Goal: Task Accomplishment & Management: Manage account settings

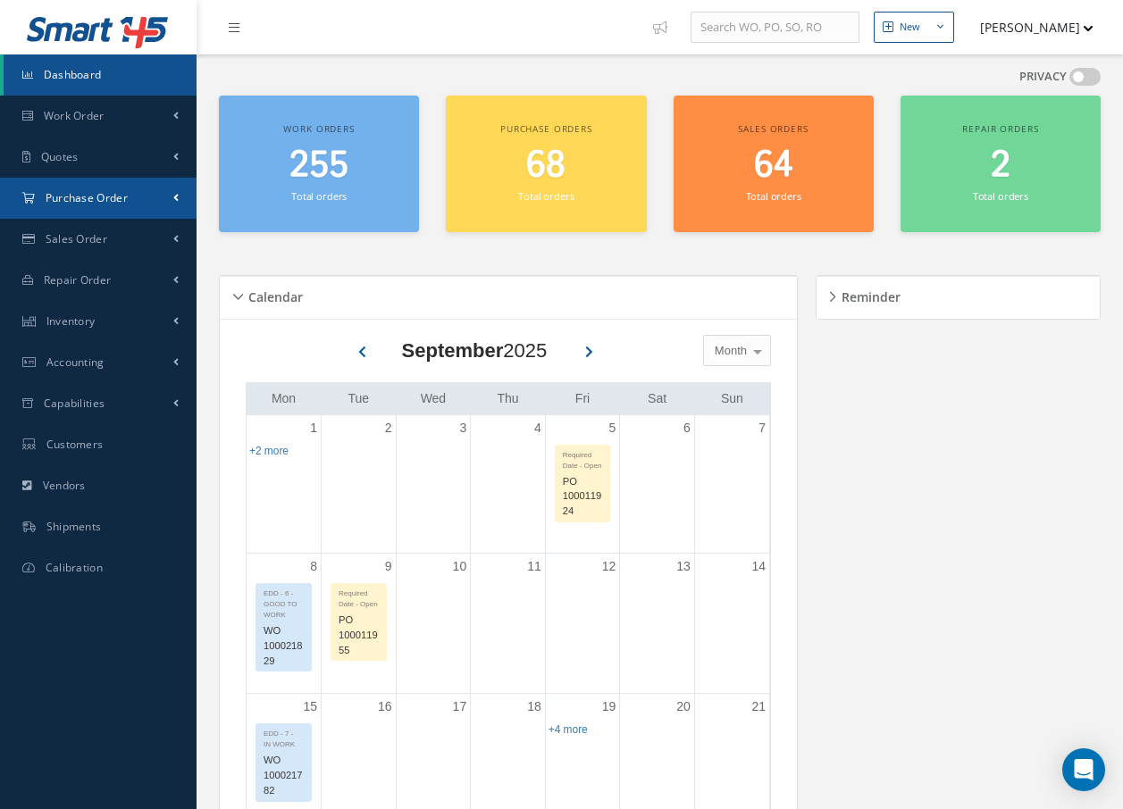
click at [85, 195] on span "Purchase Order" at bounding box center [87, 197] width 82 height 15
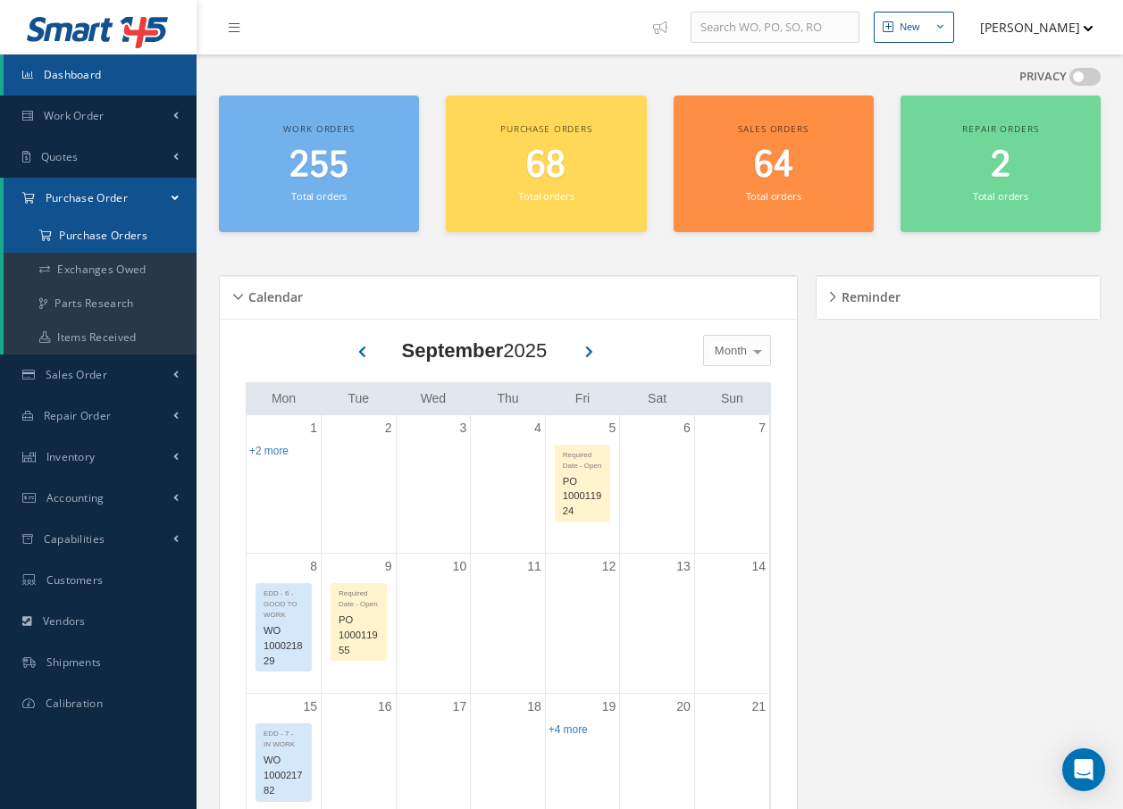
click at [94, 239] on a=1&status_id=2&status_id=3&status_id=5&collapsedFilters"] "Purchase Orders" at bounding box center [100, 236] width 193 height 34
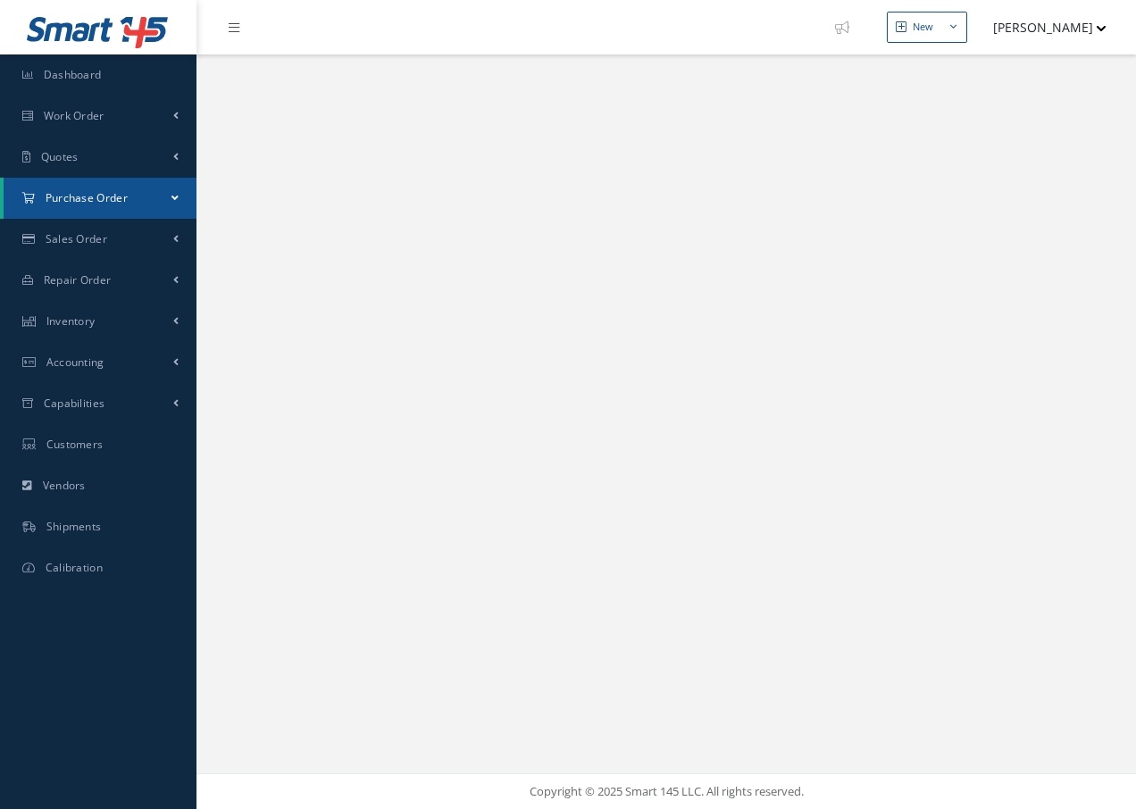
select select "25"
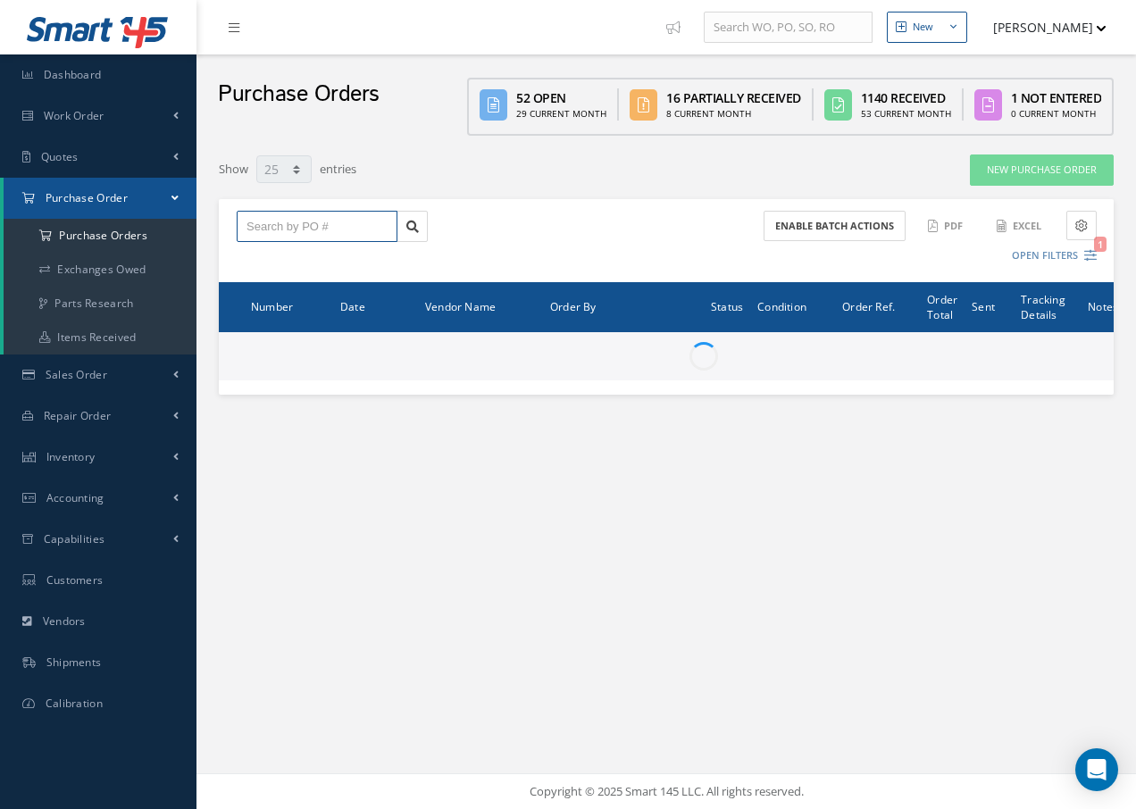
click at [273, 220] on input "text" at bounding box center [317, 227] width 161 height 32
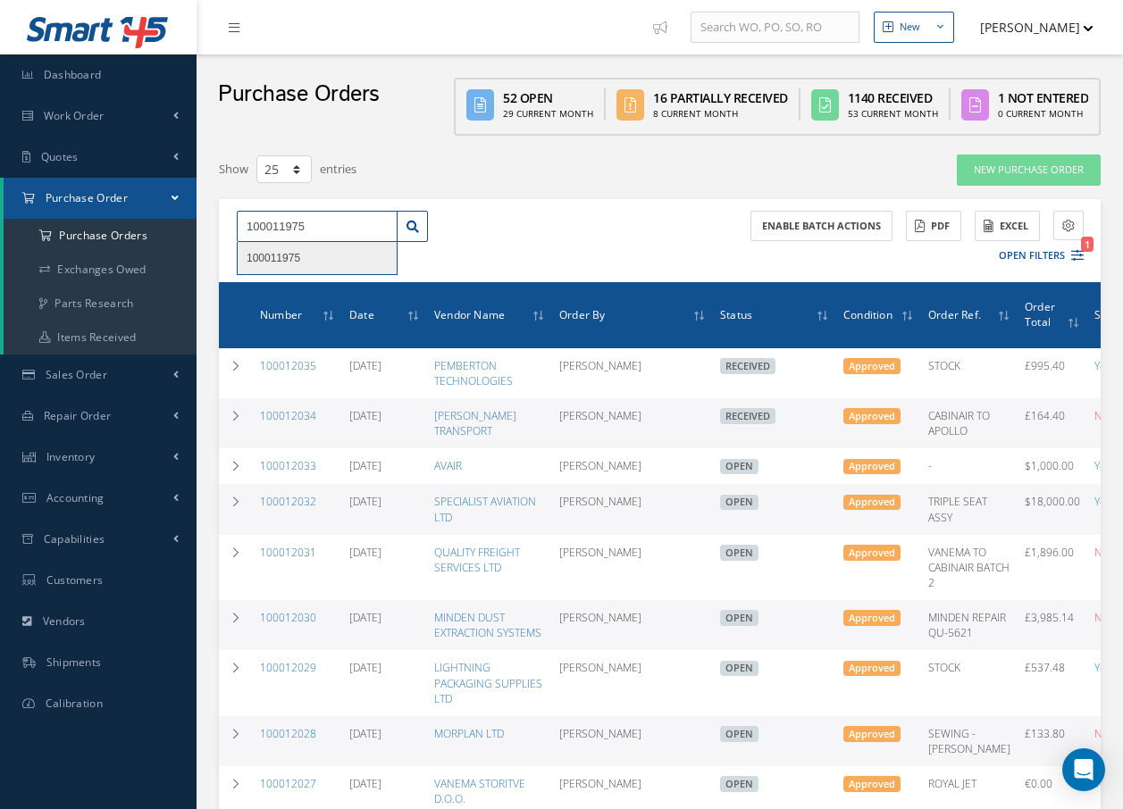
type input "100011975"
click at [324, 255] on div "100011975" at bounding box center [317, 258] width 141 height 18
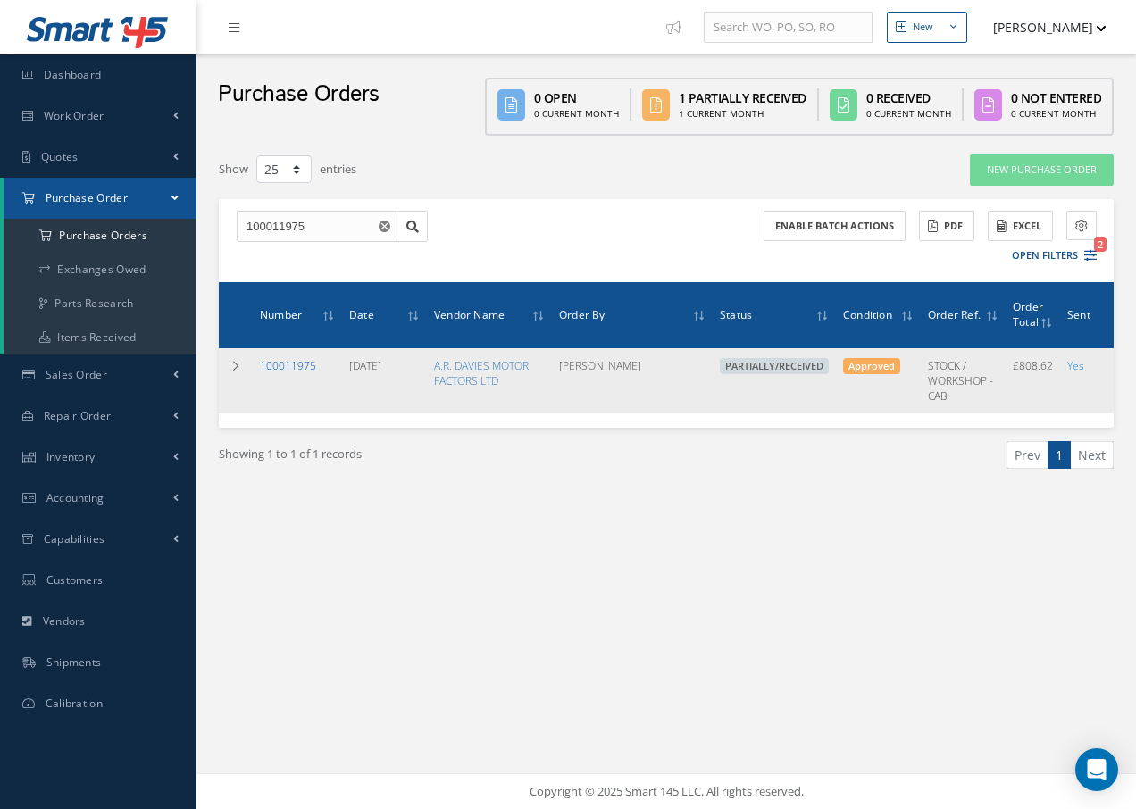
click at [304, 363] on link "100011975" at bounding box center [288, 365] width 56 height 15
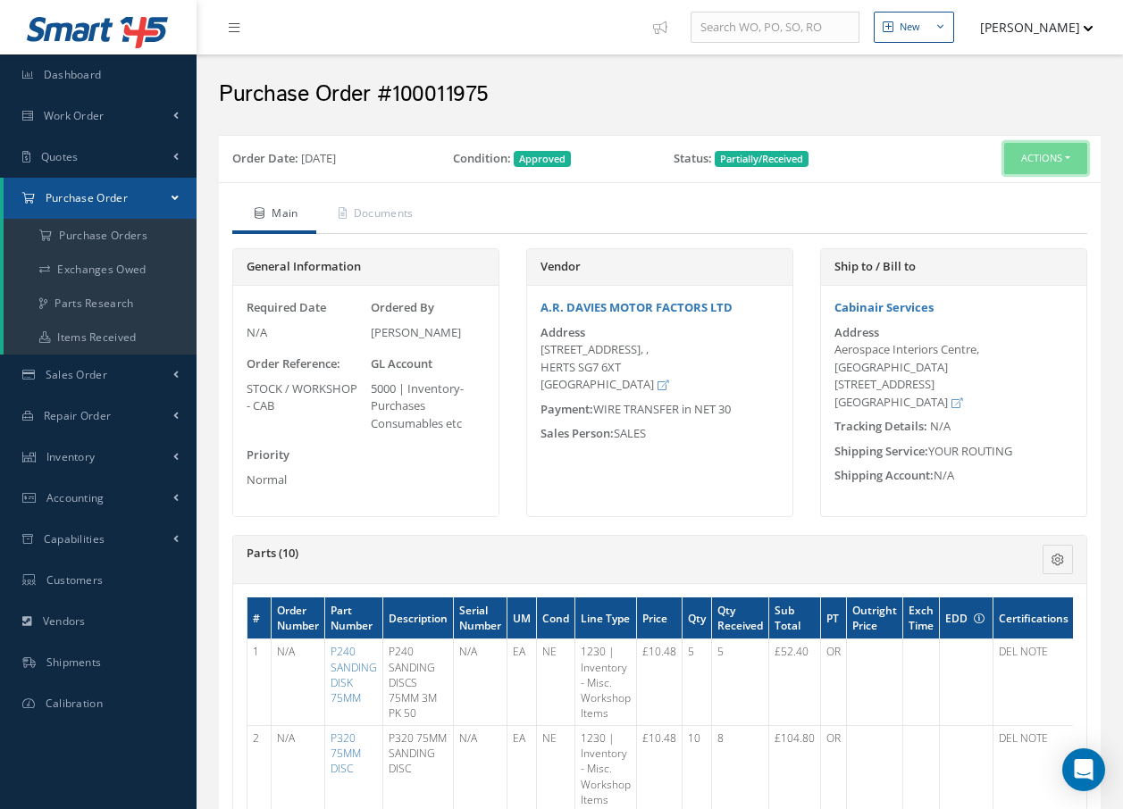
click at [1025, 157] on button "Actions" at bounding box center [1045, 158] width 83 height 31
click at [992, 192] on link "Receive" at bounding box center [1015, 192] width 143 height 24
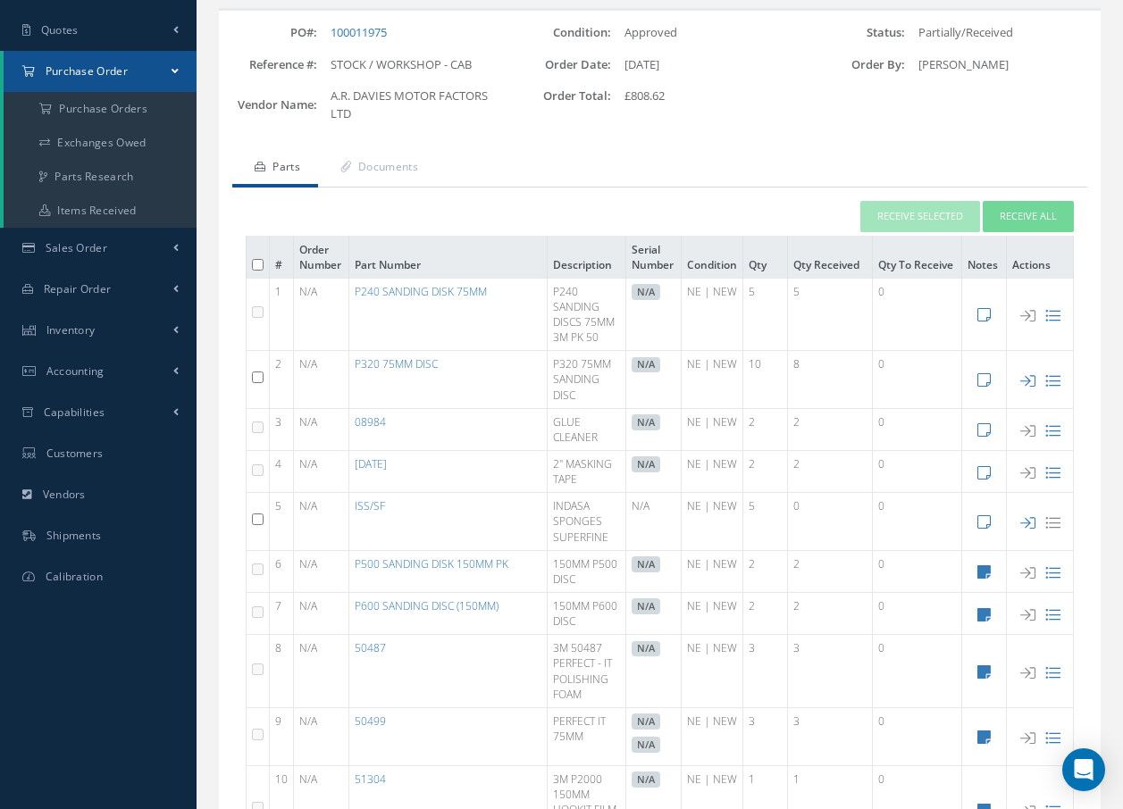
scroll to position [34, 0]
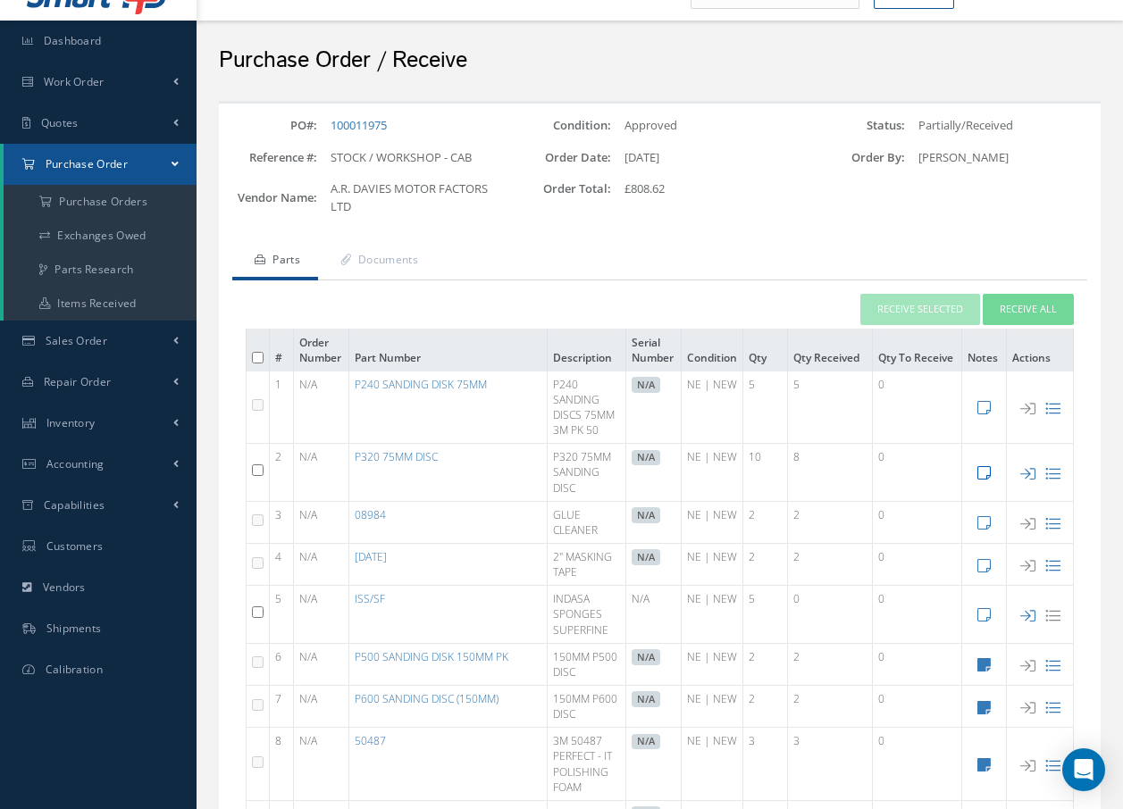
click at [981, 469] on icon at bounding box center [983, 472] width 13 height 15
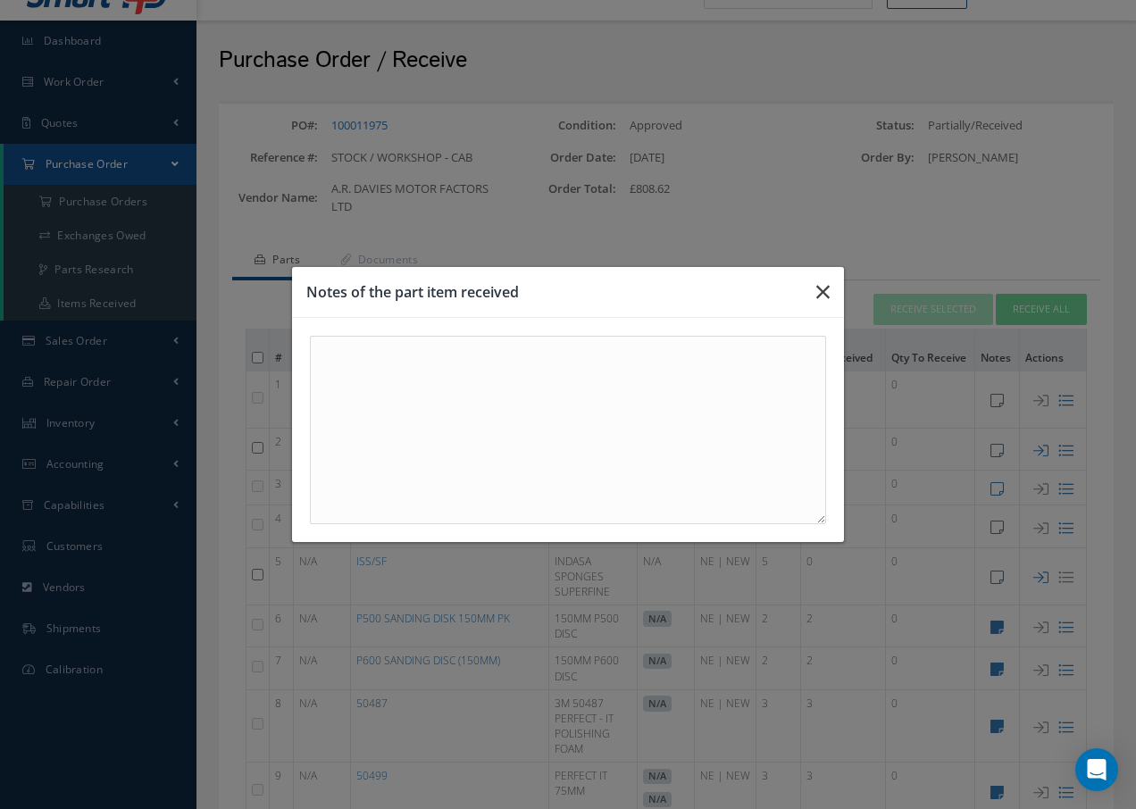
click at [824, 291] on icon "button" at bounding box center [822, 291] width 13 height 21
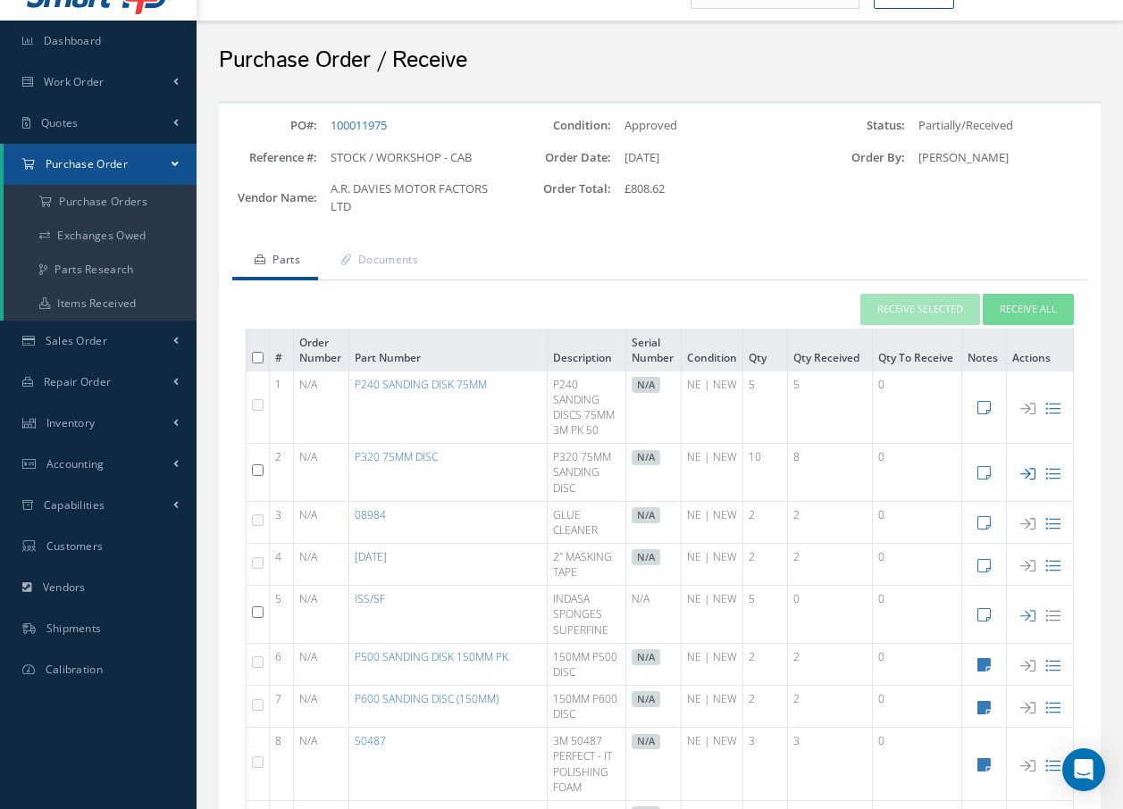
click at [1028, 473] on icon at bounding box center [1027, 473] width 15 height 15
type input "09/22/2025"
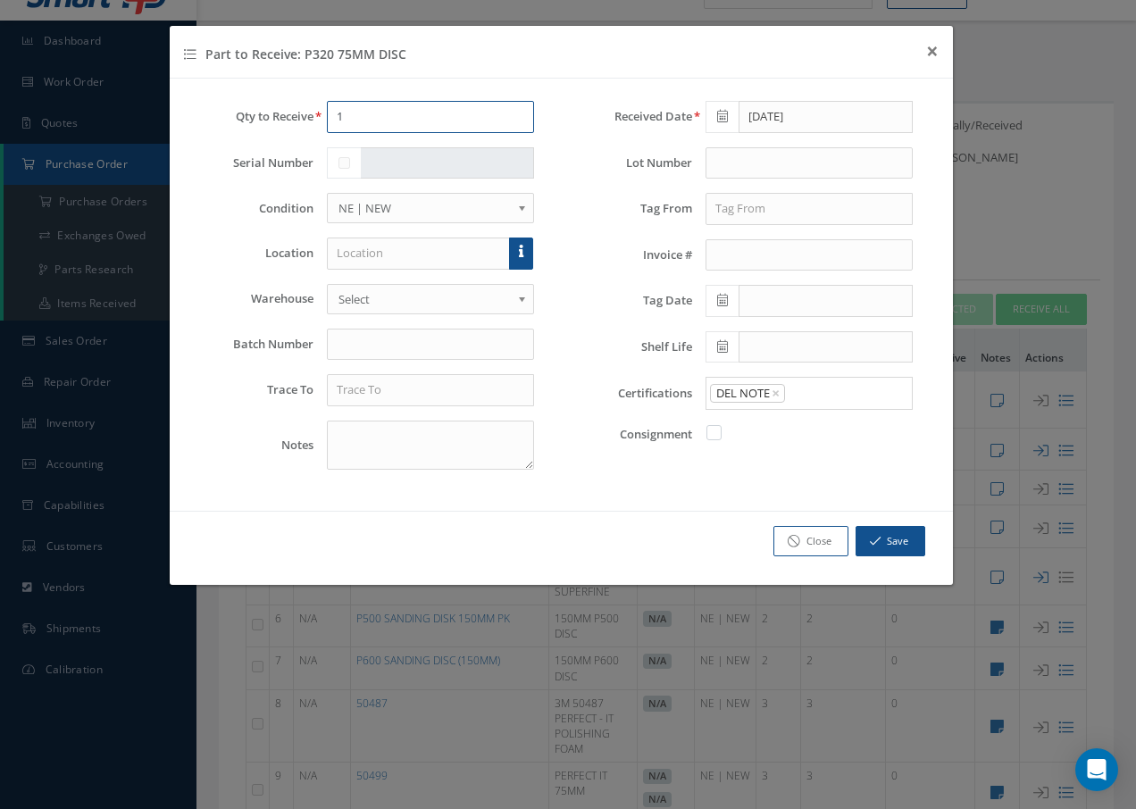
drag, startPoint x: 360, startPoint y: 118, endPoint x: 277, endPoint y: 101, distance: 84.8
click at [290, 102] on div "Qty to Receive 1" at bounding box center [373, 117] width 352 height 32
type input "2"
click at [368, 248] on input "text" at bounding box center [419, 254] width 184 height 32
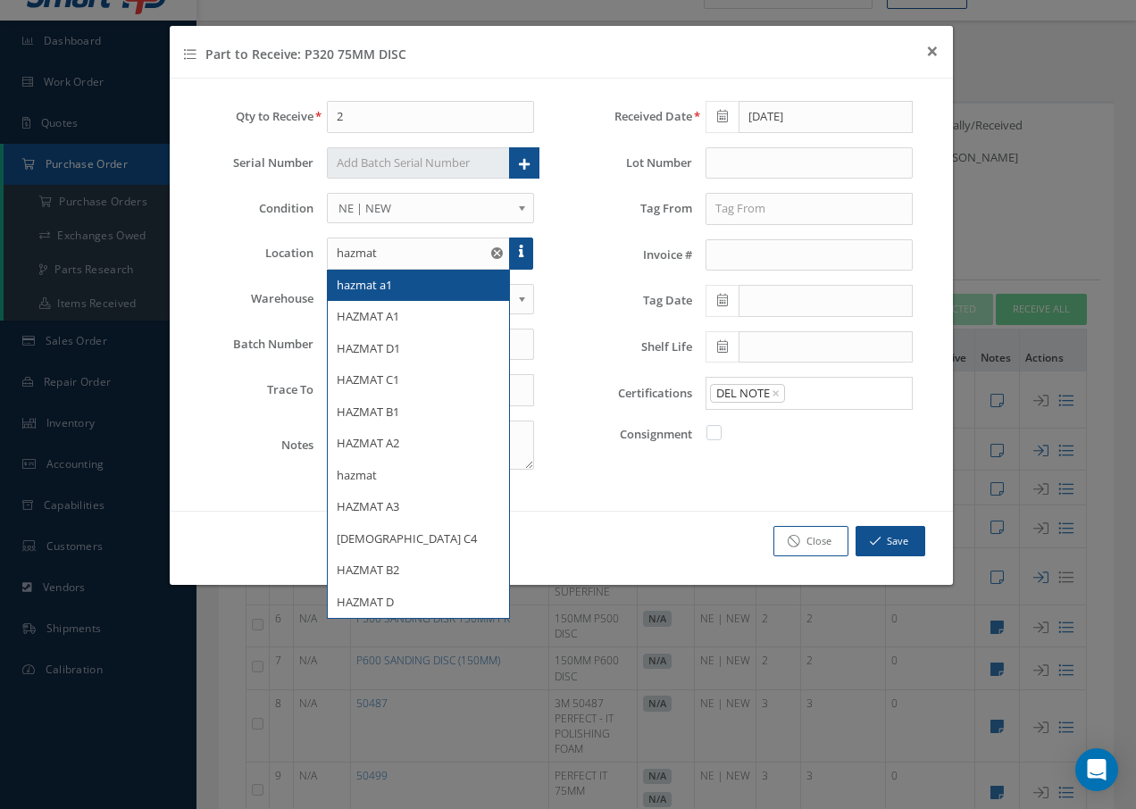
click at [376, 292] on span "hazmat a1" at bounding box center [364, 285] width 55 height 16
type input "hazmat a1"
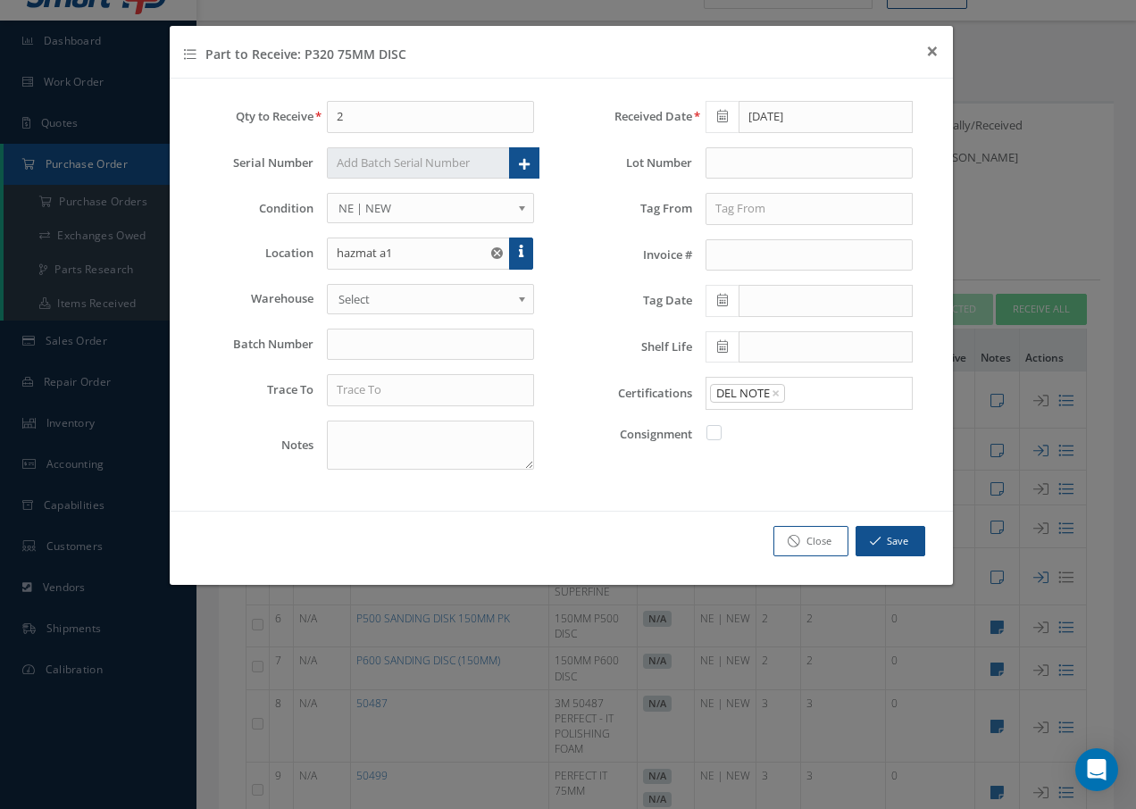
click at [383, 297] on span "Select" at bounding box center [425, 299] width 173 height 21
click at [384, 354] on input "text" at bounding box center [431, 345] width 208 height 32
click at [382, 388] on input "text" at bounding box center [431, 390] width 208 height 32
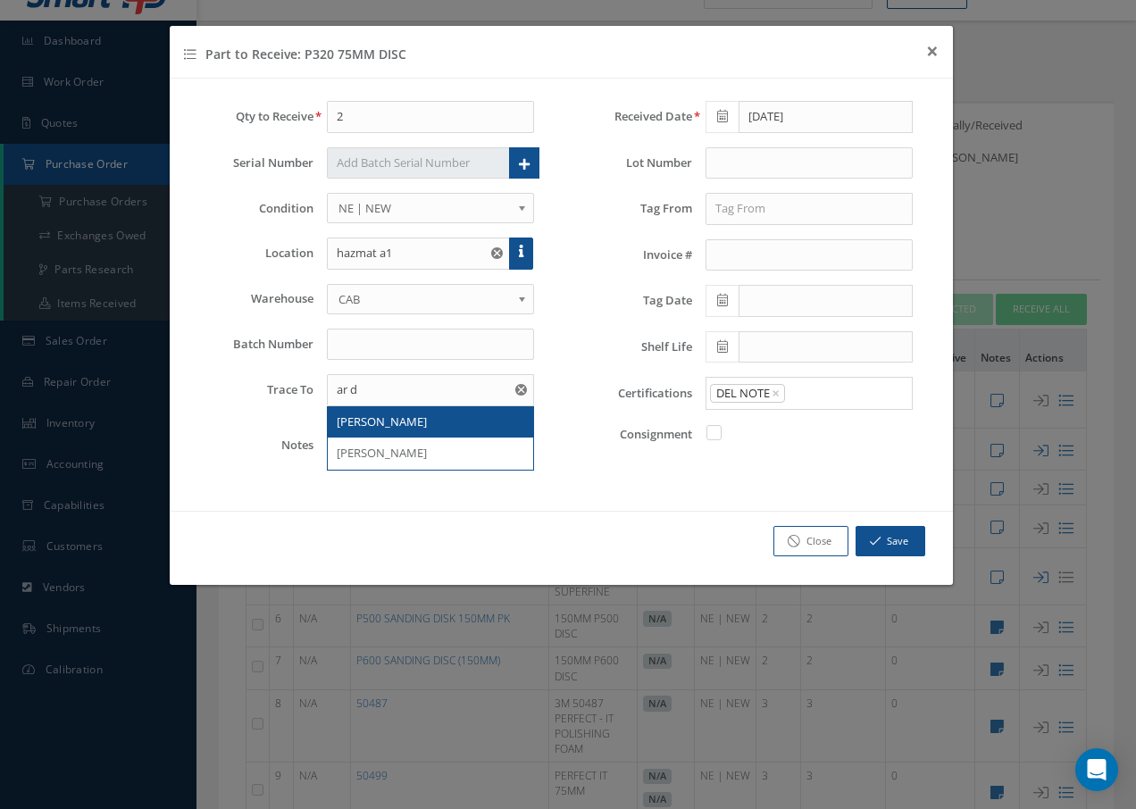
click at [379, 417] on span "AR DAVIES" at bounding box center [382, 422] width 90 height 16
type input "AR DAVIES"
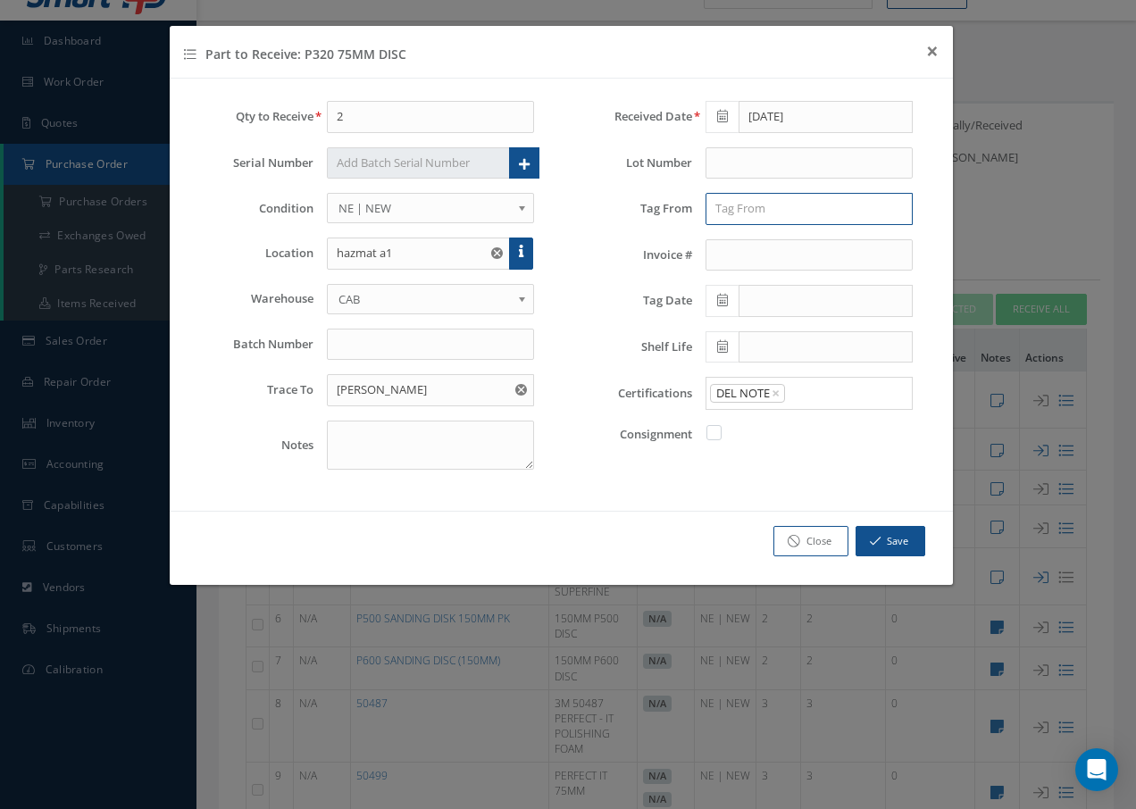
click at [758, 201] on input "text" at bounding box center [810, 209] width 208 height 32
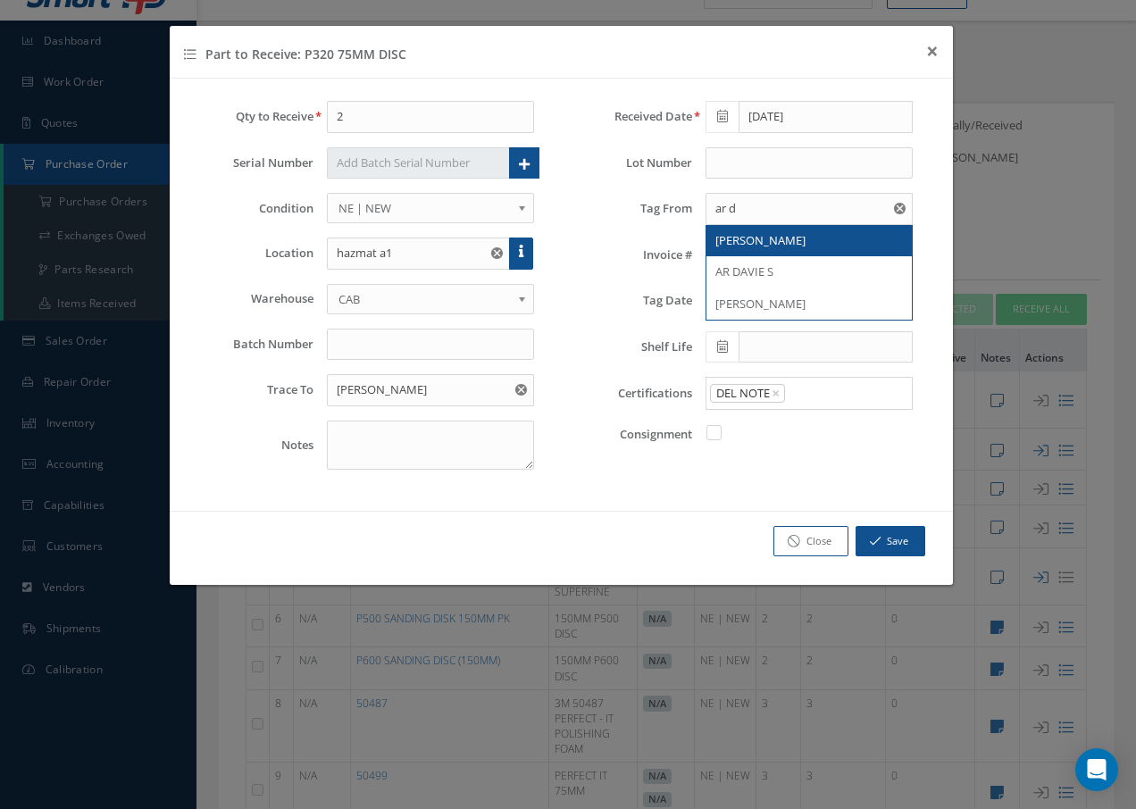
click at [735, 236] on span "AR DAVIES" at bounding box center [760, 240] width 90 height 16
type input "AR DAVIES"
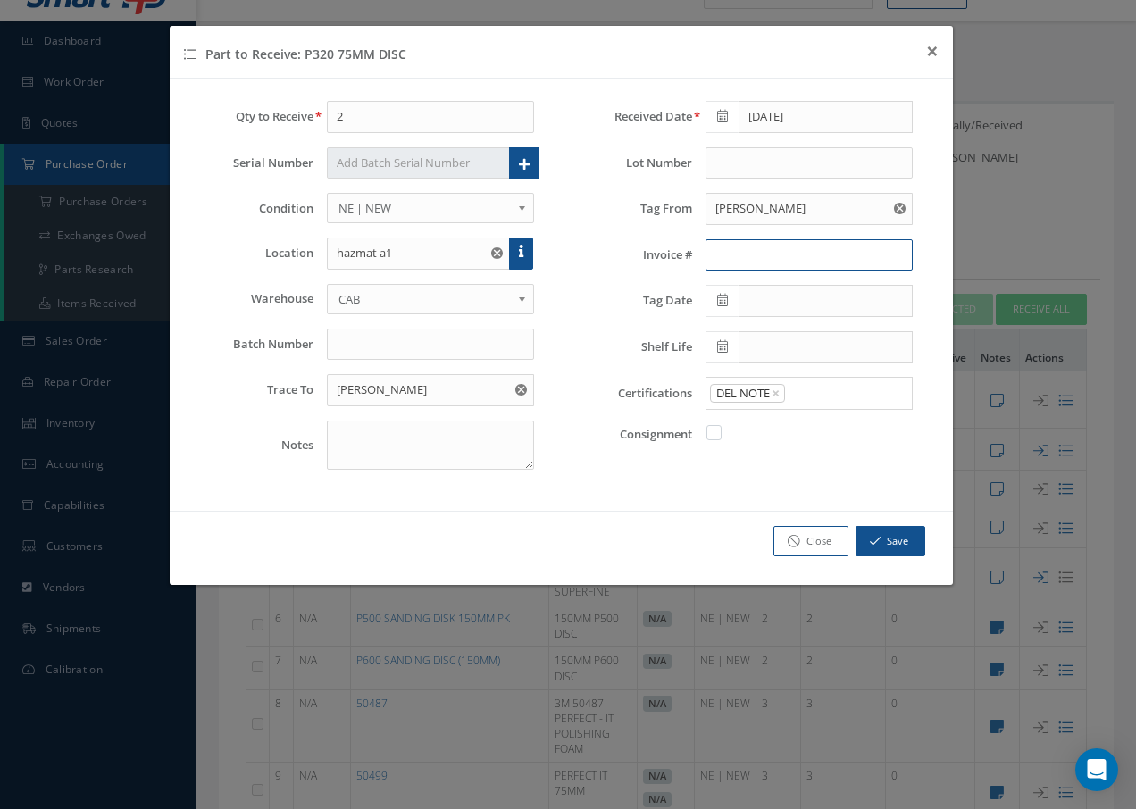
click at [735, 252] on input "text" at bounding box center [810, 255] width 208 height 32
click at [718, 296] on icon at bounding box center [722, 300] width 11 height 13
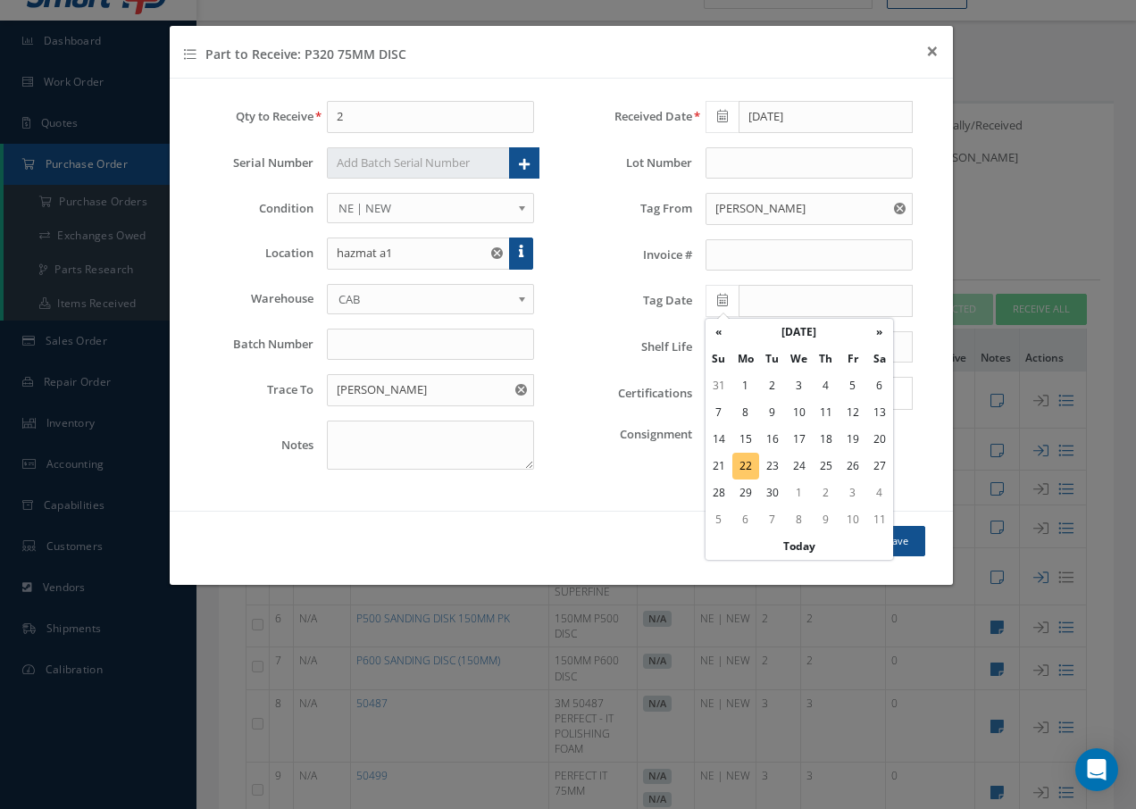
click at [742, 466] on td "22" at bounding box center [745, 466] width 27 height 27
type input "09/22/2025"
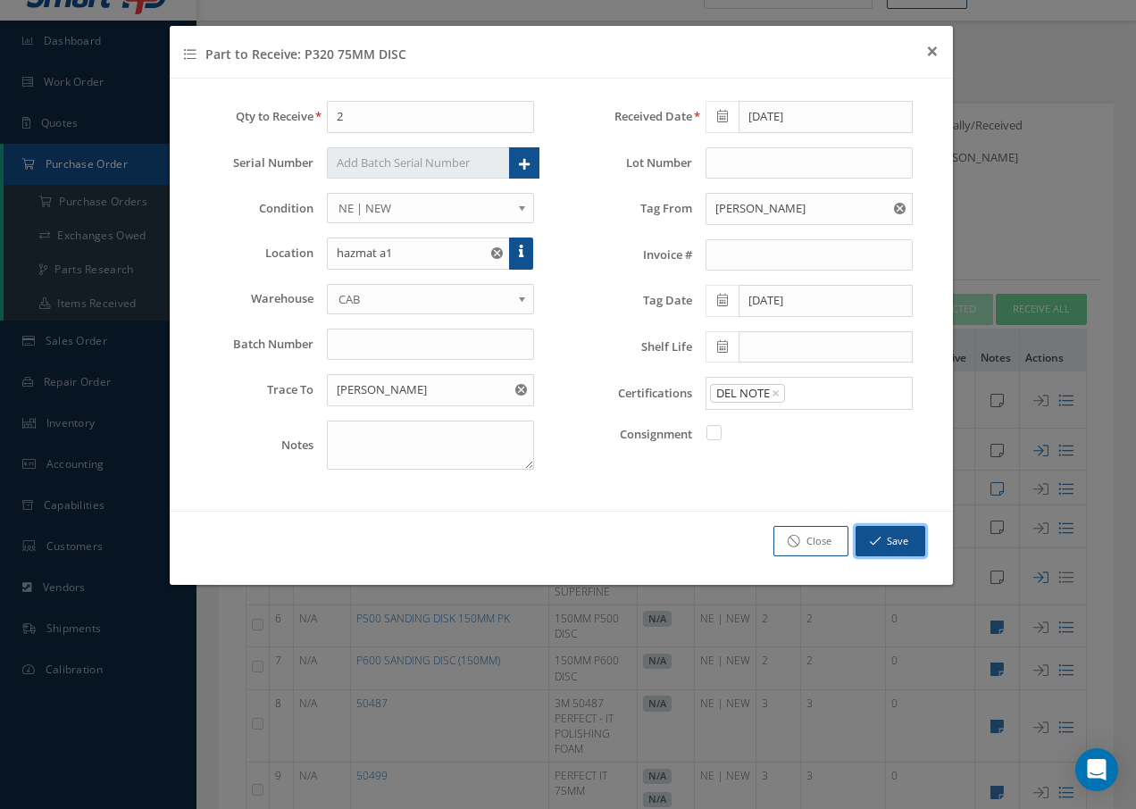
click at [881, 543] on icon "button" at bounding box center [875, 541] width 11 height 13
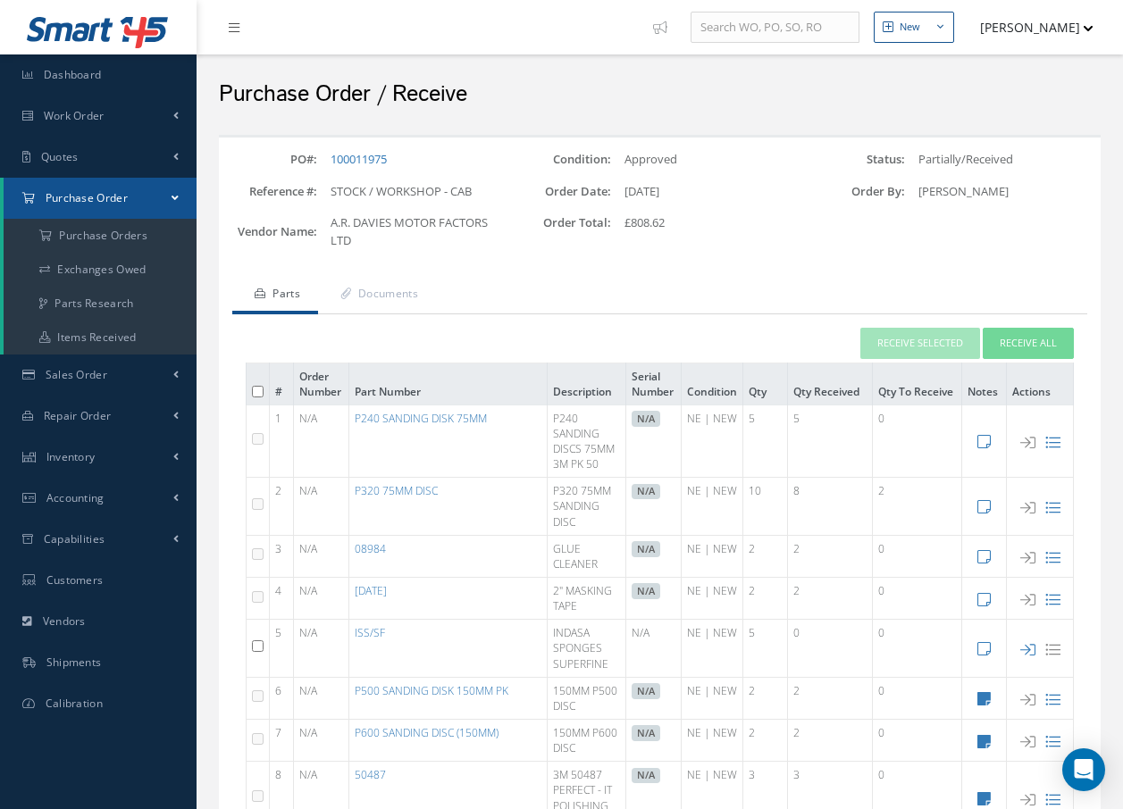
scroll to position [89, 0]
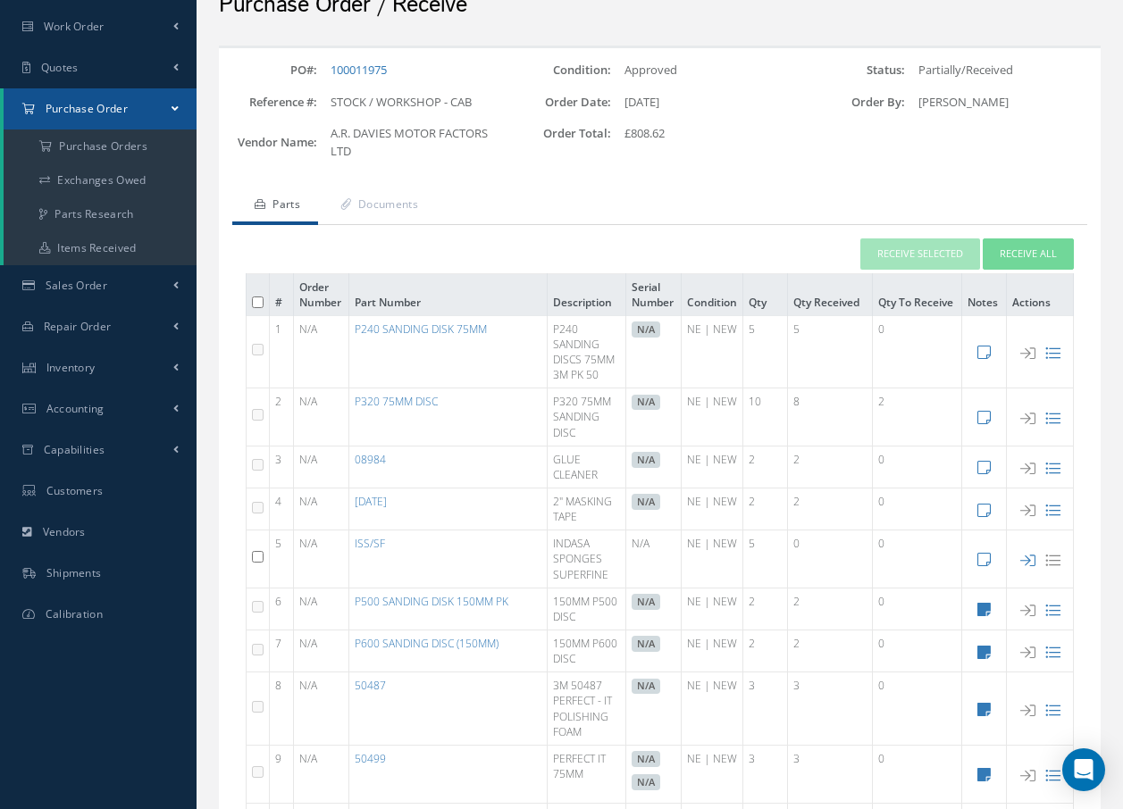
click at [260, 556] on input "checkbox" at bounding box center [258, 557] width 12 height 12
checkbox input "true"
click at [933, 249] on button "Receive Selected" at bounding box center [920, 253] width 120 height 31
type input "09/22/2025"
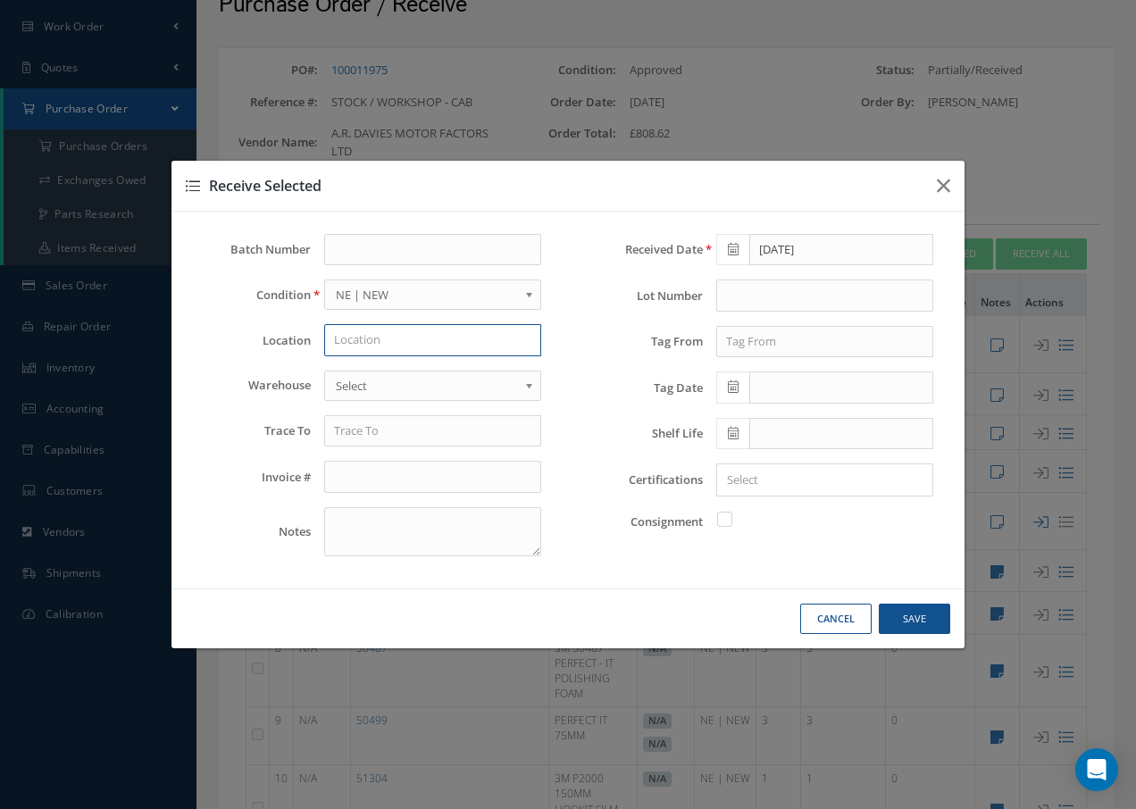
click at [456, 346] on input "text" at bounding box center [432, 340] width 217 height 32
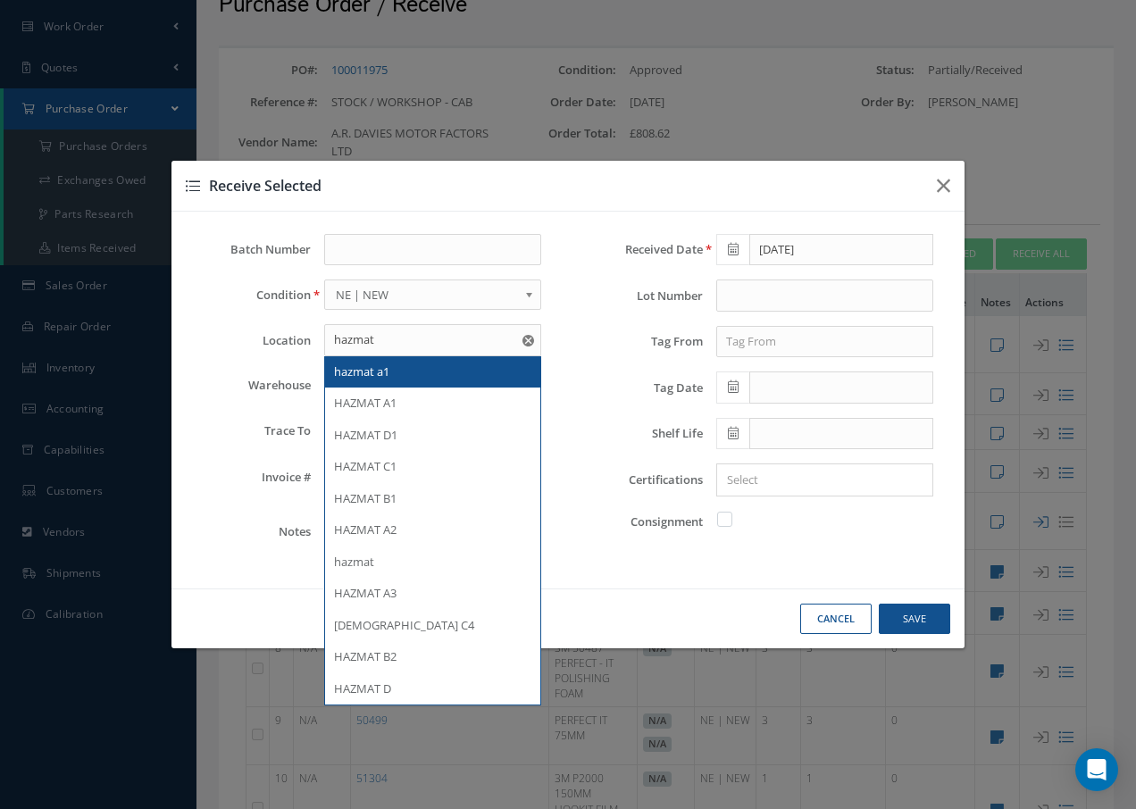
click at [389, 364] on span "hazmat a1" at bounding box center [361, 372] width 55 height 16
type input "hazmat a1"
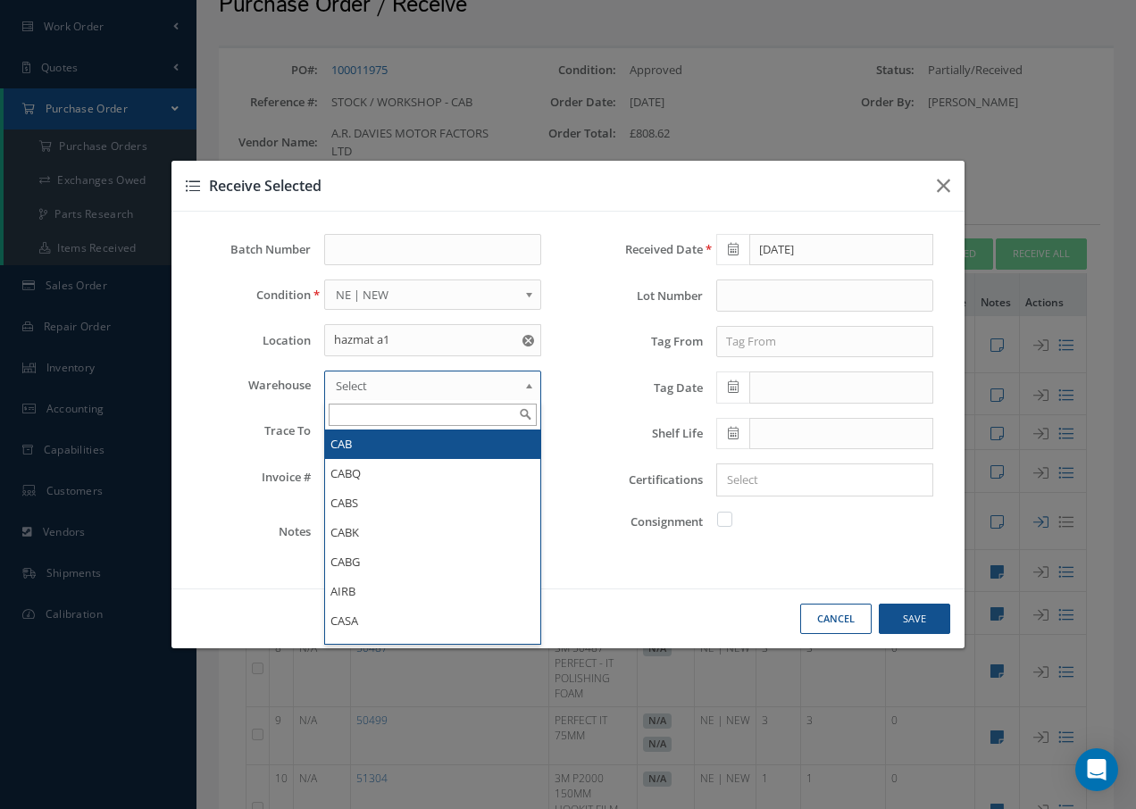
click at [389, 386] on span "Select" at bounding box center [427, 385] width 182 height 21
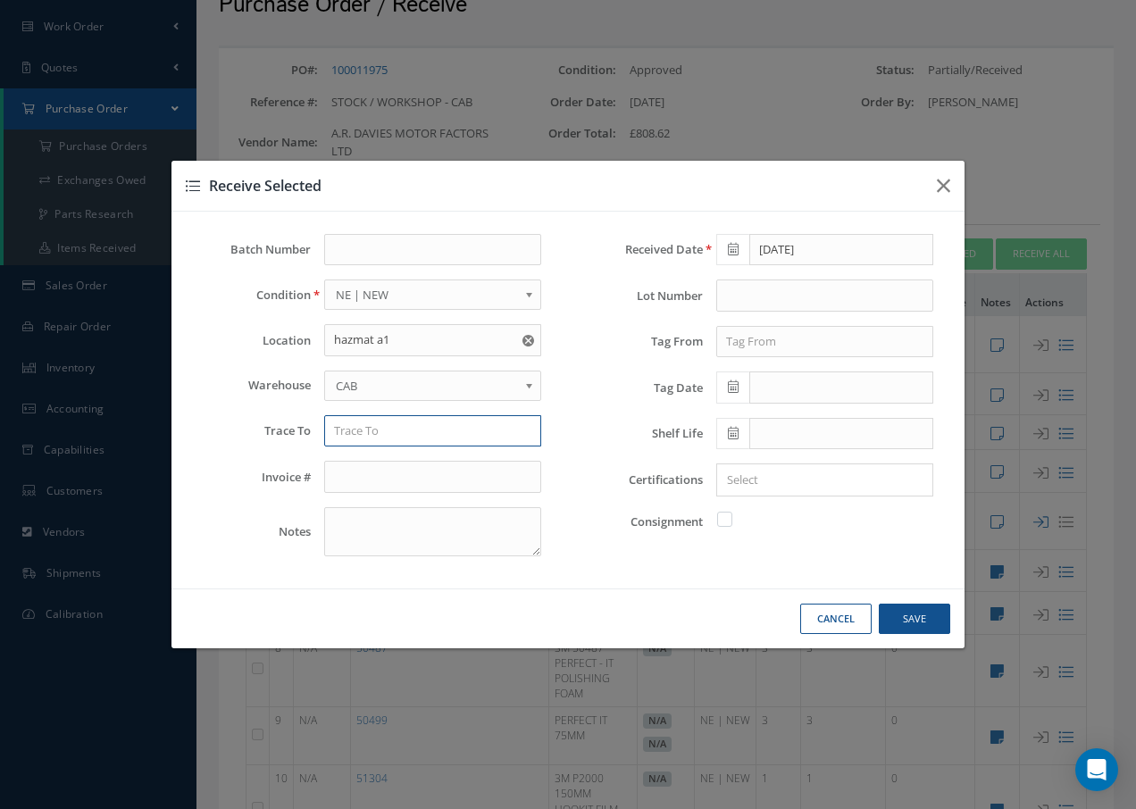
click at [391, 438] on input "text" at bounding box center [432, 431] width 217 height 32
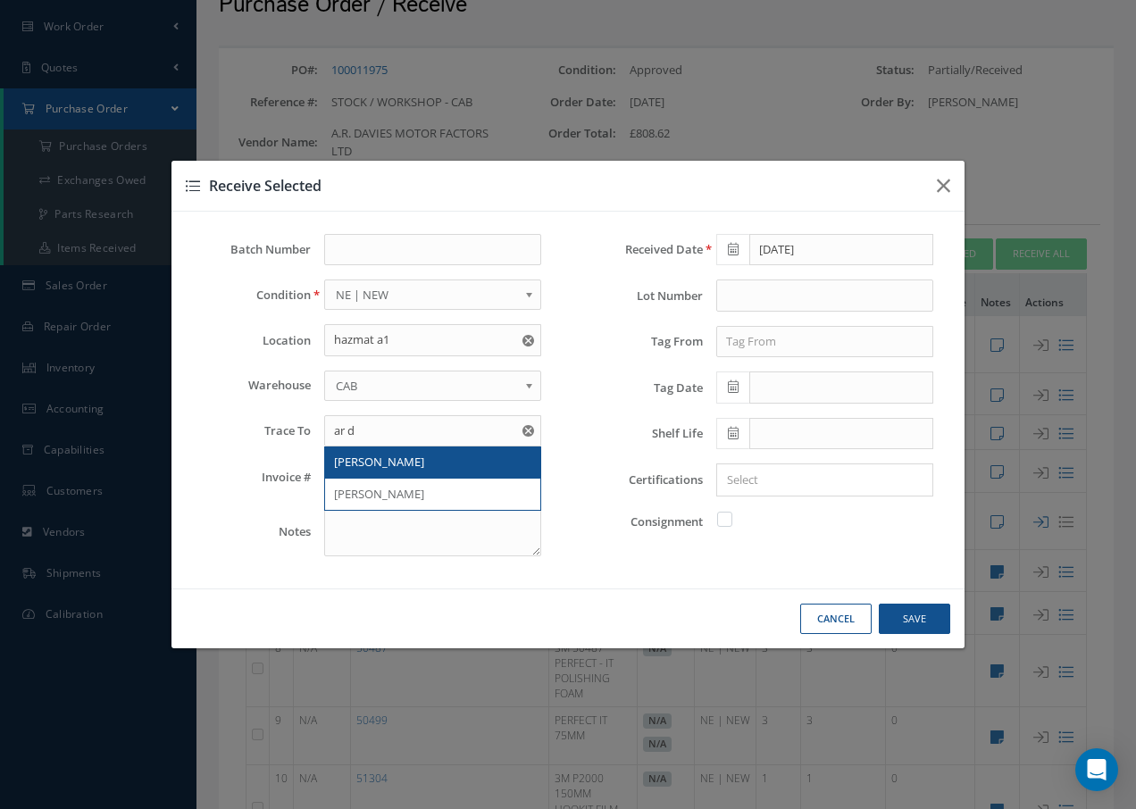
click at [371, 457] on span "AR DAVIES" at bounding box center [379, 462] width 90 height 16
type input "AR DAVIES"
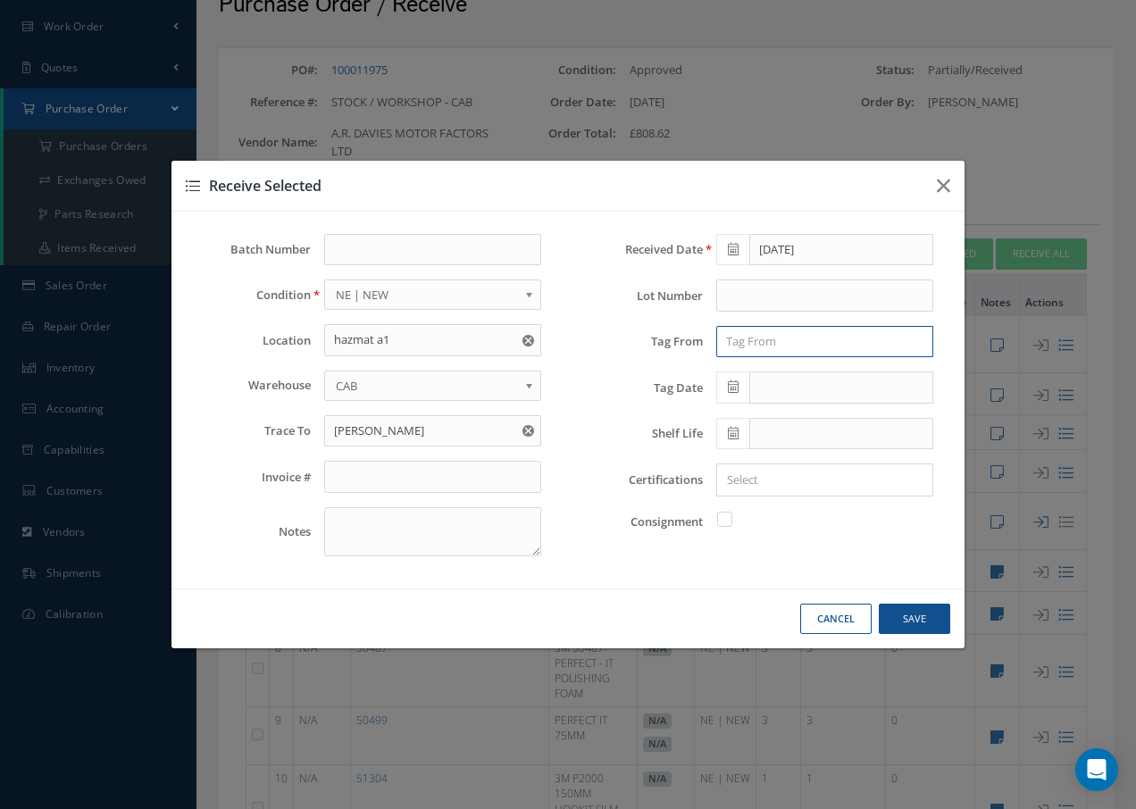
click at [770, 341] on input "text" at bounding box center [824, 342] width 217 height 32
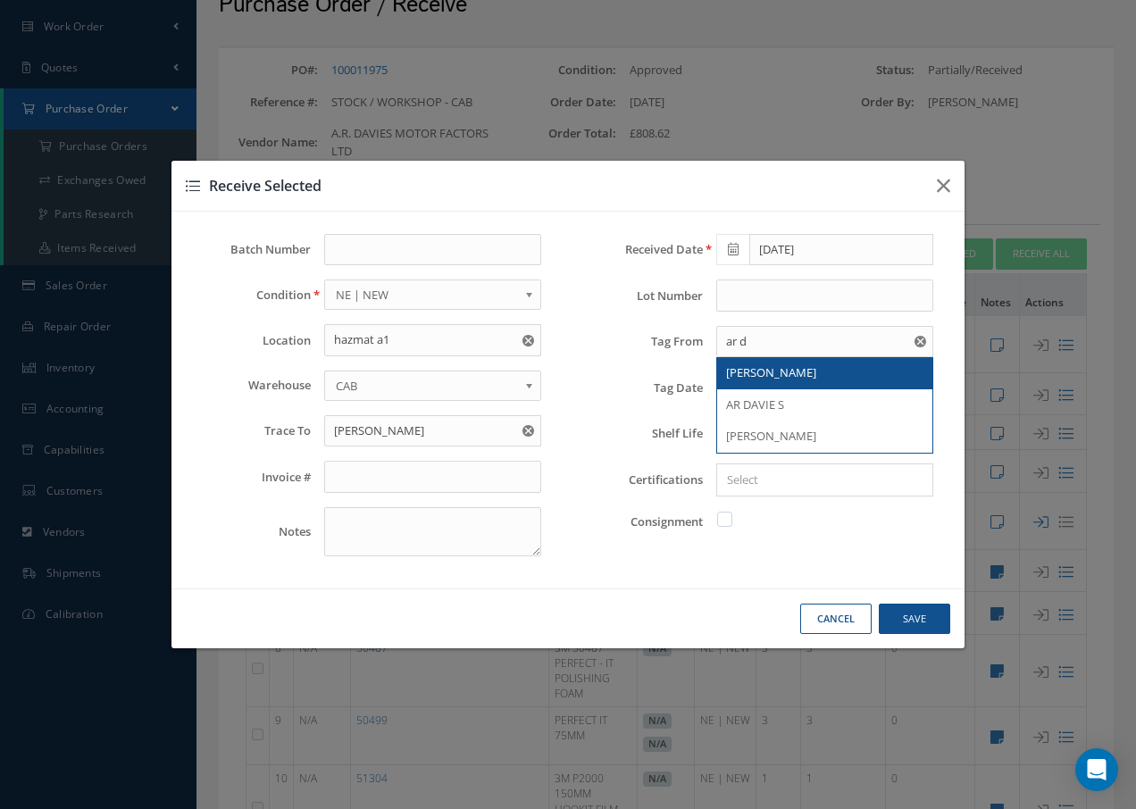
click at [761, 376] on span "AR DAVIES" at bounding box center [771, 372] width 90 height 16
type input "AR DAVIES"
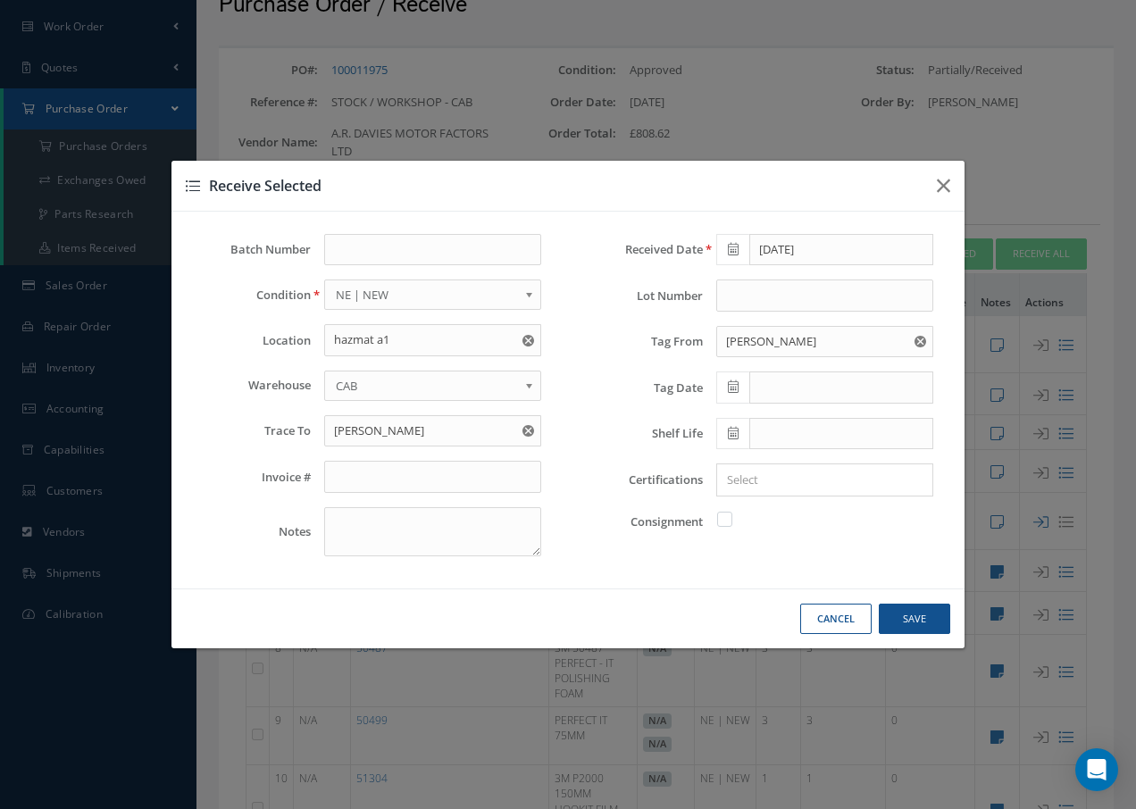
click at [733, 384] on icon at bounding box center [733, 387] width 11 height 13
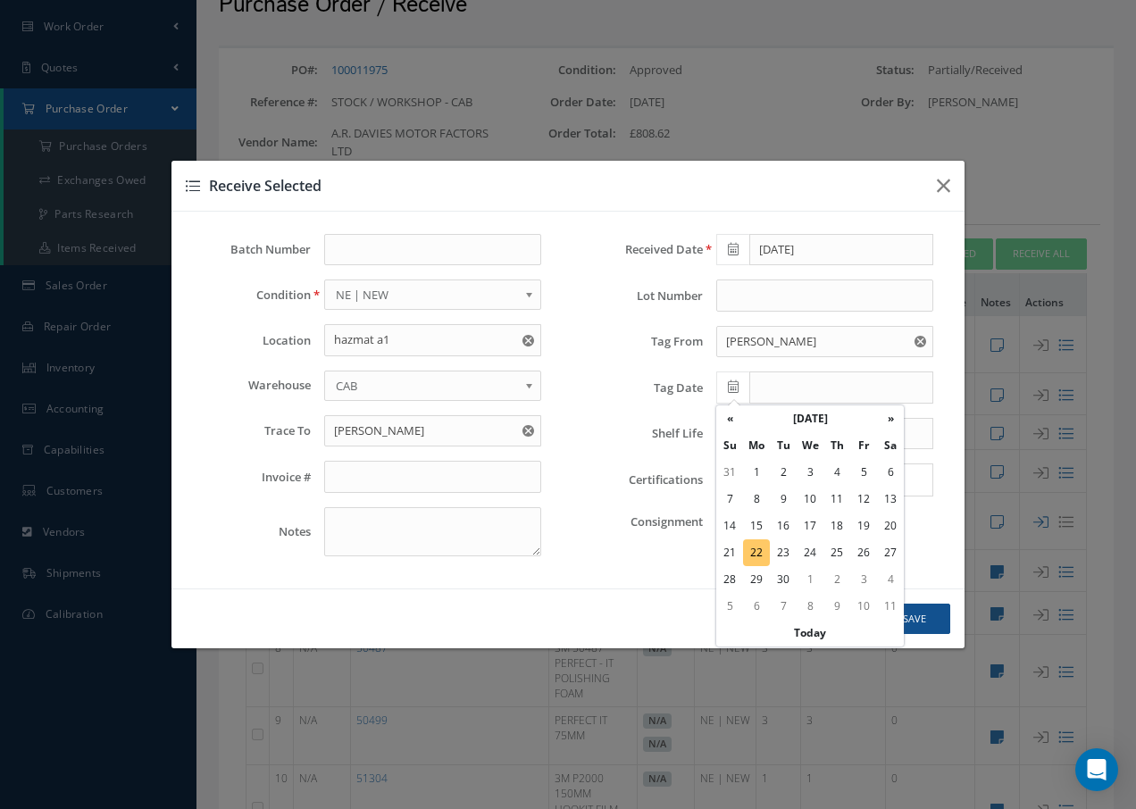
click at [756, 555] on td "22" at bounding box center [756, 553] width 27 height 27
type input "09/22/2025"
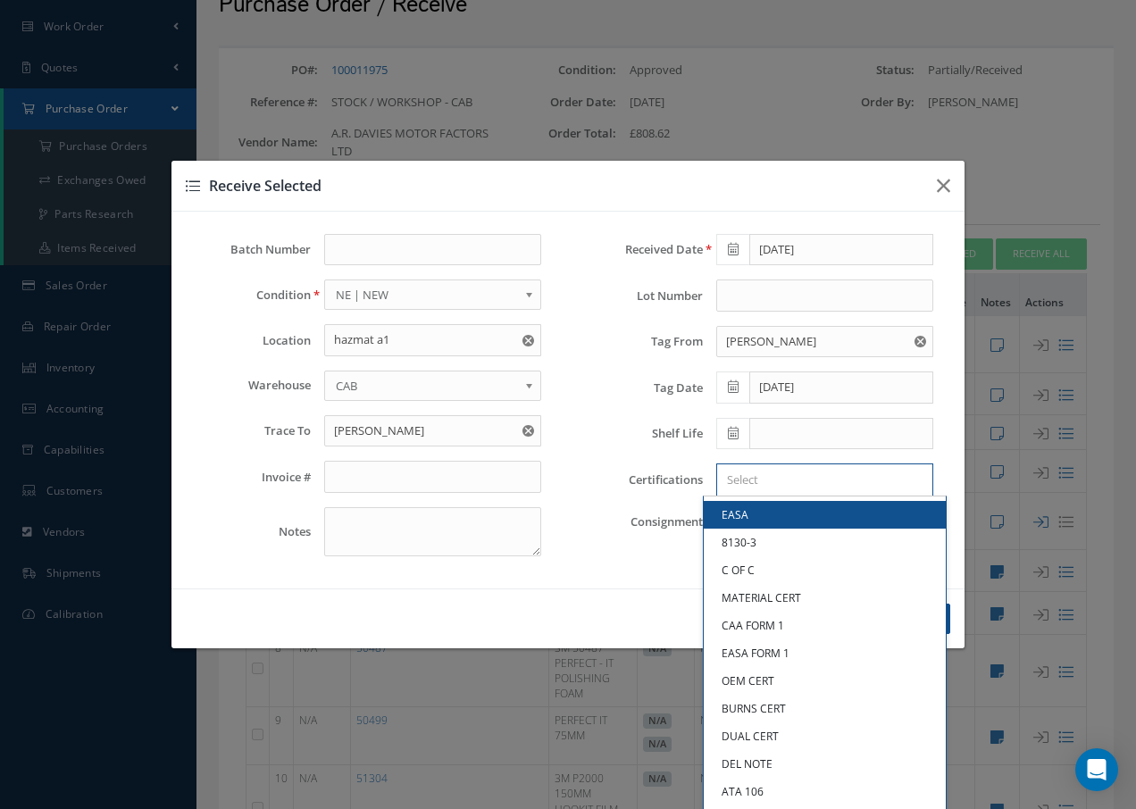
click at [782, 488] on input "Search for option" at bounding box center [821, 480] width 204 height 19
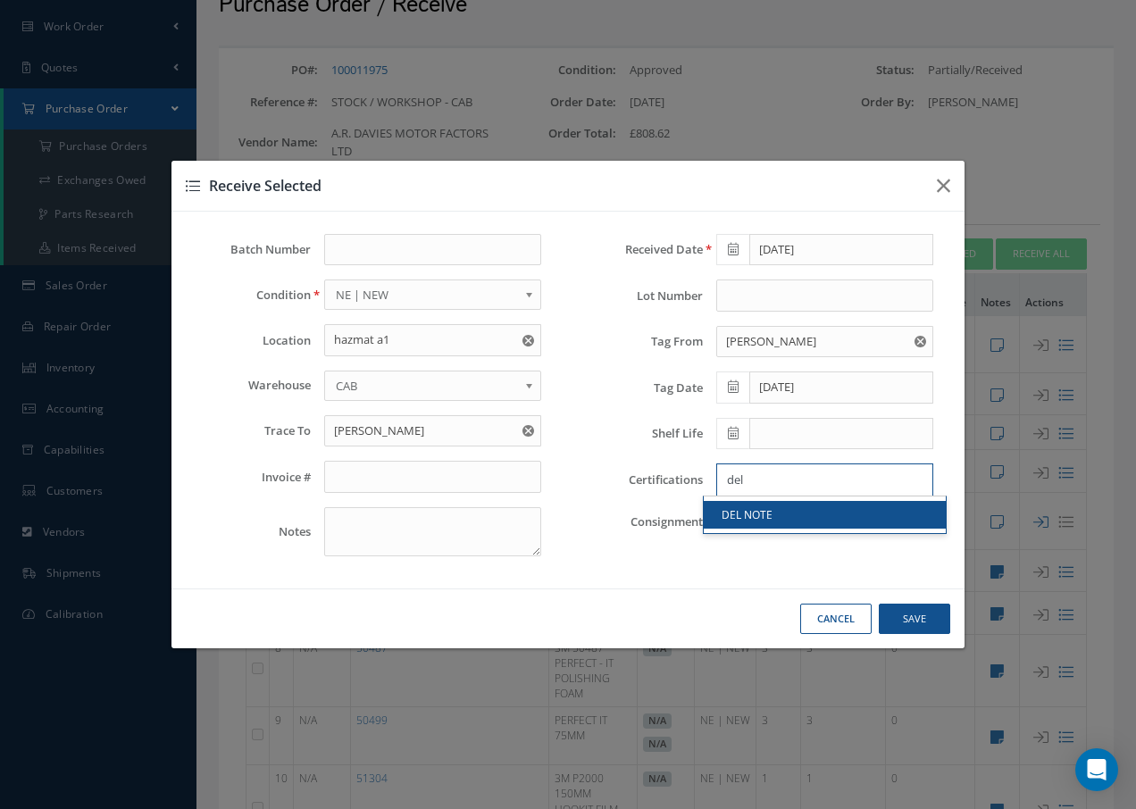
type input "del"
click at [735, 523] on link "DEL NOTE" at bounding box center [825, 515] width 242 height 28
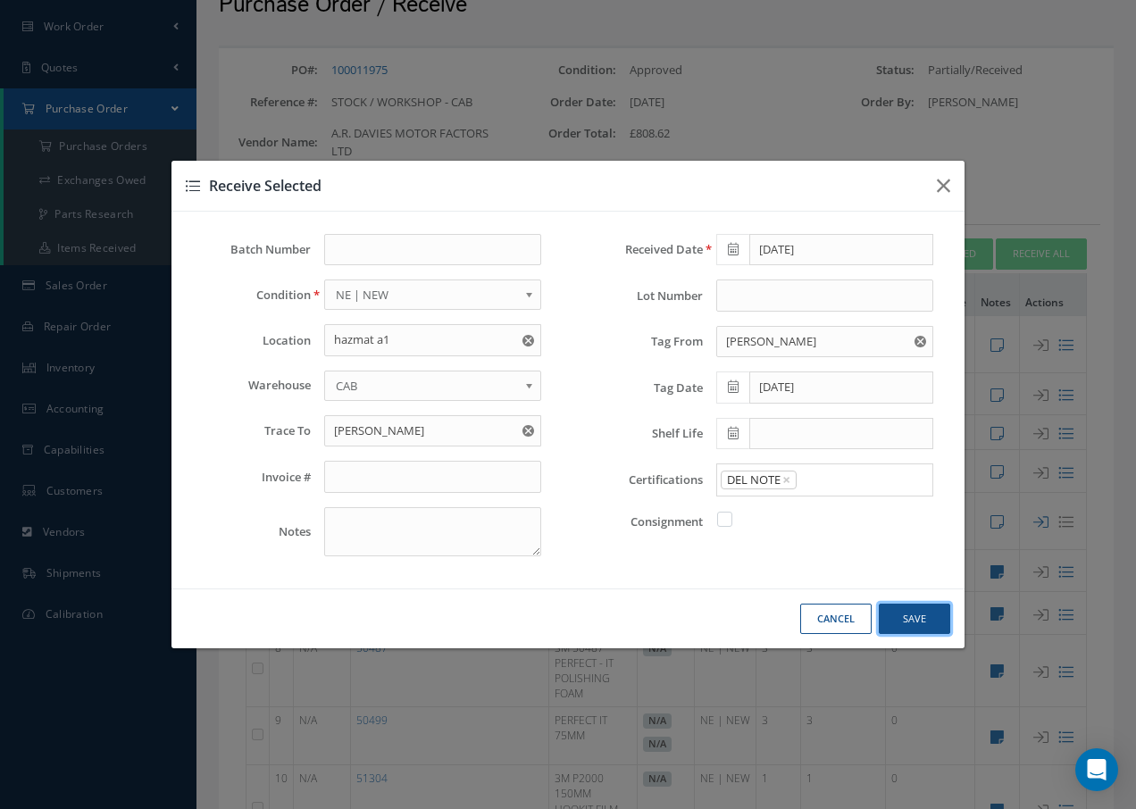
click at [916, 617] on button "Save" at bounding box center [914, 619] width 71 height 31
checkbox input "false"
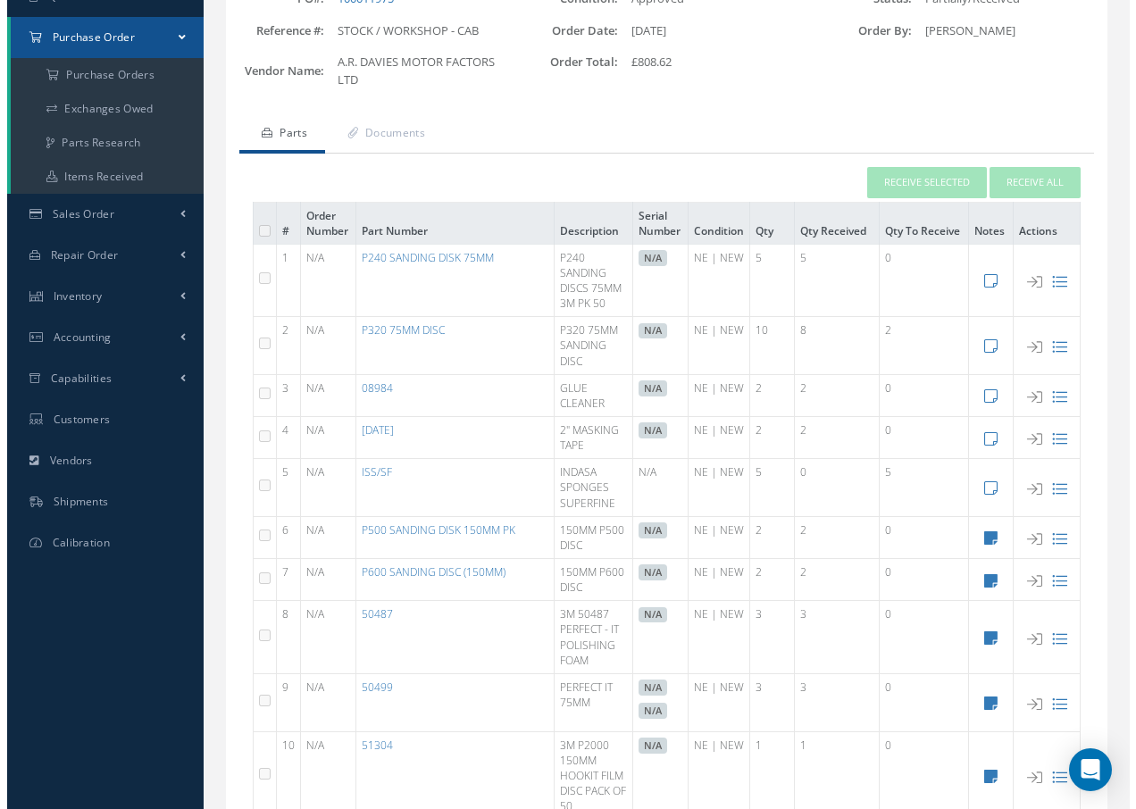
scroll to position [0, 0]
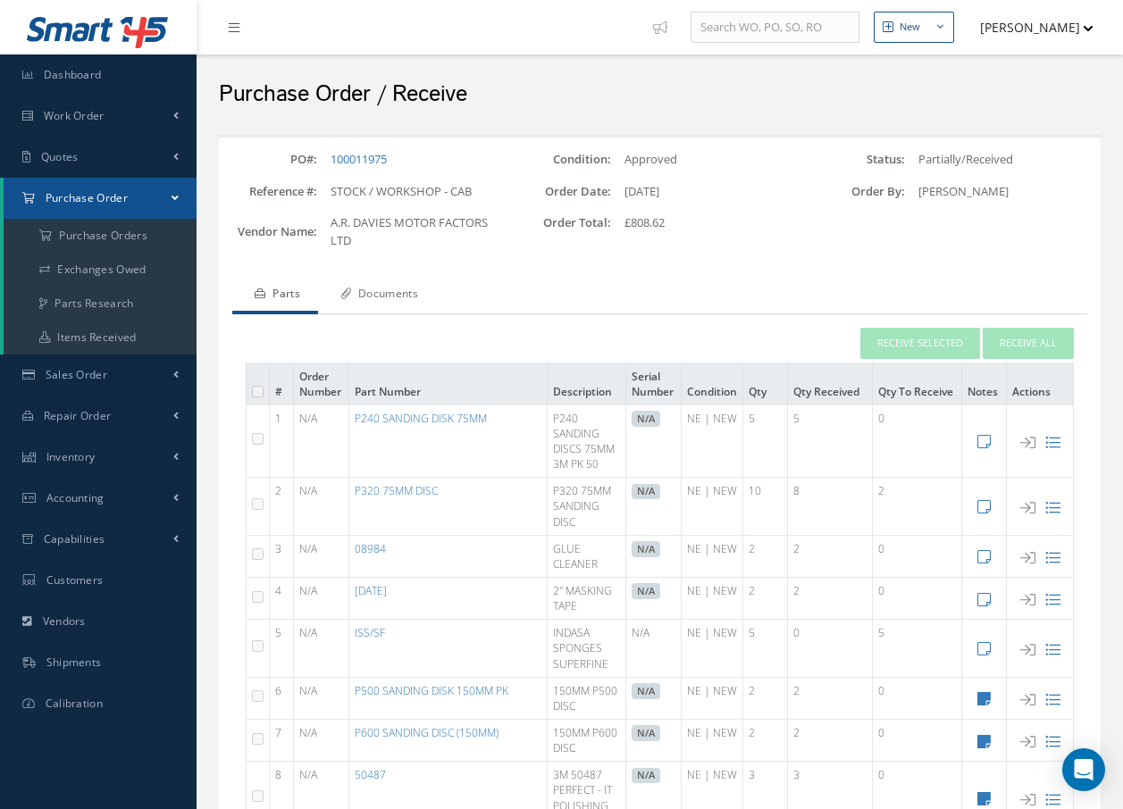
click at [424, 292] on link "Documents" at bounding box center [377, 296] width 118 height 38
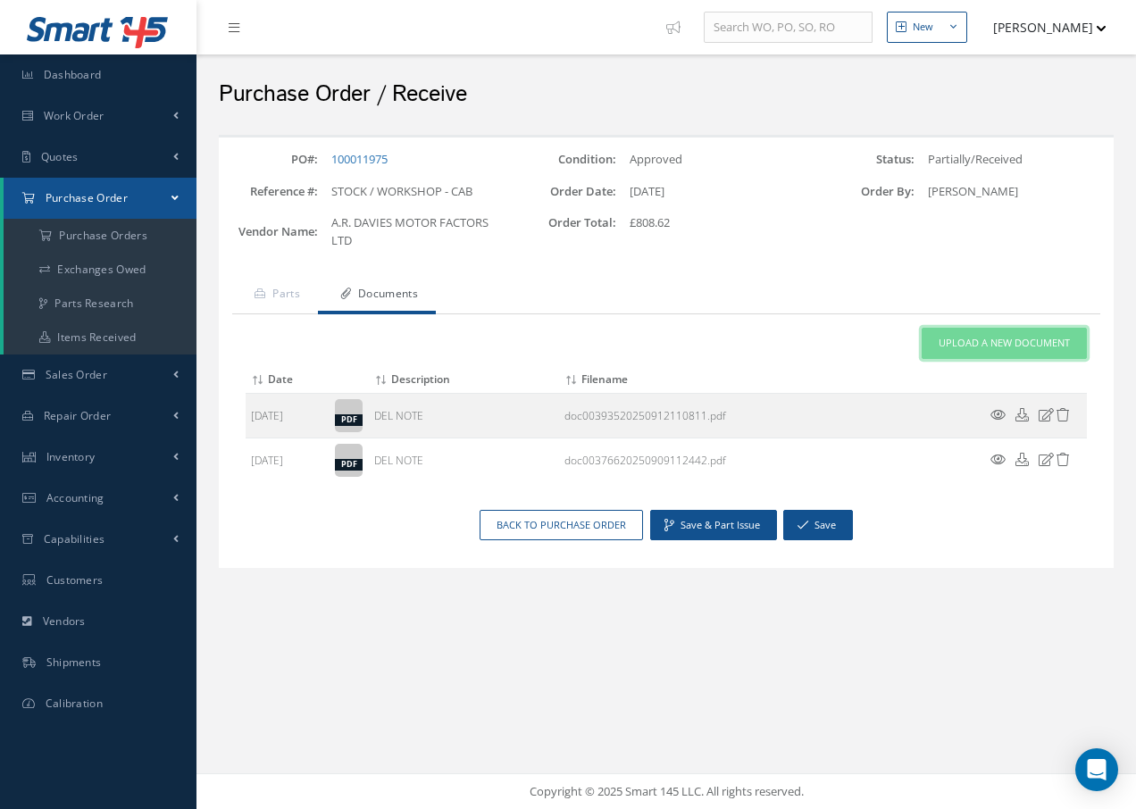
click at [1037, 340] on span "Upload a New Document" at bounding box center [1004, 343] width 131 height 15
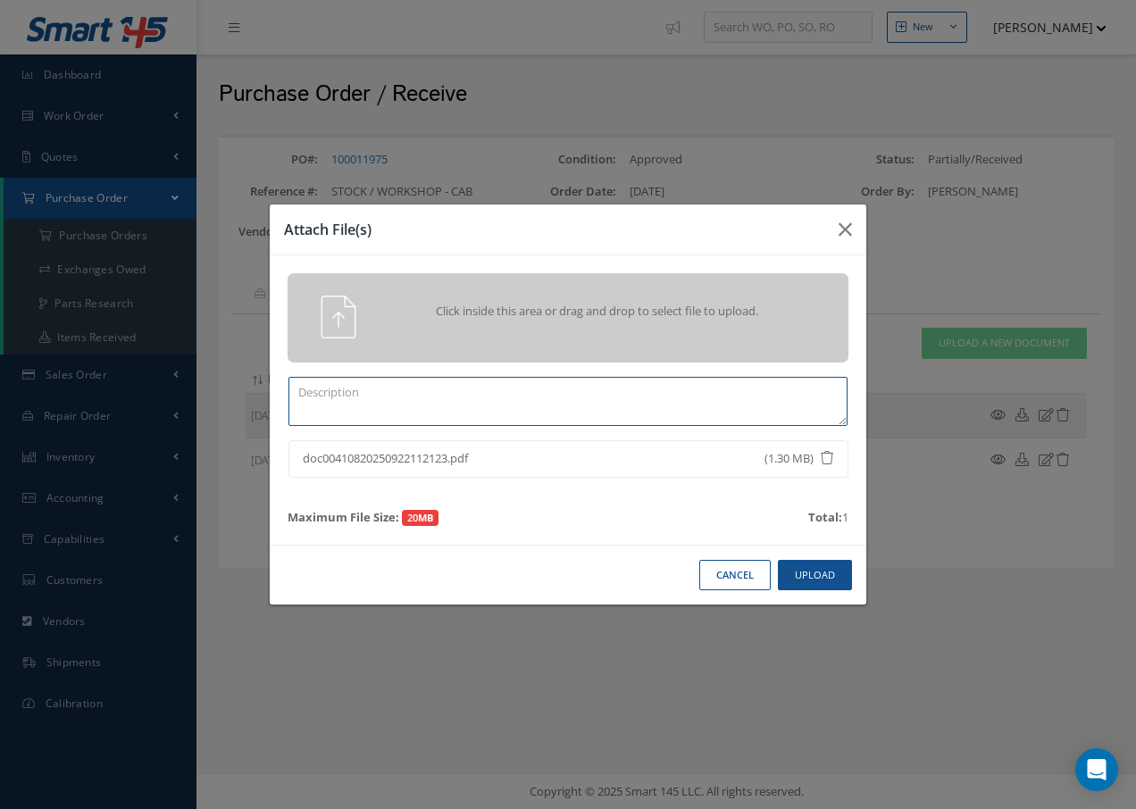
drag, startPoint x: 346, startPoint y: 421, endPoint x: 347, endPoint y: 409, distance: 11.7
click at [346, 419] on textarea at bounding box center [568, 401] width 559 height 49
type textarea "d"
type textarea "DEL NOTE"
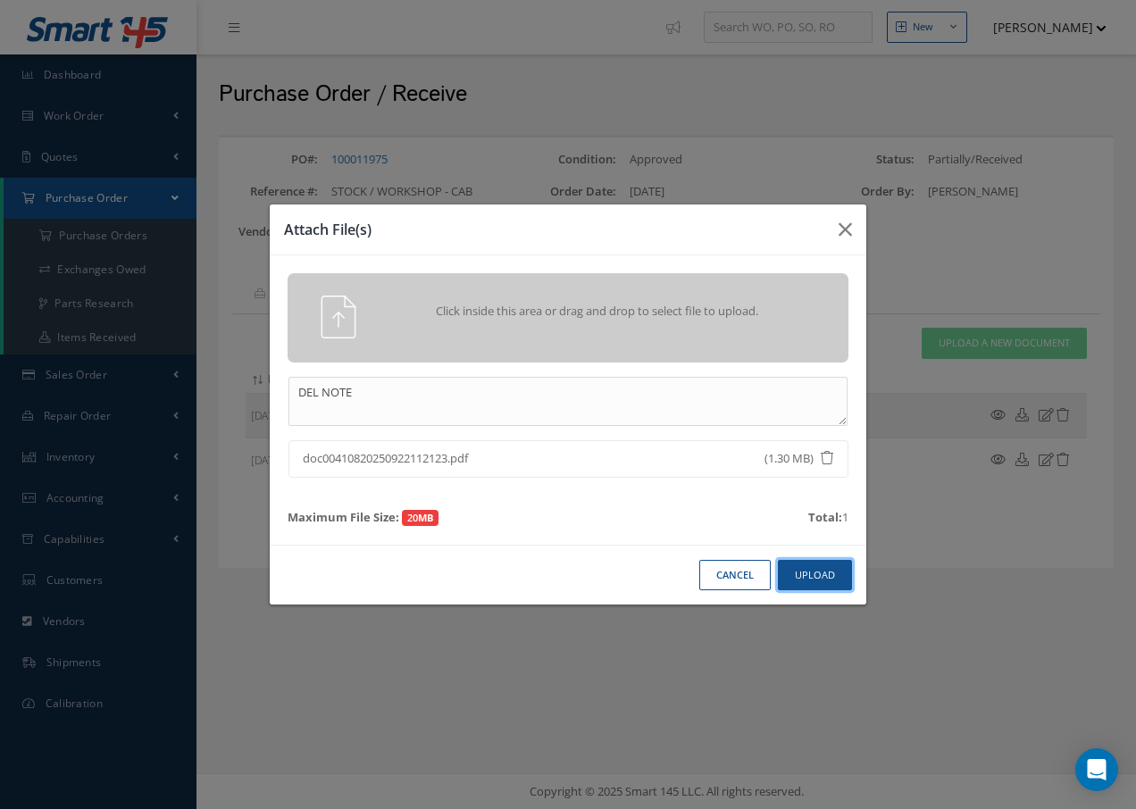
click at [824, 569] on button "Upload" at bounding box center [815, 575] width 74 height 31
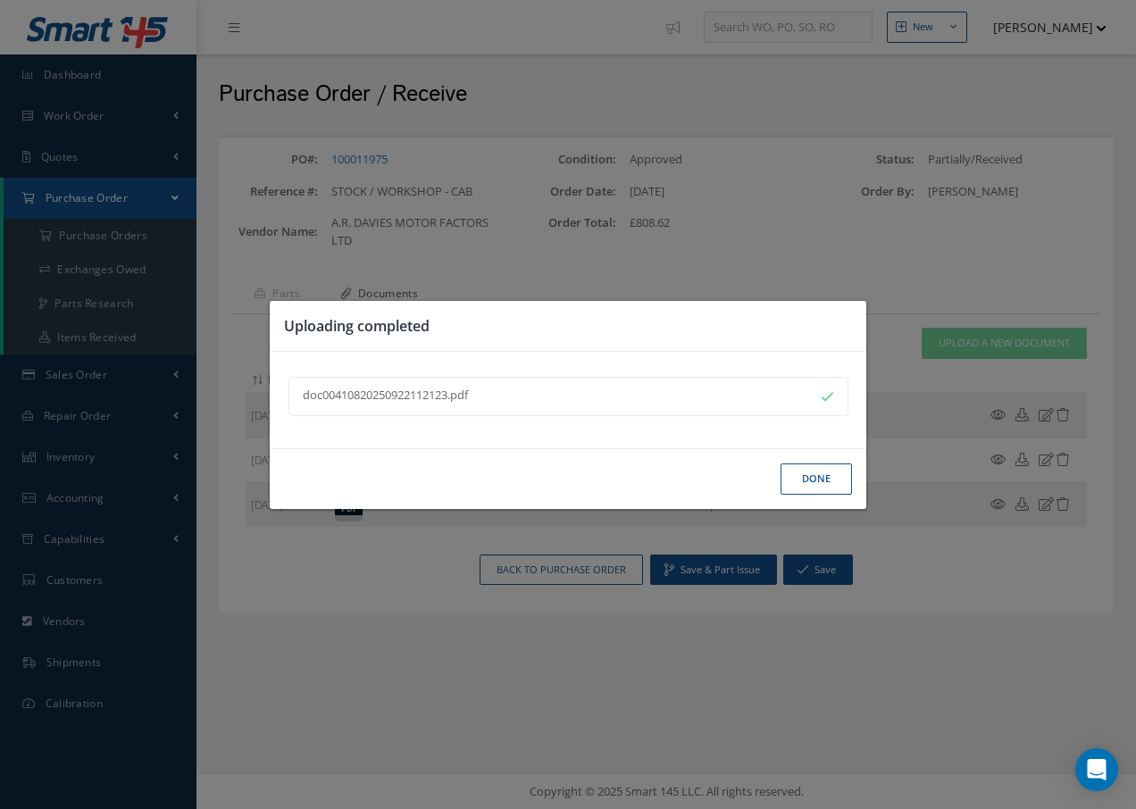
click at [818, 483] on button "Done" at bounding box center [816, 479] width 71 height 31
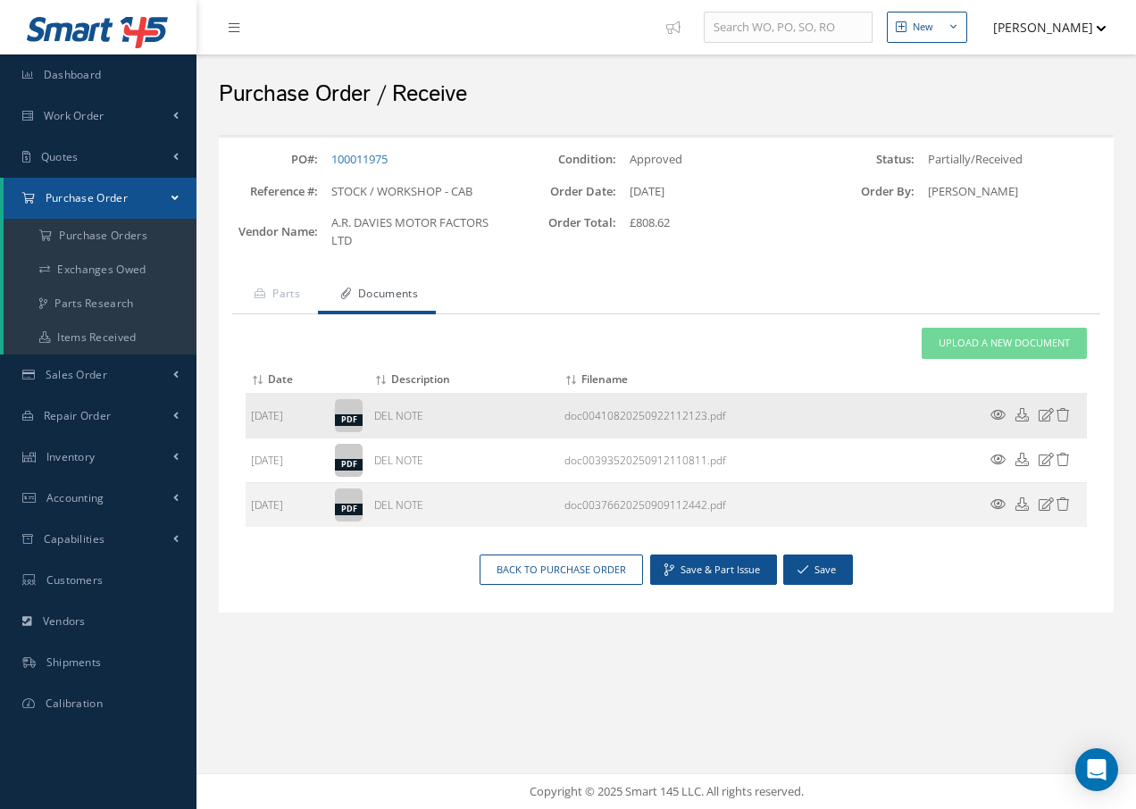
click at [993, 412] on icon at bounding box center [998, 414] width 15 height 13
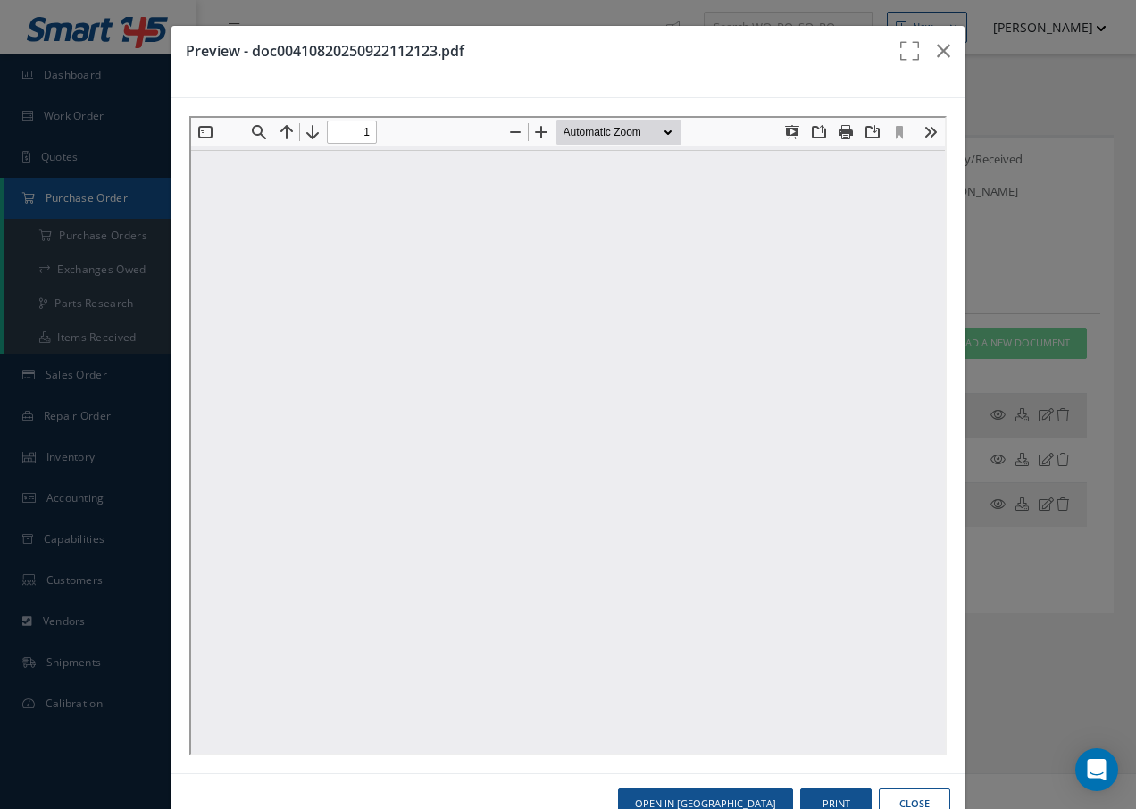
type input "0"
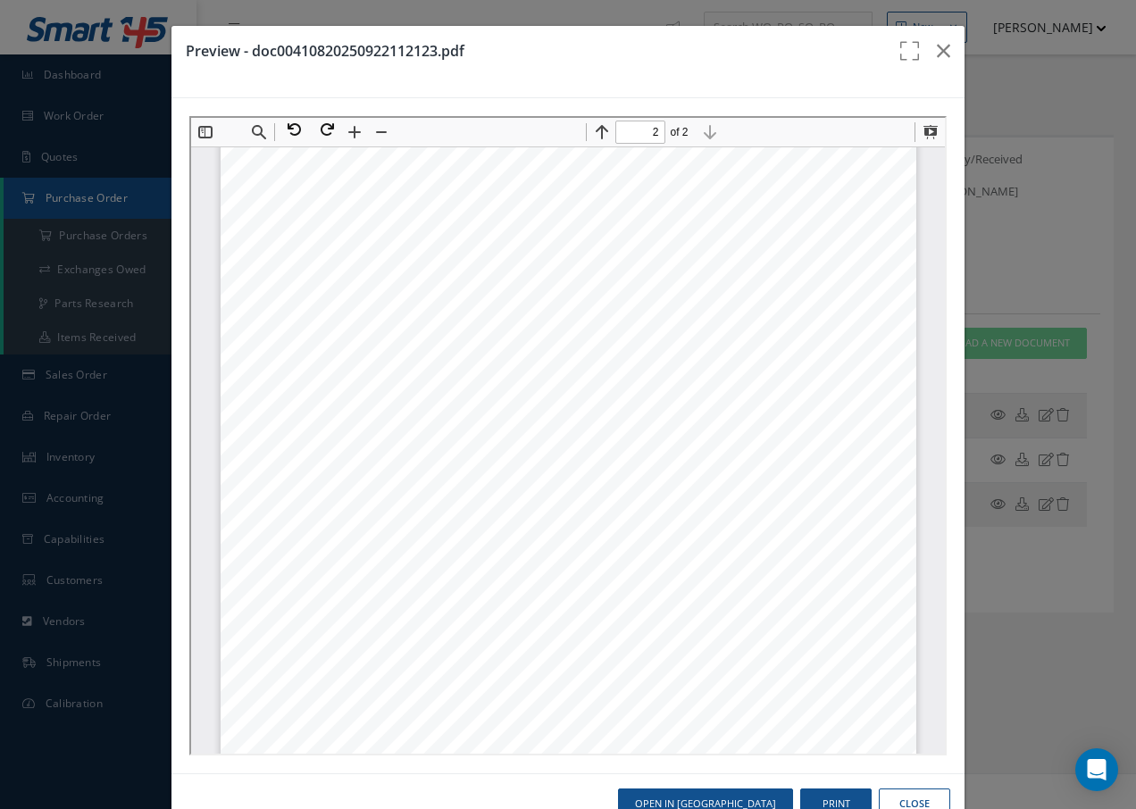
scroll to position [1349, 0]
type input "1"
click at [937, 49] on icon "button" at bounding box center [943, 50] width 13 height 21
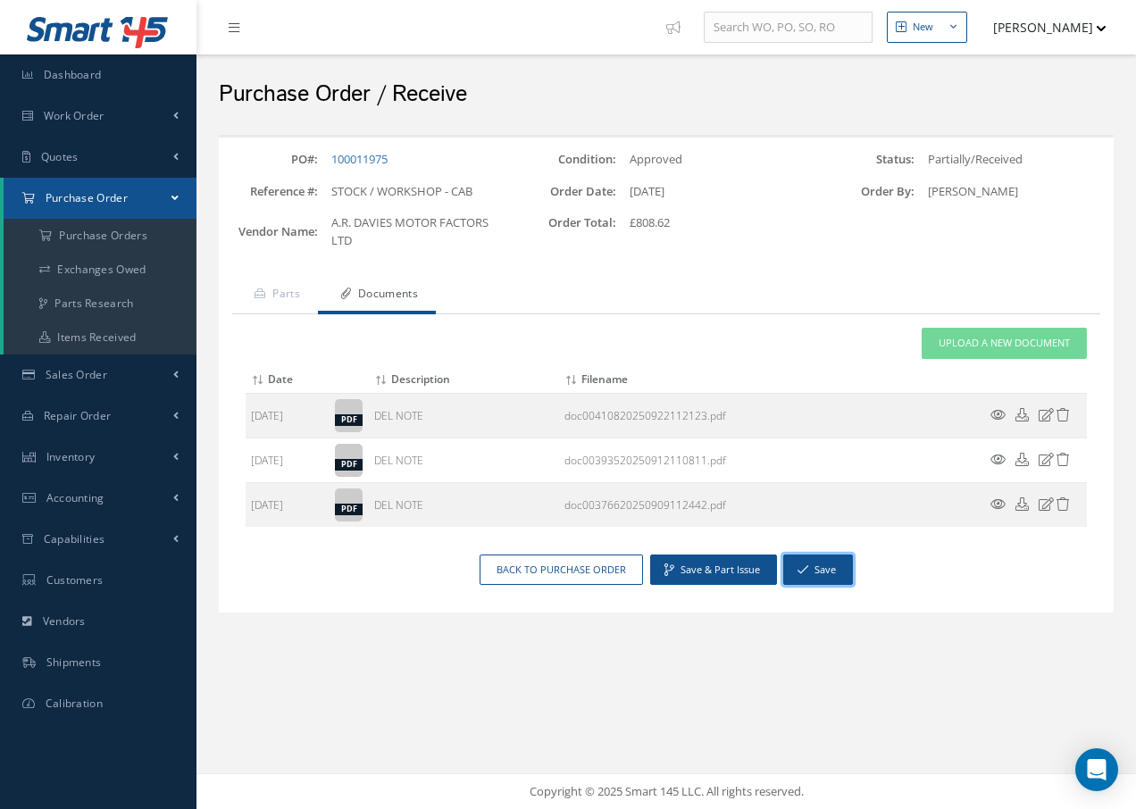
click at [833, 570] on button "Save" at bounding box center [818, 570] width 70 height 31
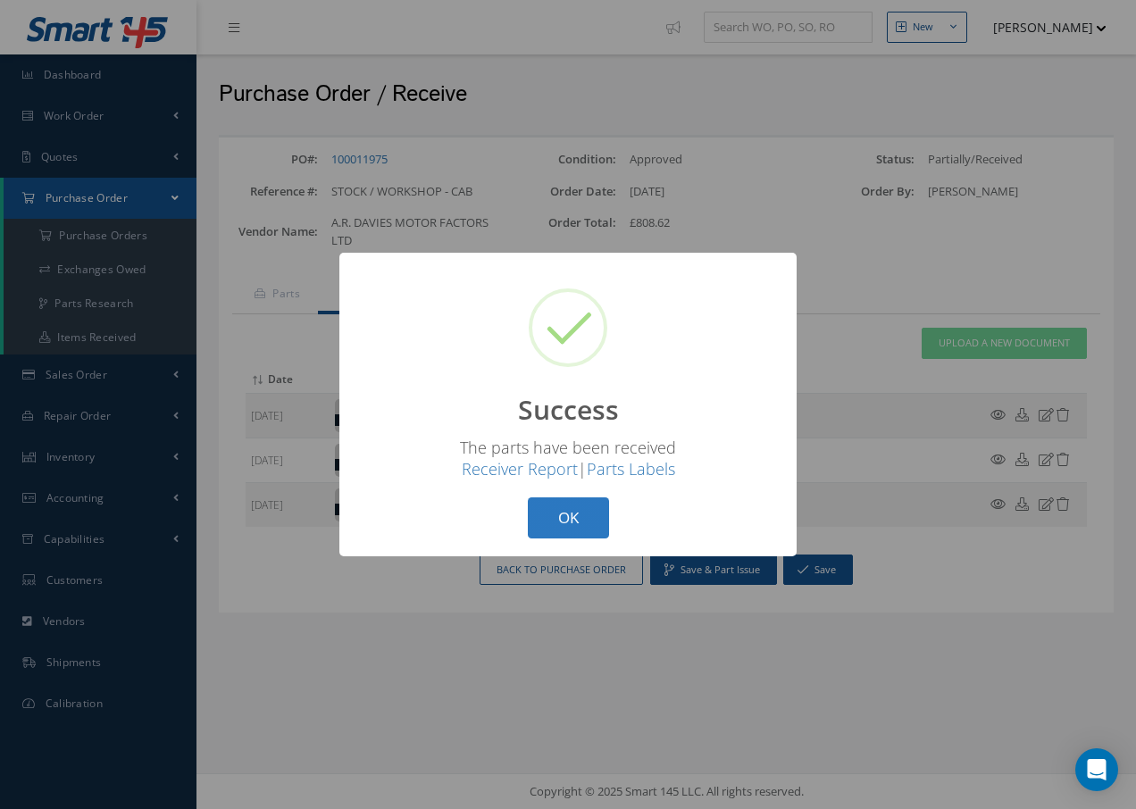
click at [587, 499] on button "OK" at bounding box center [568, 519] width 81 height 42
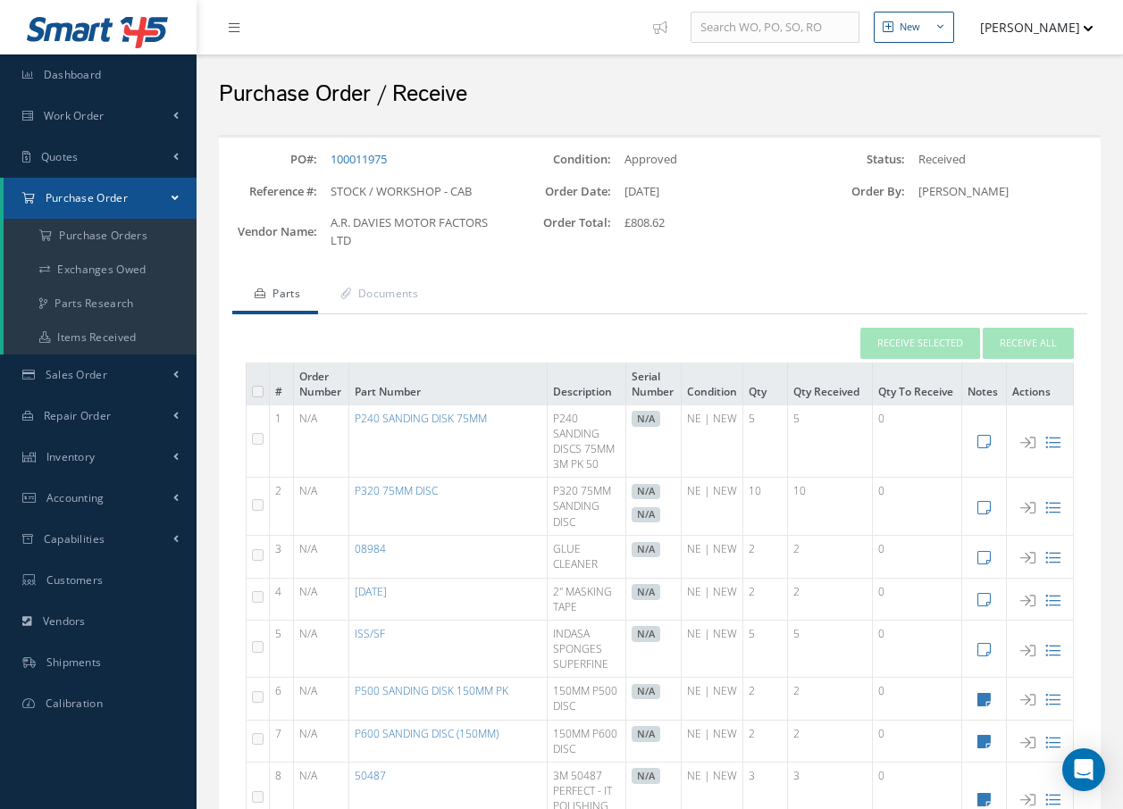
click at [96, 198] on span "Purchase Order" at bounding box center [87, 197] width 82 height 15
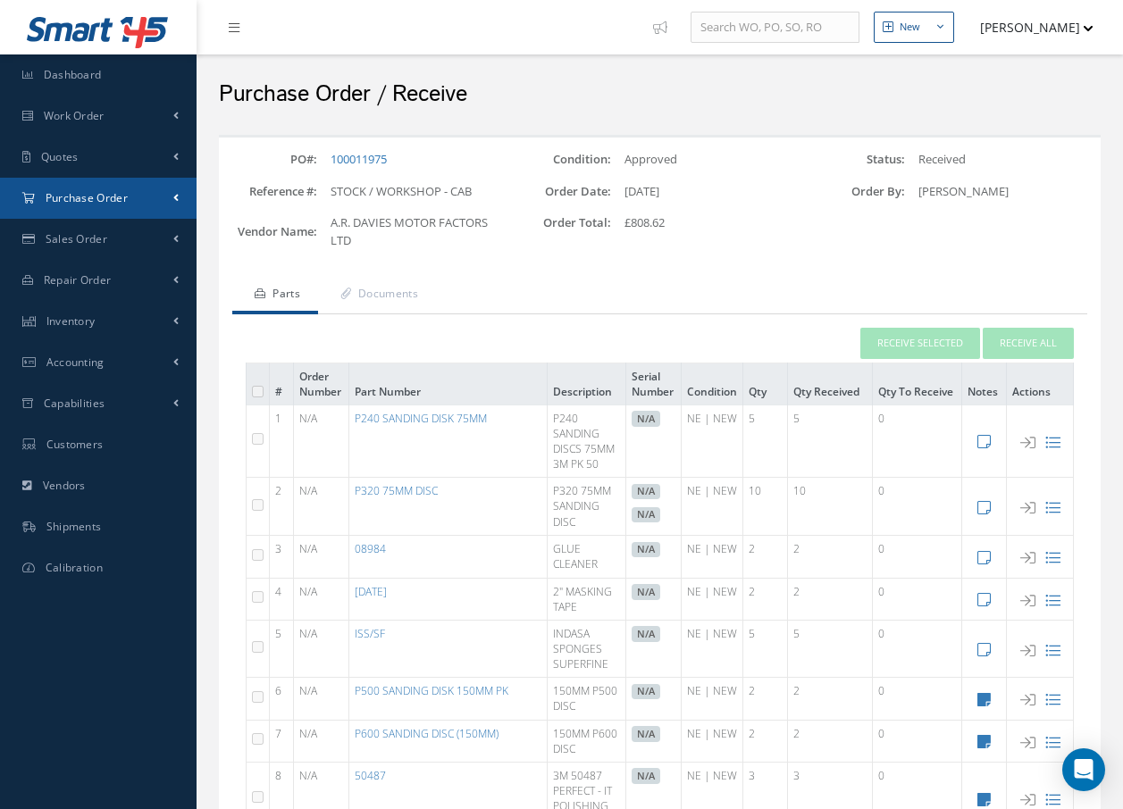
click at [98, 206] on link "Purchase Order" at bounding box center [98, 198] width 197 height 41
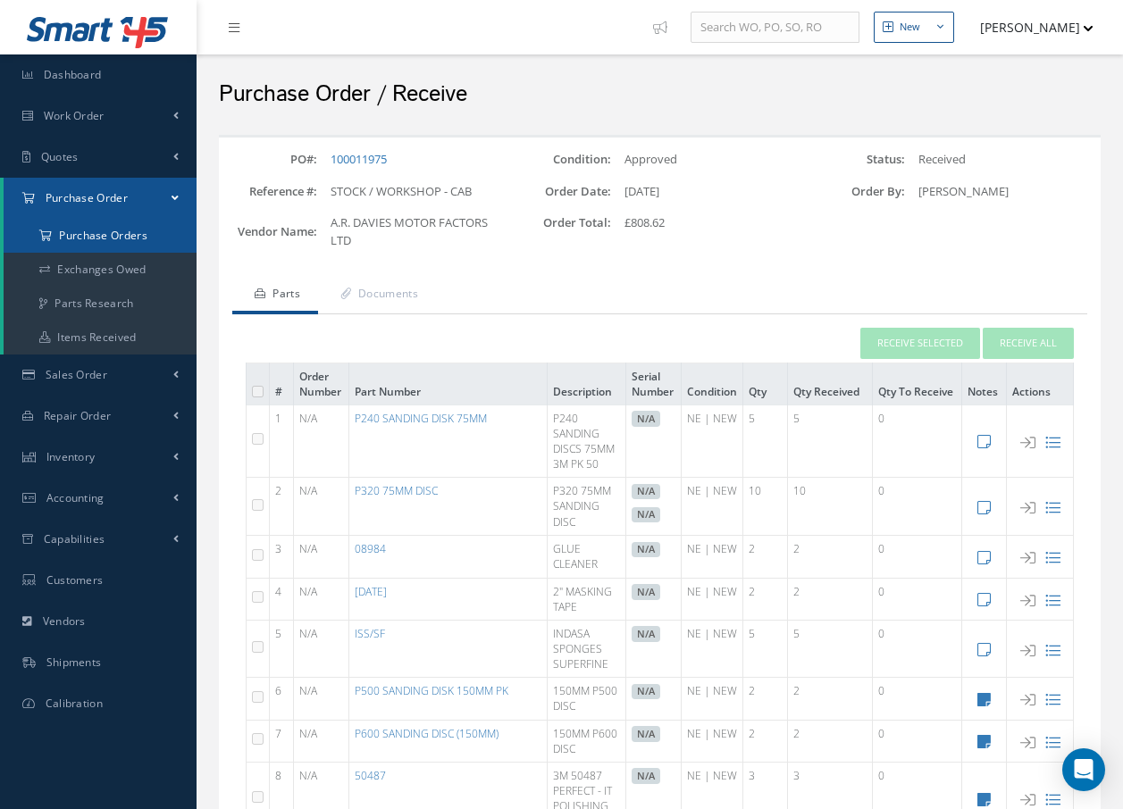
click at [92, 239] on a=1&status_id=2&status_id=3&status_id=5&collapsedFilters"] "Purchase Orders" at bounding box center [100, 236] width 193 height 34
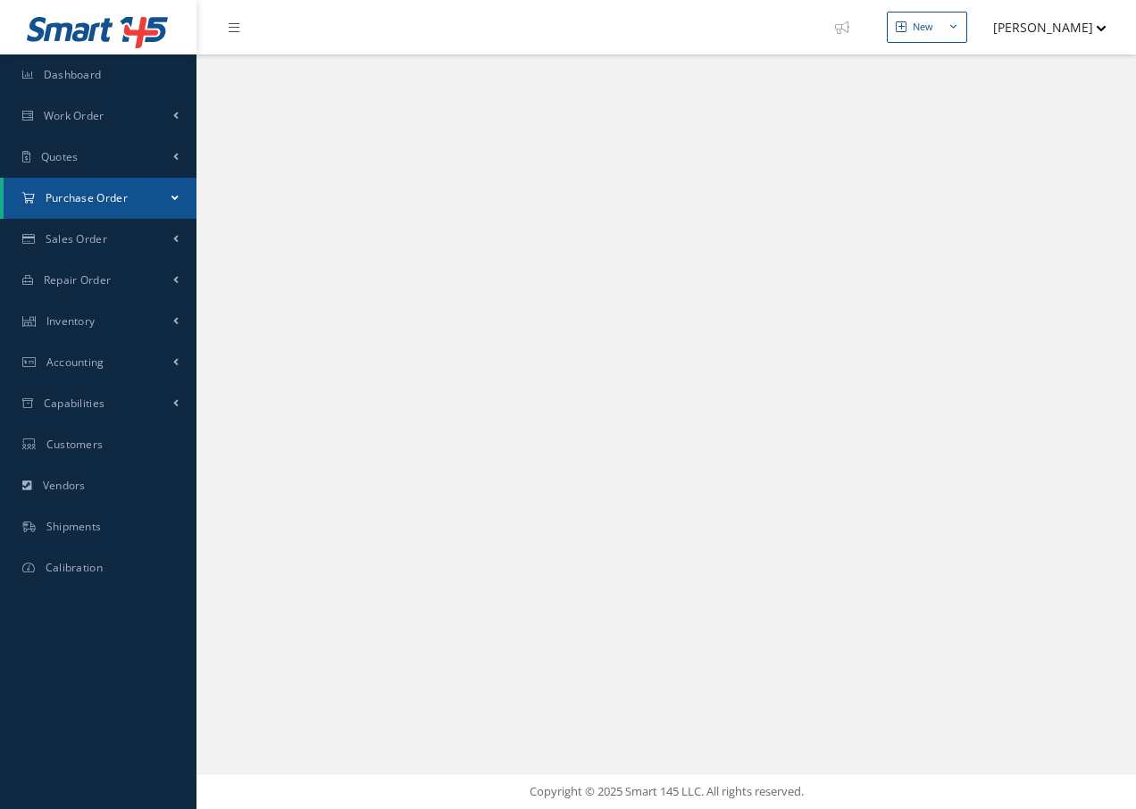
select select "25"
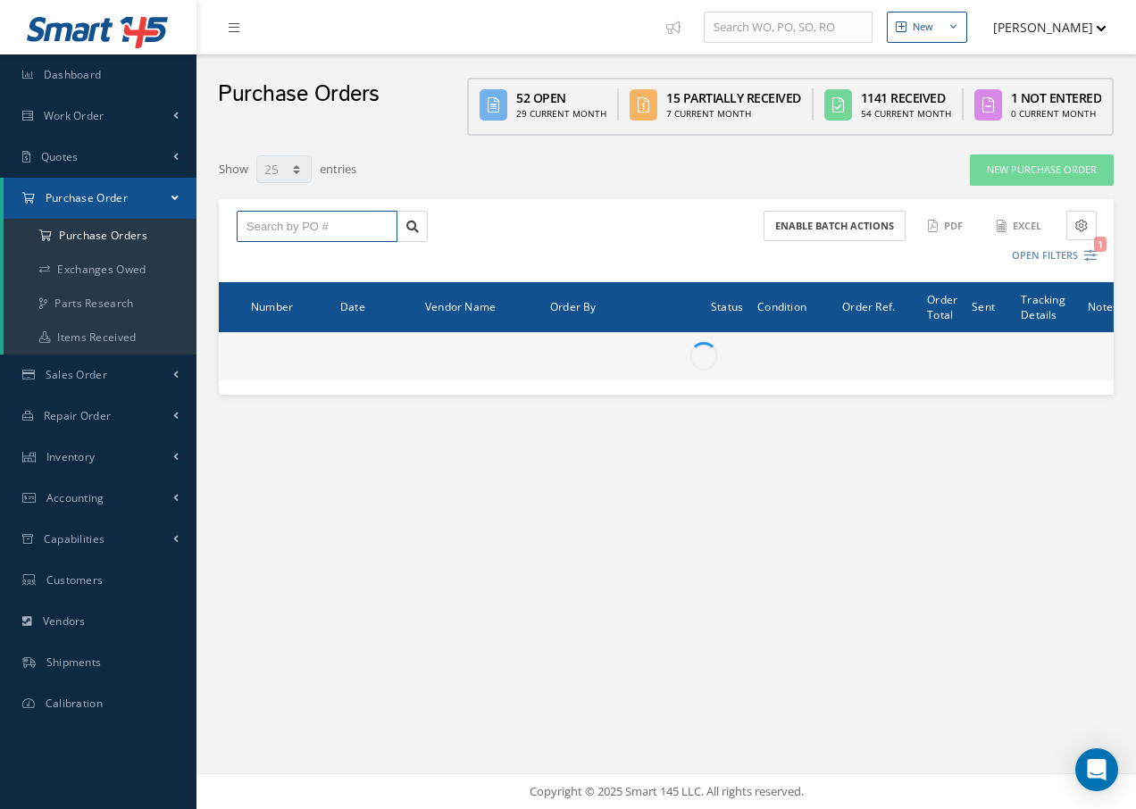
click at [292, 225] on input "text" at bounding box center [317, 227] width 161 height 32
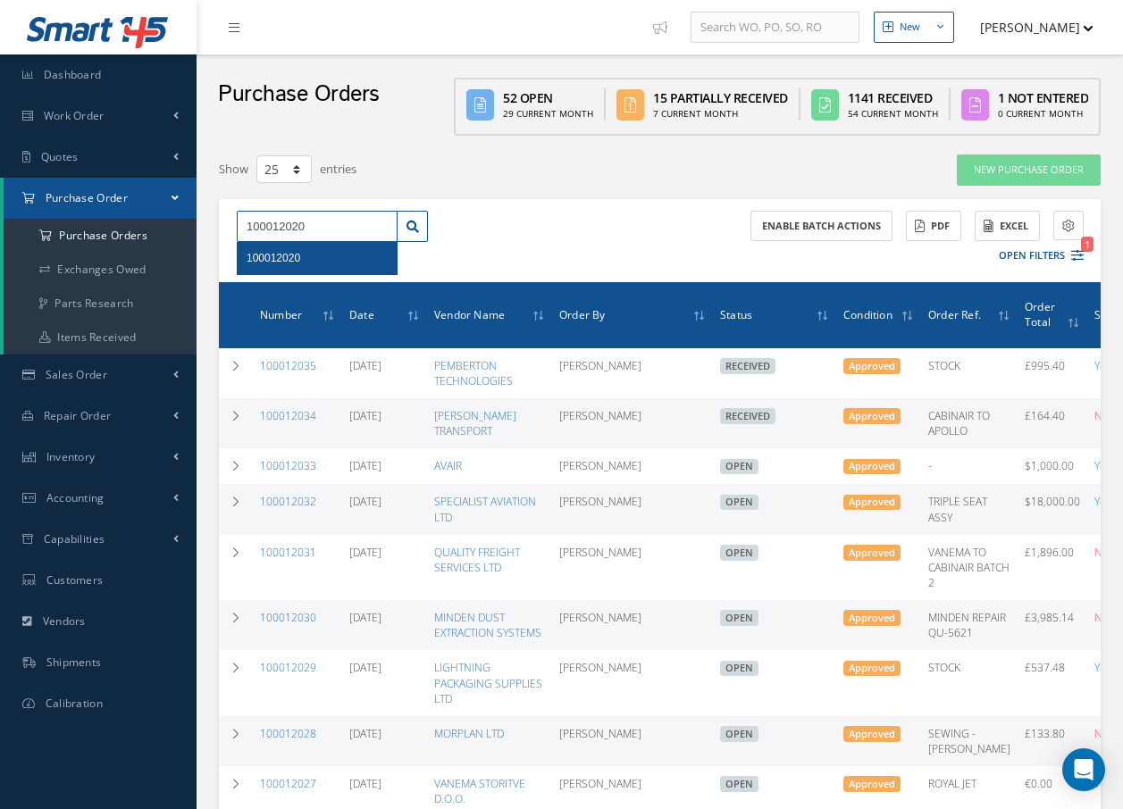
type input "100012020"
click at [291, 255] on span "100012020" at bounding box center [274, 258] width 54 height 13
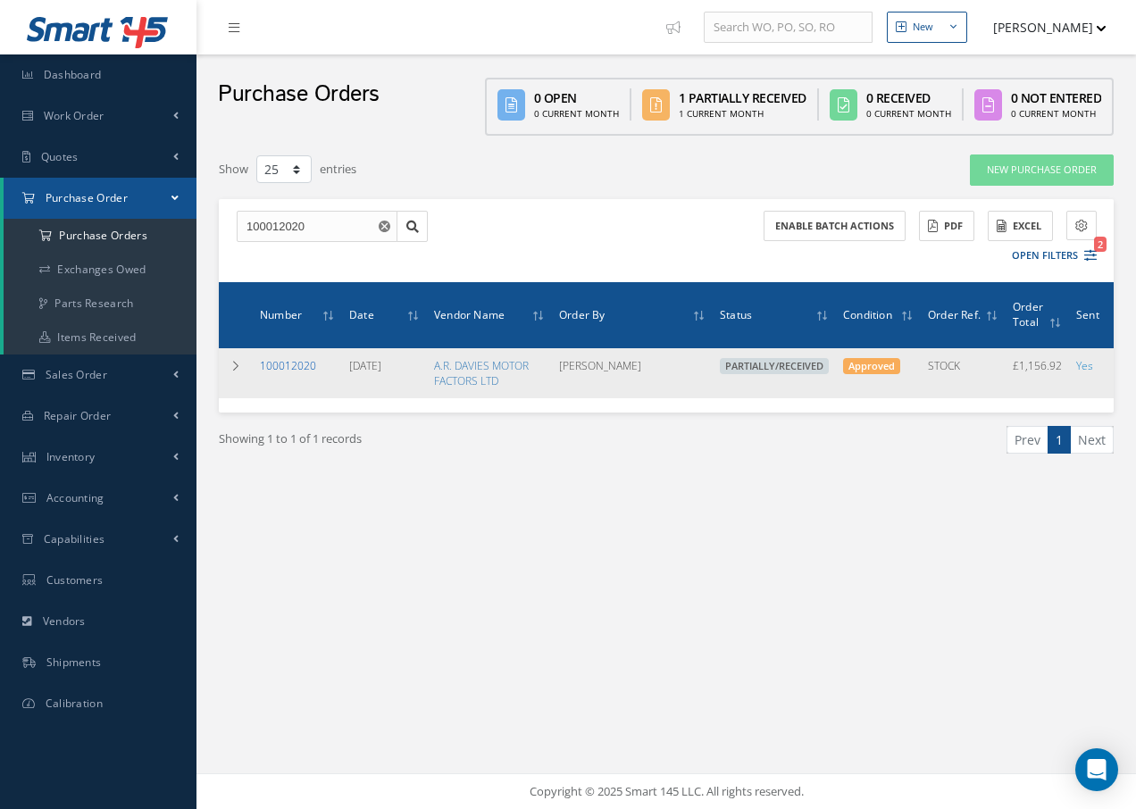
click at [298, 364] on link "100012020" at bounding box center [288, 365] width 56 height 15
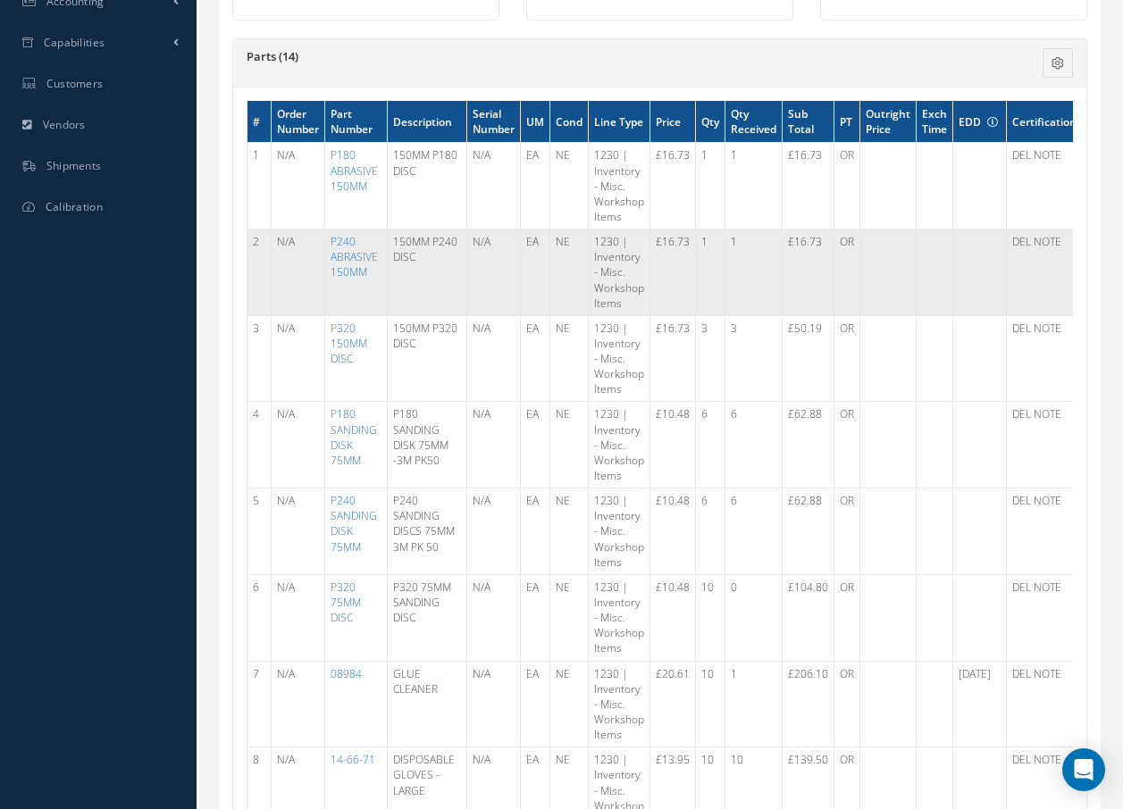
scroll to position [89, 0]
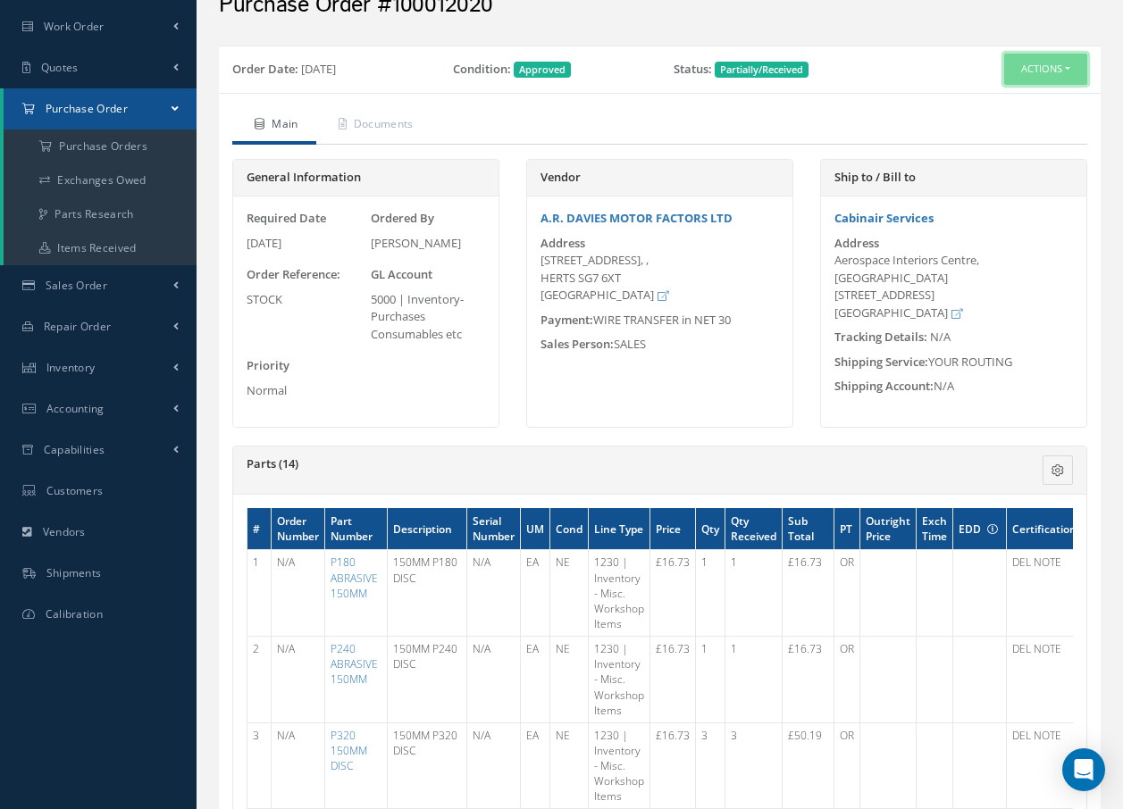
click at [1032, 63] on button "Actions" at bounding box center [1045, 69] width 83 height 31
click at [1002, 106] on link "Receive" at bounding box center [1015, 103] width 143 height 24
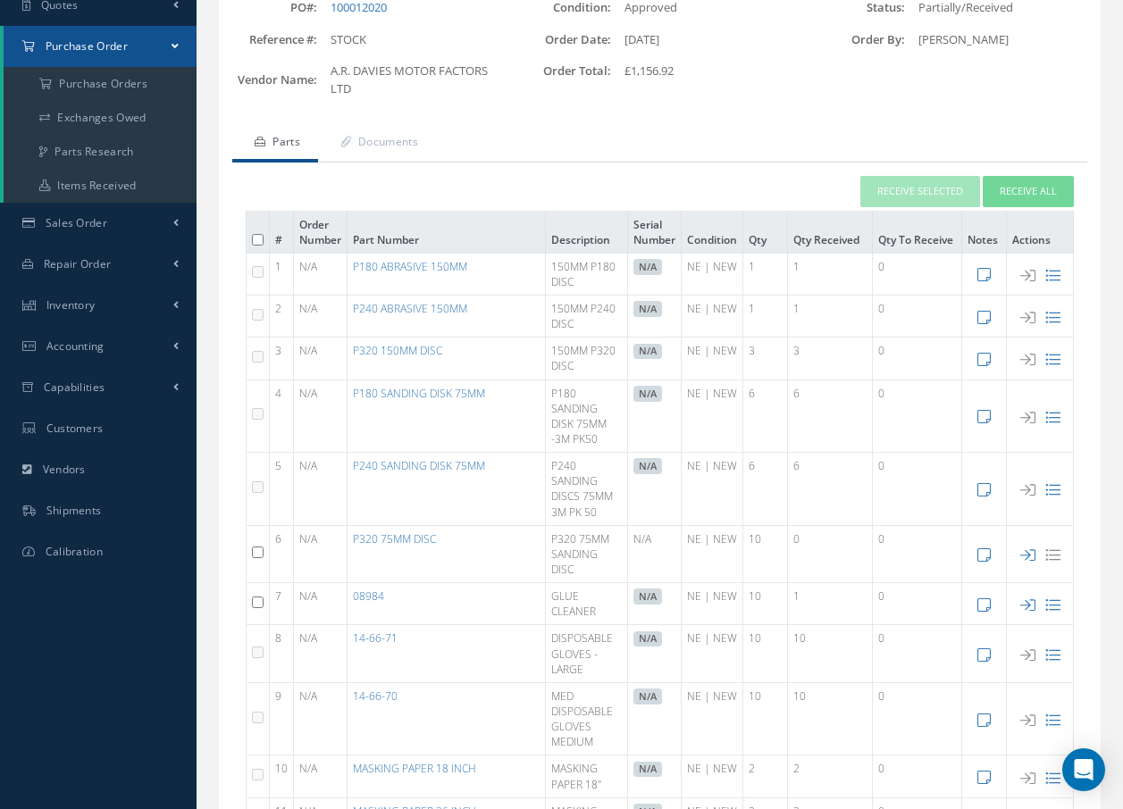
scroll to position [144, 0]
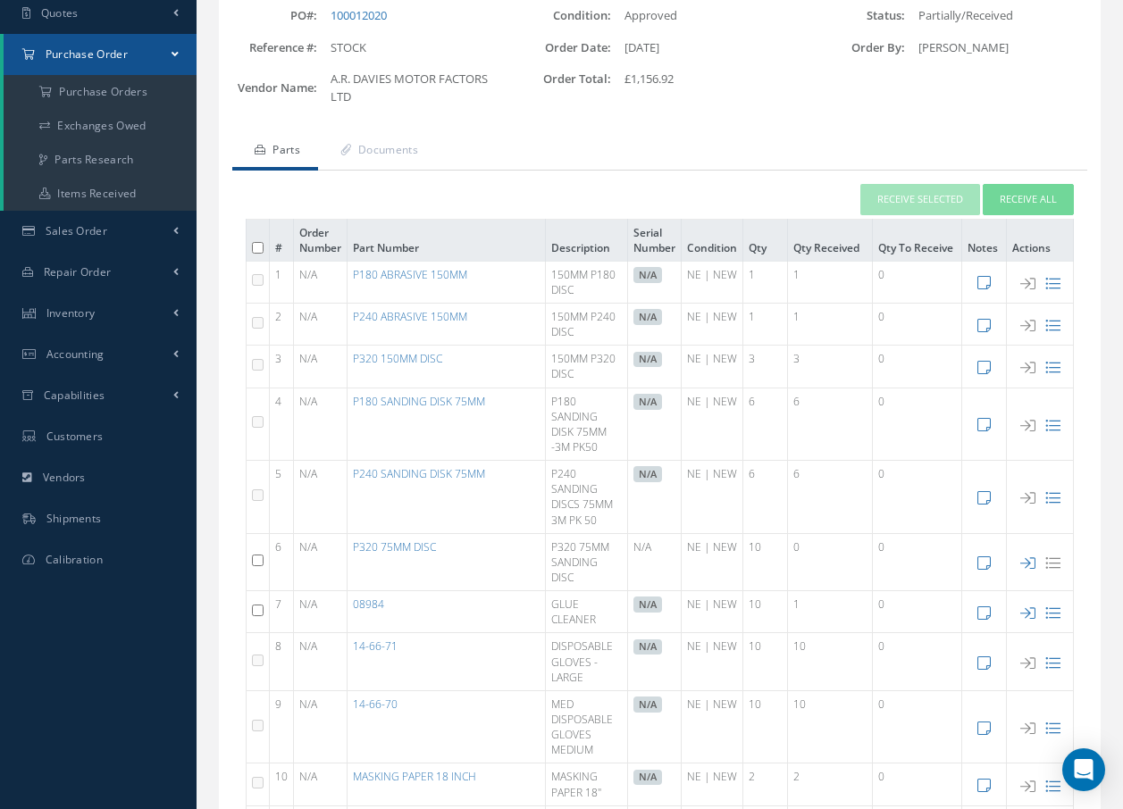
click at [256, 560] on input "checkbox" at bounding box center [258, 561] width 12 height 12
checkbox input "true"
click at [950, 198] on button "Receive Selected" at bounding box center [920, 199] width 120 height 31
type input "09/22/2025"
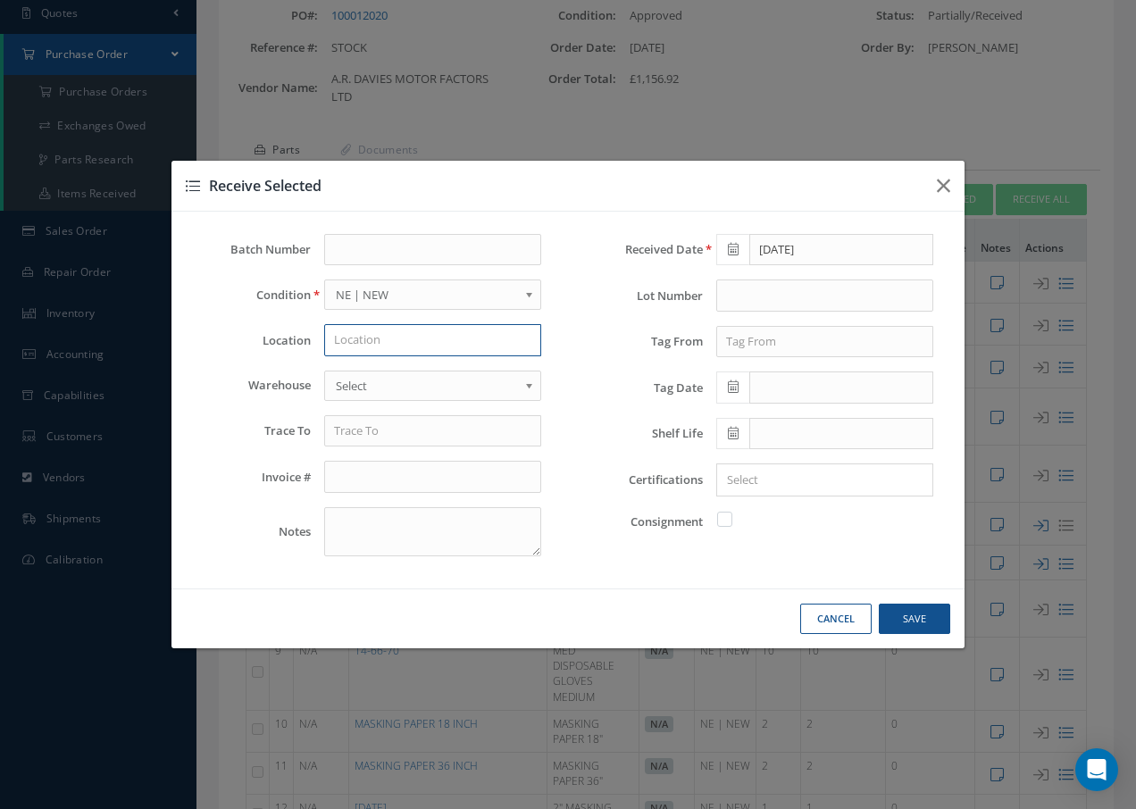
click at [498, 345] on input "text" at bounding box center [432, 340] width 217 height 32
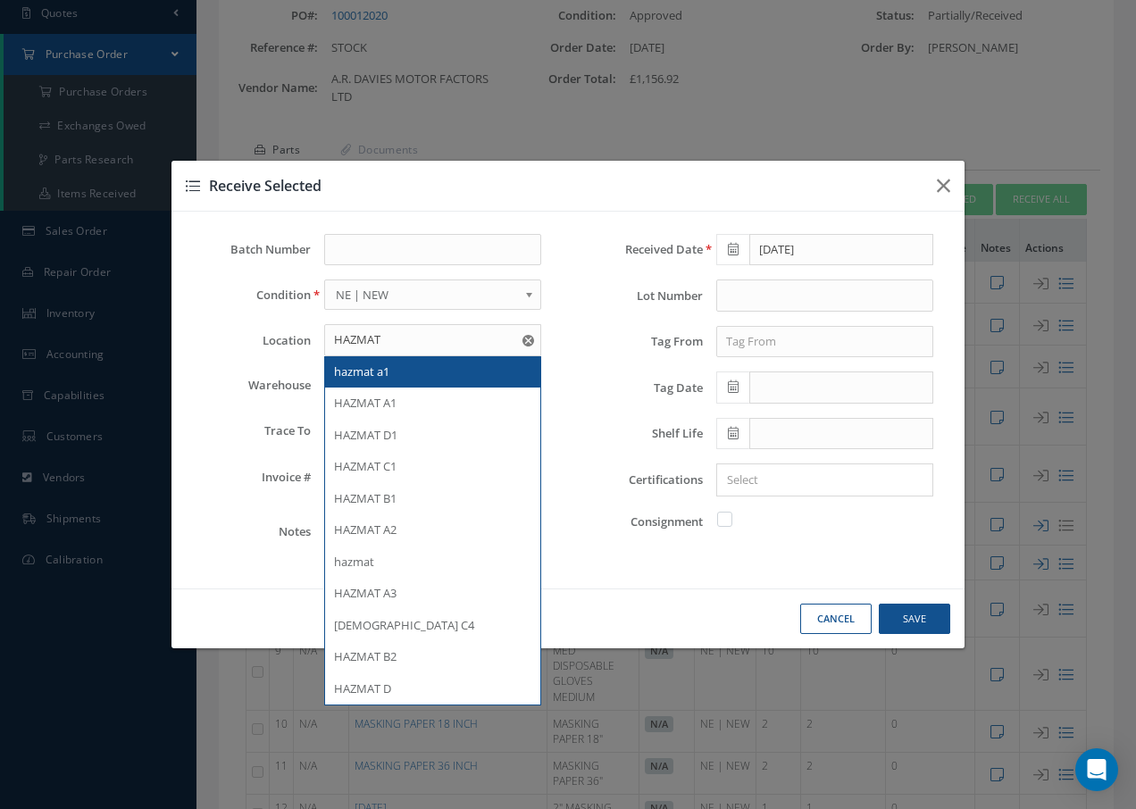
click at [412, 378] on div "hazmat a1" at bounding box center [432, 373] width 197 height 18
type input "hazmat a1"
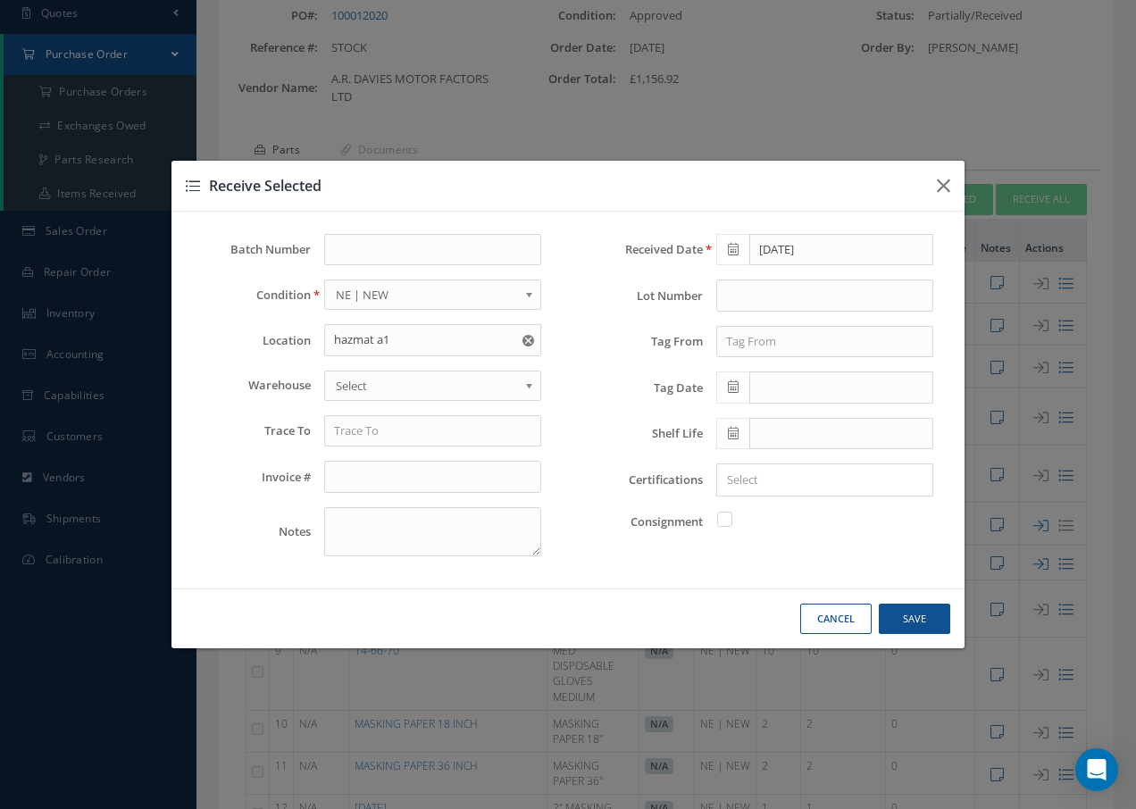
click at [410, 378] on span "Select" at bounding box center [427, 385] width 182 height 21
click at [386, 439] on input "text" at bounding box center [432, 431] width 217 height 32
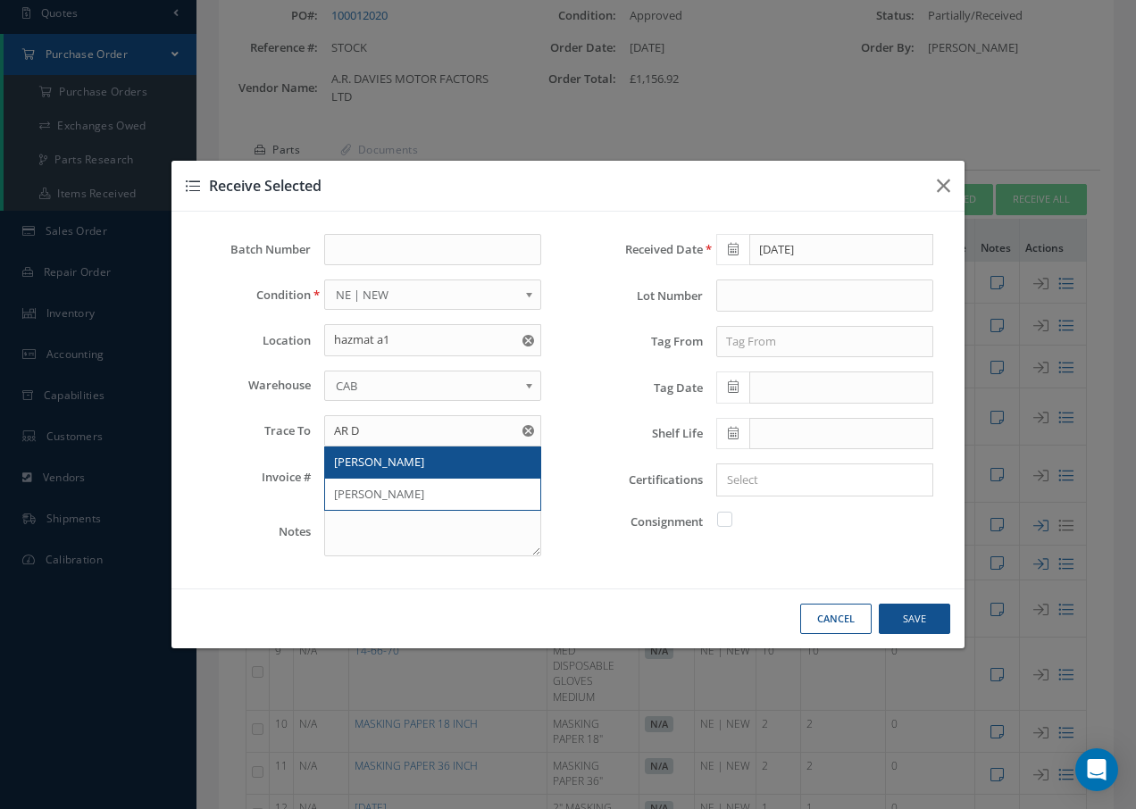
click at [362, 460] on span "AR DAVIES" at bounding box center [379, 462] width 90 height 16
type input "AR DAVIES"
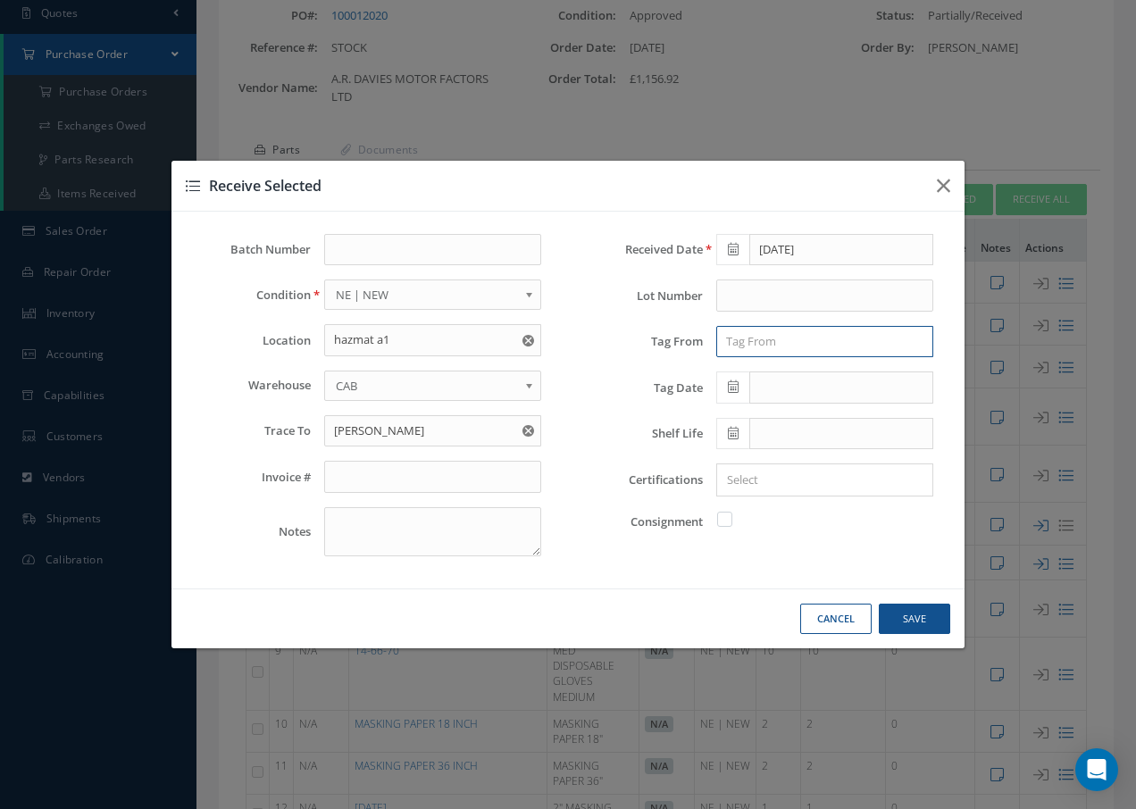
click at [796, 344] on input "text" at bounding box center [824, 342] width 217 height 32
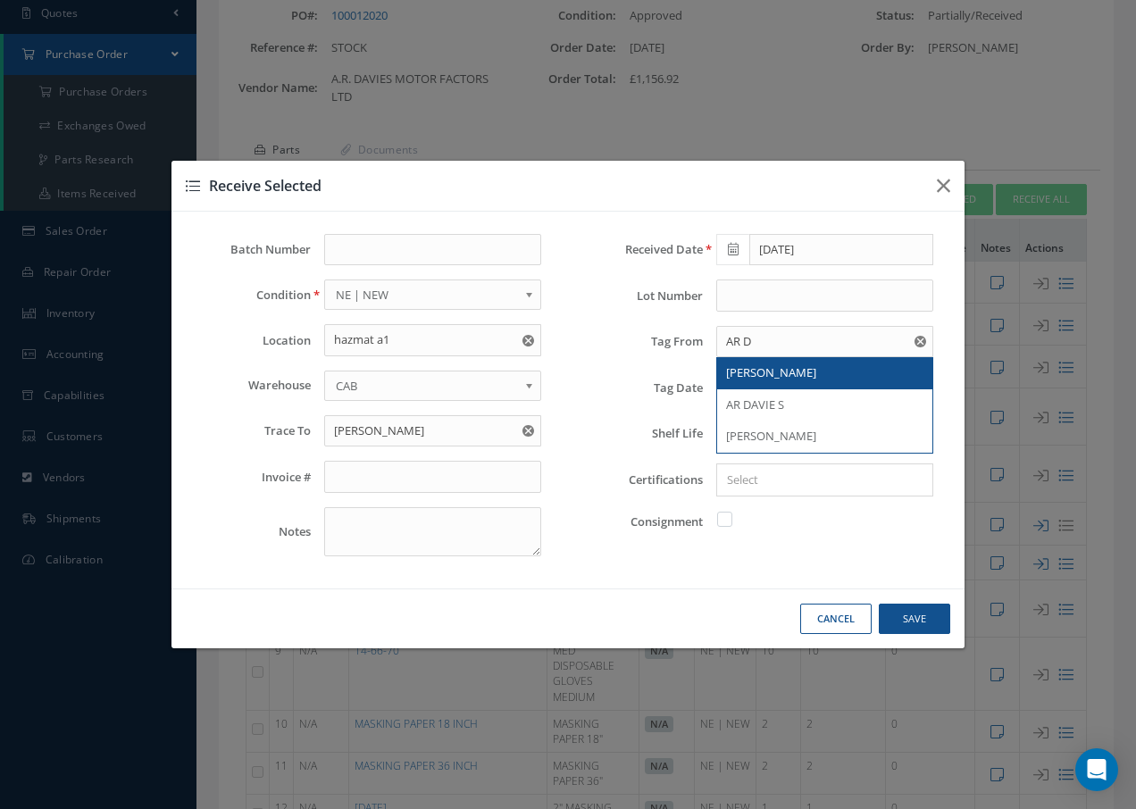
click at [772, 378] on span "AR DAVIES" at bounding box center [771, 372] width 90 height 16
type input "AR DAVIES"
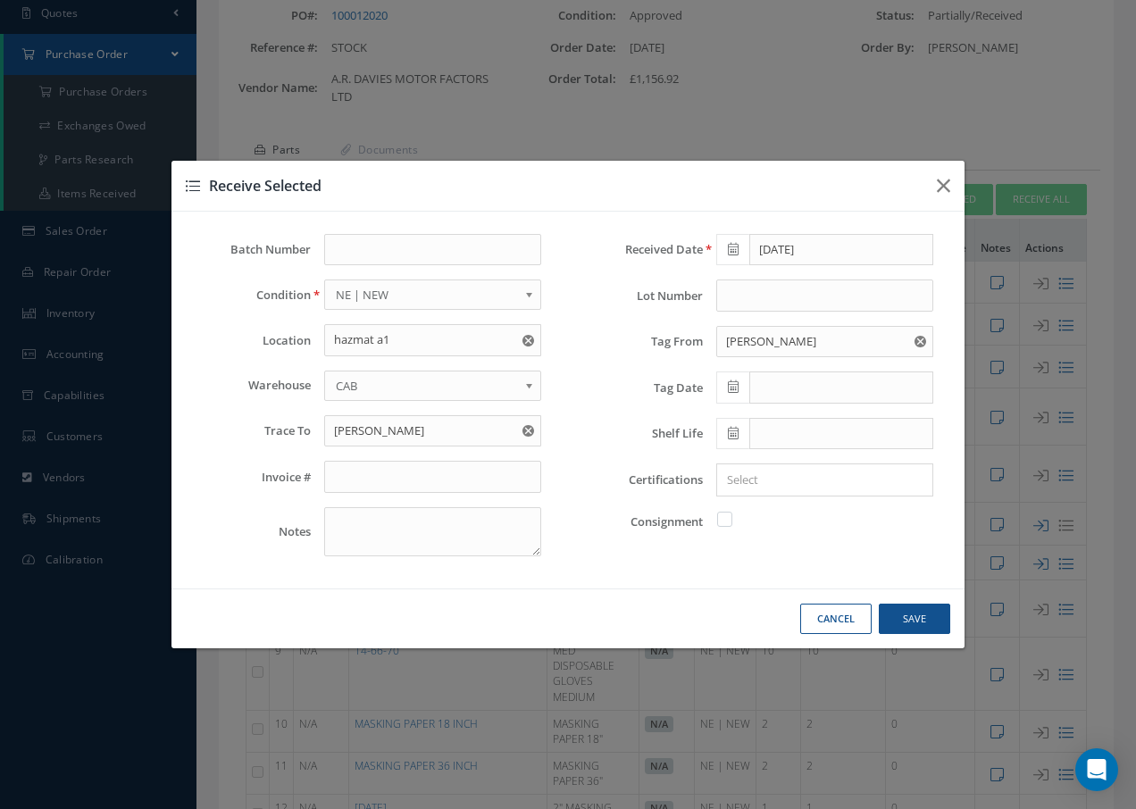
click at [737, 390] on icon at bounding box center [733, 387] width 11 height 13
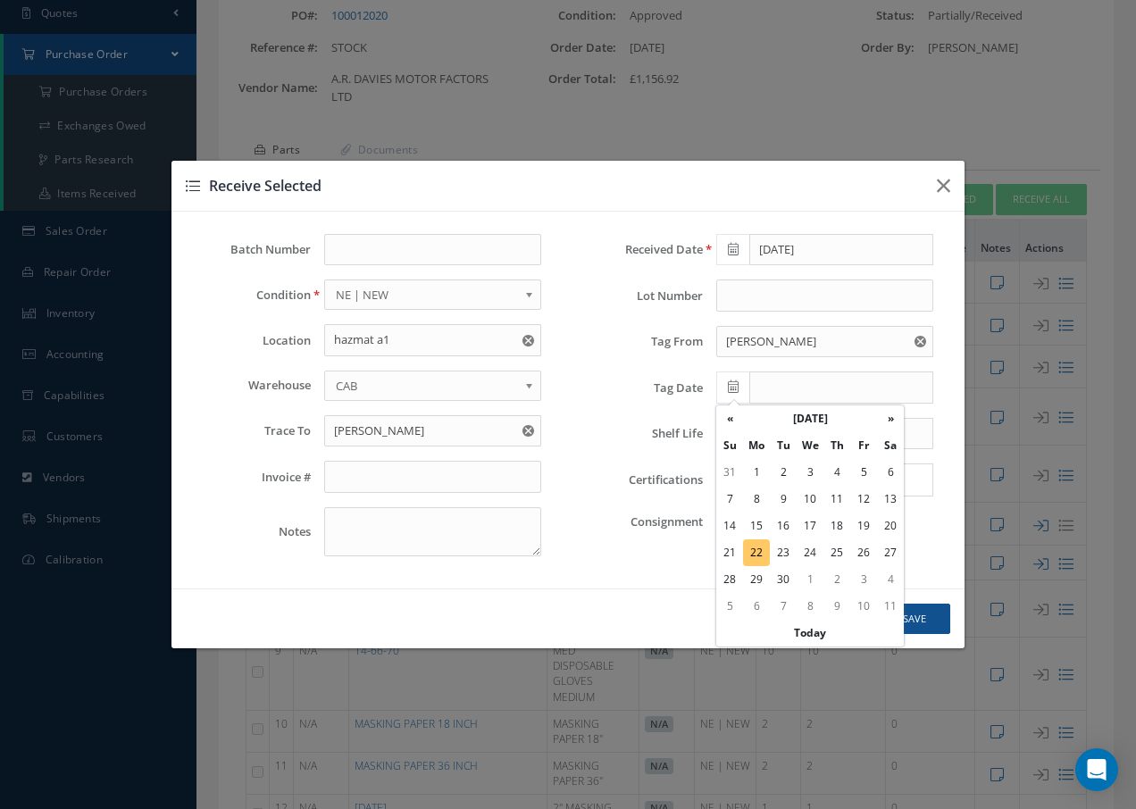
click at [754, 550] on td "22" at bounding box center [756, 553] width 27 height 27
type input "[DATE]"
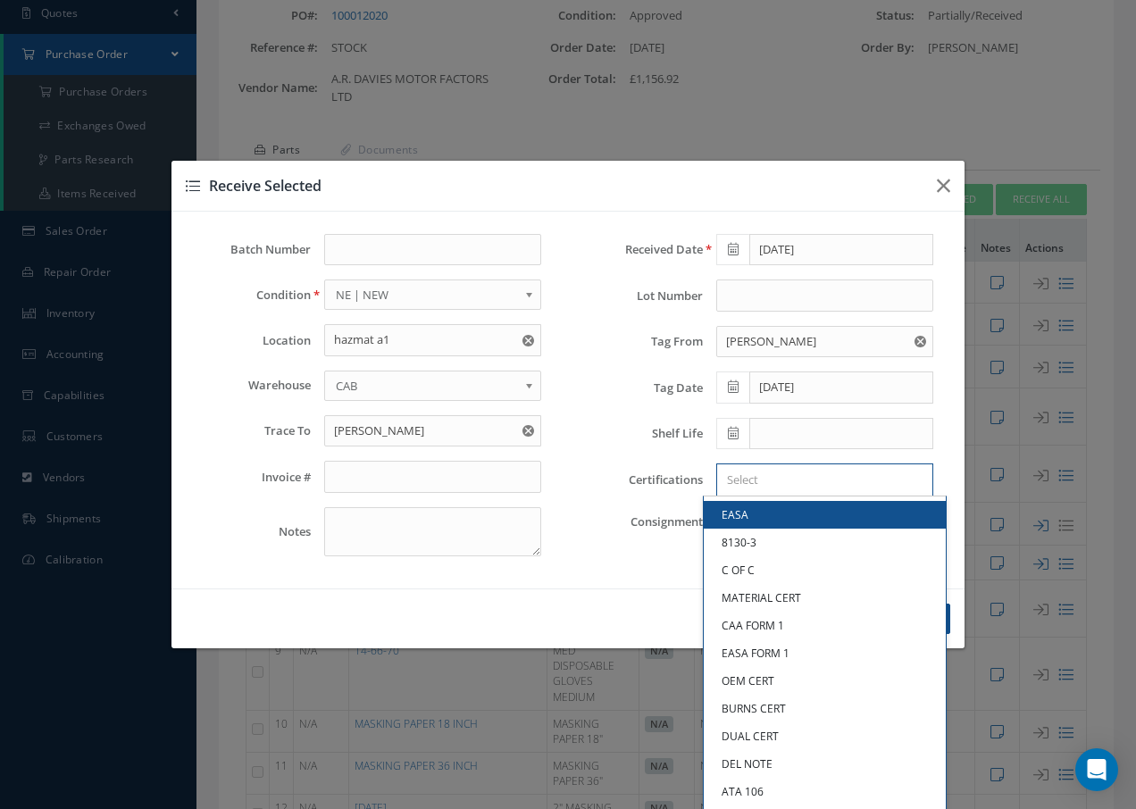
click at [776, 474] on input "Search for option" at bounding box center [821, 480] width 204 height 19
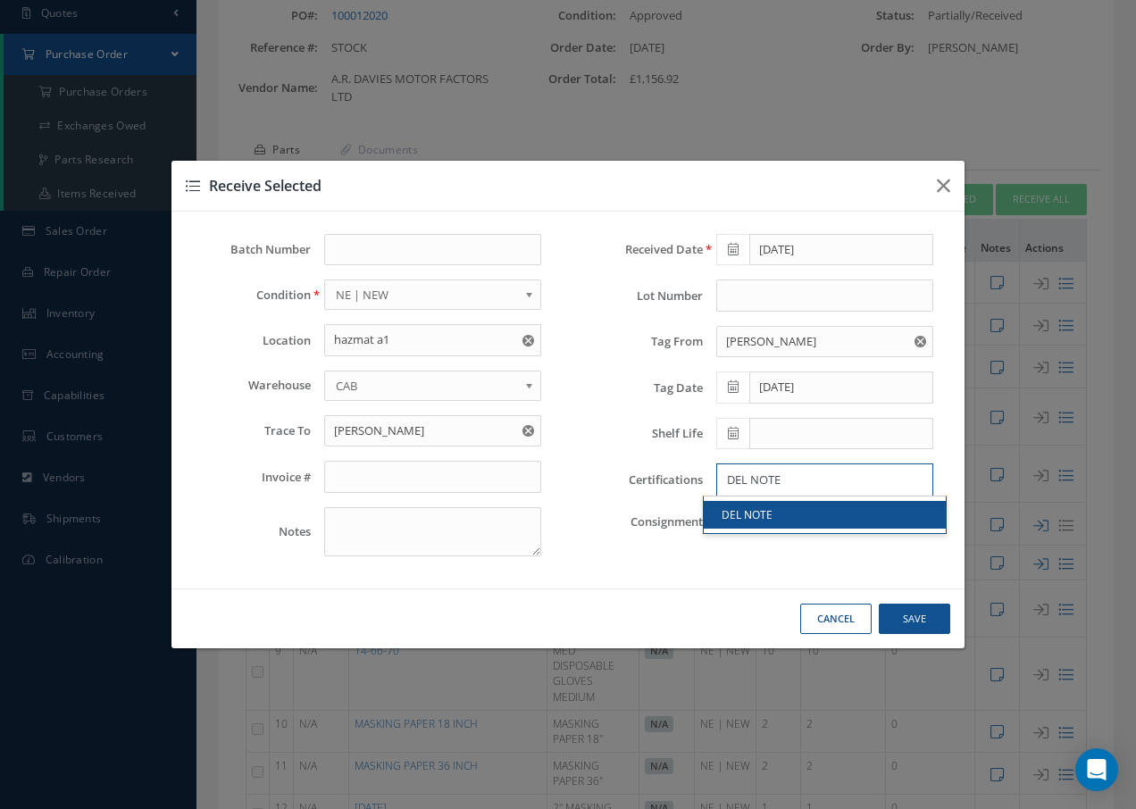
type input "DEL NOTE"
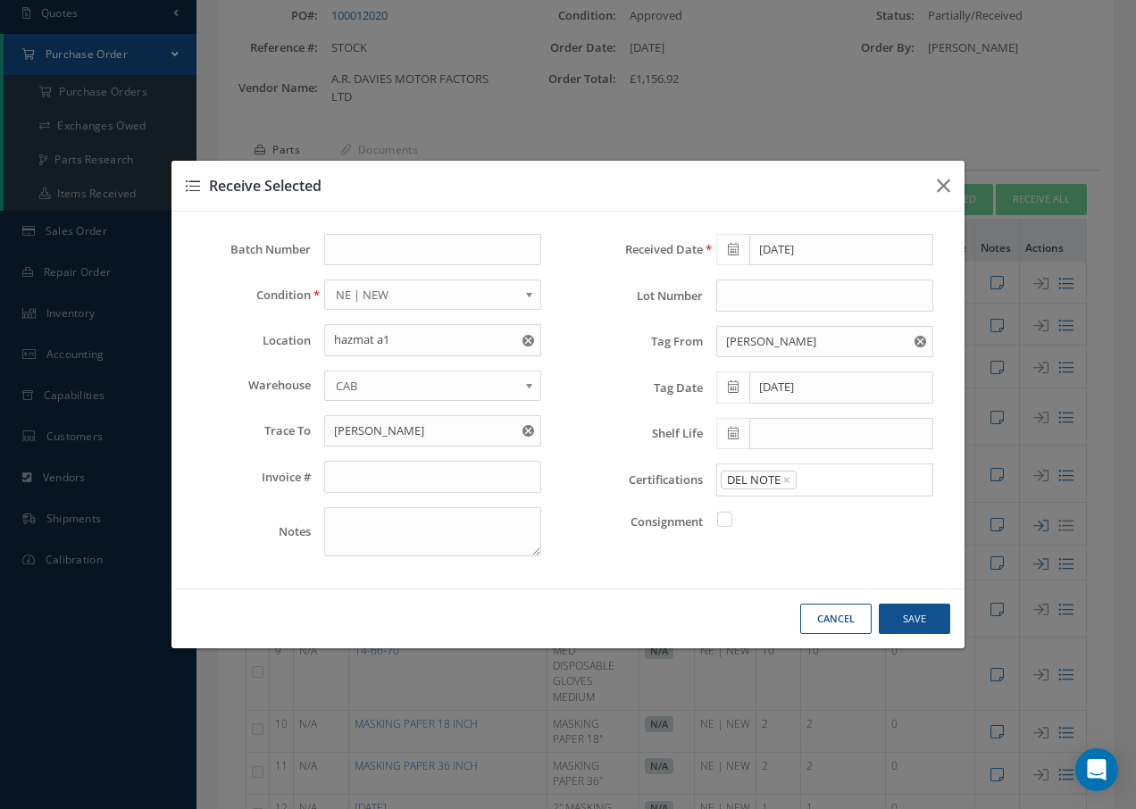
click at [771, 523] on link "DEL NOTE" at bounding box center [825, 515] width 242 height 28
click at [923, 617] on button "Save" at bounding box center [914, 619] width 71 height 31
checkbox input "false"
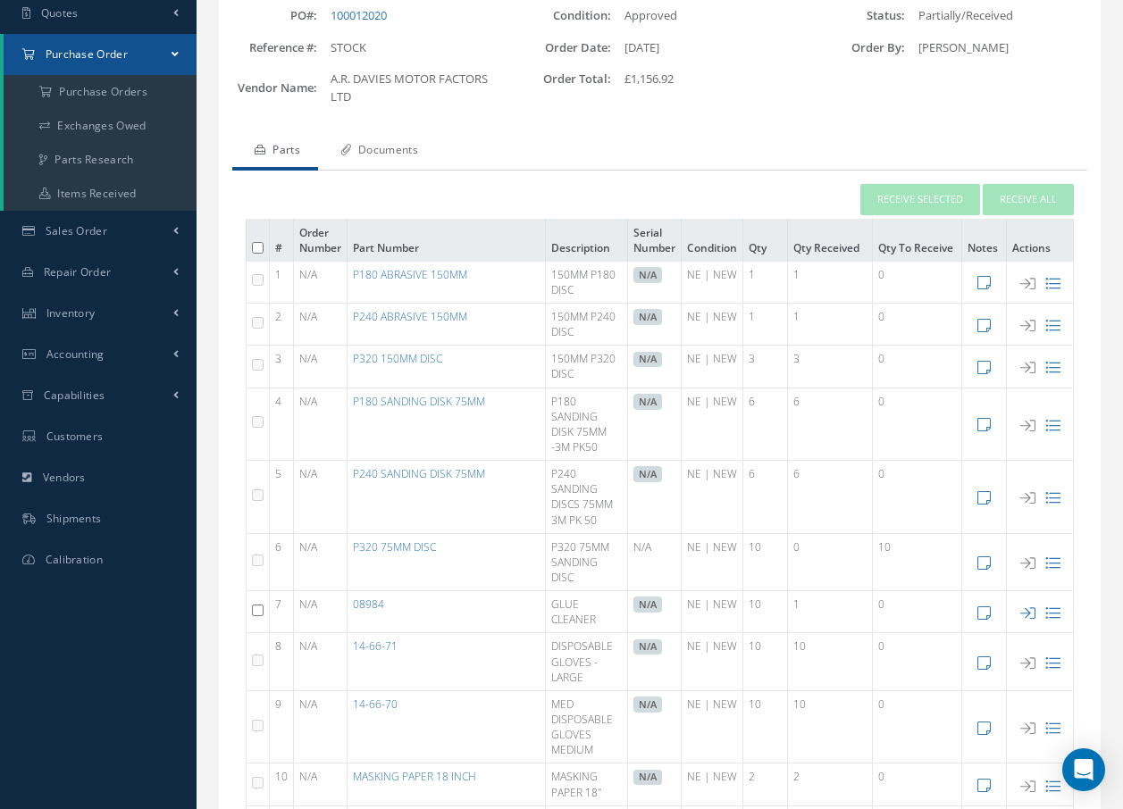
click at [409, 151] on link "Documents" at bounding box center [377, 152] width 118 height 38
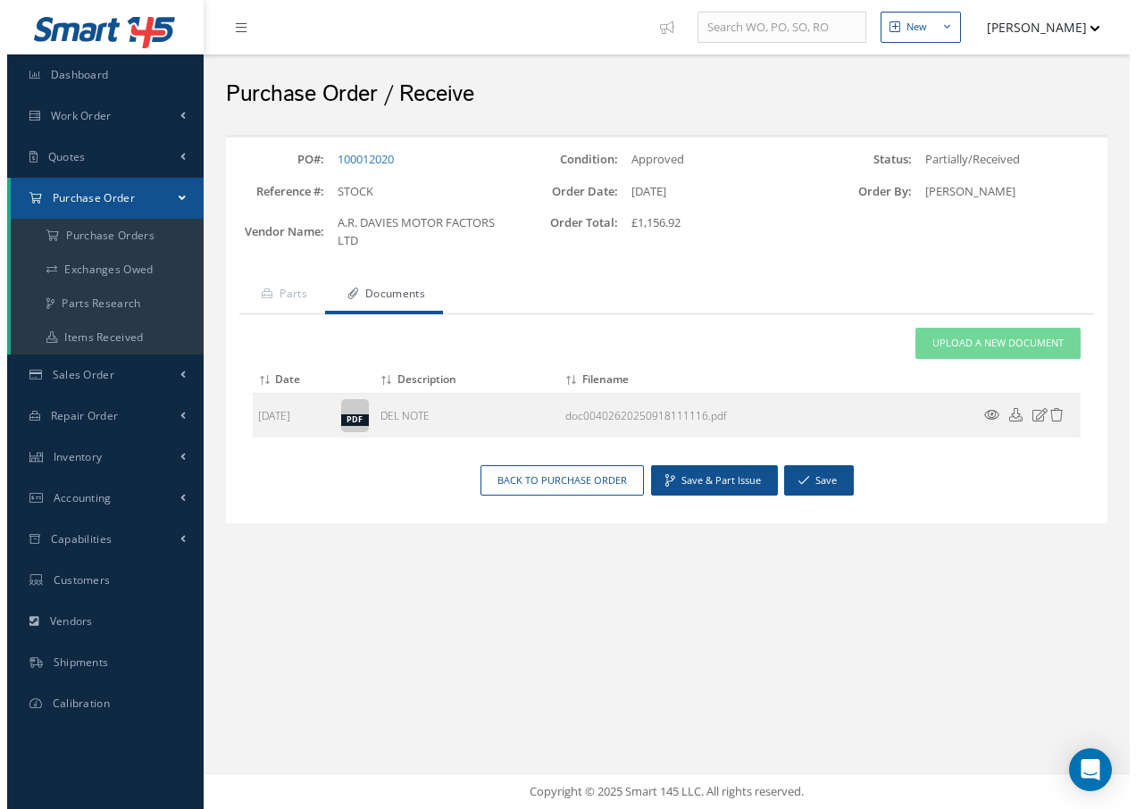
scroll to position [0, 0]
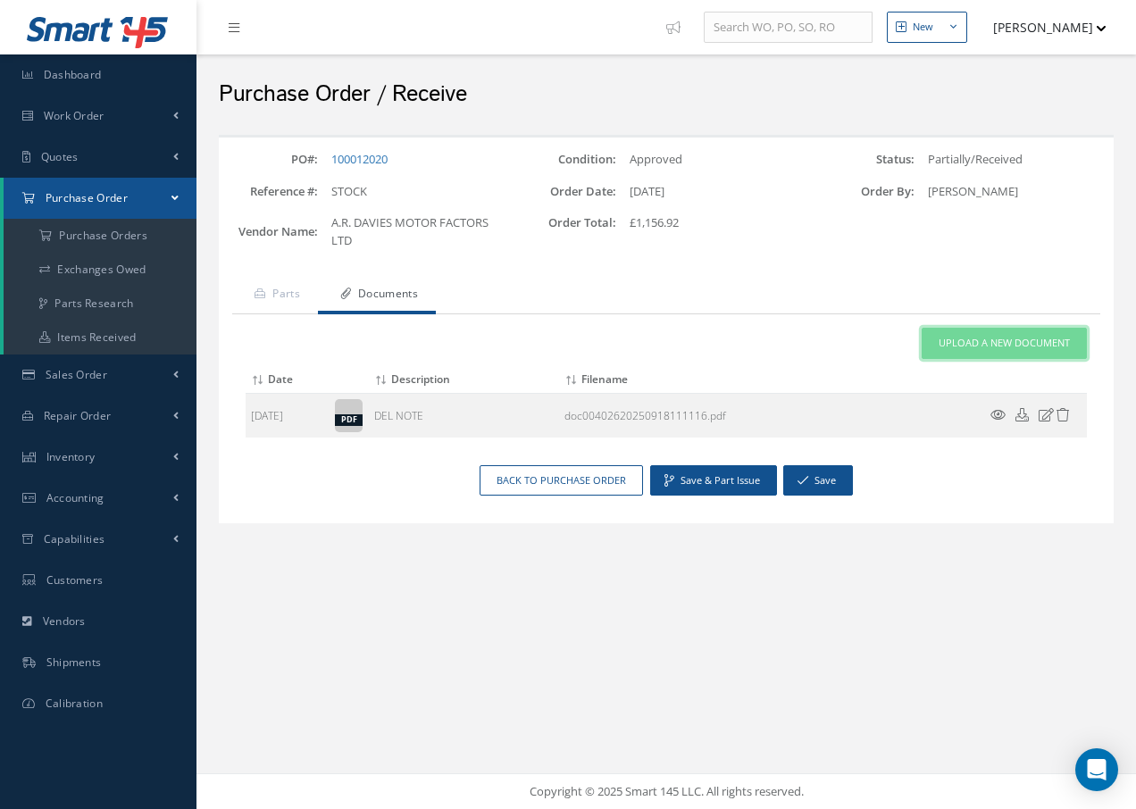
click at [958, 339] on span "Upload a New Document" at bounding box center [1004, 343] width 131 height 15
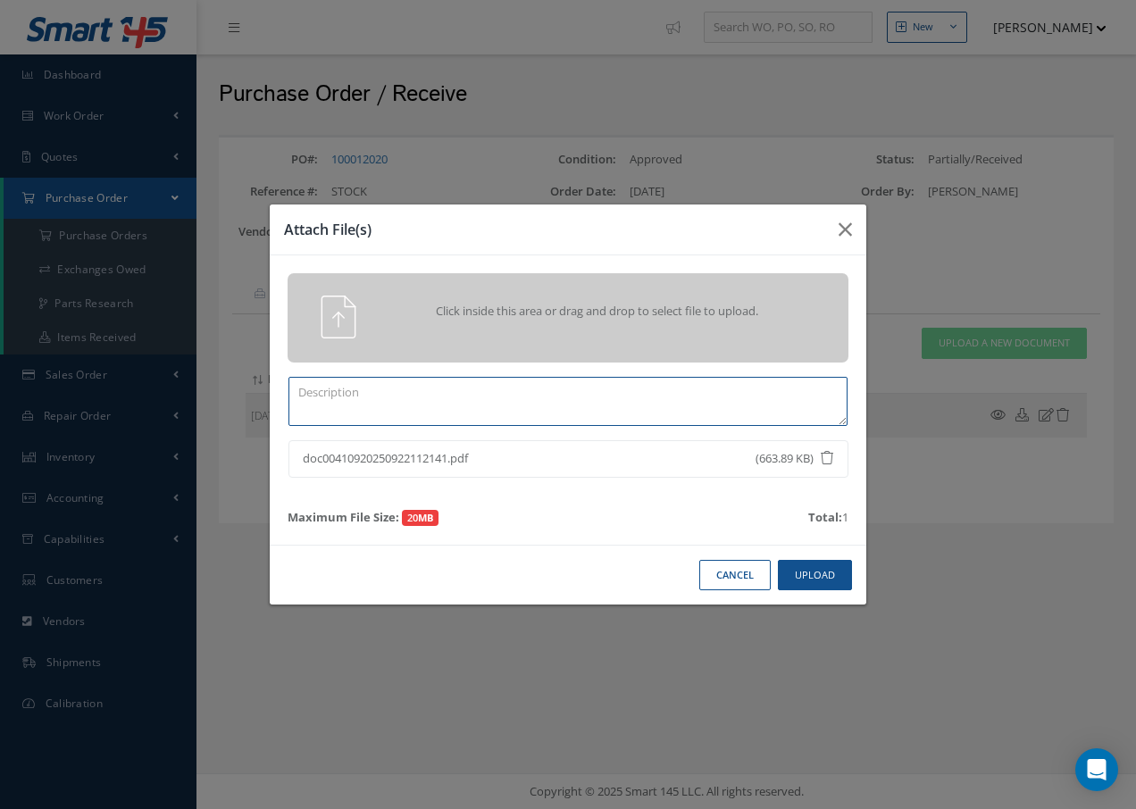
click at [349, 389] on textarea at bounding box center [568, 401] width 559 height 49
type textarea "E"
type textarea "DEL NOTE"
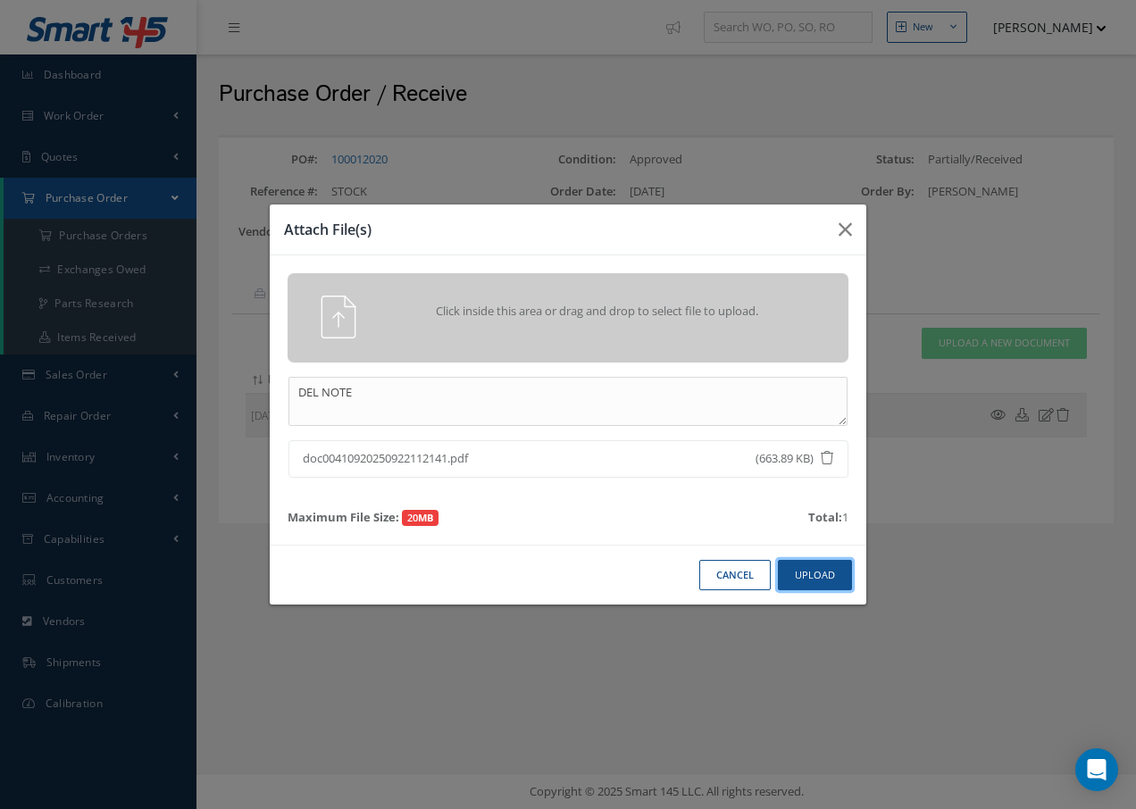
click at [817, 577] on button "Upload" at bounding box center [815, 575] width 74 height 31
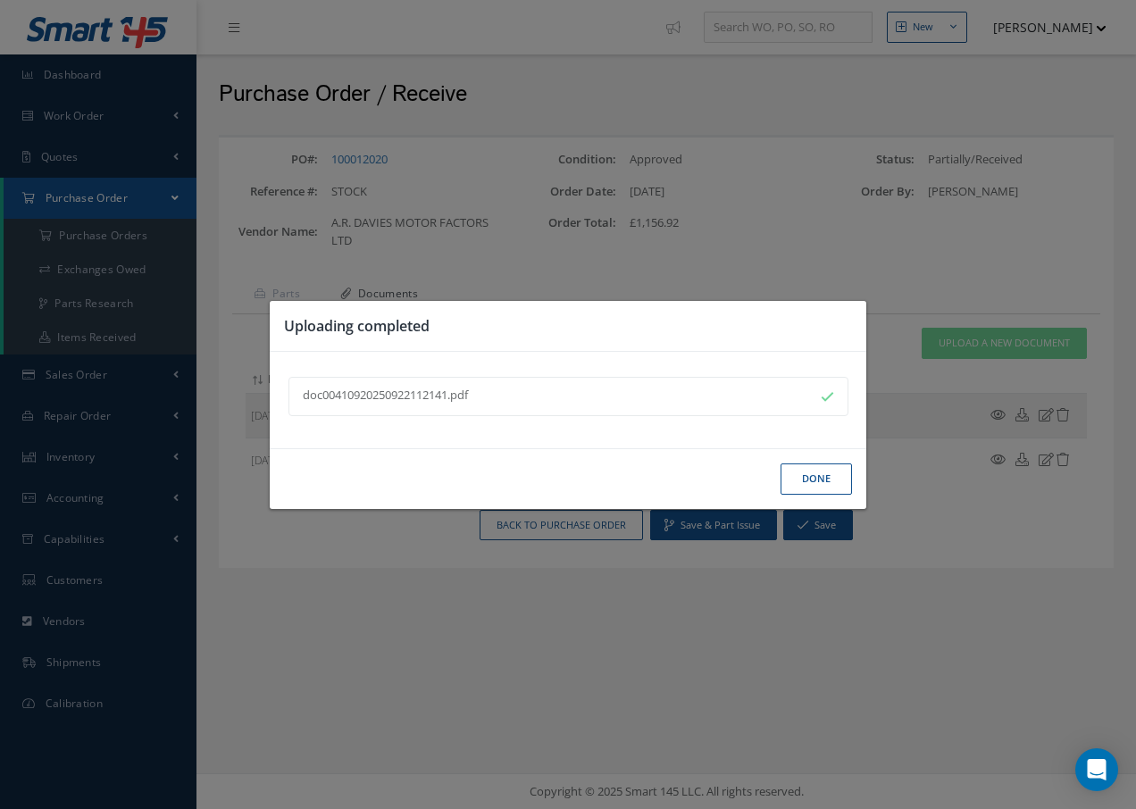
click at [836, 481] on button "Done" at bounding box center [816, 479] width 71 height 31
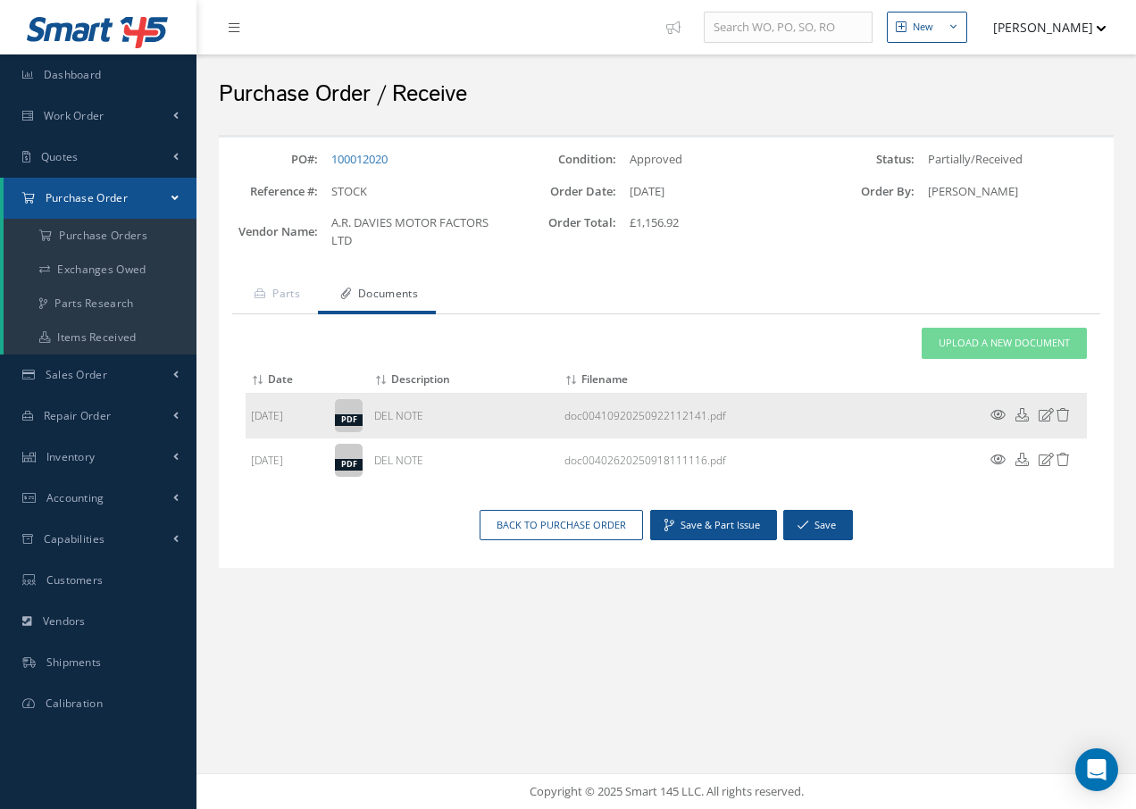
click at [1001, 412] on icon at bounding box center [998, 414] width 15 height 13
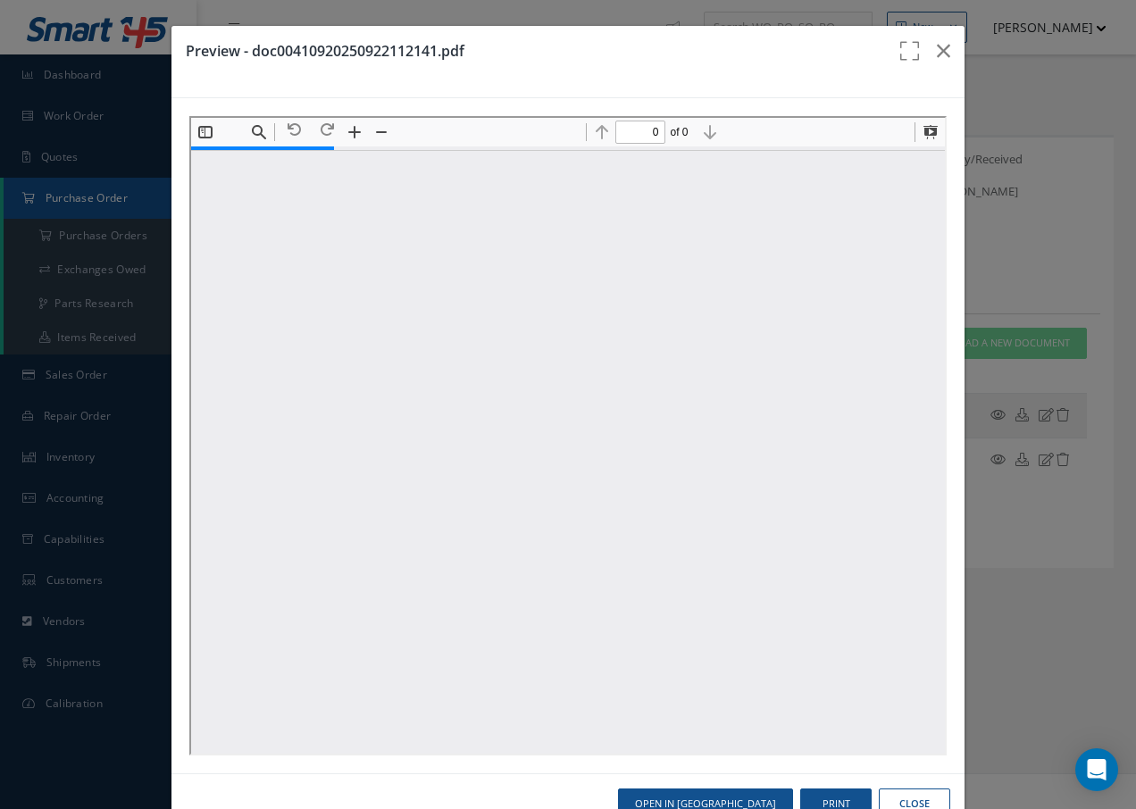
type input "1"
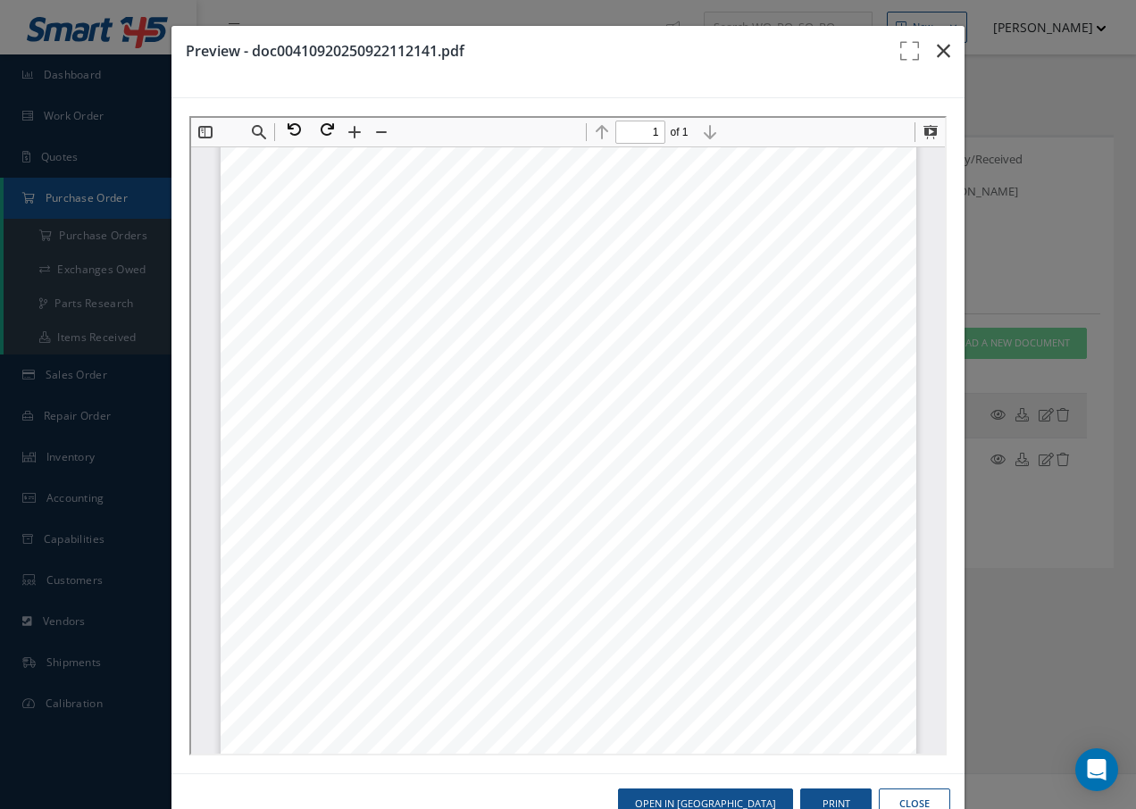
click at [937, 49] on icon "button" at bounding box center [943, 50] width 13 height 21
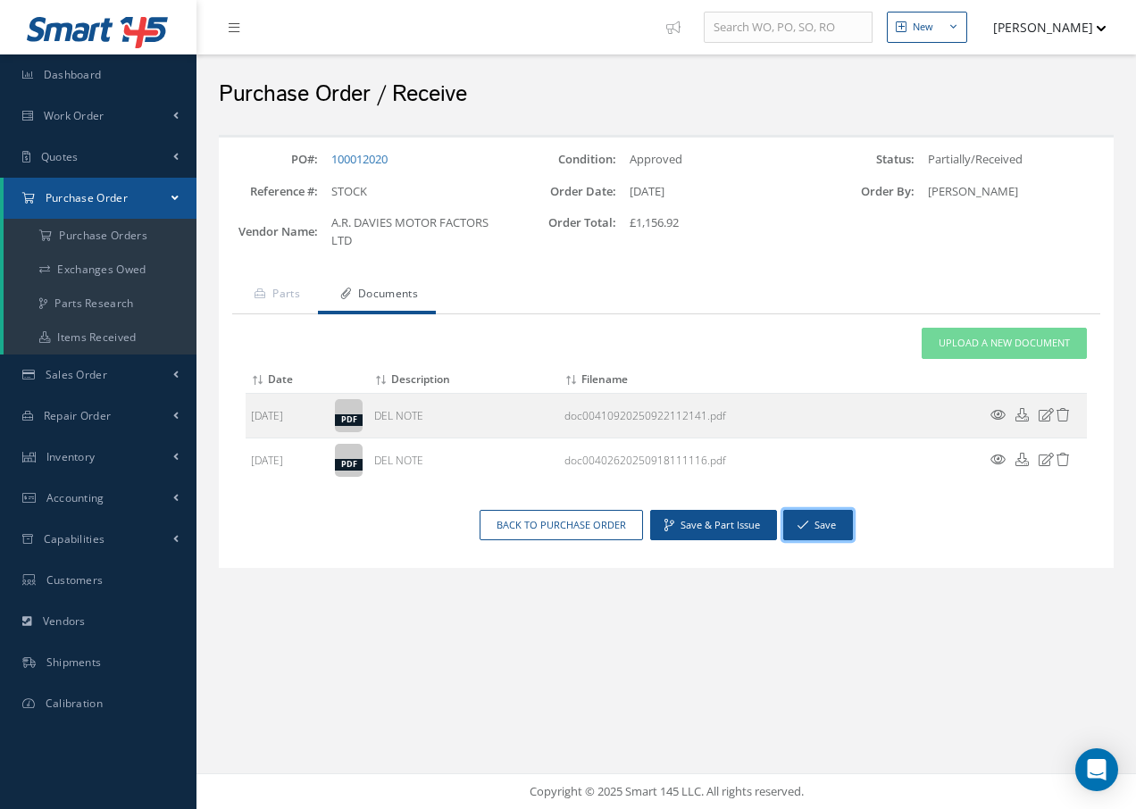
click at [820, 523] on button "Save" at bounding box center [818, 525] width 70 height 31
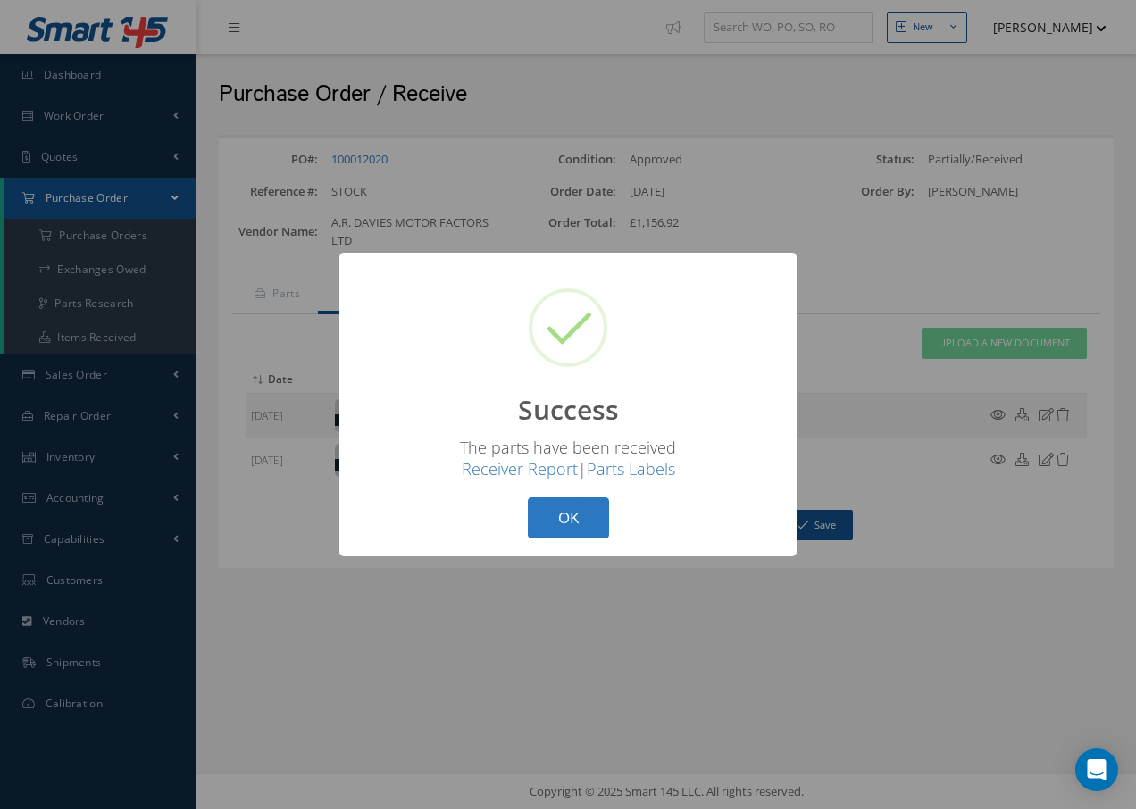
click at [589, 512] on button "OK" at bounding box center [568, 519] width 81 height 42
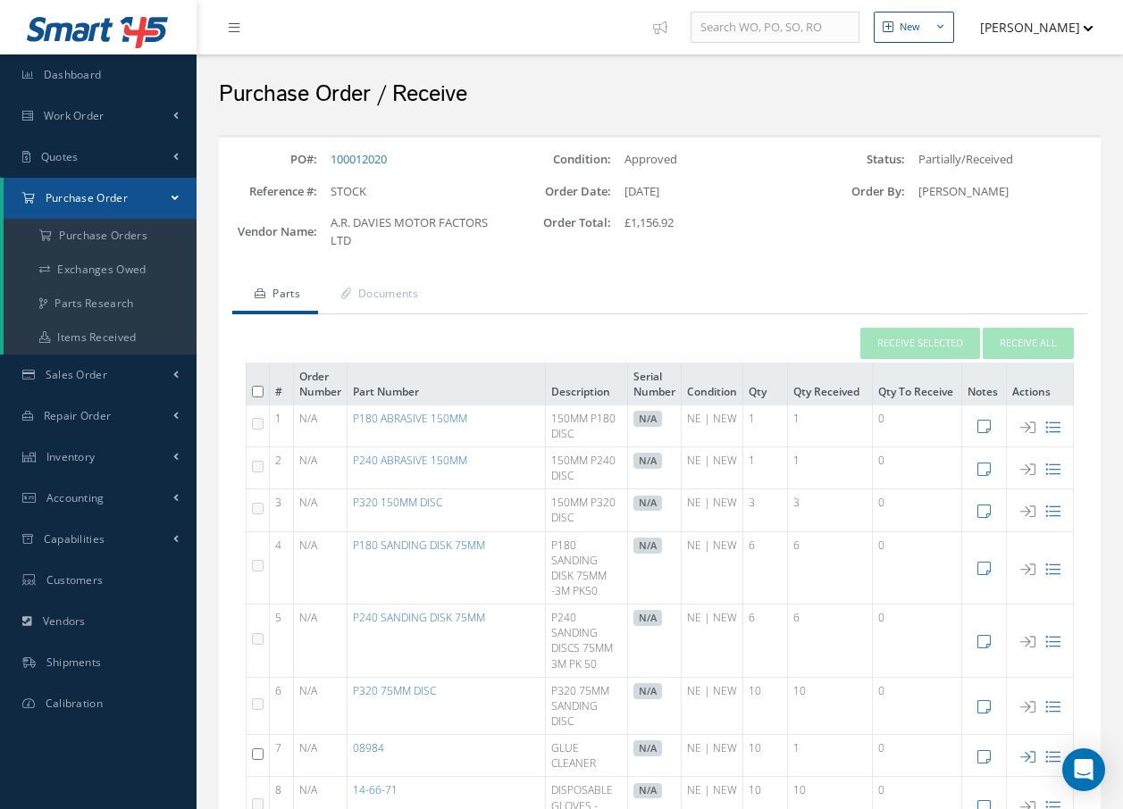
click at [105, 199] on span "Purchase Order" at bounding box center [87, 197] width 82 height 15
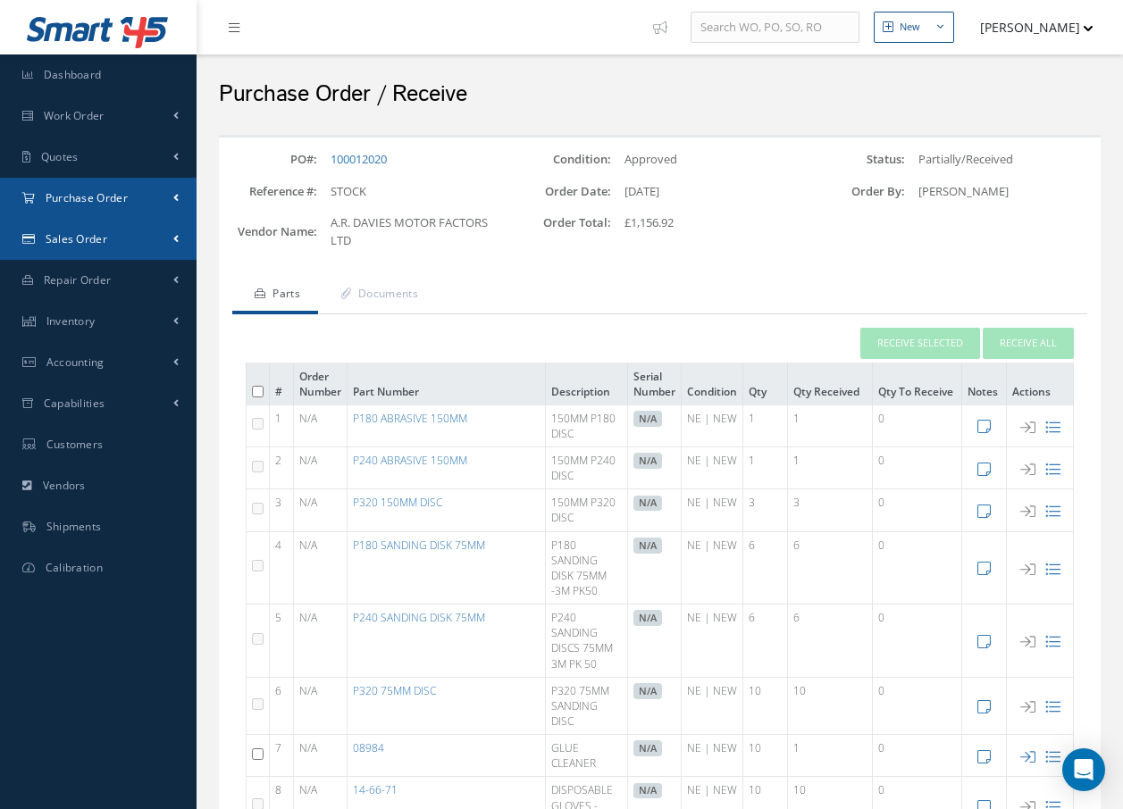
drag, startPoint x: 123, startPoint y: 242, endPoint x: 132, endPoint y: 203, distance: 40.3
click at [132, 205] on ul "Smart 145 Dashboard Work Order Work Order Preview Work Order Work Order Quotes" at bounding box center [98, 294] width 197 height 589
click at [131, 200] on link "Purchase Order" at bounding box center [98, 198] width 197 height 41
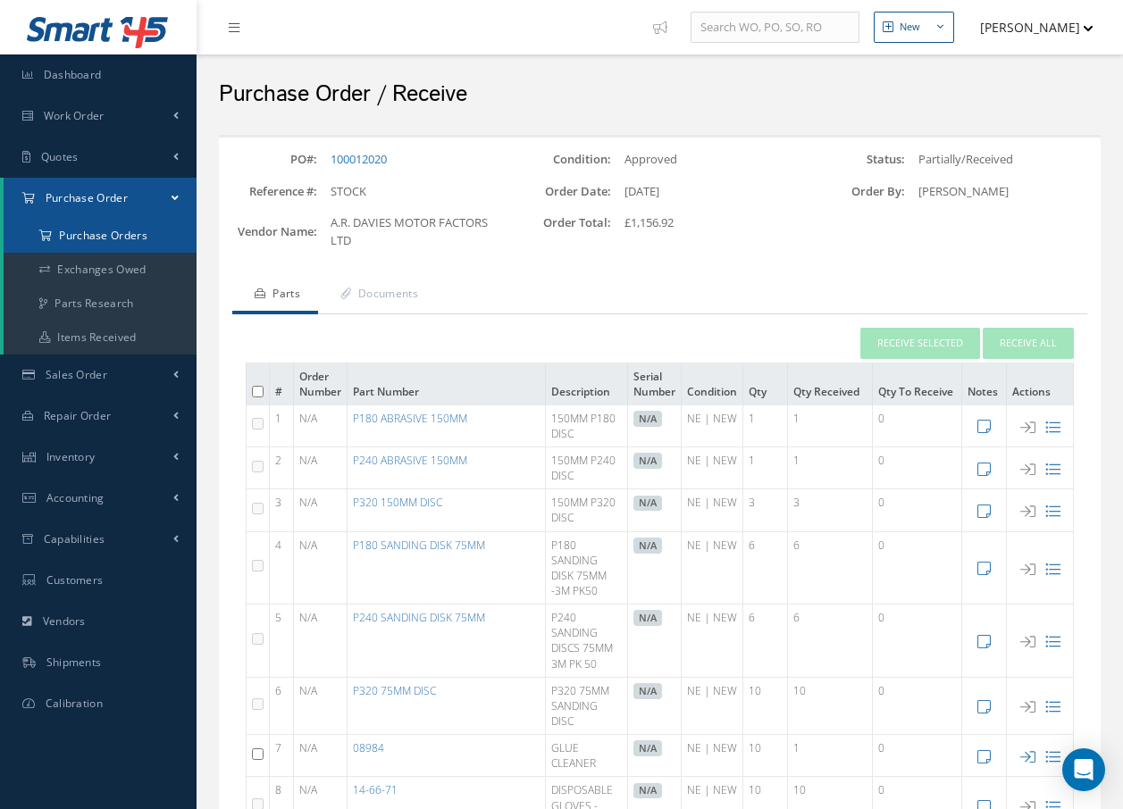
click at [136, 241] on a=1&status_id=2&status_id=3&status_id=5&collapsedFilters"] "Purchase Orders" at bounding box center [100, 236] width 193 height 34
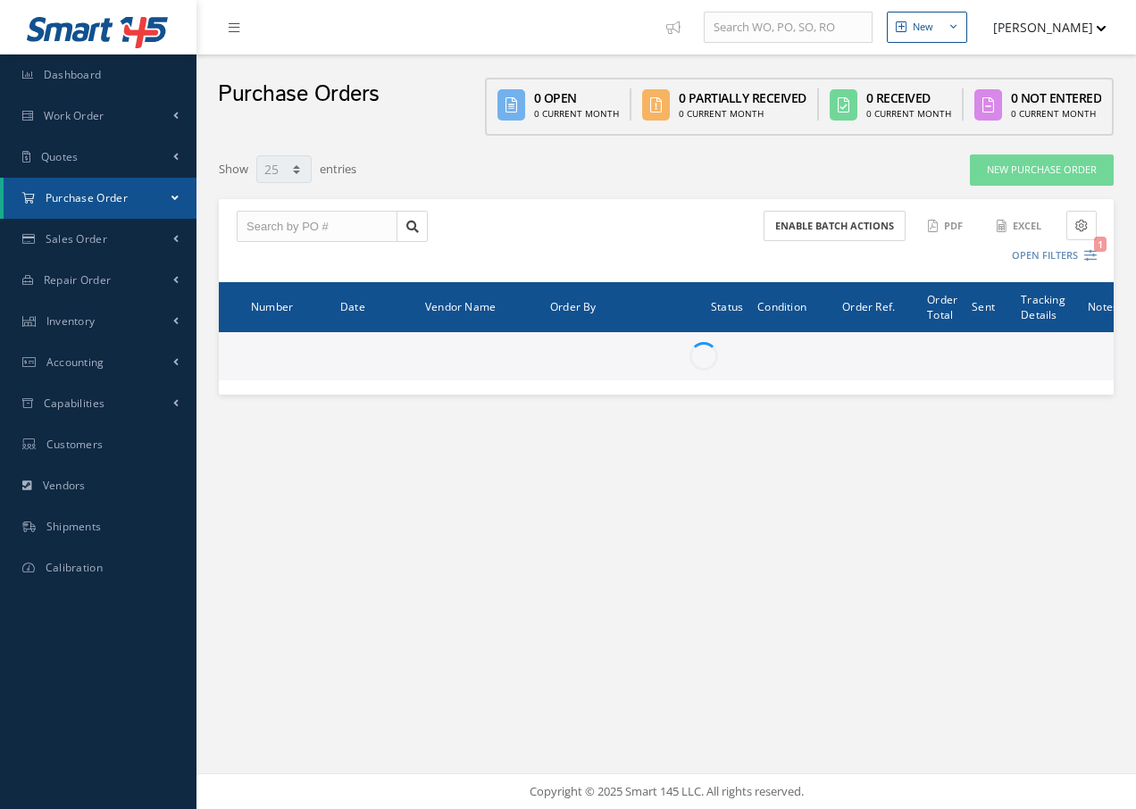
select select "25"
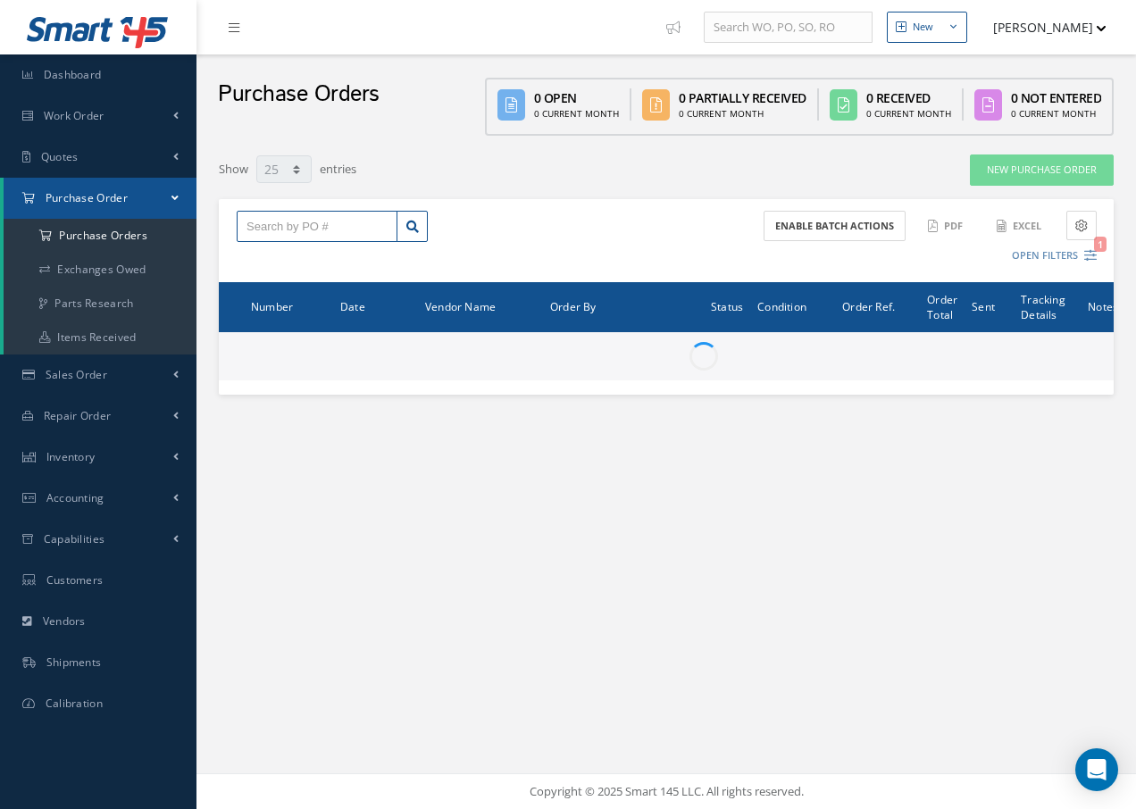
click at [256, 229] on input "text" at bounding box center [317, 227] width 161 height 32
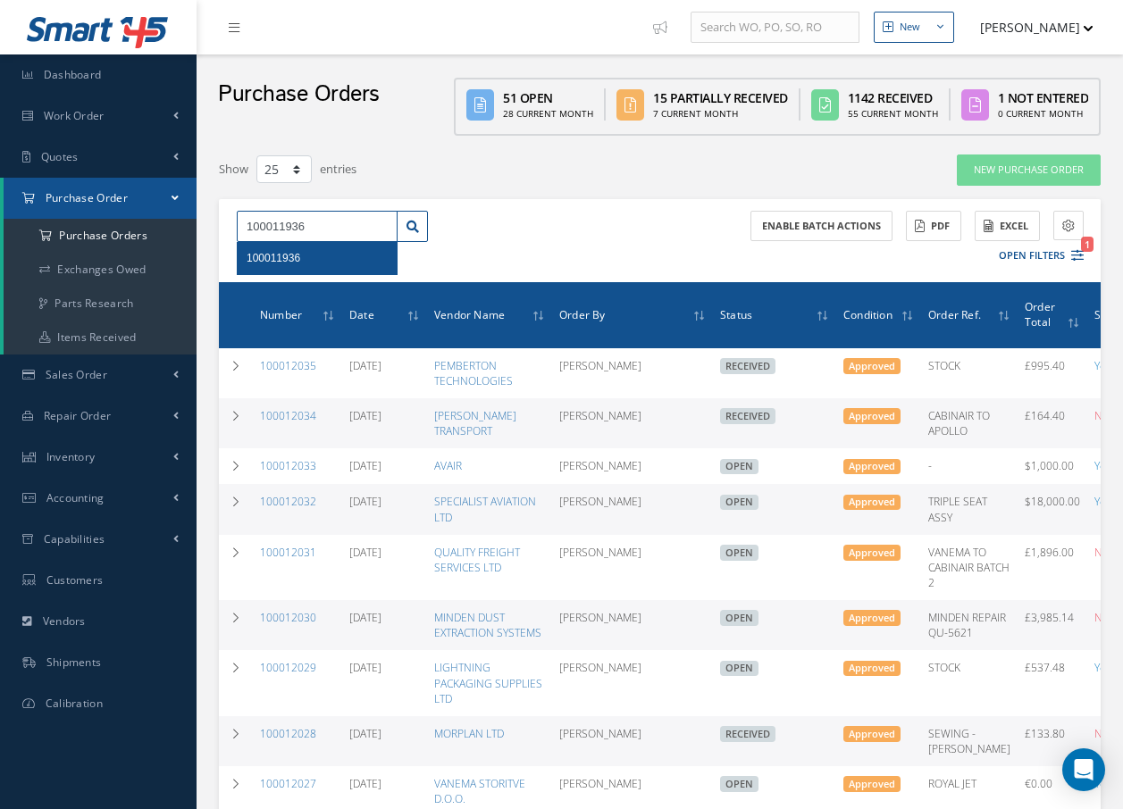
type input "100011936"
click at [253, 259] on span "100011936" at bounding box center [274, 258] width 54 height 13
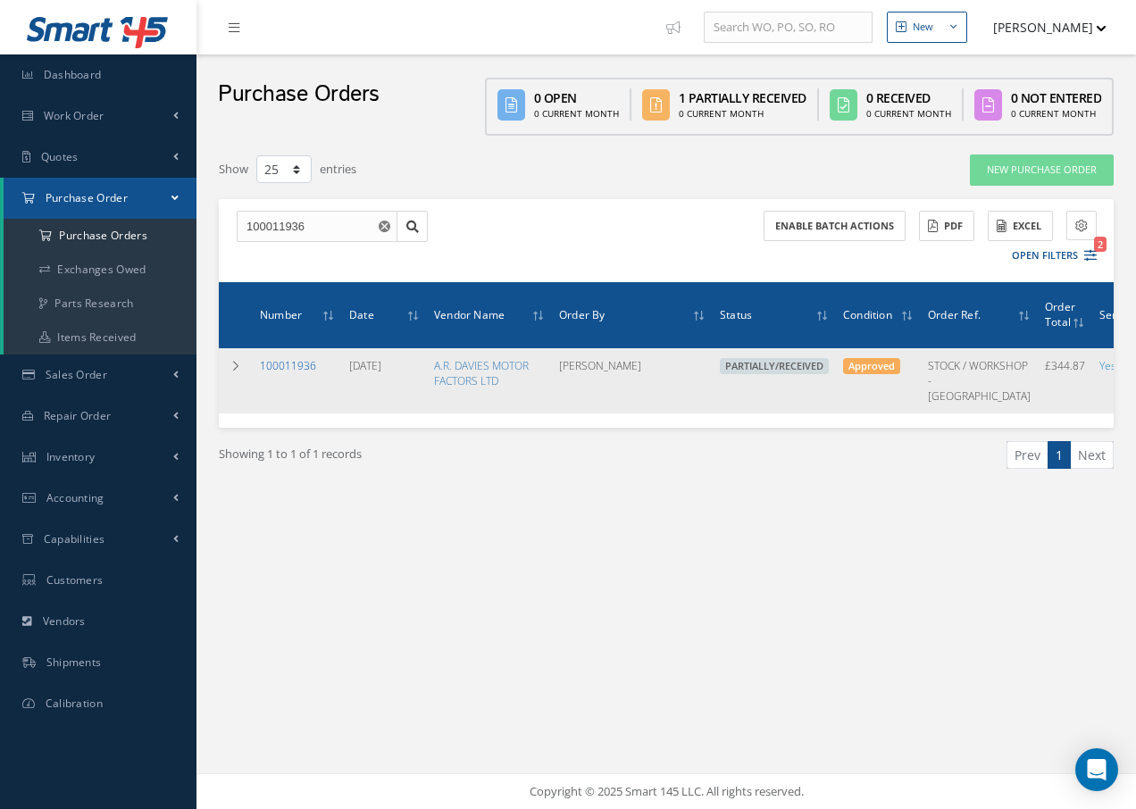
click at [307, 361] on link "100011936" at bounding box center [288, 365] width 56 height 15
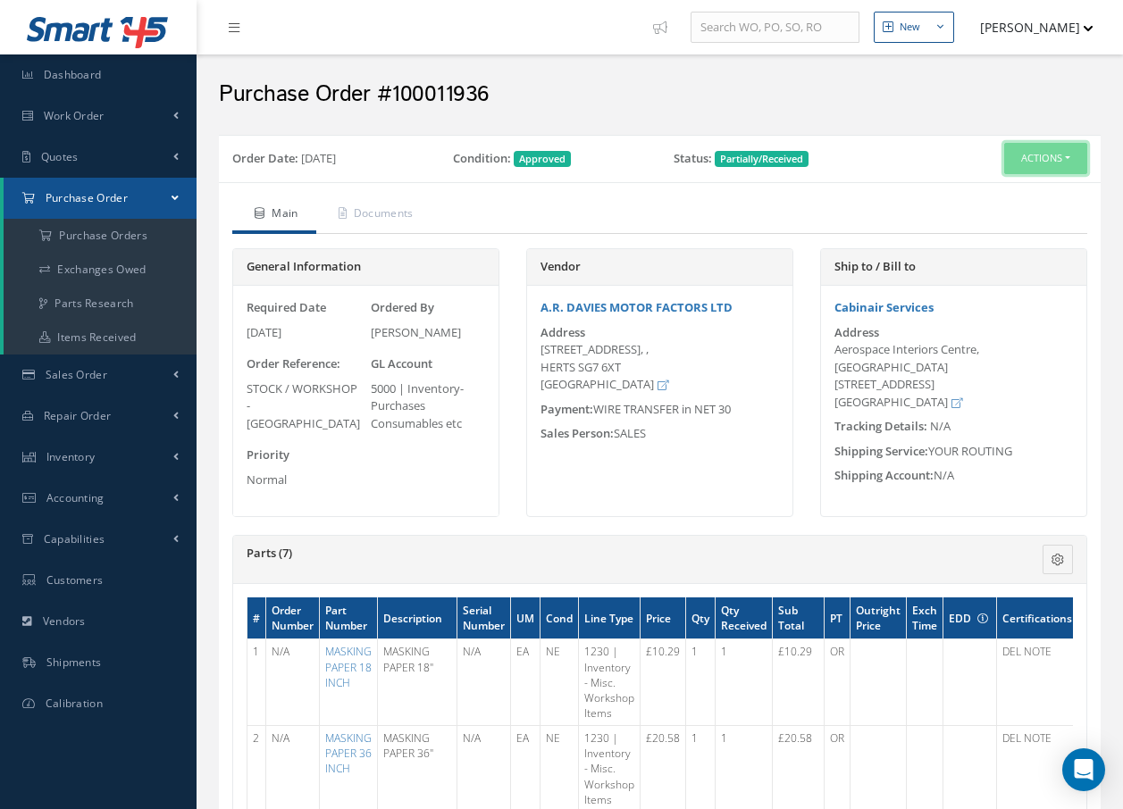
click at [1033, 149] on button "Actions" at bounding box center [1045, 158] width 83 height 31
click at [1001, 198] on link "Receive" at bounding box center [1015, 192] width 143 height 24
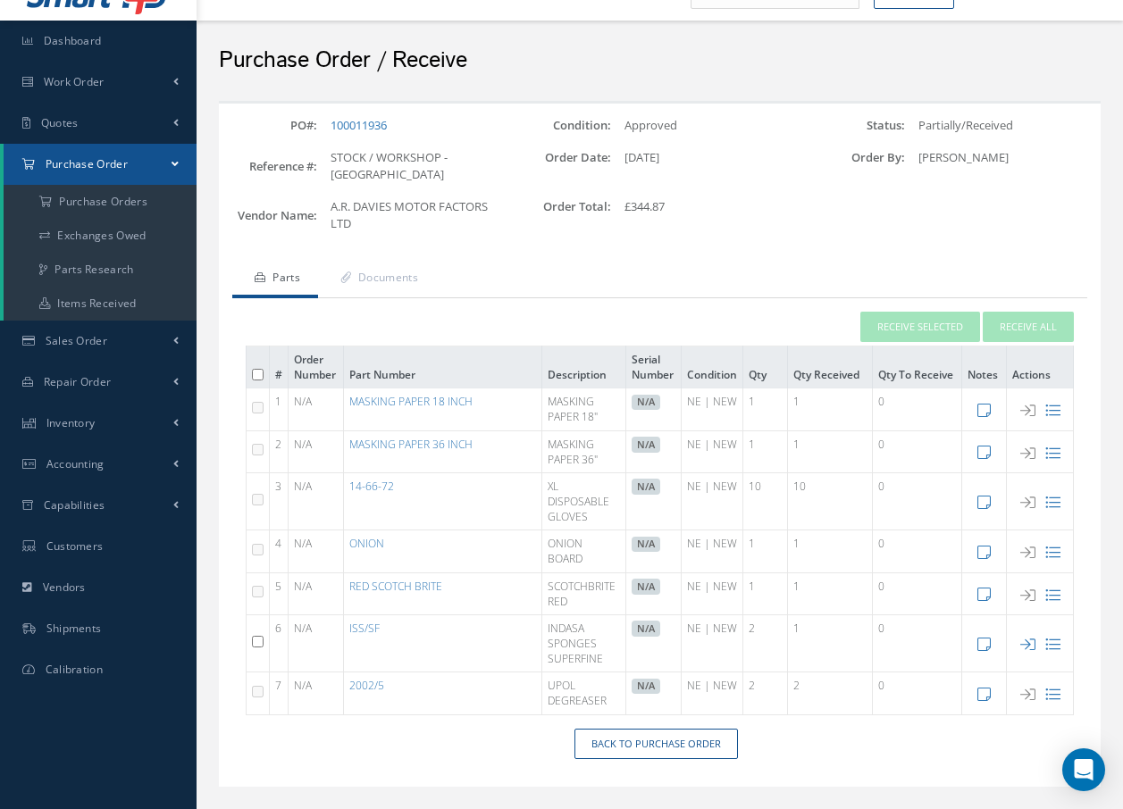
scroll to position [53, 0]
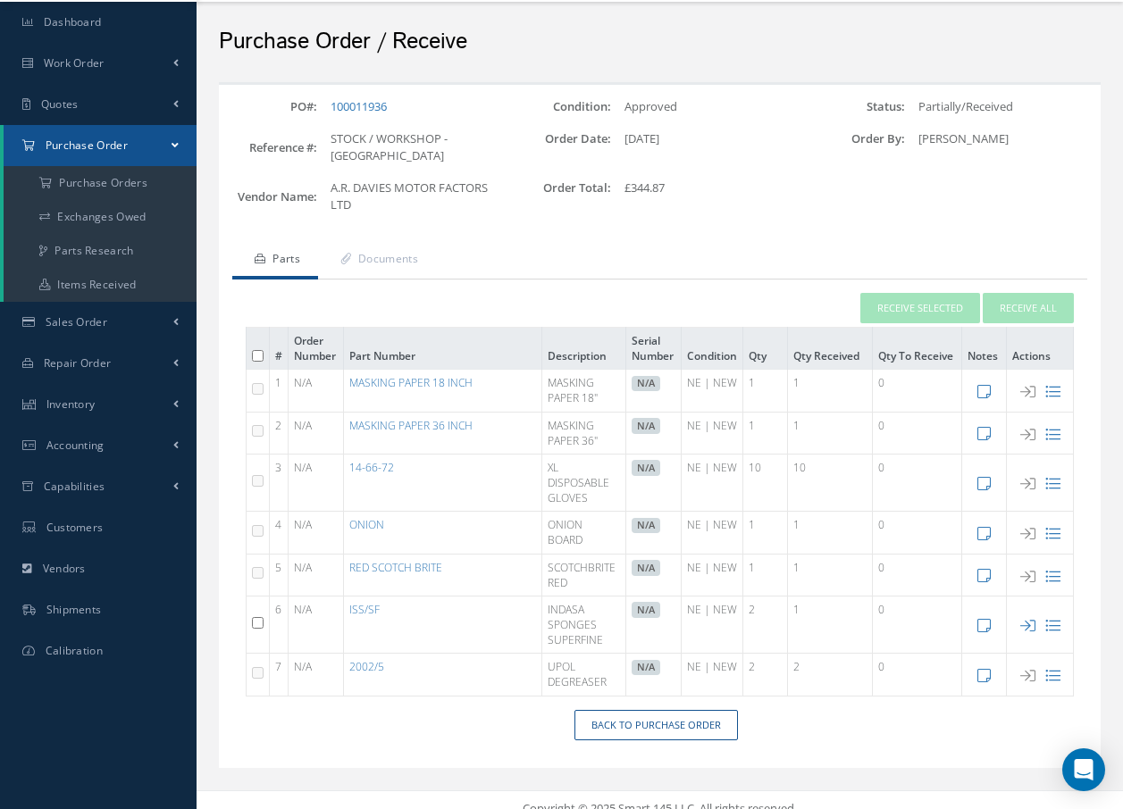
click at [255, 617] on input "checkbox" at bounding box center [258, 623] width 12 height 12
checkbox input "true"
click at [923, 293] on button "Receive Selected" at bounding box center [920, 308] width 120 height 31
type input "[DATE]"
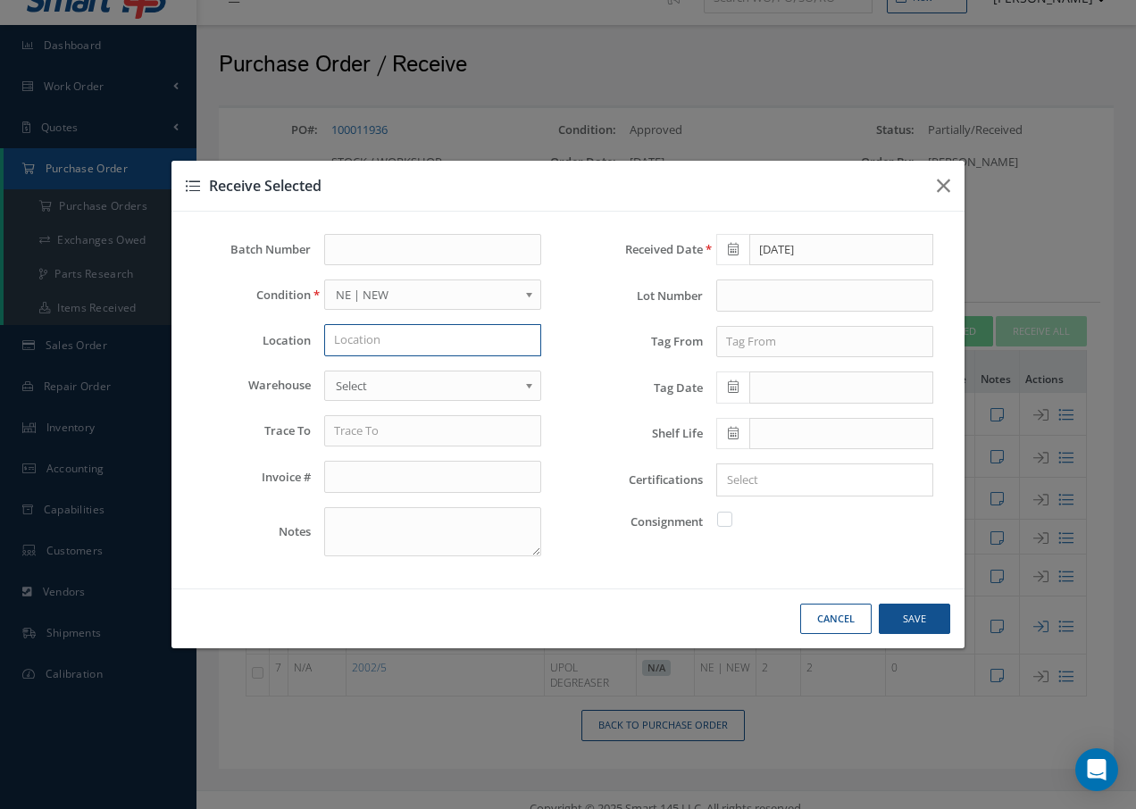
click at [491, 337] on input "text" at bounding box center [432, 340] width 217 height 32
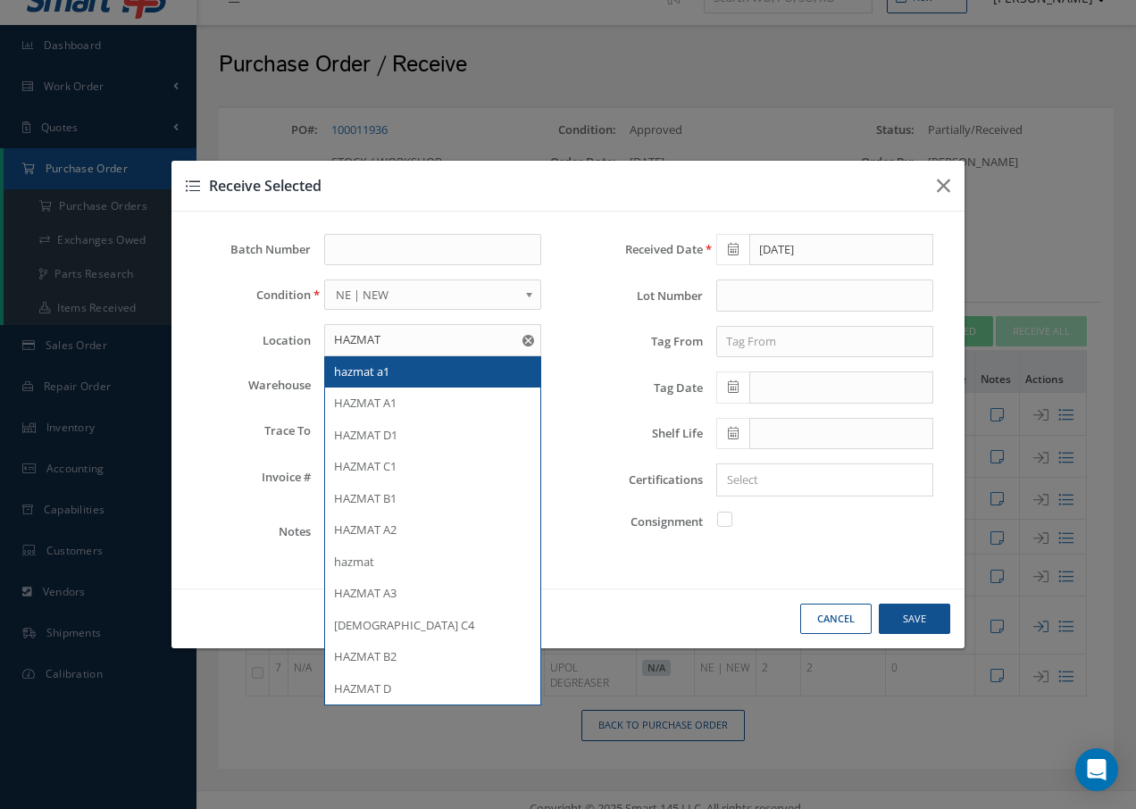
click at [397, 374] on div "hazmat a1" at bounding box center [432, 373] width 197 height 18
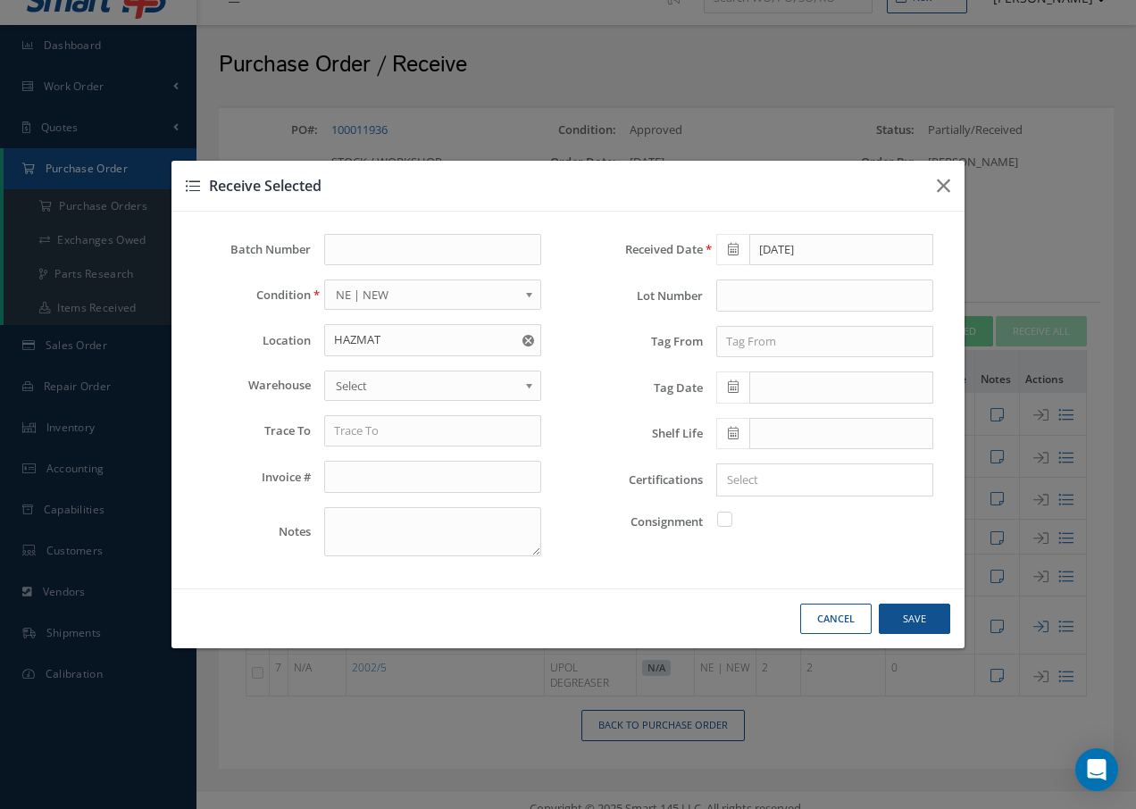
type input "hazmat a1"
click at [400, 383] on span "Select" at bounding box center [427, 385] width 182 height 21
click at [385, 433] on input "text" at bounding box center [432, 431] width 217 height 32
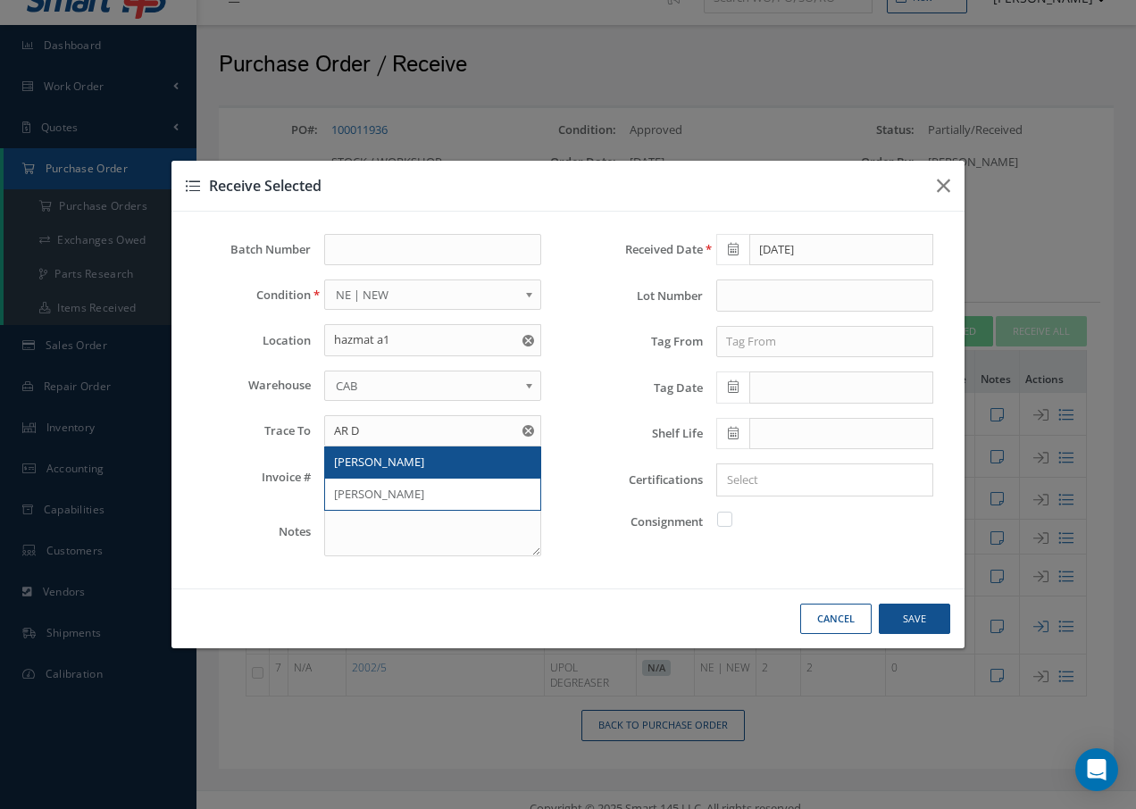
click at [367, 464] on span "AR DAVIES" at bounding box center [379, 462] width 90 height 16
type input "AR DAVIES"
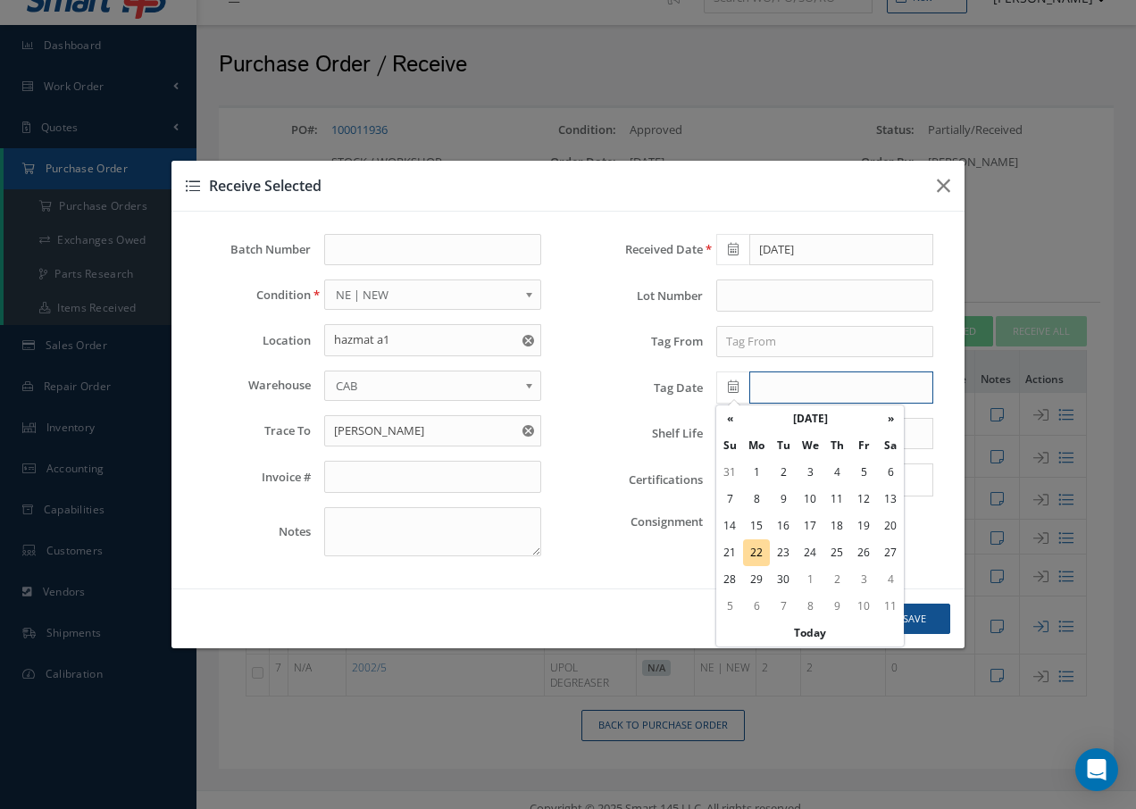
click at [759, 390] on input "text" at bounding box center [841, 388] width 184 height 32
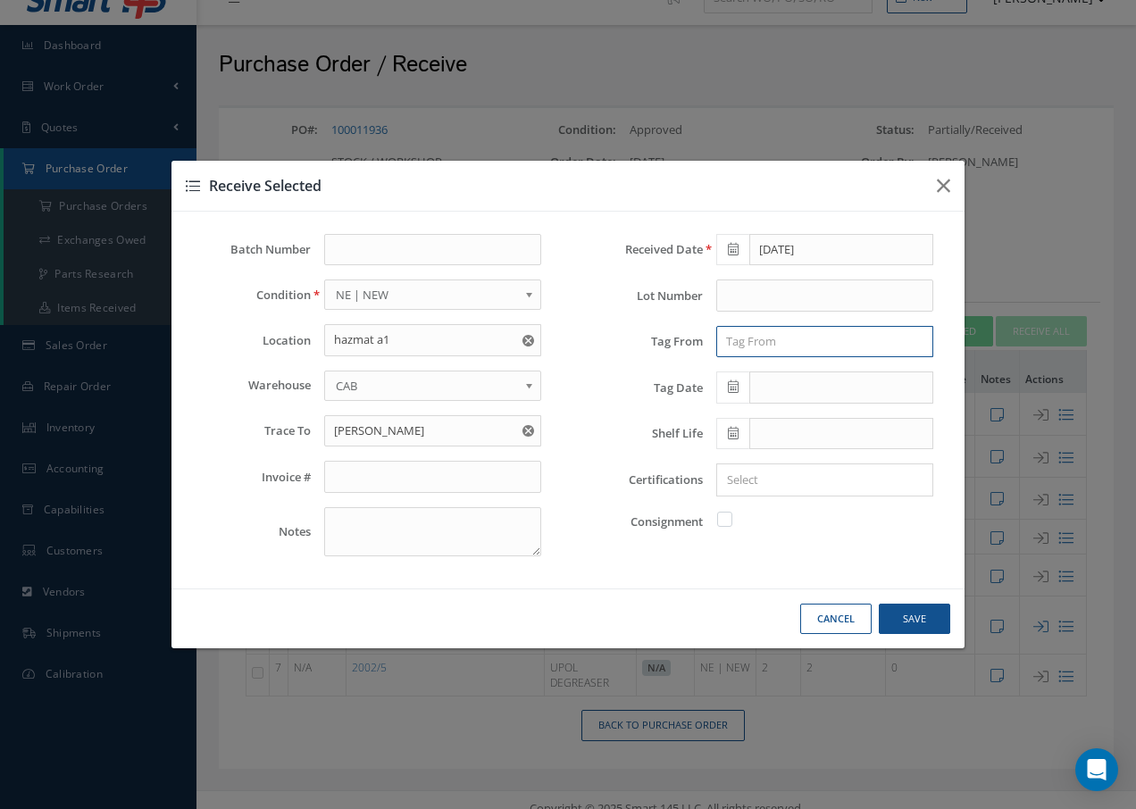
click at [771, 353] on input "text" at bounding box center [824, 342] width 217 height 32
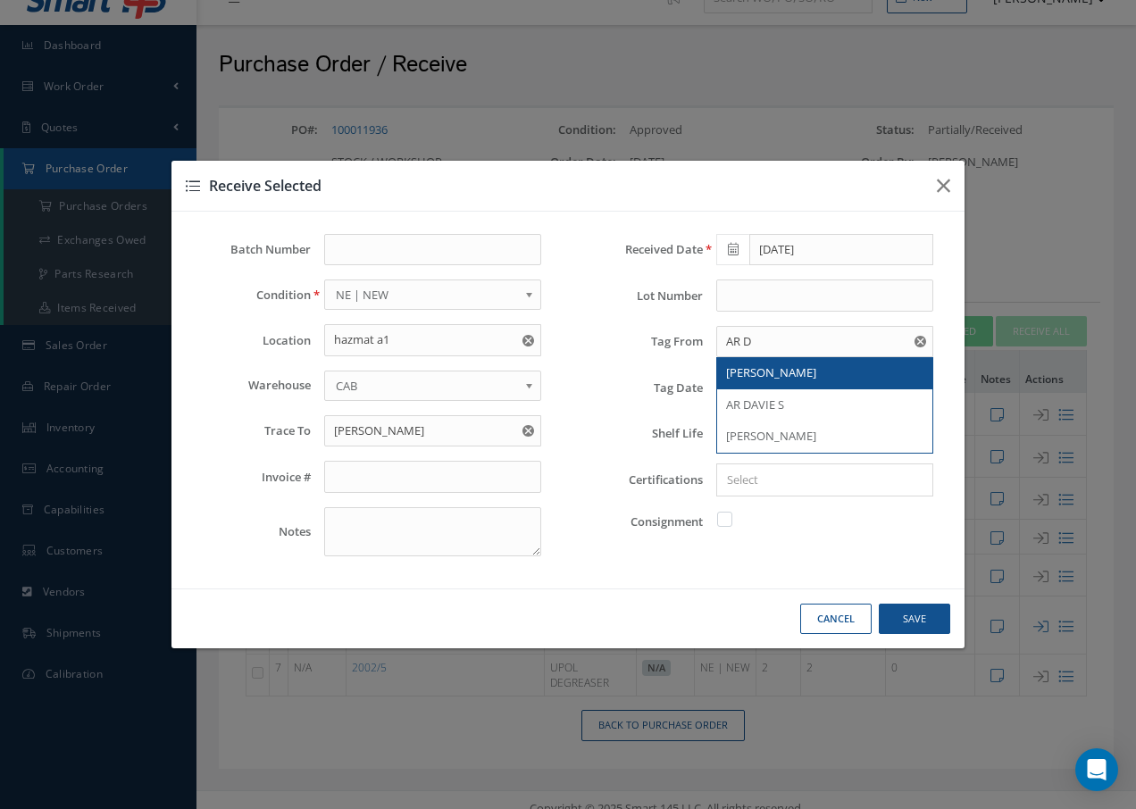
click at [771, 367] on span "AR DAVIES" at bounding box center [771, 372] width 90 height 16
type input "AR DAVIES"
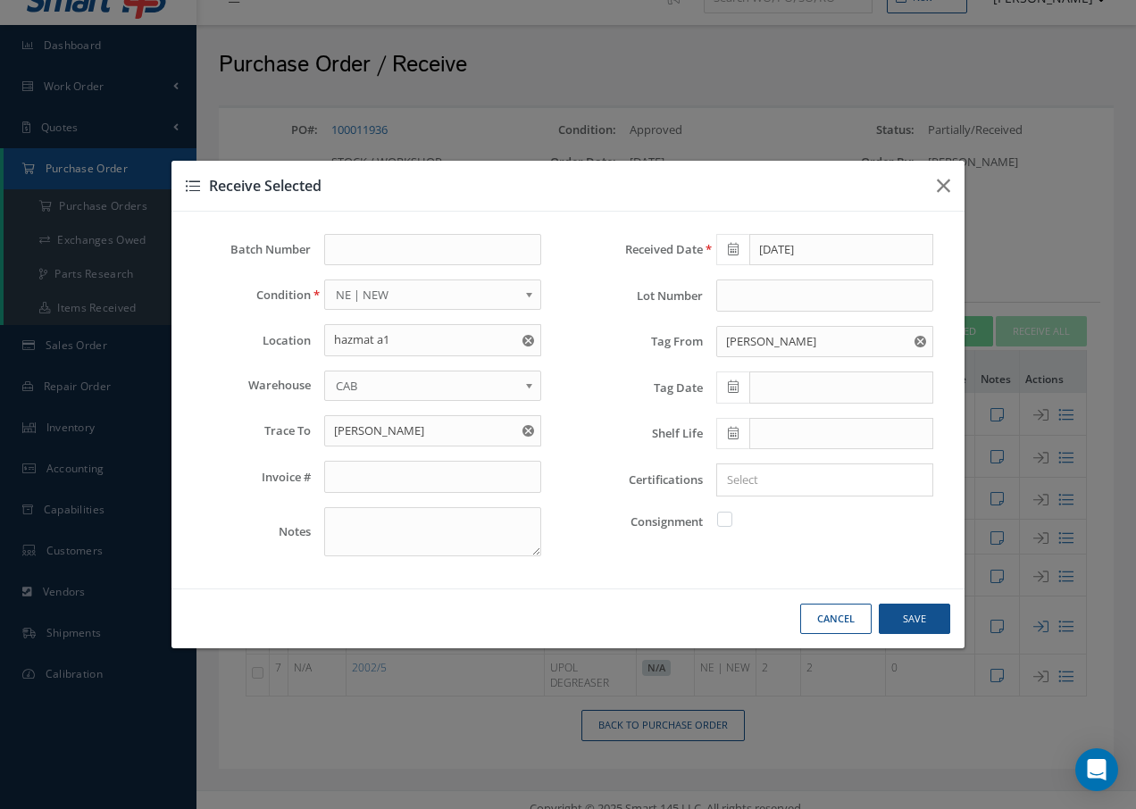
click at [731, 382] on icon at bounding box center [733, 387] width 11 height 13
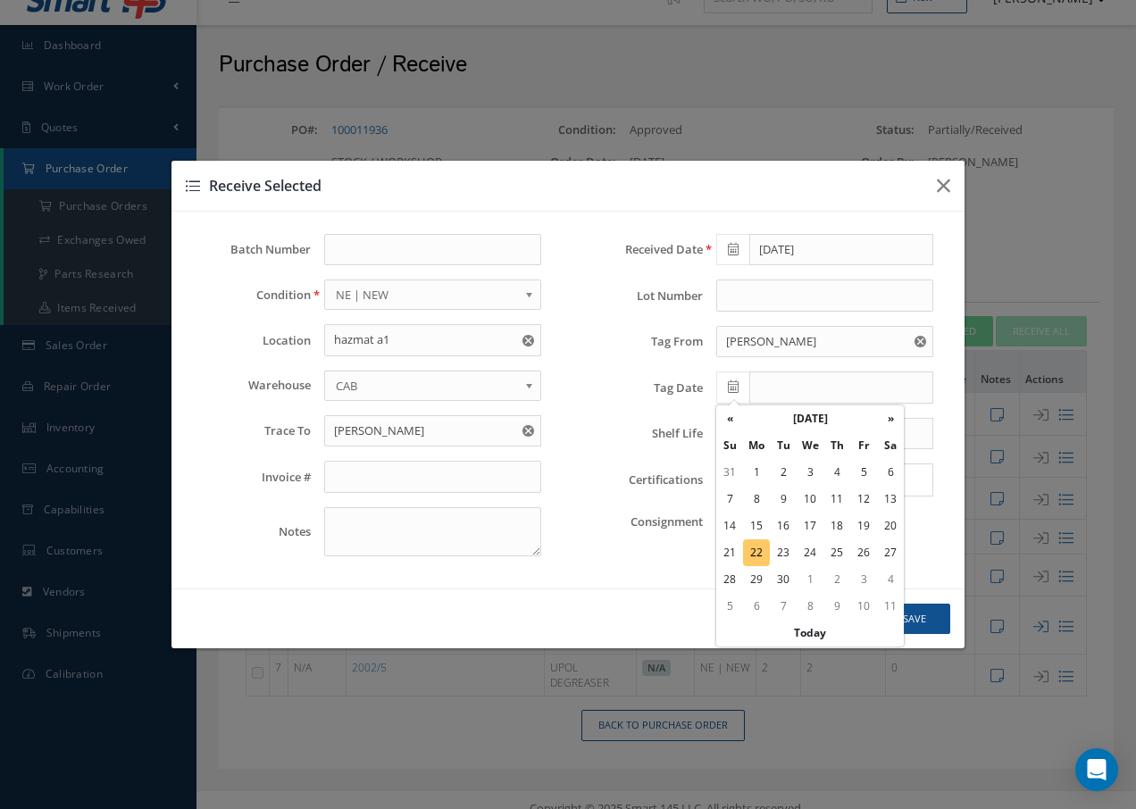
click at [758, 550] on td "22" at bounding box center [756, 553] width 27 height 27
type input "[DATE]"
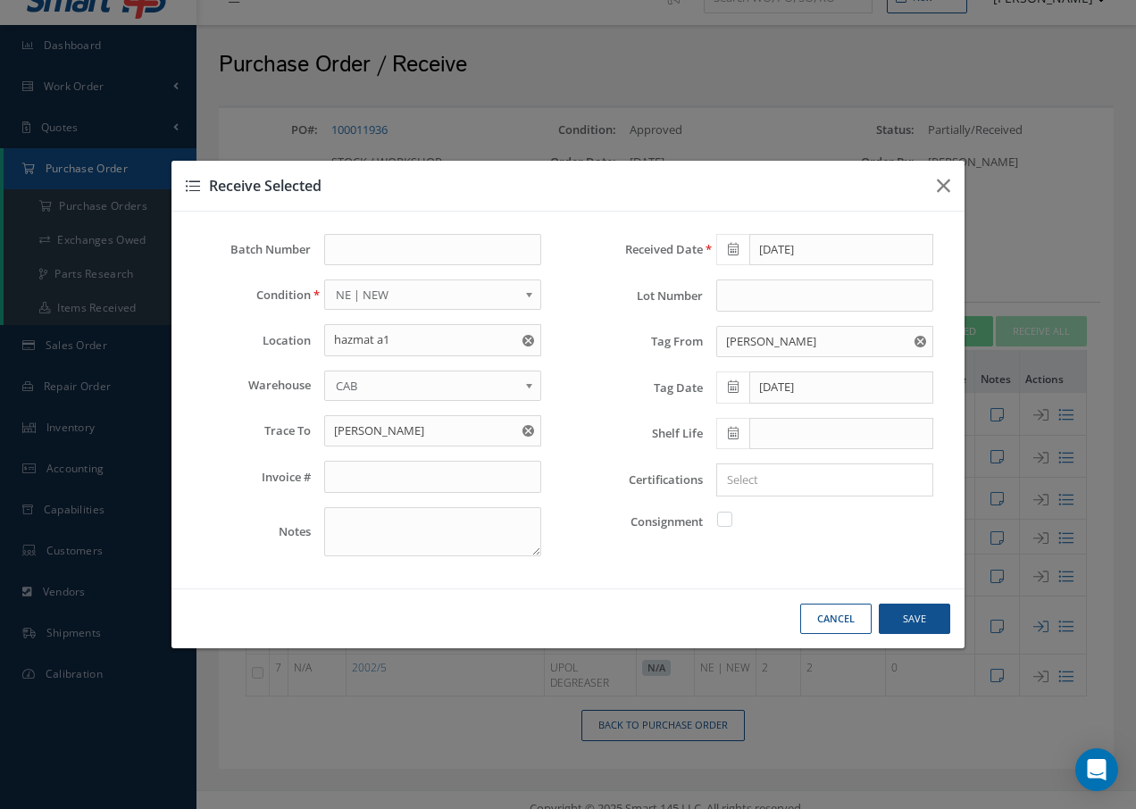
click at [798, 476] on input "Search for option" at bounding box center [821, 480] width 204 height 19
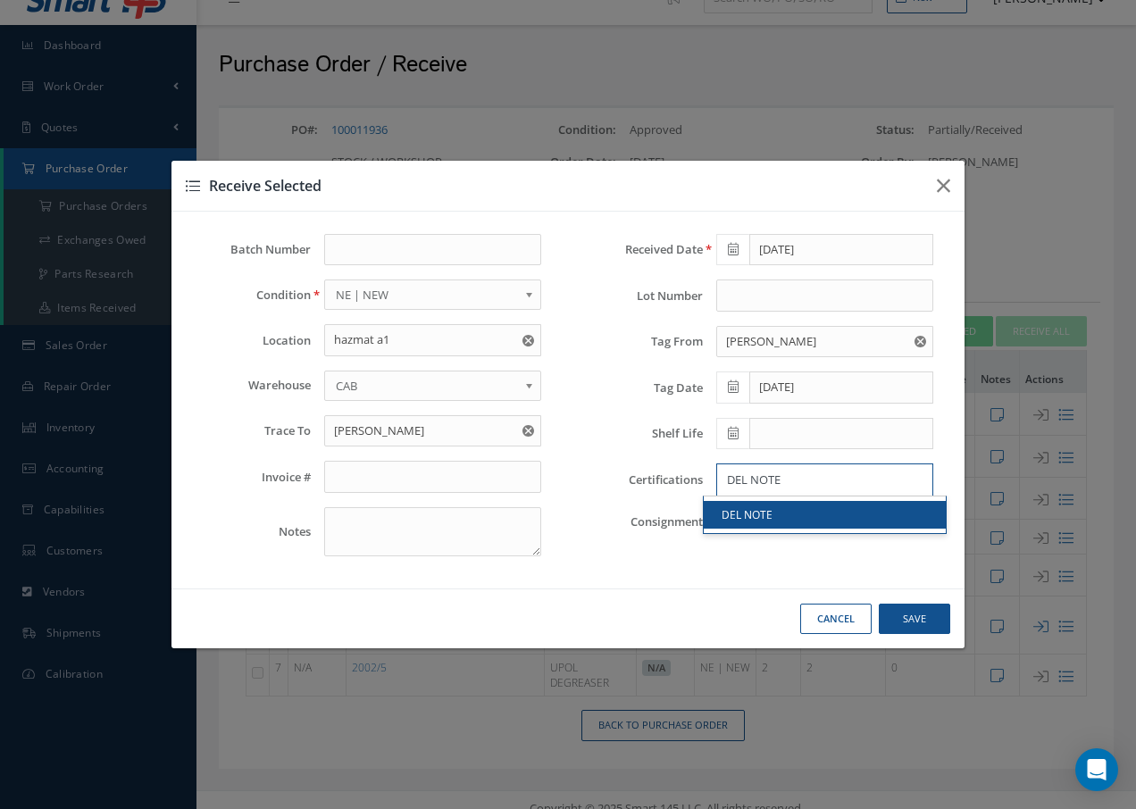
type input "DEL NOTE"
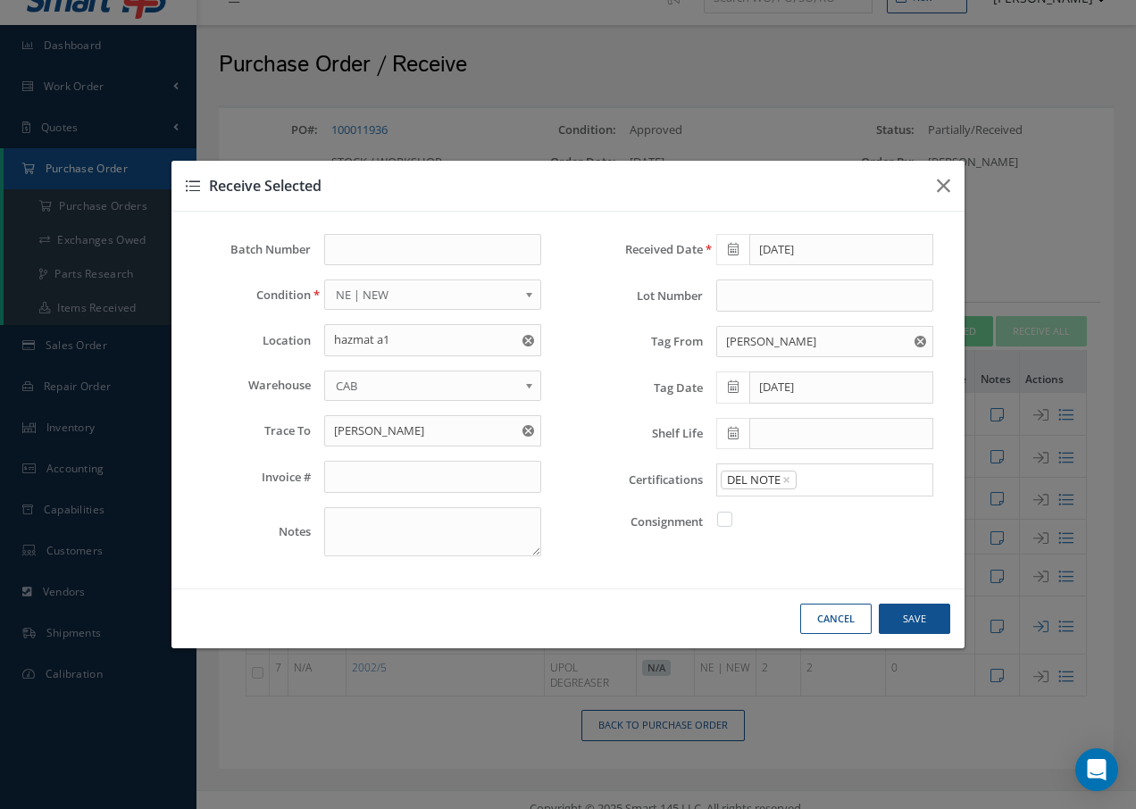
click at [790, 509] on link "DEL NOTE" at bounding box center [825, 515] width 242 height 28
click at [917, 624] on button "Save" at bounding box center [914, 619] width 71 height 31
checkbox input "false"
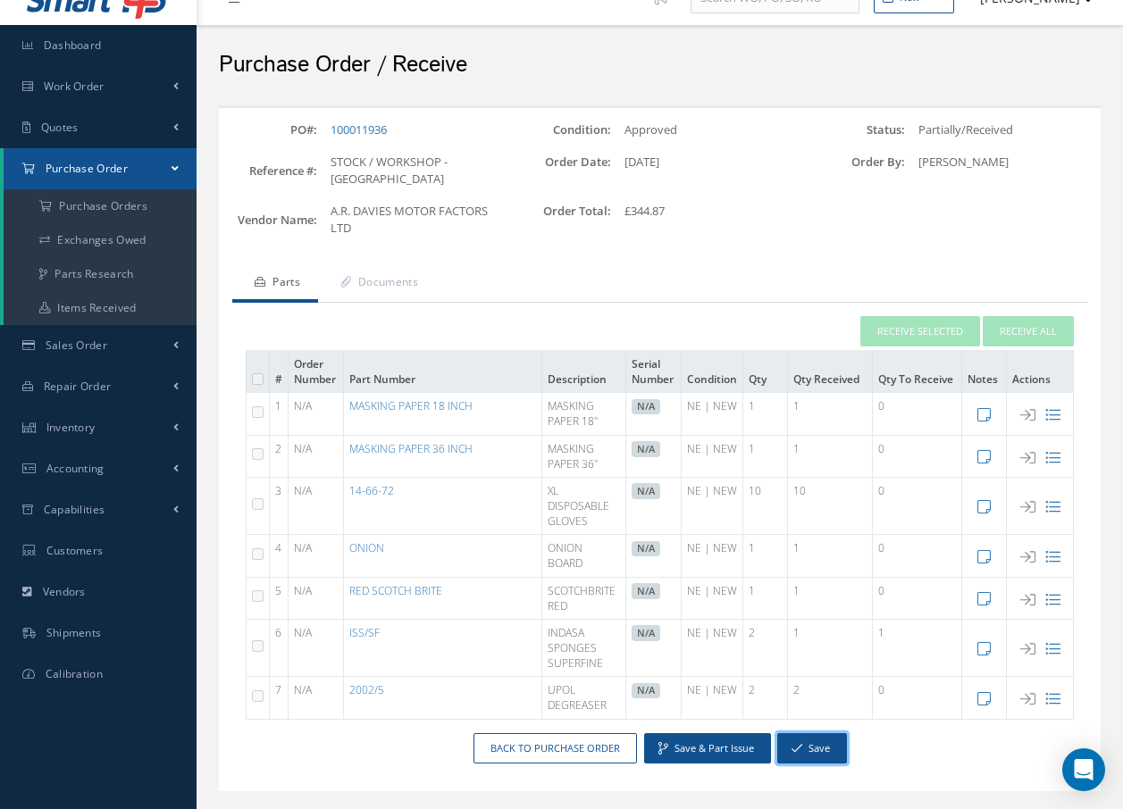
click at [805, 735] on button "Save" at bounding box center [812, 748] width 70 height 31
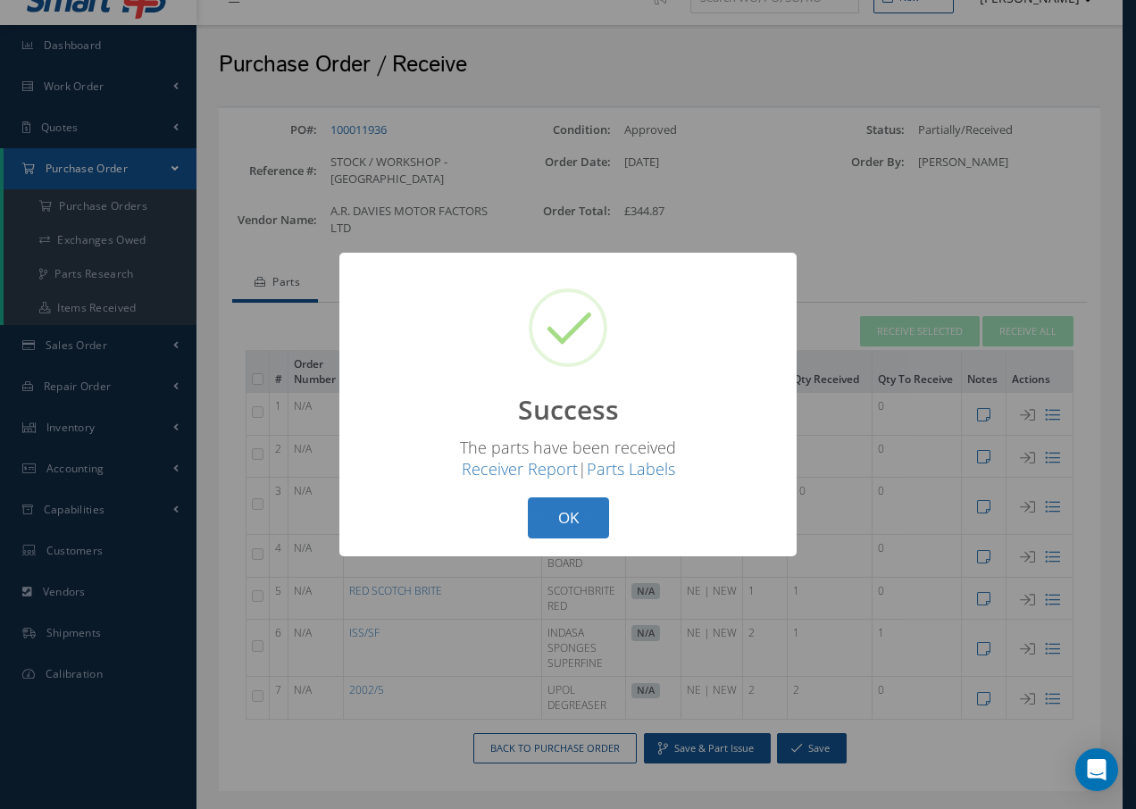
click at [563, 523] on button "OK" at bounding box center [568, 519] width 81 height 42
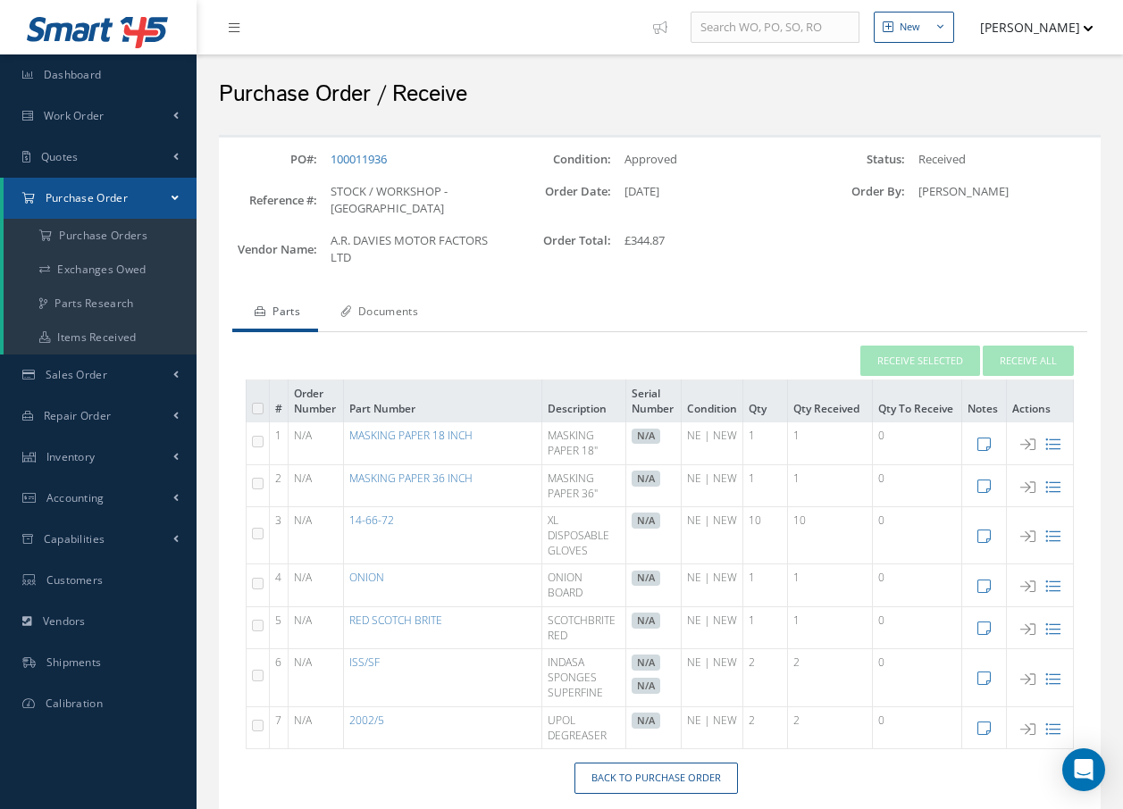
click at [407, 296] on link "Documents" at bounding box center [377, 314] width 118 height 38
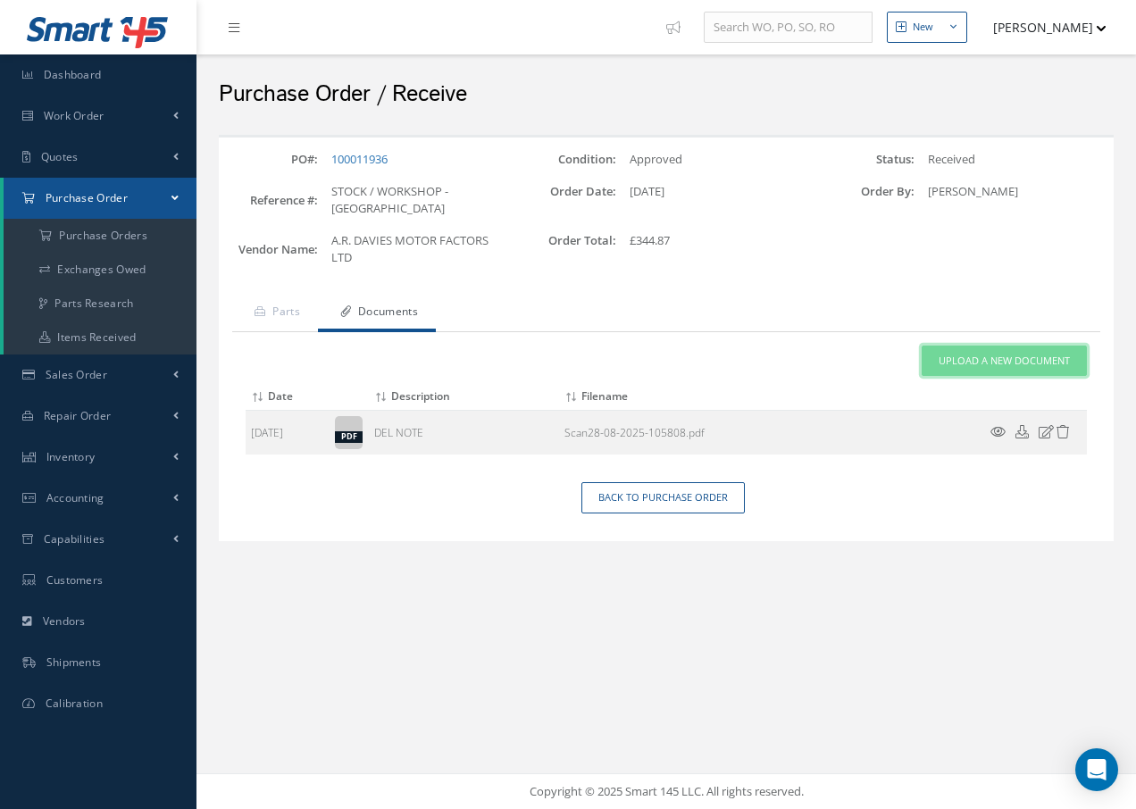
click at [985, 354] on span "Upload a New Document" at bounding box center [1004, 361] width 131 height 15
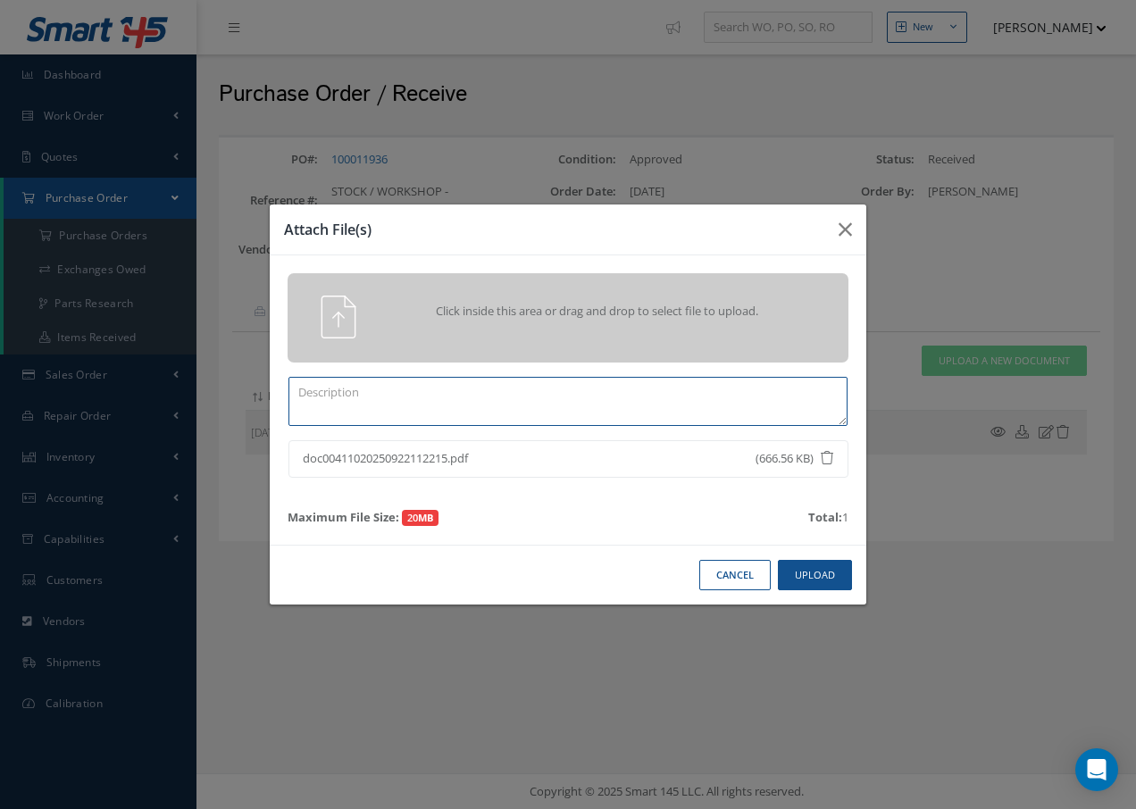
click at [397, 399] on textarea at bounding box center [568, 401] width 559 height 49
type textarea "DEL NOTE"
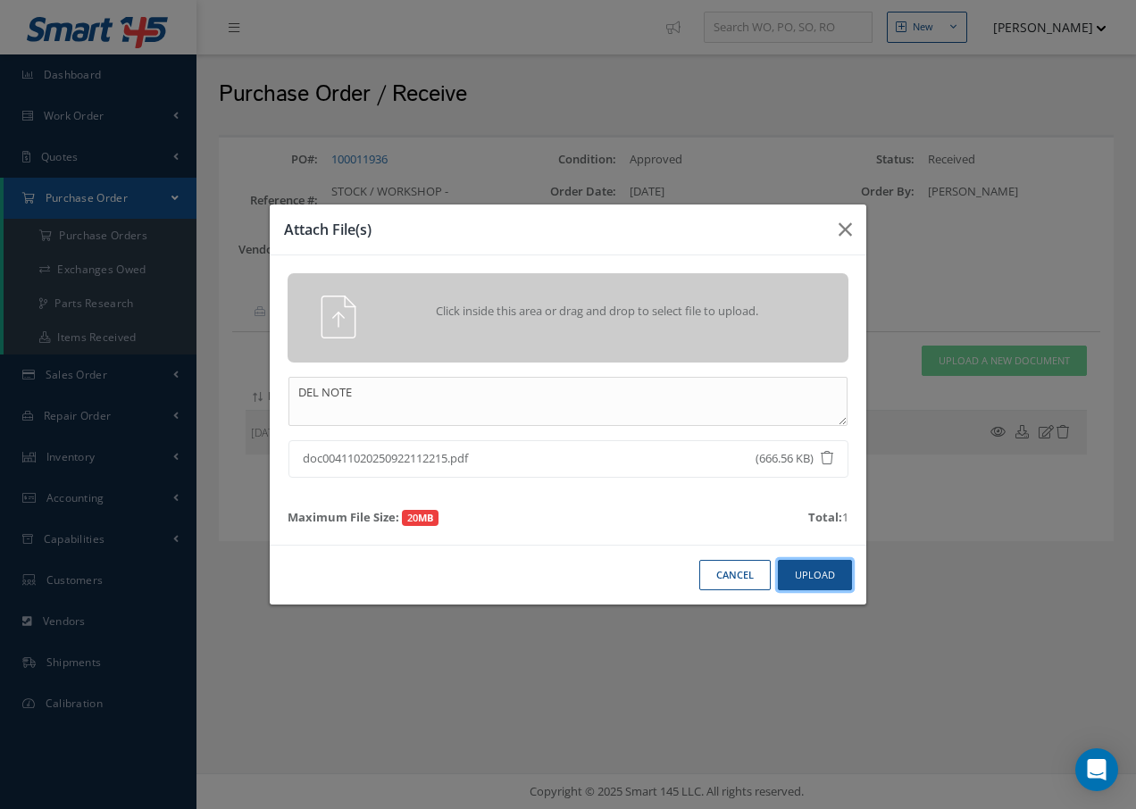
click at [818, 585] on button "Upload" at bounding box center [815, 575] width 74 height 31
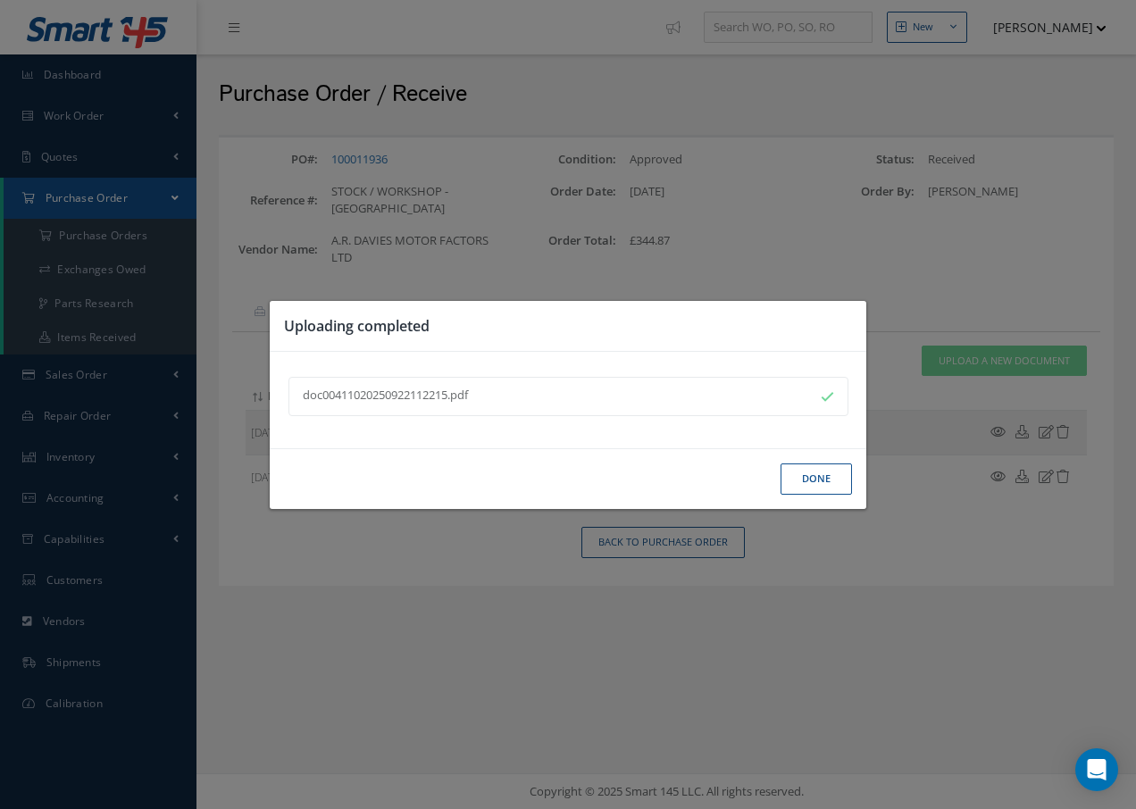
click at [823, 473] on button "Done" at bounding box center [816, 479] width 71 height 31
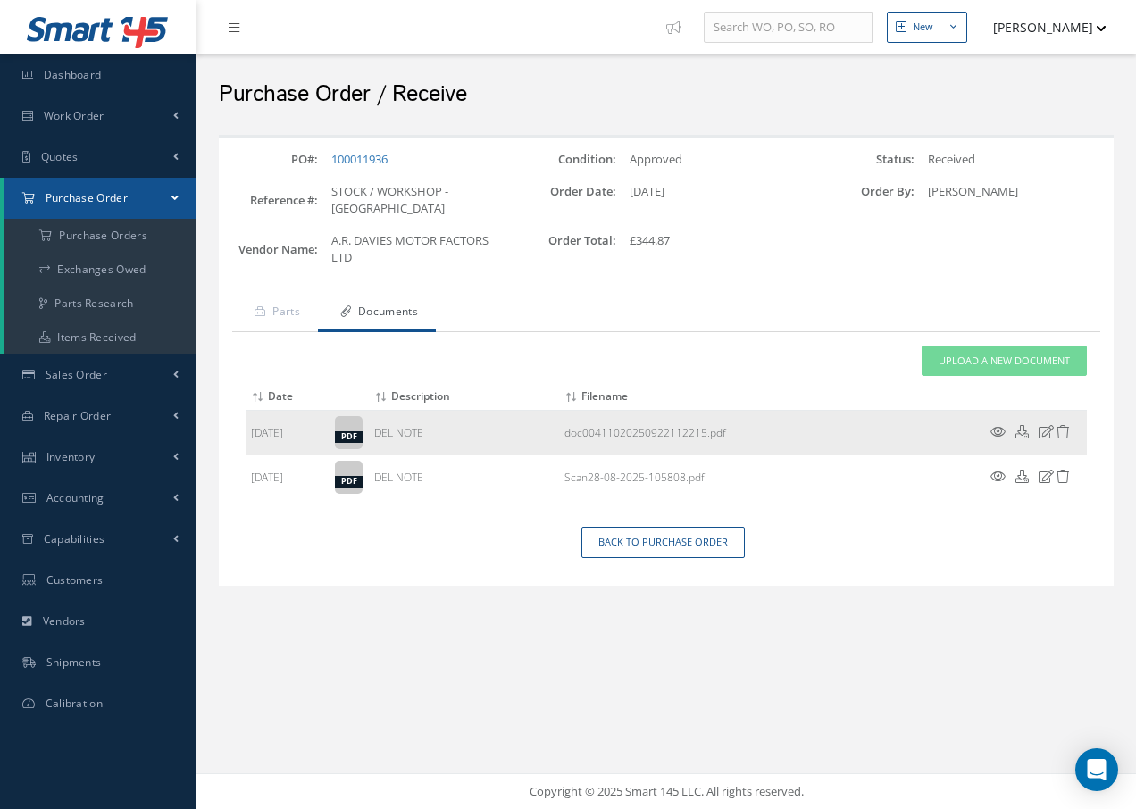
click at [1000, 425] on icon at bounding box center [998, 431] width 15 height 13
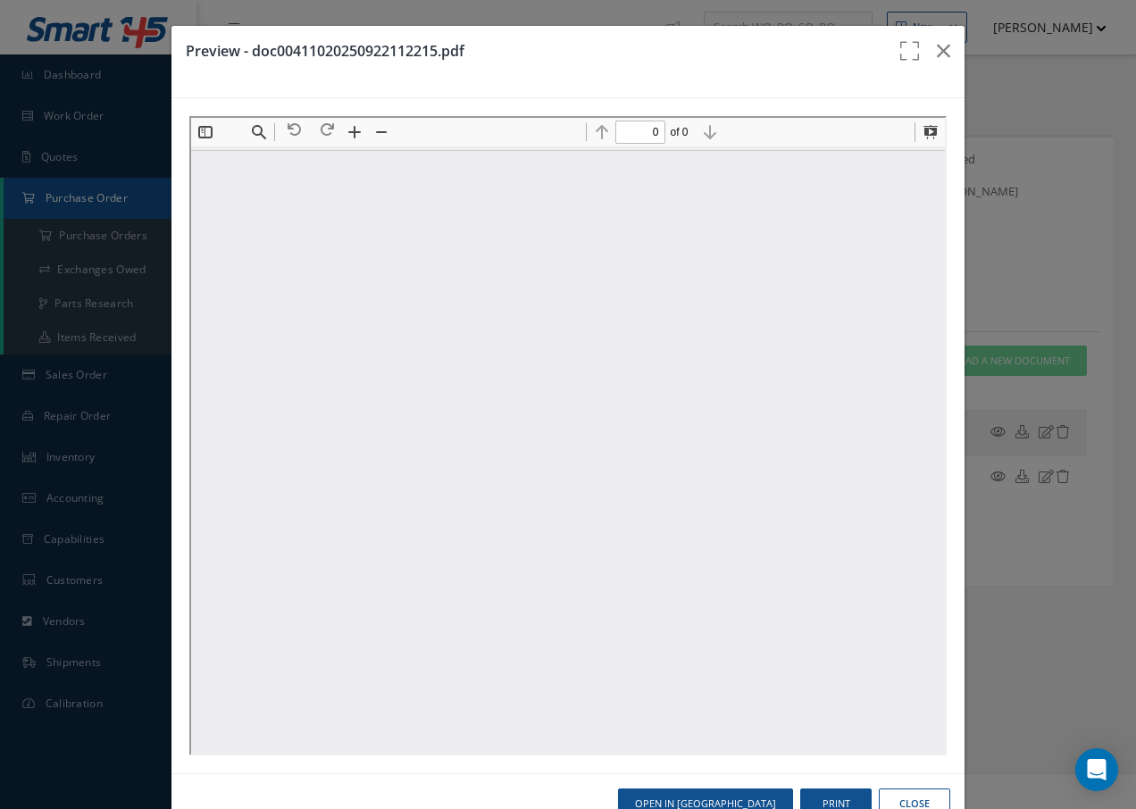
type input "1"
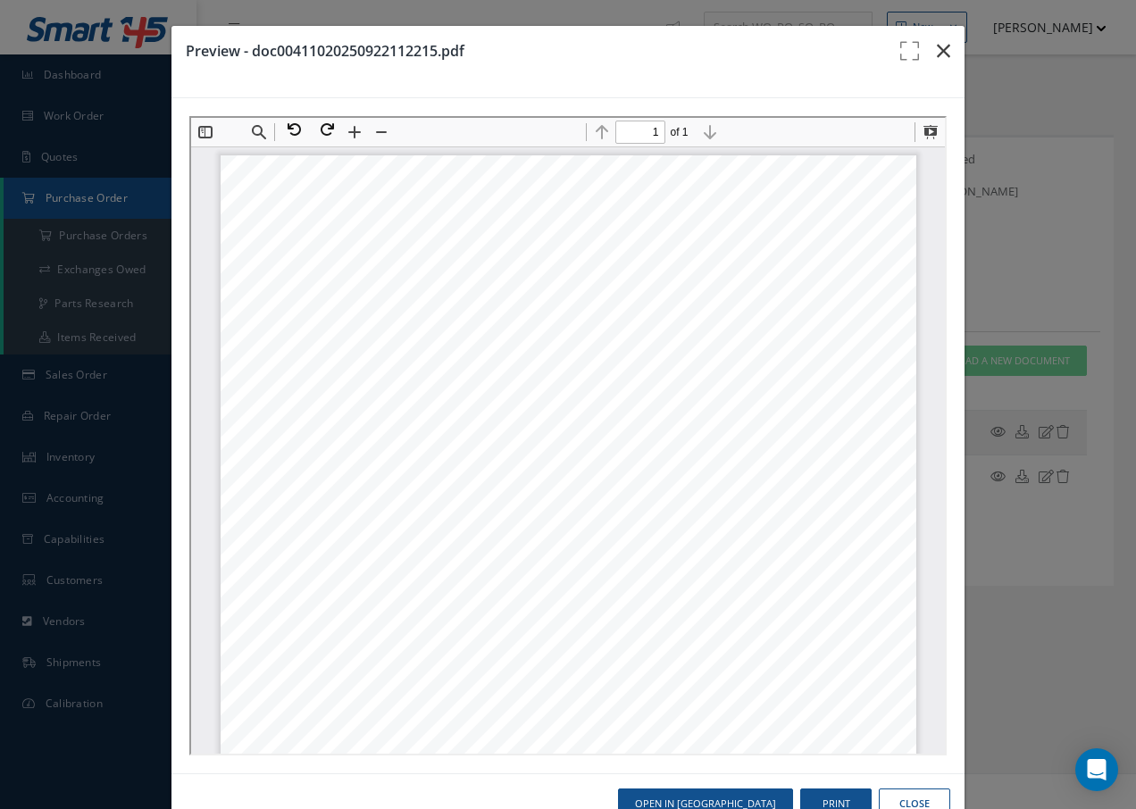
click at [937, 43] on icon "button" at bounding box center [943, 50] width 13 height 21
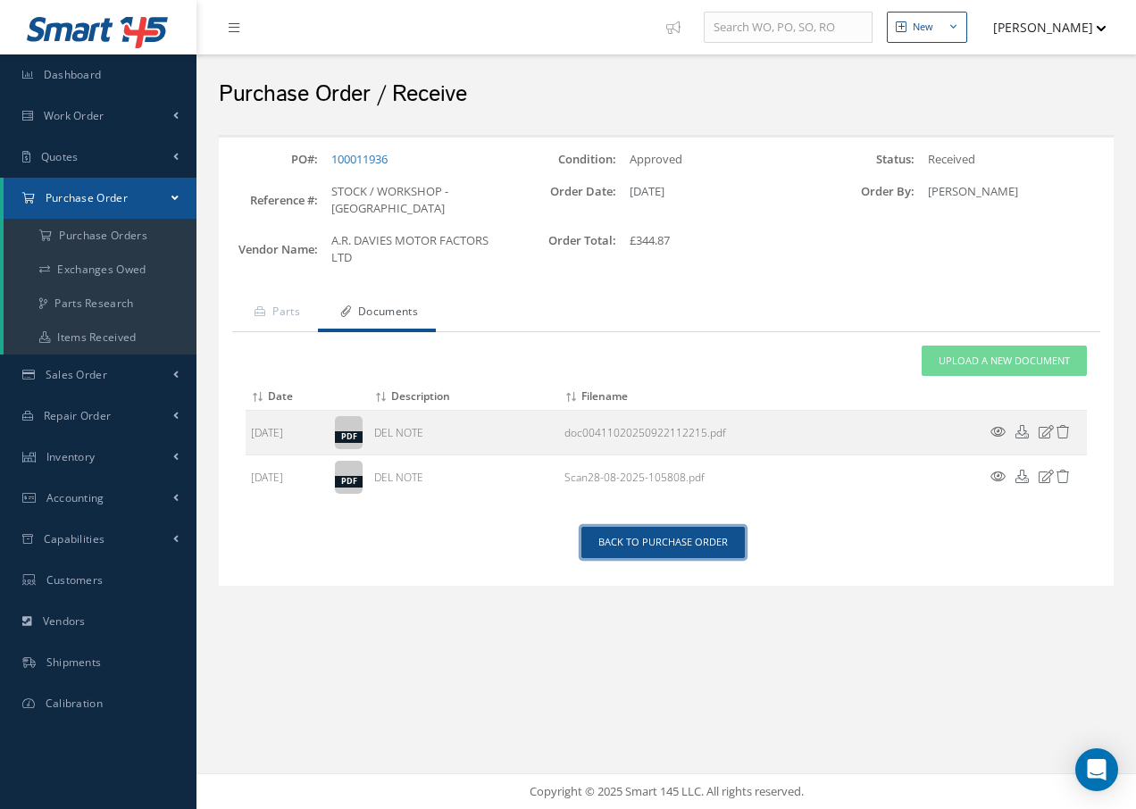
click at [697, 527] on link "Back to Purchase Order" at bounding box center [663, 542] width 163 height 31
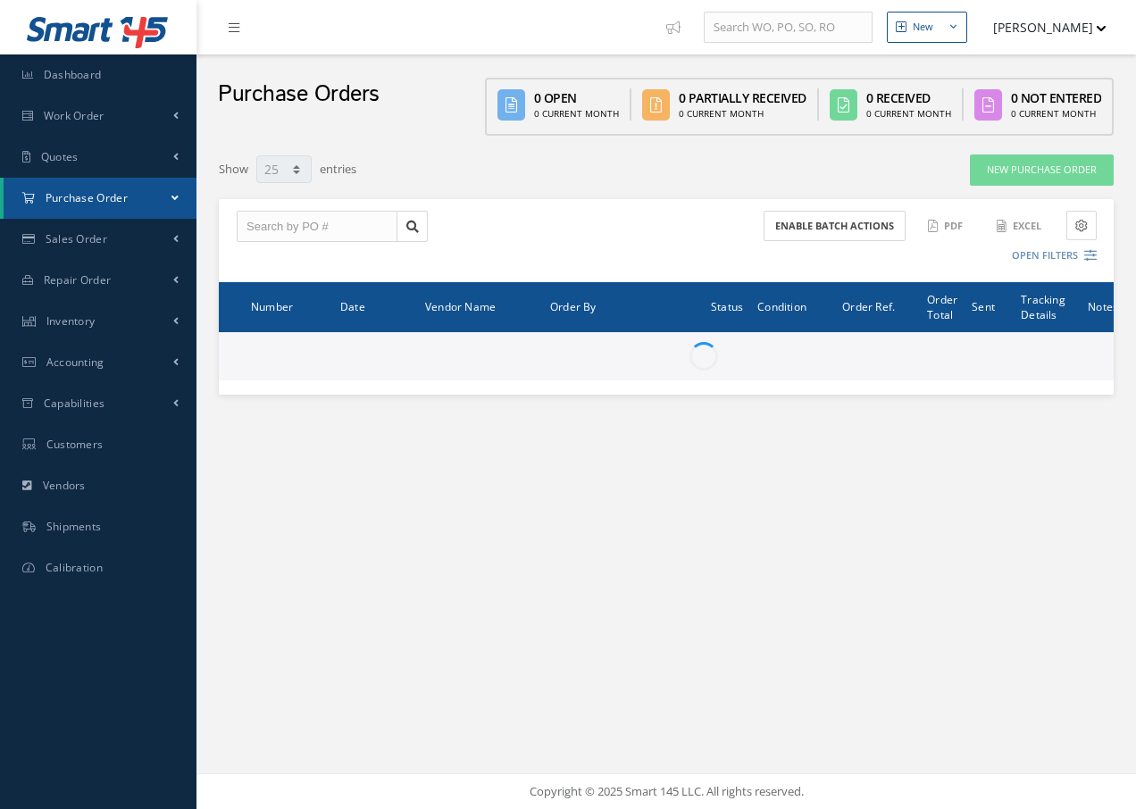
select select "25"
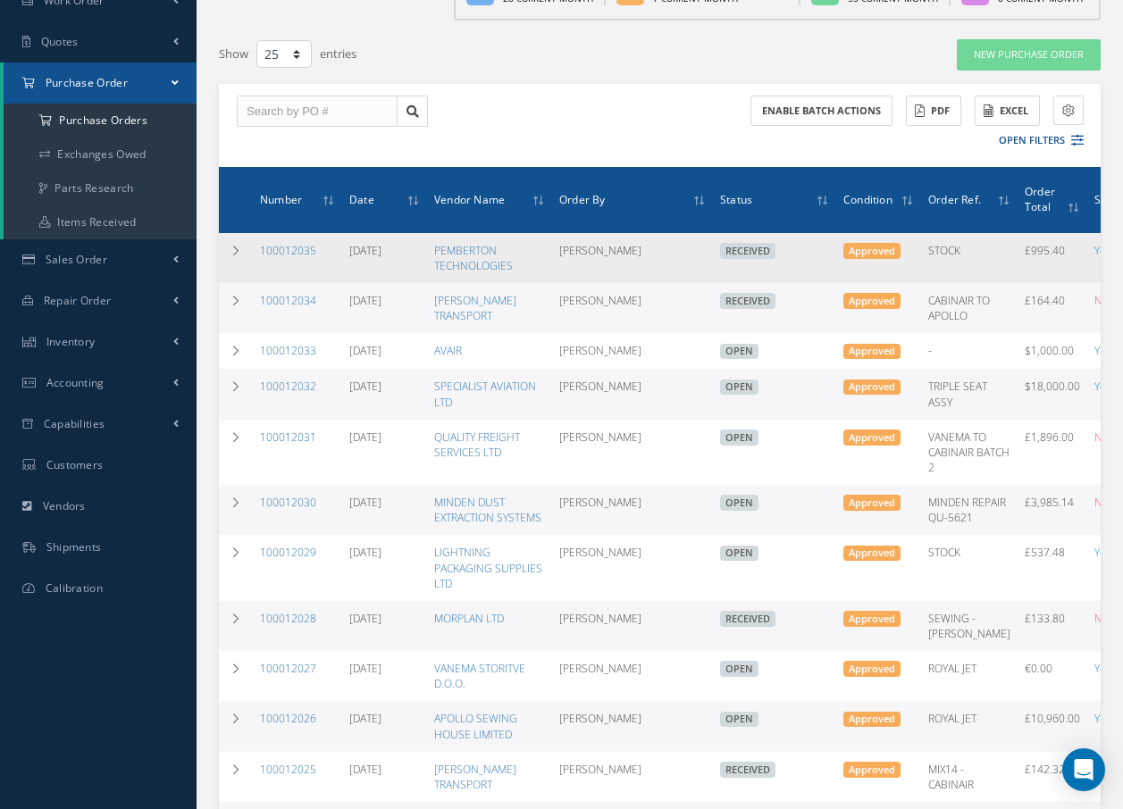
scroll to position [89, 0]
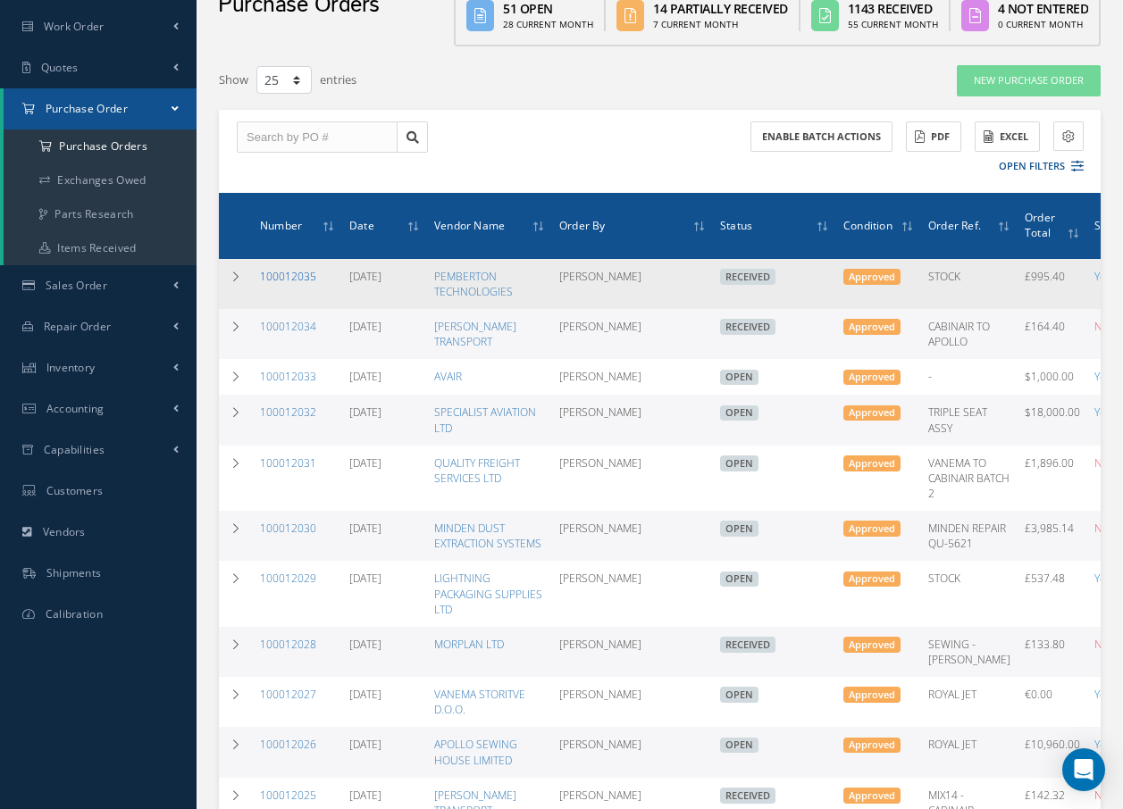
click at [304, 272] on link "100012035" at bounding box center [288, 276] width 56 height 15
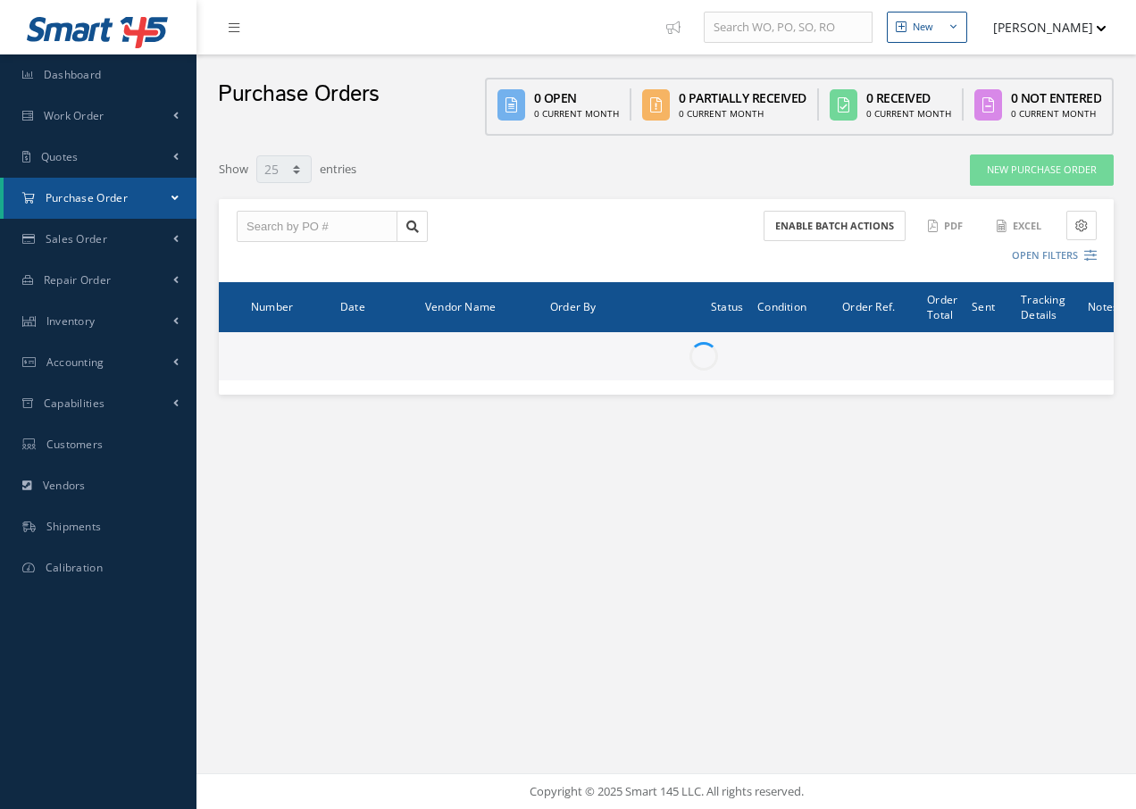
select select "25"
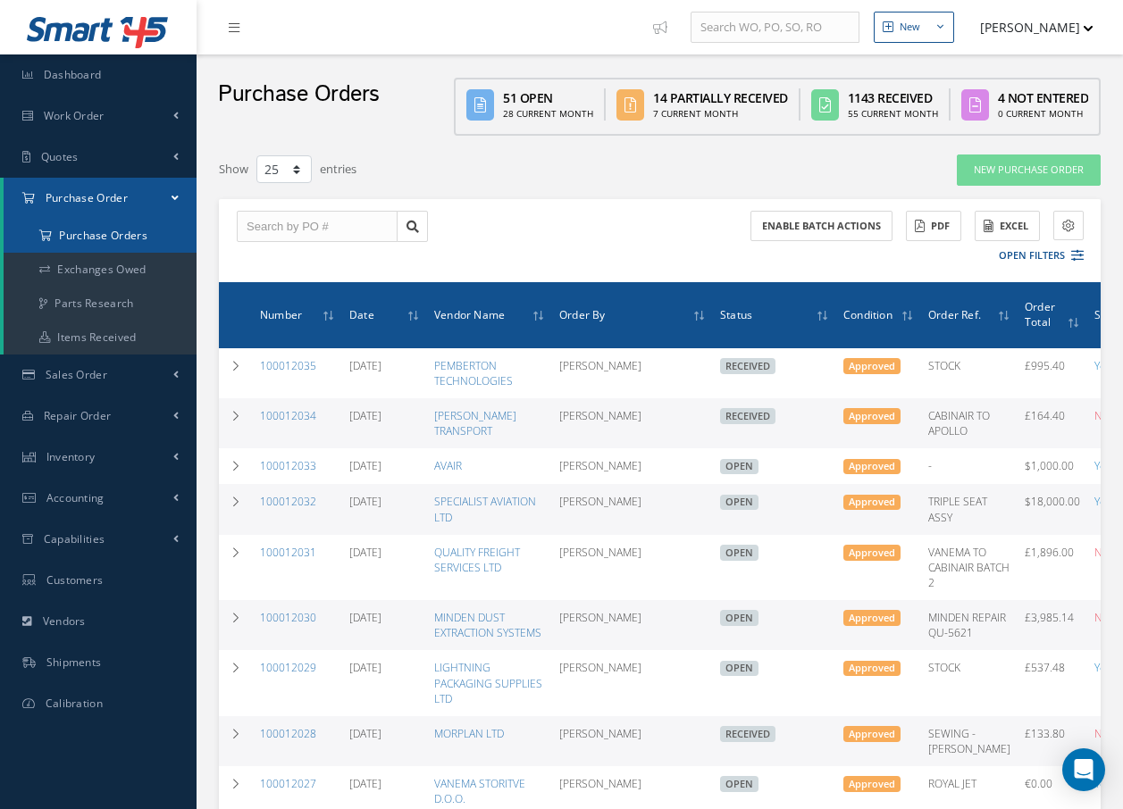
click at [112, 236] on a=1&status_id=2&status_id=3&status_id=5&collapsedFilters"] "Purchase Orders" at bounding box center [100, 236] width 193 height 34
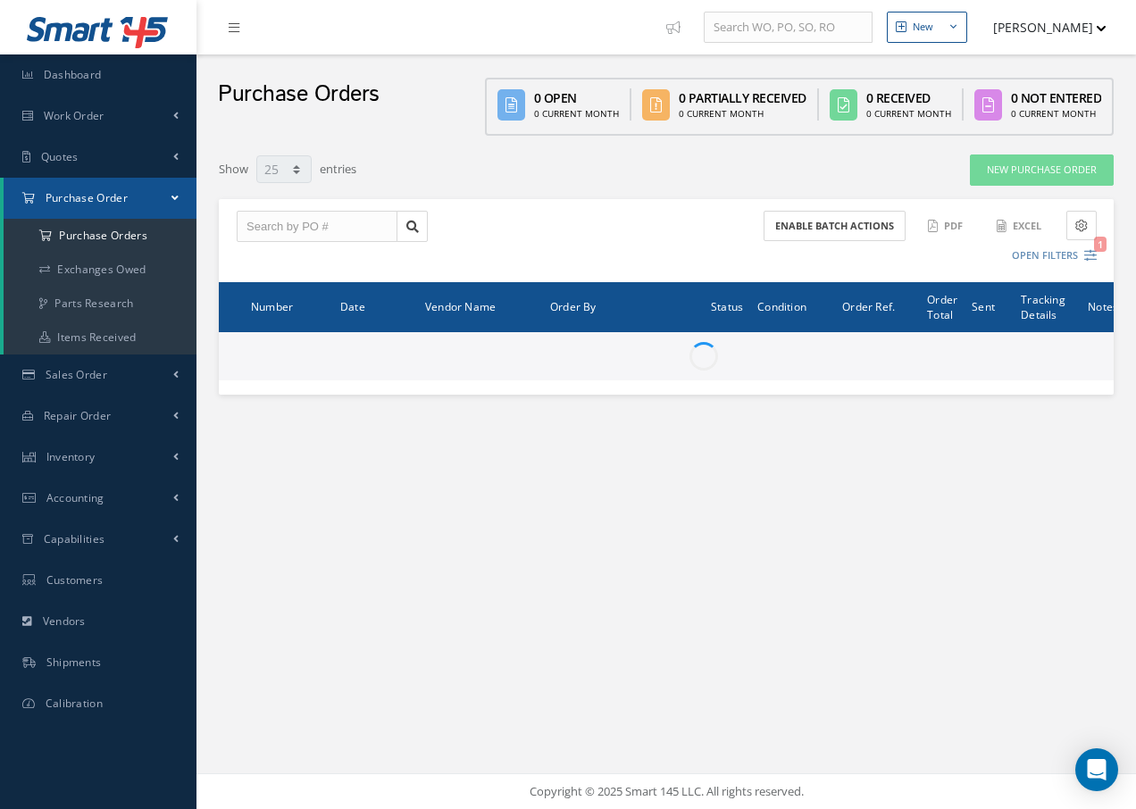
select select "25"
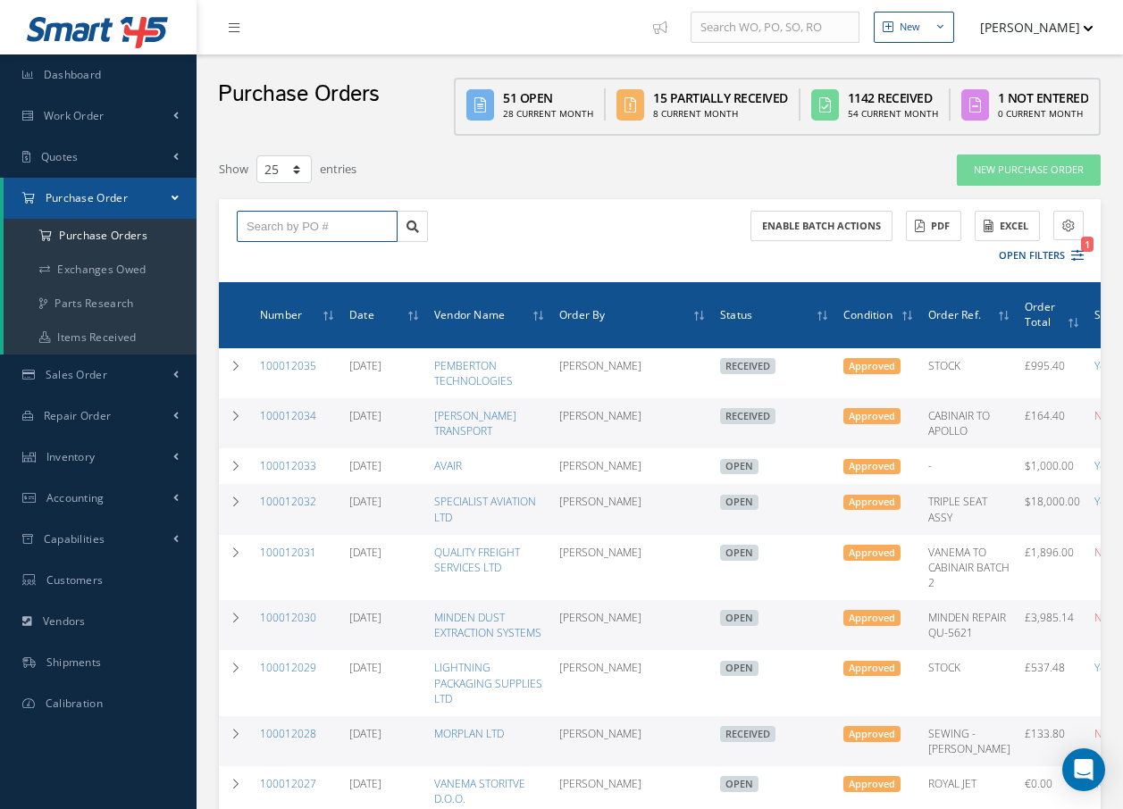
click at [266, 223] on input "text" at bounding box center [317, 227] width 161 height 32
type input "100012008"
click at [293, 258] on span "100012008" at bounding box center [274, 258] width 54 height 13
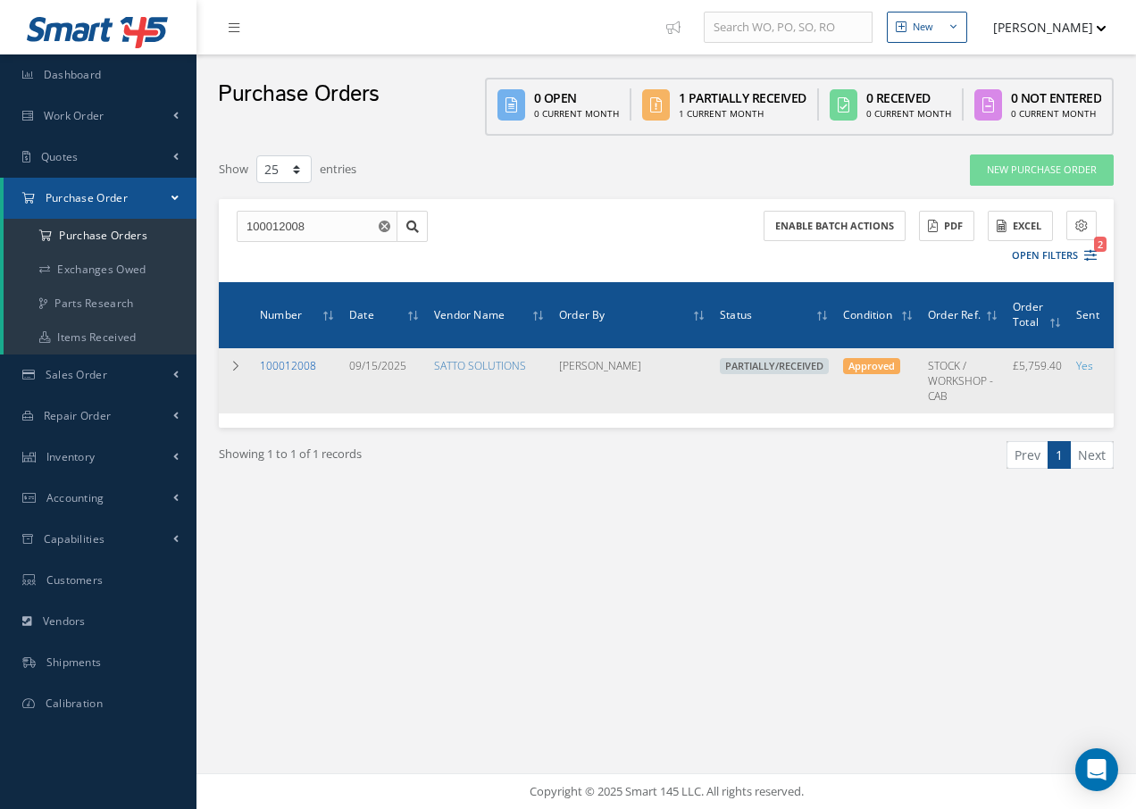
click at [277, 367] on link "100012008" at bounding box center [288, 365] width 56 height 15
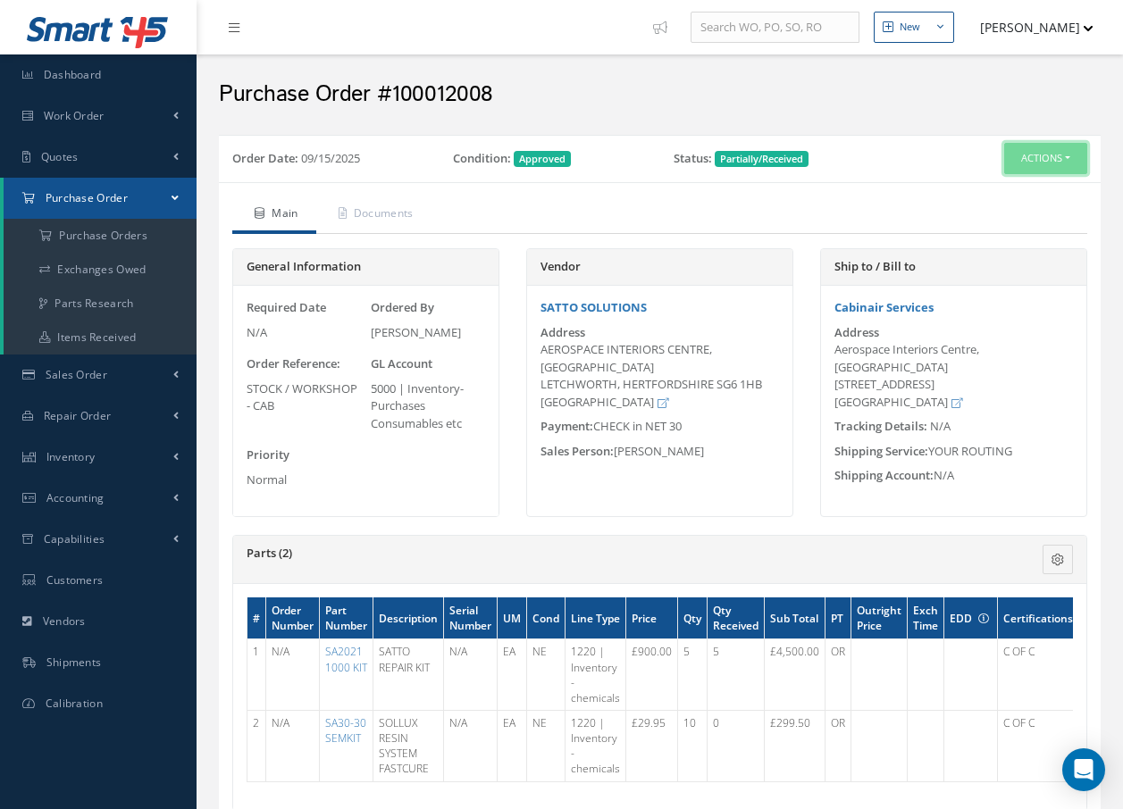
click at [1053, 155] on button "Actions" at bounding box center [1045, 158] width 83 height 31
click at [1000, 197] on link "Receive" at bounding box center [1015, 192] width 143 height 24
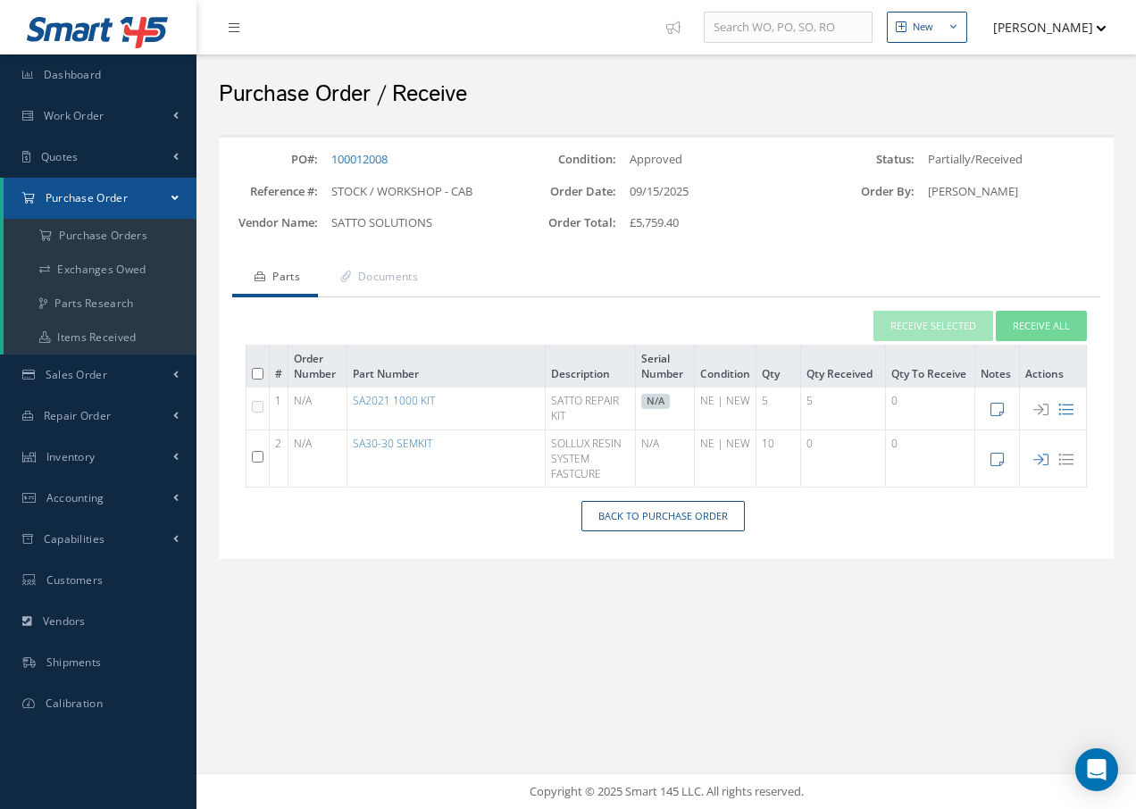
click at [258, 455] on input "checkbox" at bounding box center [258, 457] width 12 height 12
click at [257, 456] on input "checkbox" at bounding box center [258, 457] width 12 height 12
checkbox input "false"
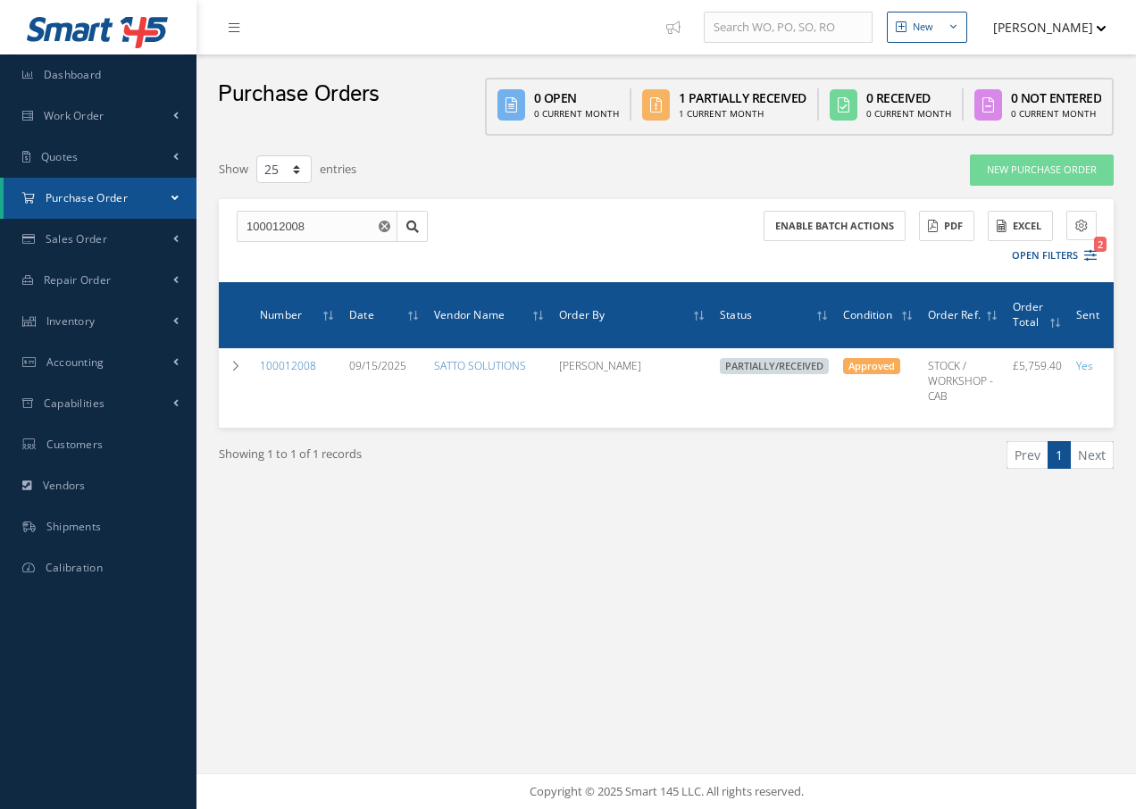
select select "25"
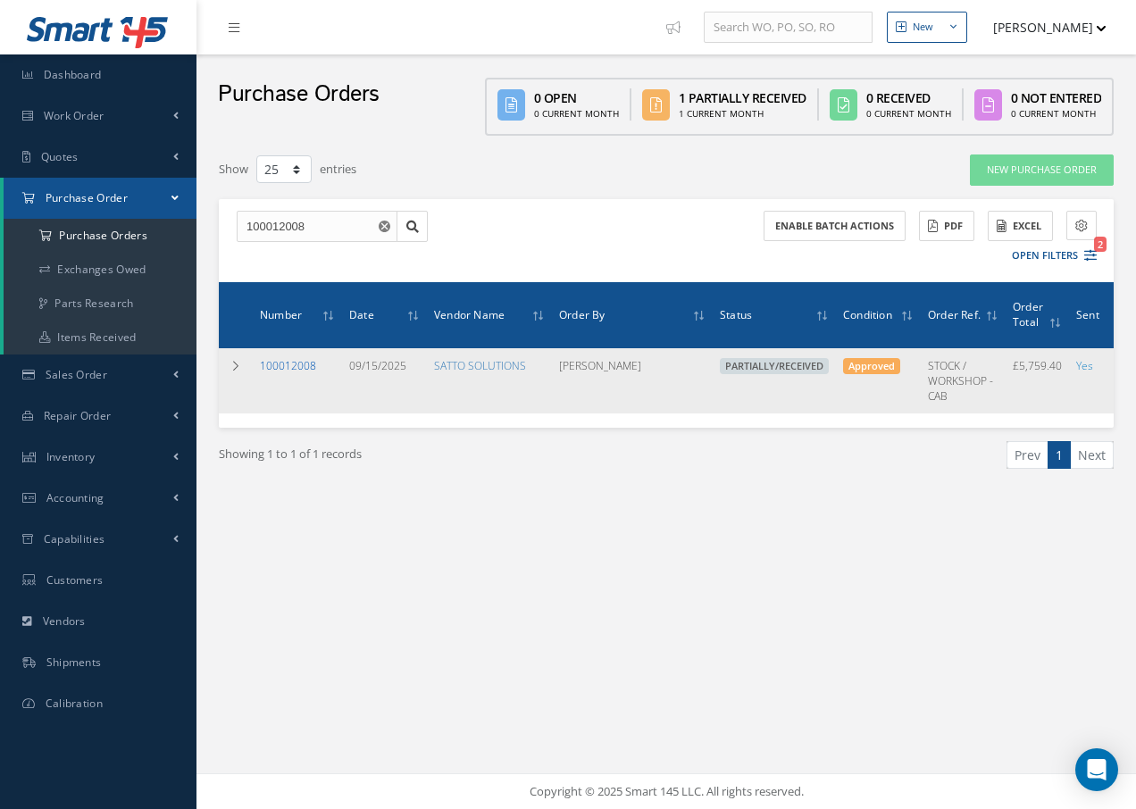
click at [305, 365] on link "100012008" at bounding box center [288, 365] width 56 height 15
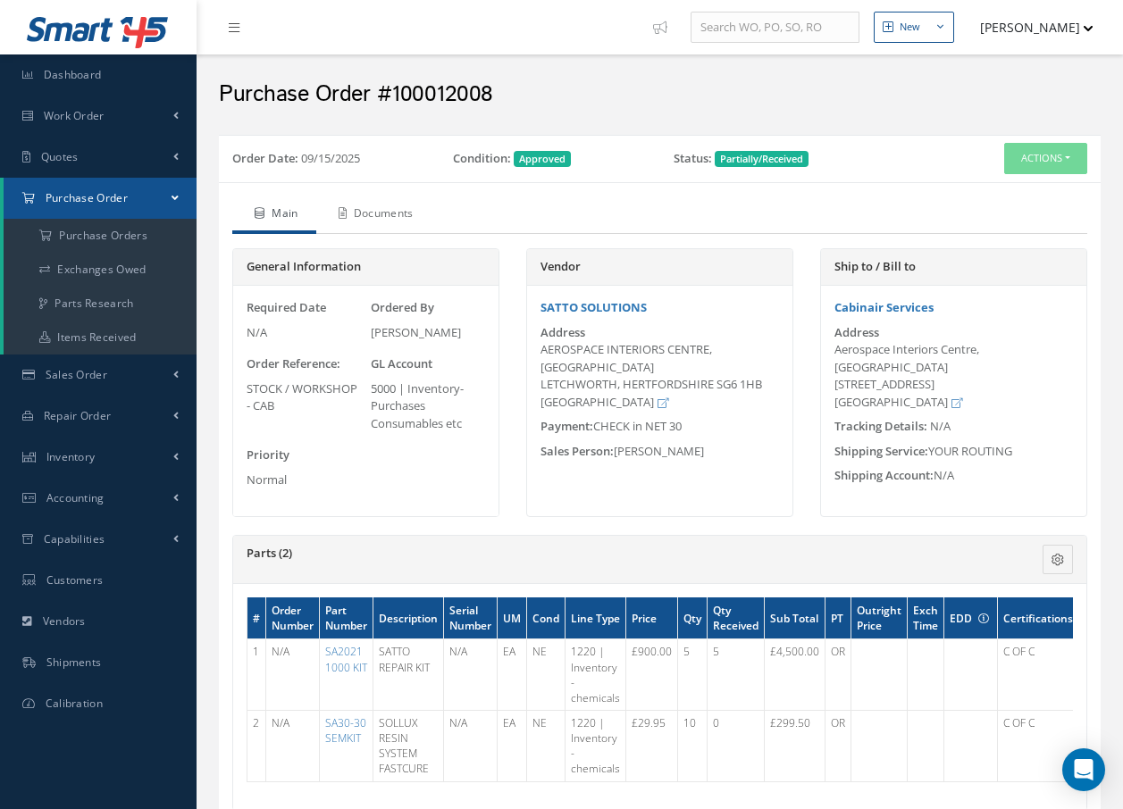
click at [397, 213] on link "Documents" at bounding box center [373, 216] width 115 height 38
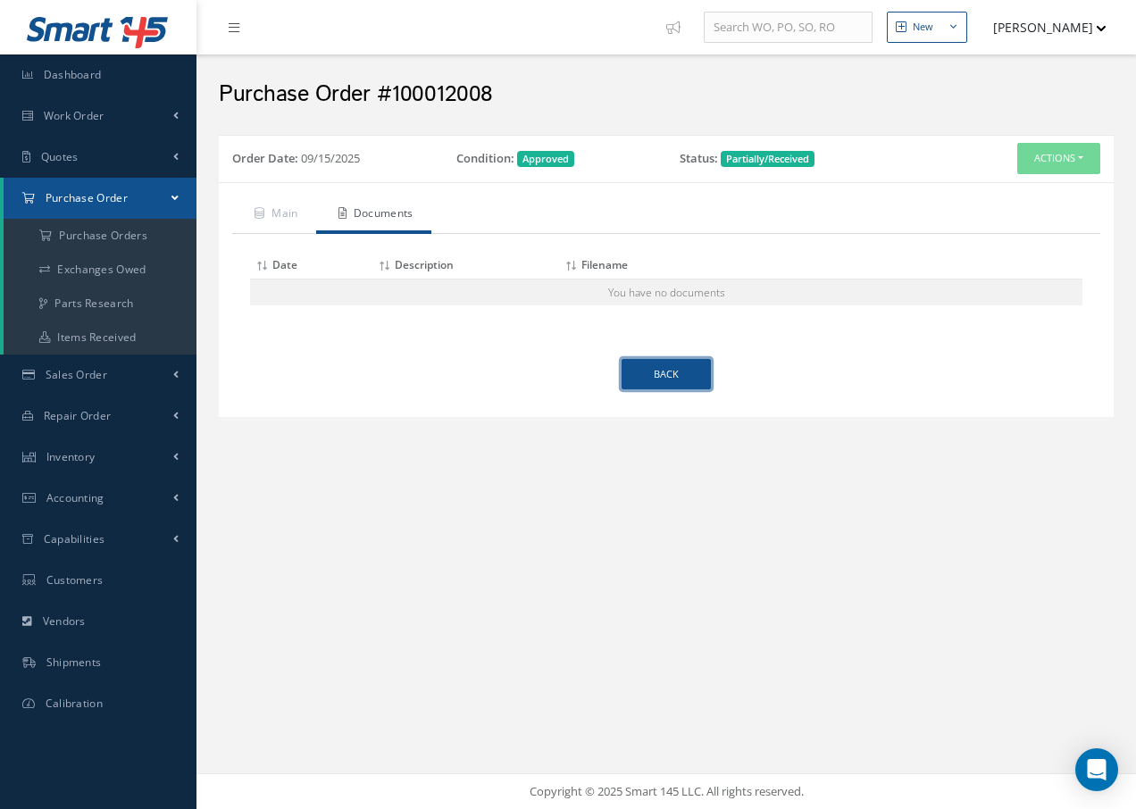
click at [651, 381] on link "Back" at bounding box center [666, 374] width 89 height 31
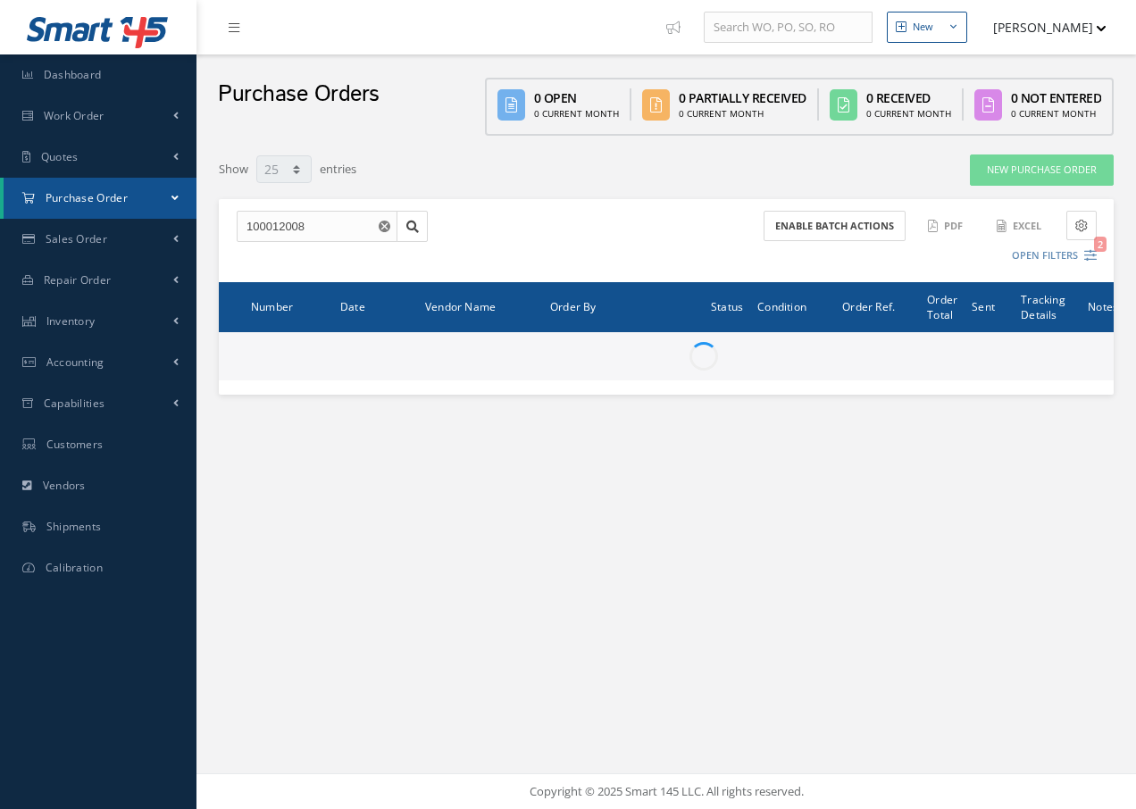
select select "25"
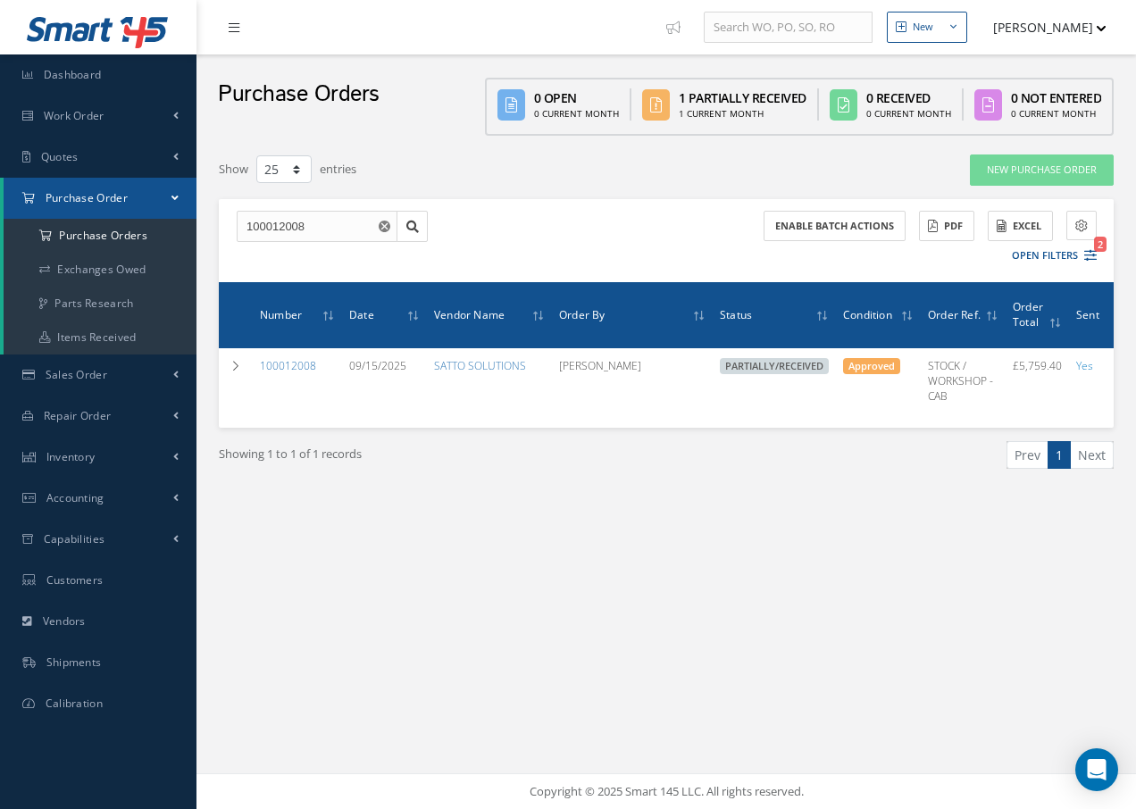
click at [231, 29] on icon at bounding box center [234, 27] width 11 height 13
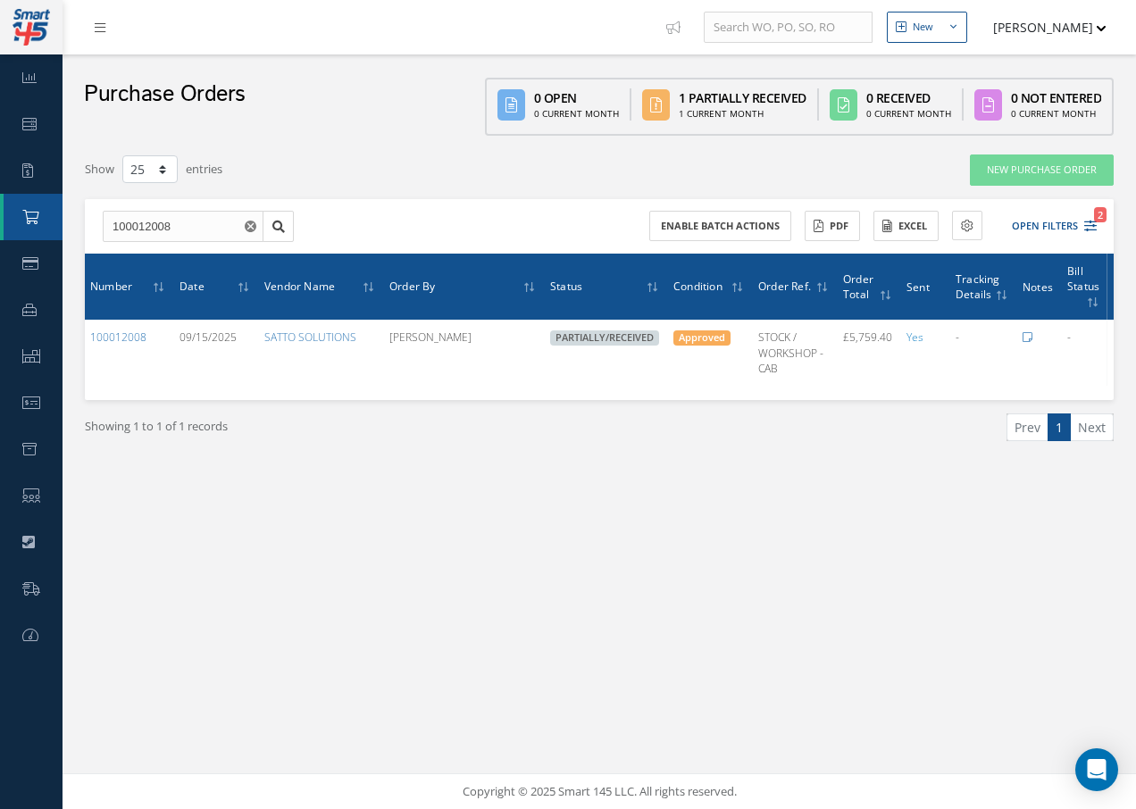
scroll to position [0, 56]
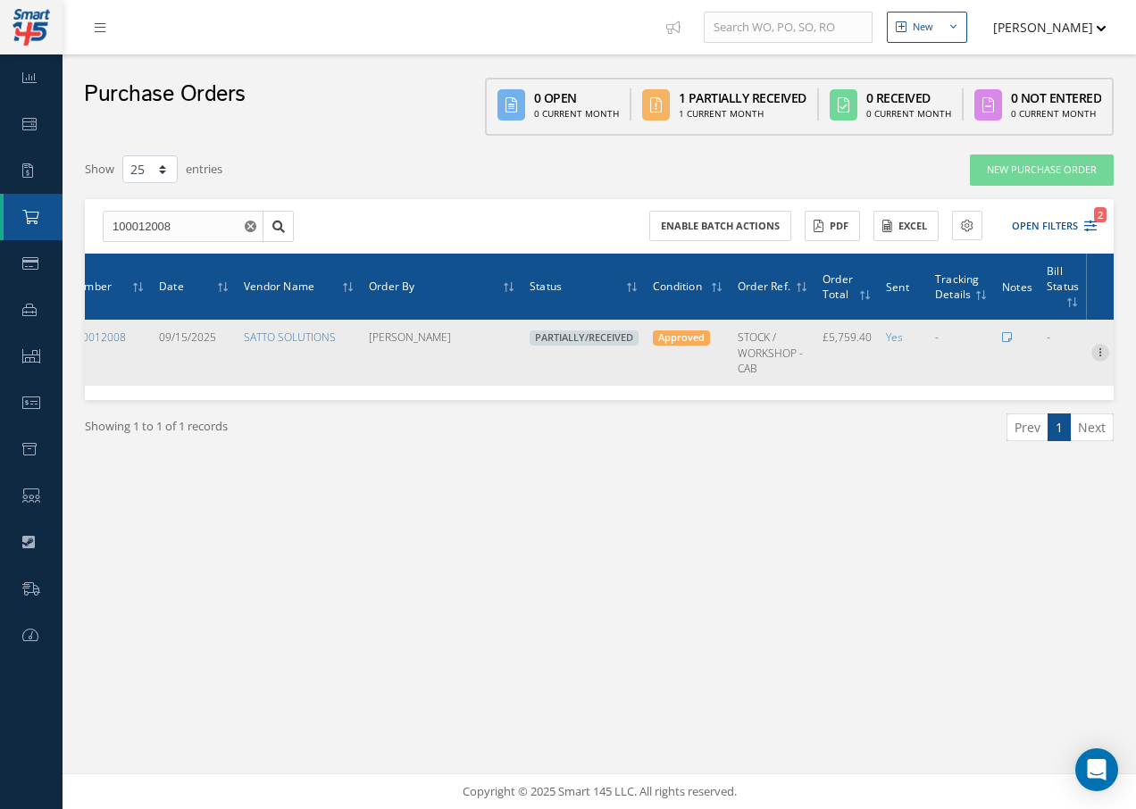
click at [1099, 347] on icon at bounding box center [1101, 351] width 18 height 14
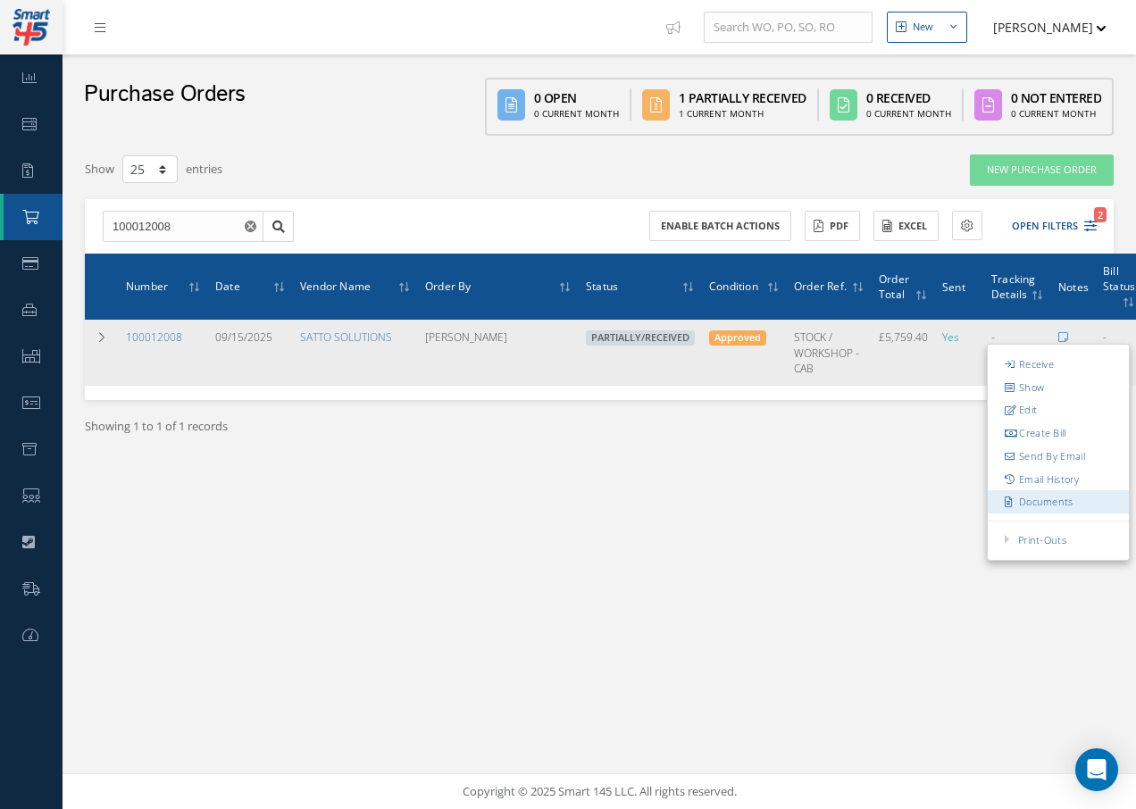
click at [1027, 501] on link "Documents" at bounding box center [1058, 501] width 141 height 23
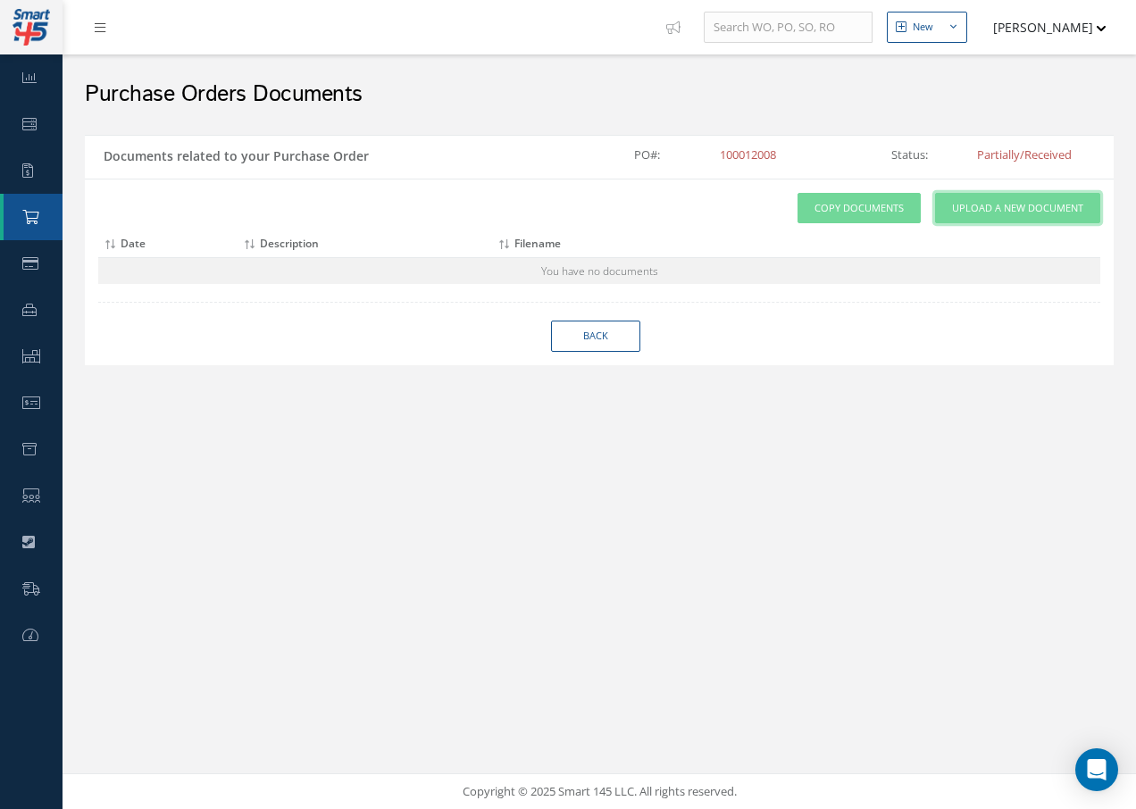
click at [971, 208] on span "Upload a New Document" at bounding box center [1017, 208] width 131 height 15
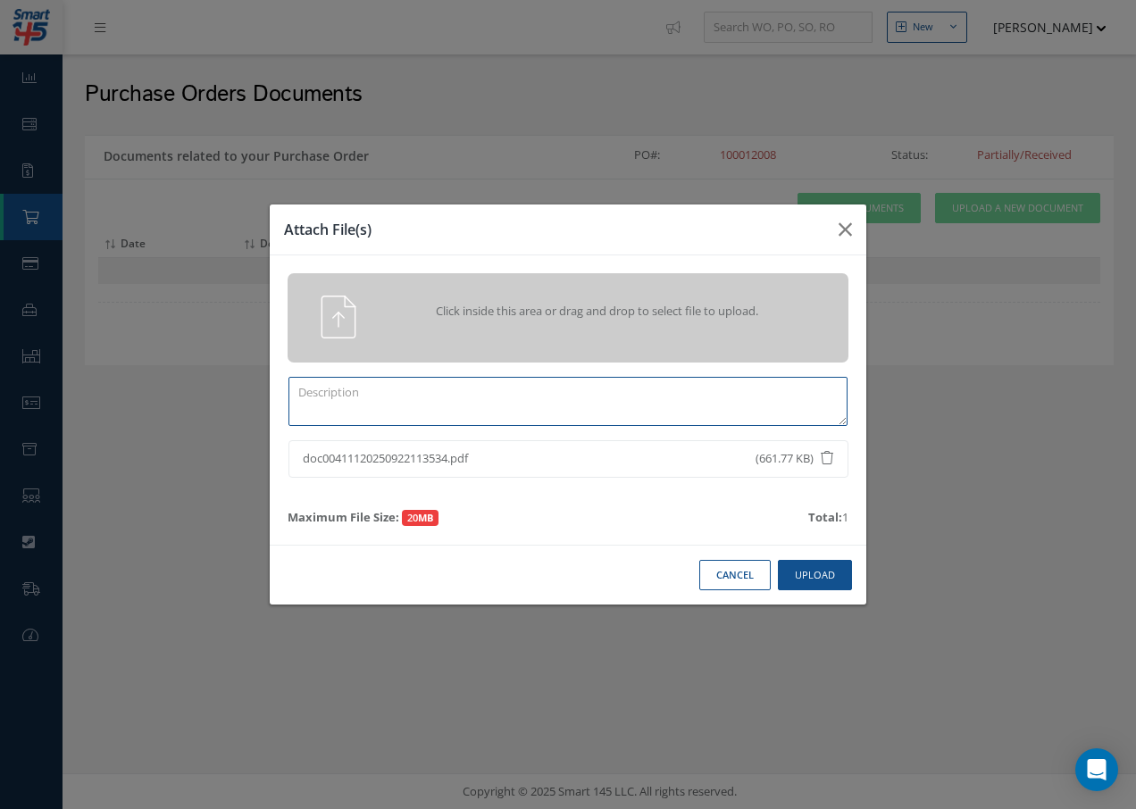
drag, startPoint x: 441, startPoint y: 408, endPoint x: 448, endPoint y: 392, distance: 17.6
click at [442, 407] on textarea at bounding box center [568, 401] width 559 height 49
type textarea "C OF C"
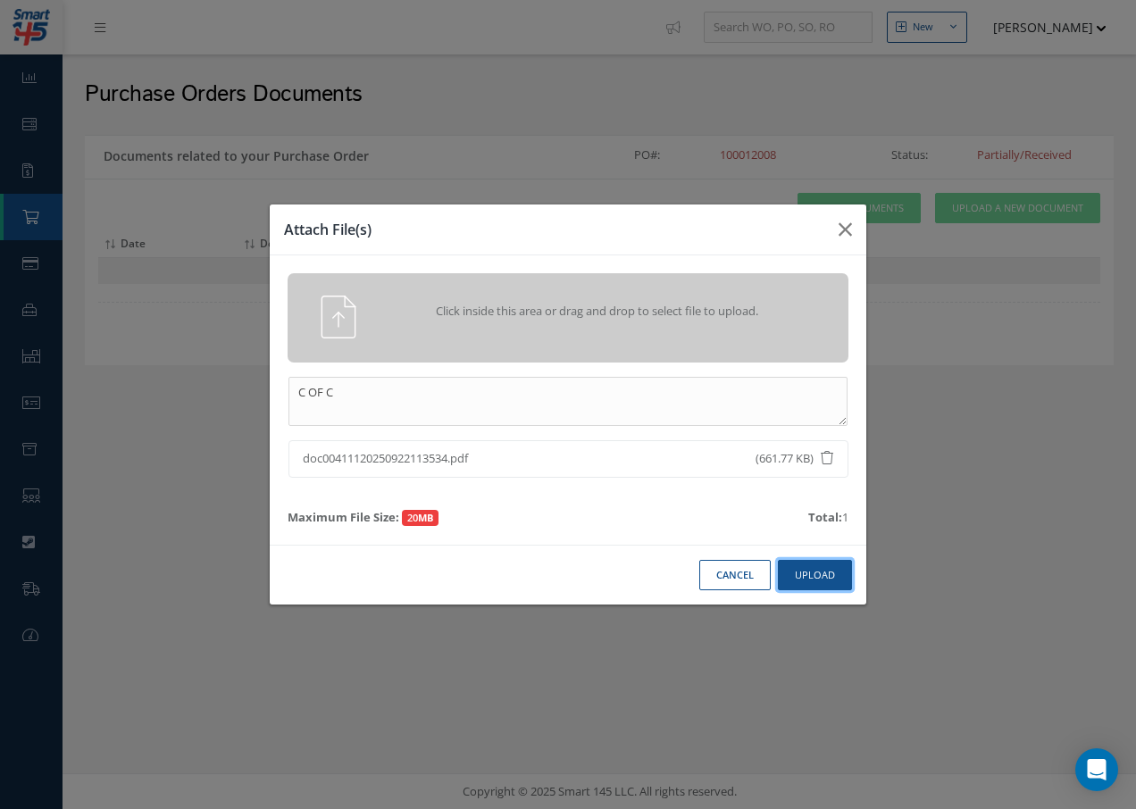
click at [826, 572] on button "Upload" at bounding box center [815, 575] width 74 height 31
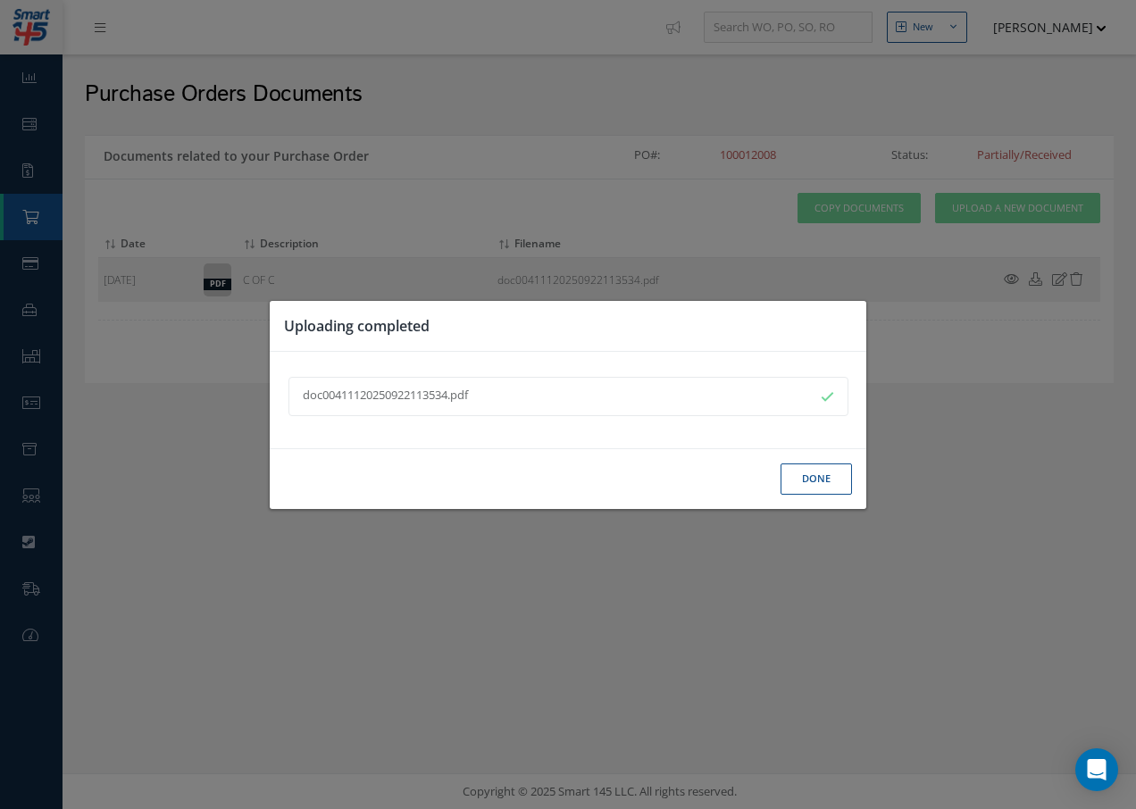
click at [829, 482] on button "Done" at bounding box center [816, 479] width 71 height 31
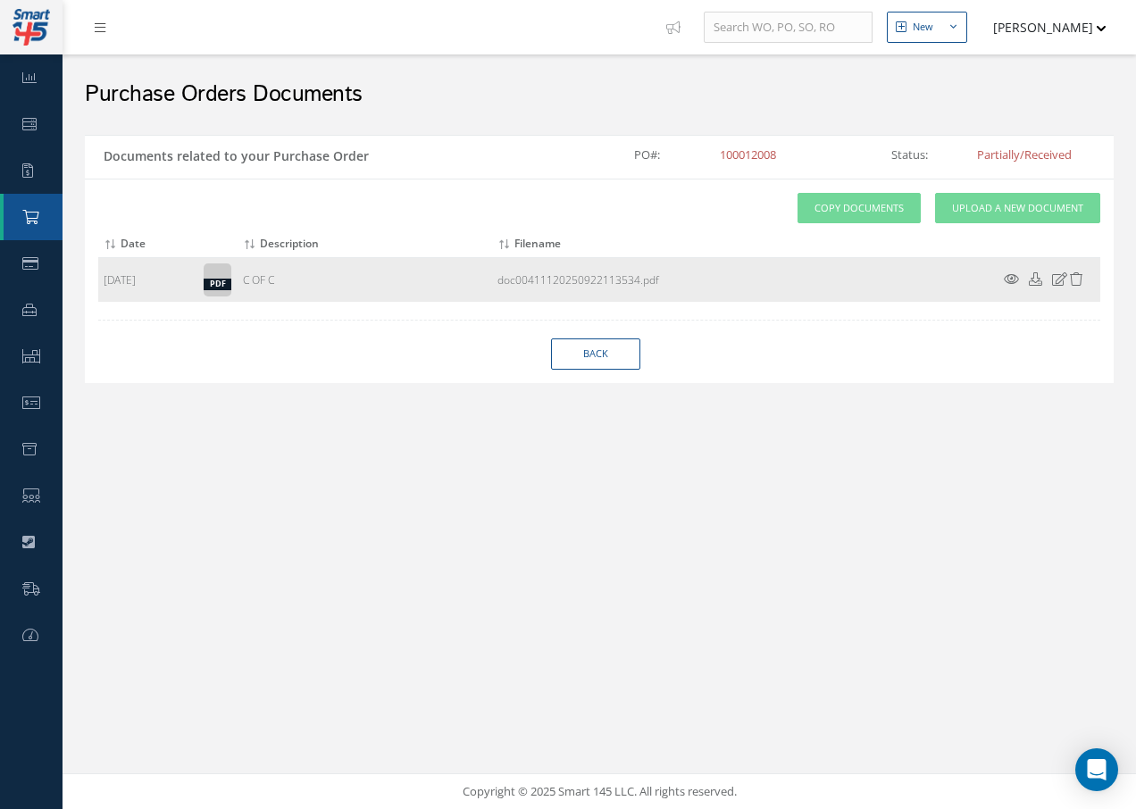
click at [1009, 280] on icon at bounding box center [1011, 278] width 15 height 13
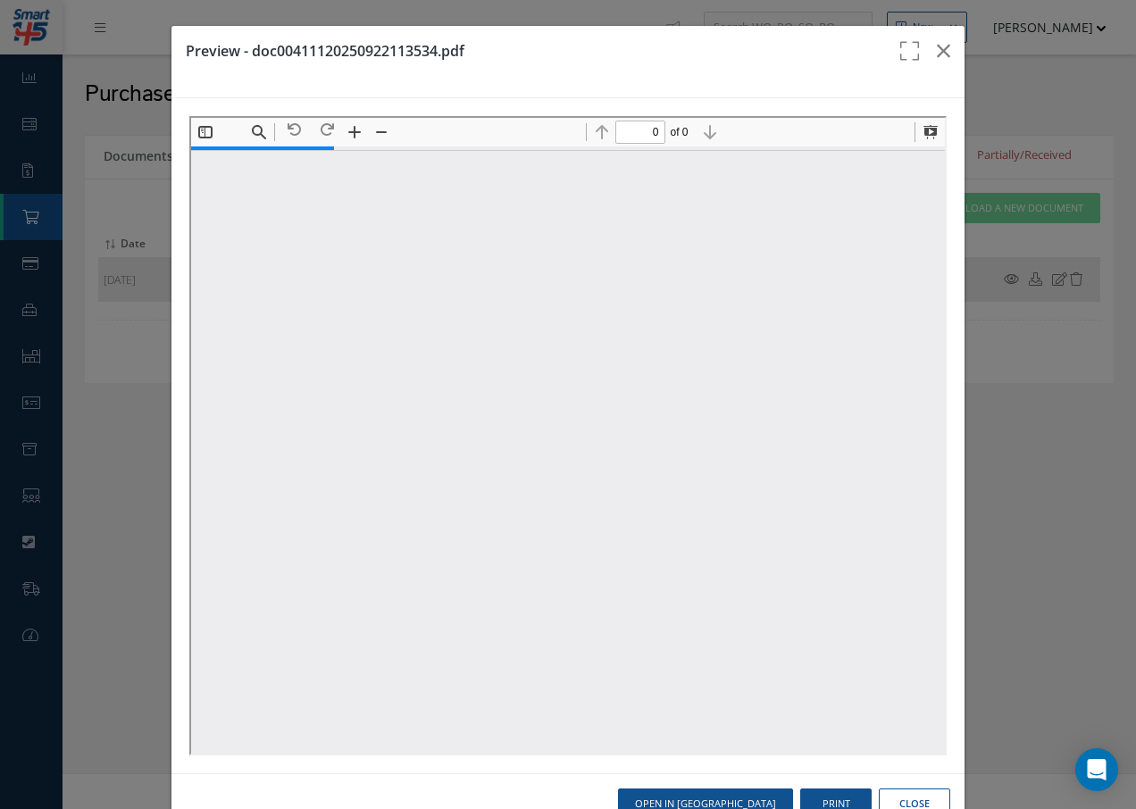
type input "1"
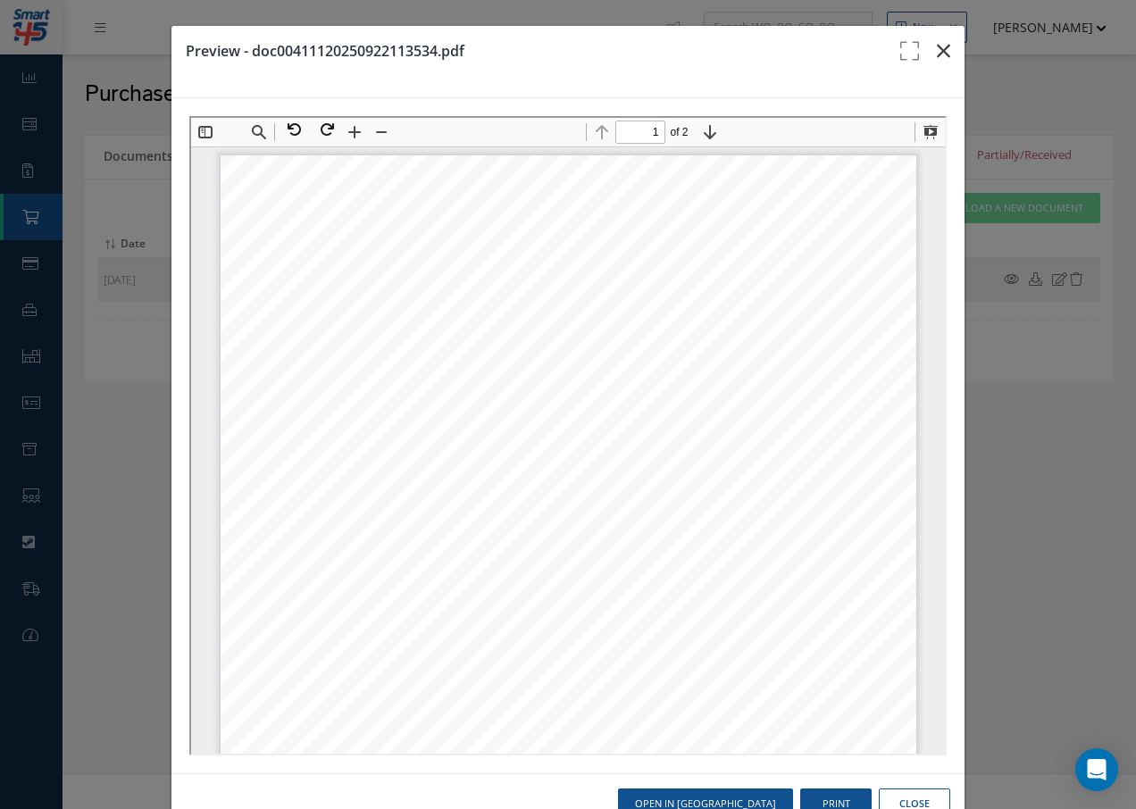
click at [937, 50] on icon "button" at bounding box center [943, 50] width 13 height 21
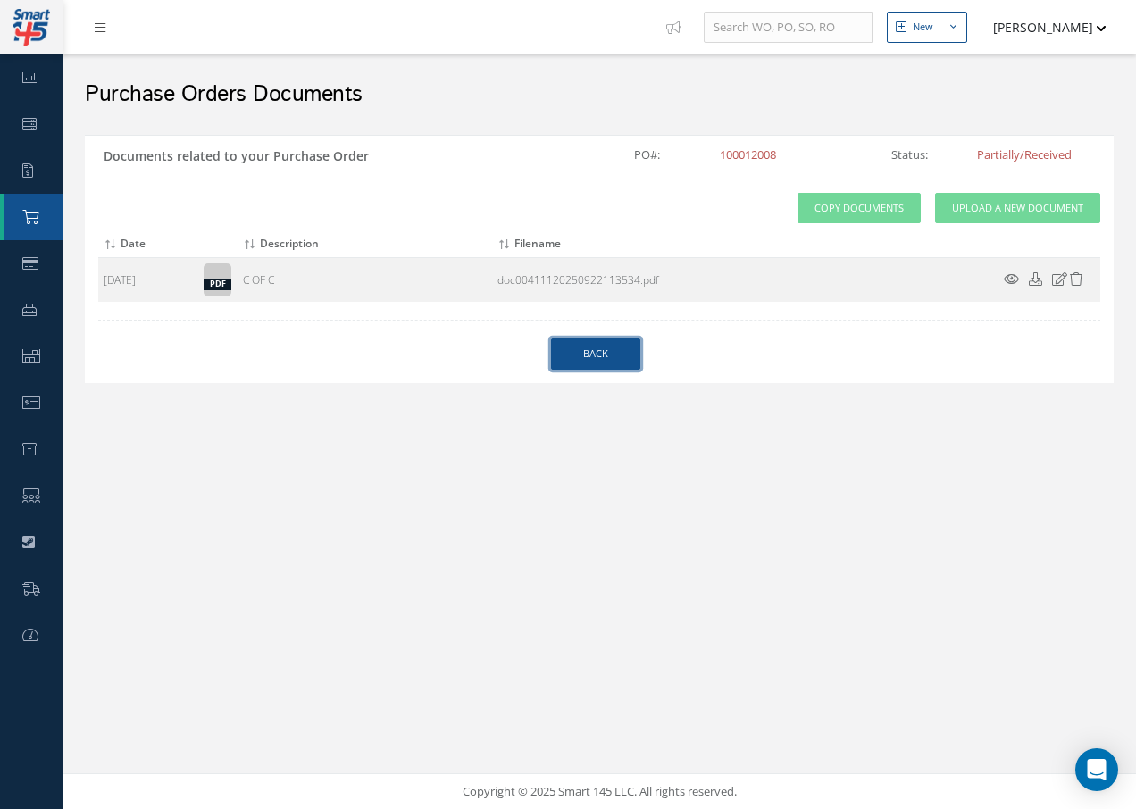
click at [618, 356] on link "Back" at bounding box center [595, 354] width 89 height 31
select select "25"
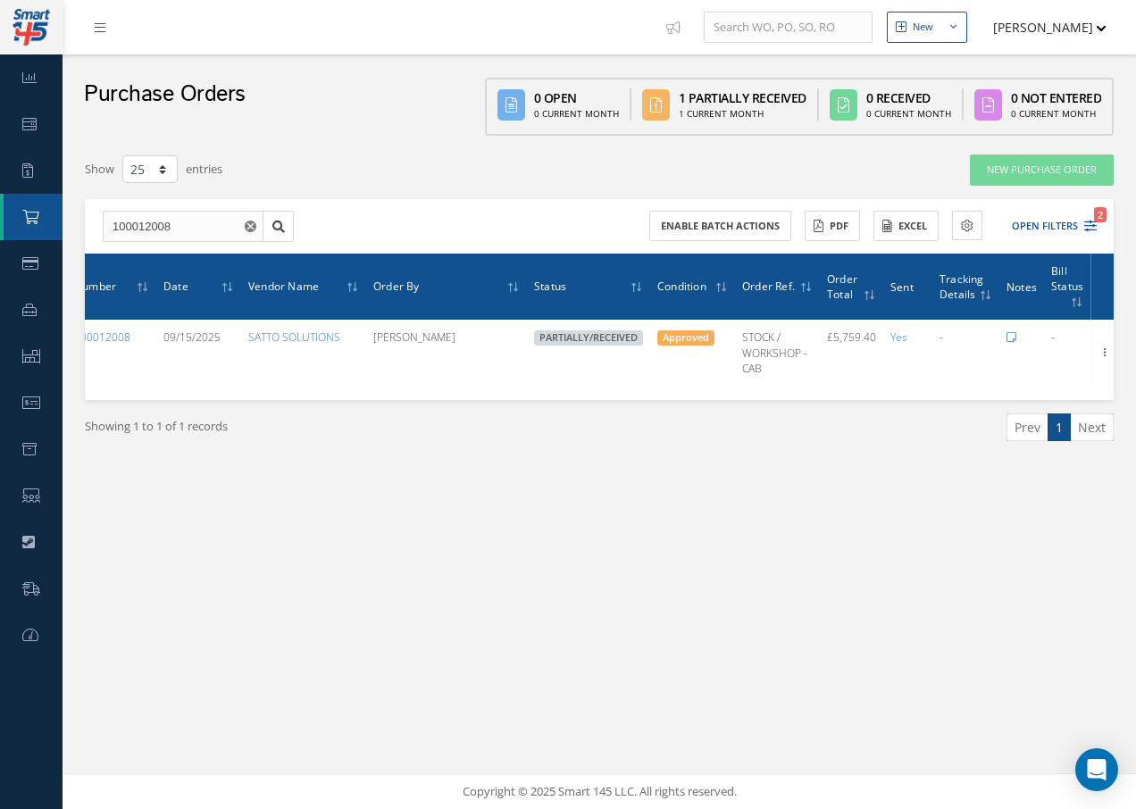
scroll to position [0, 56]
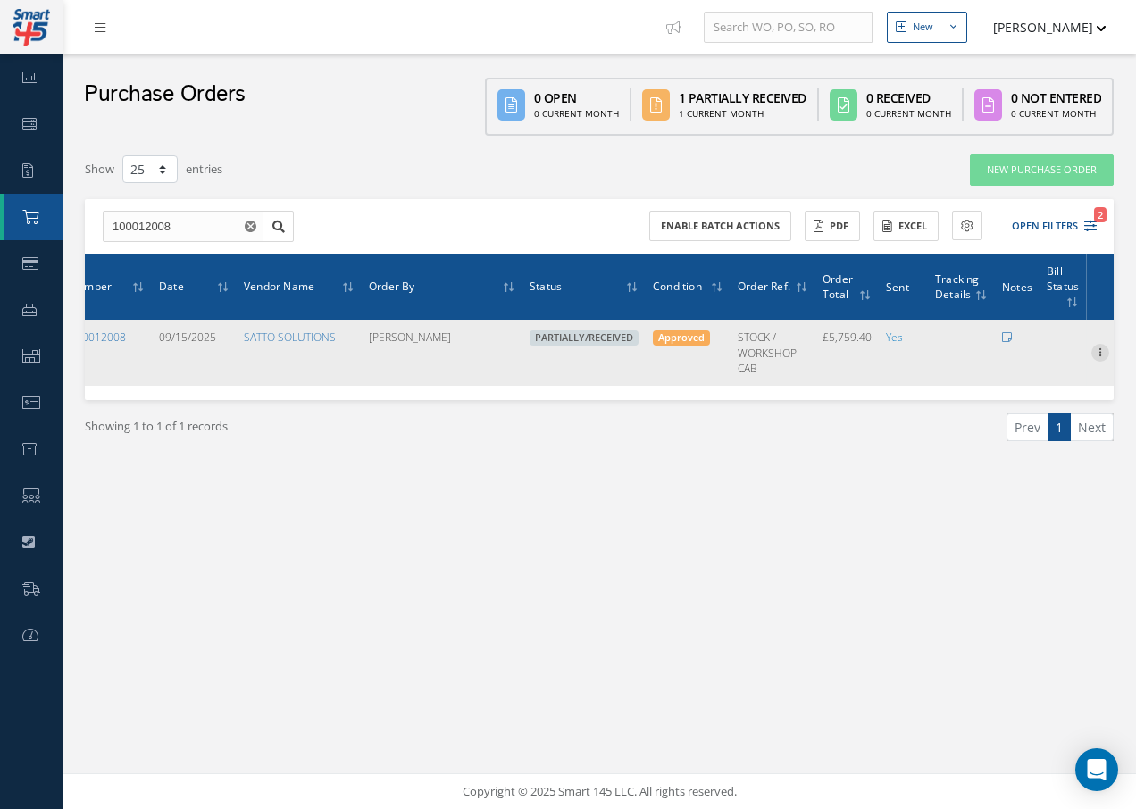
click at [1101, 356] on icon at bounding box center [1101, 351] width 18 height 14
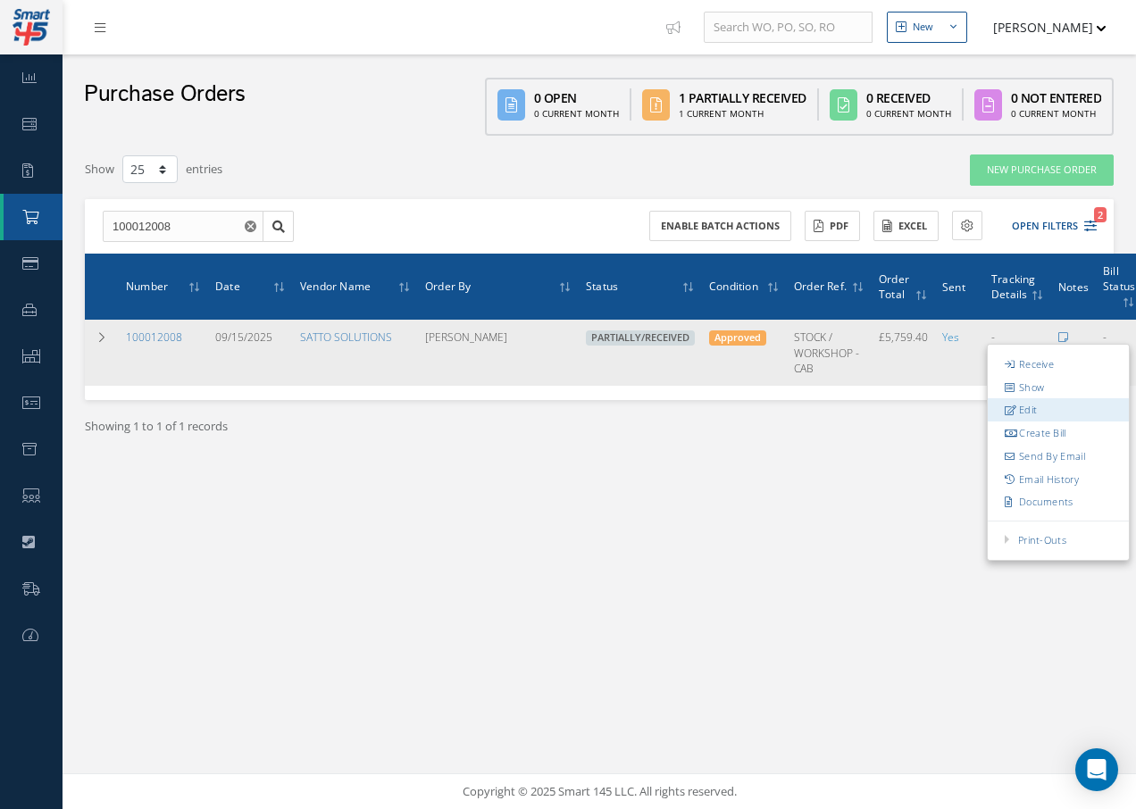
click at [1035, 408] on link "Edit" at bounding box center [1058, 410] width 141 height 23
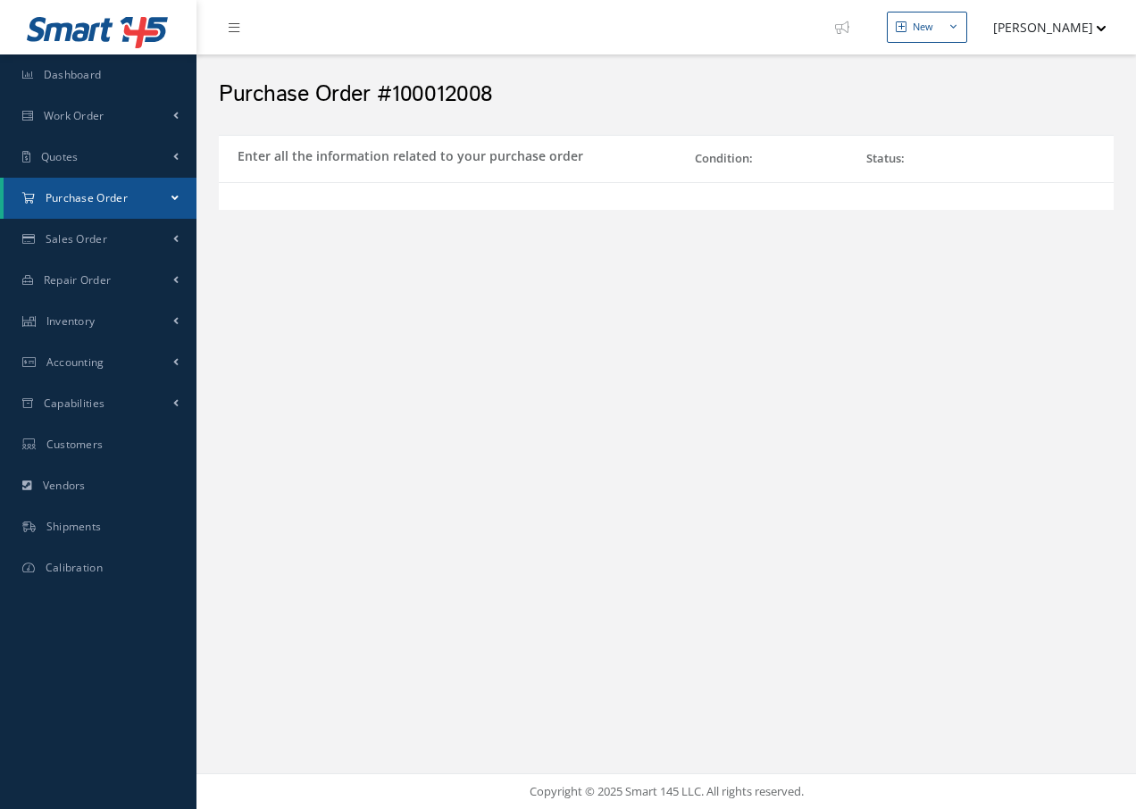
select select "1"
select select "5"
select select "88"
select select "1"
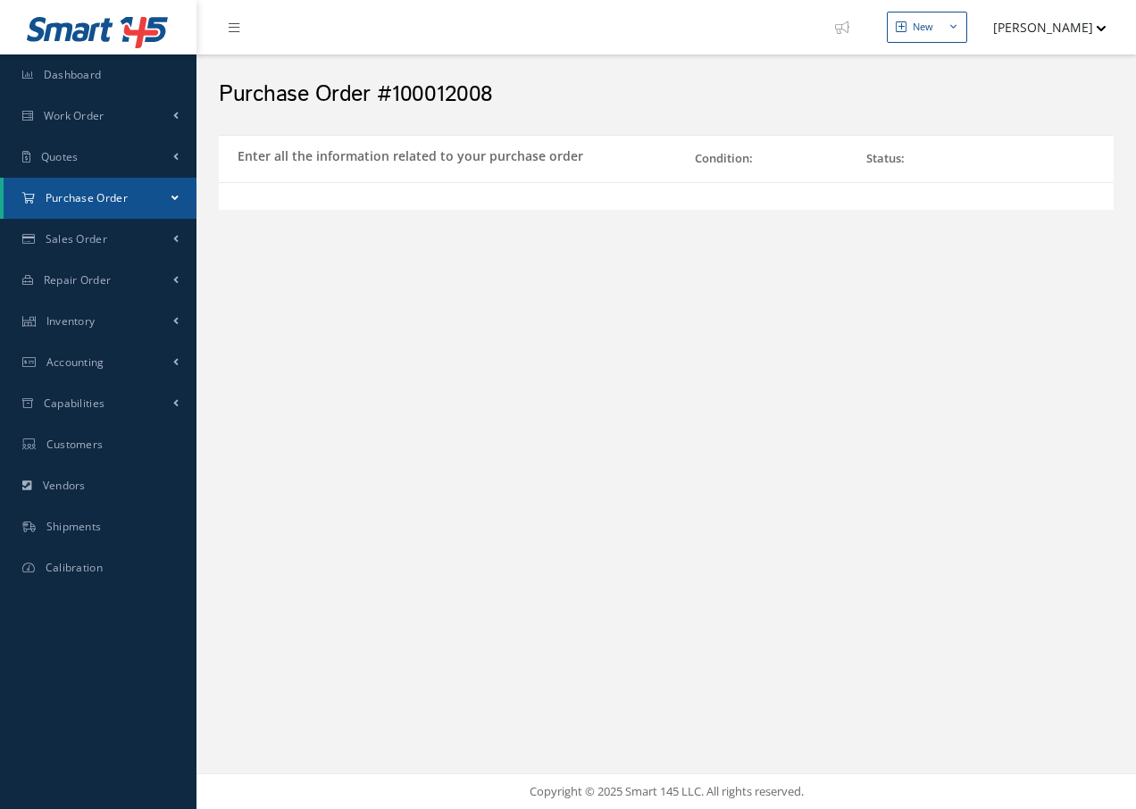
select select "5"
select select "88"
select select "1"
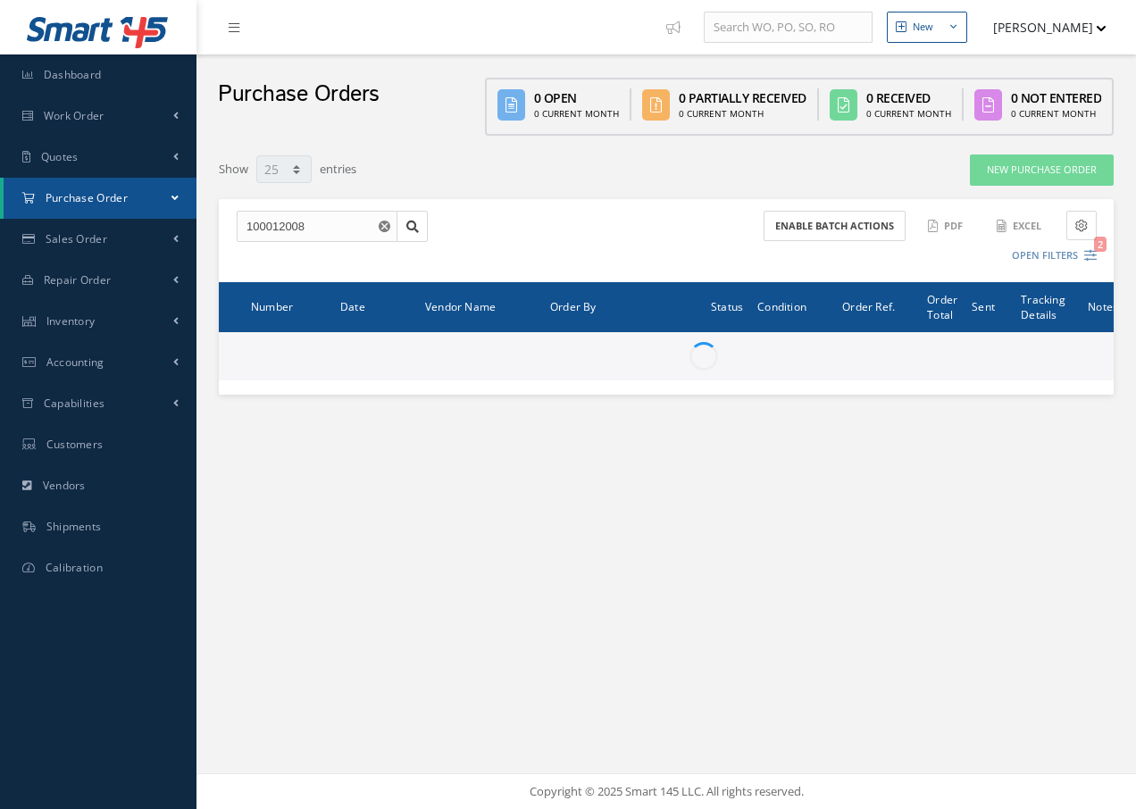
select select "25"
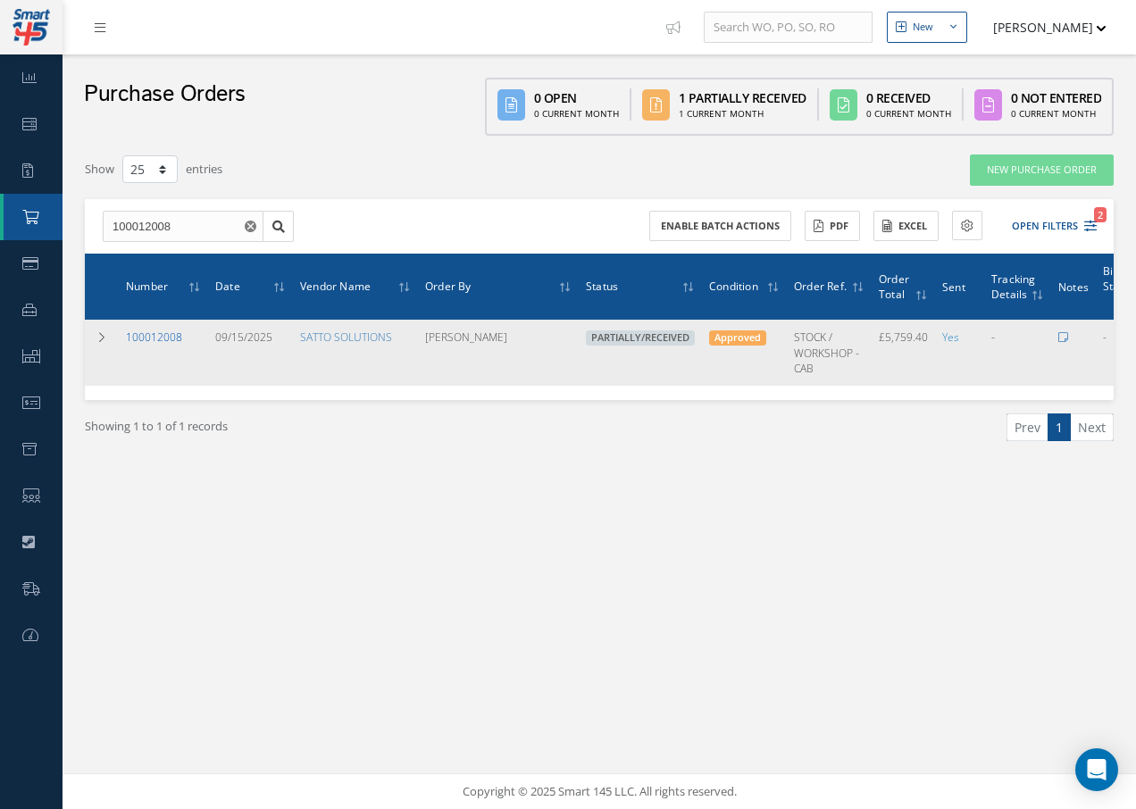
click at [171, 338] on link "100012008" at bounding box center [154, 337] width 56 height 15
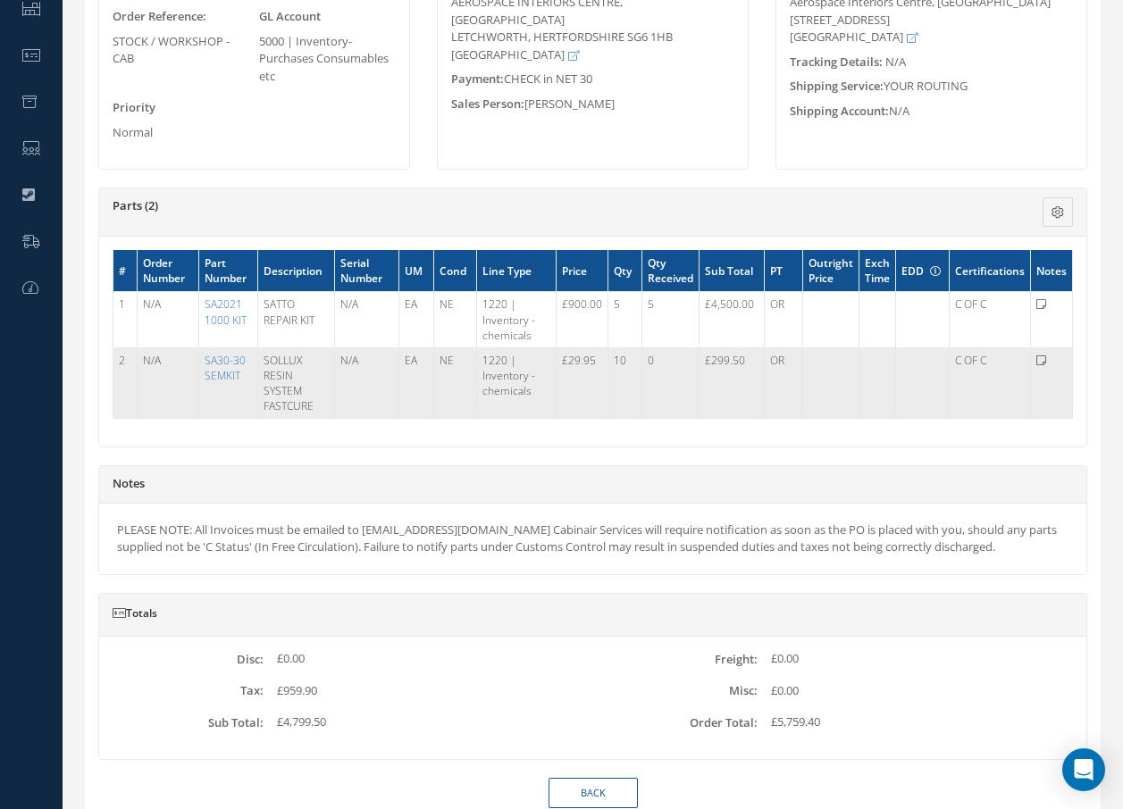
scroll to position [75, 0]
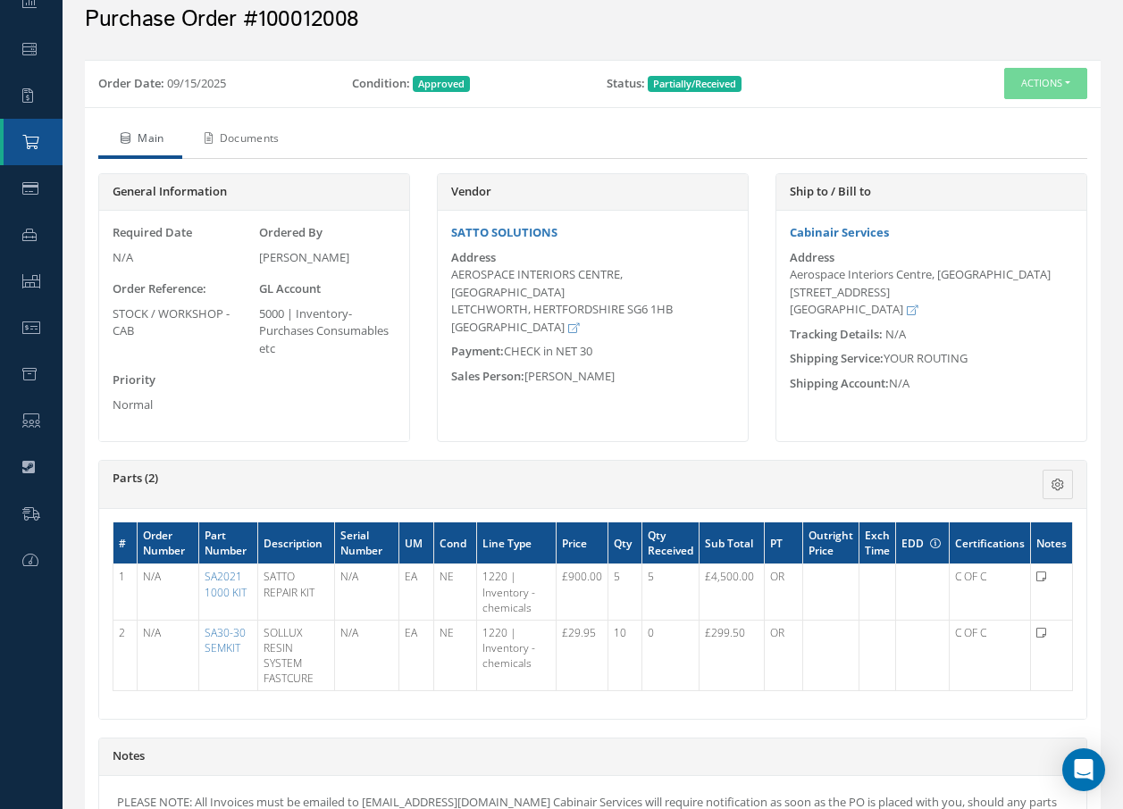
click at [278, 142] on link "Documents" at bounding box center [239, 140] width 115 height 38
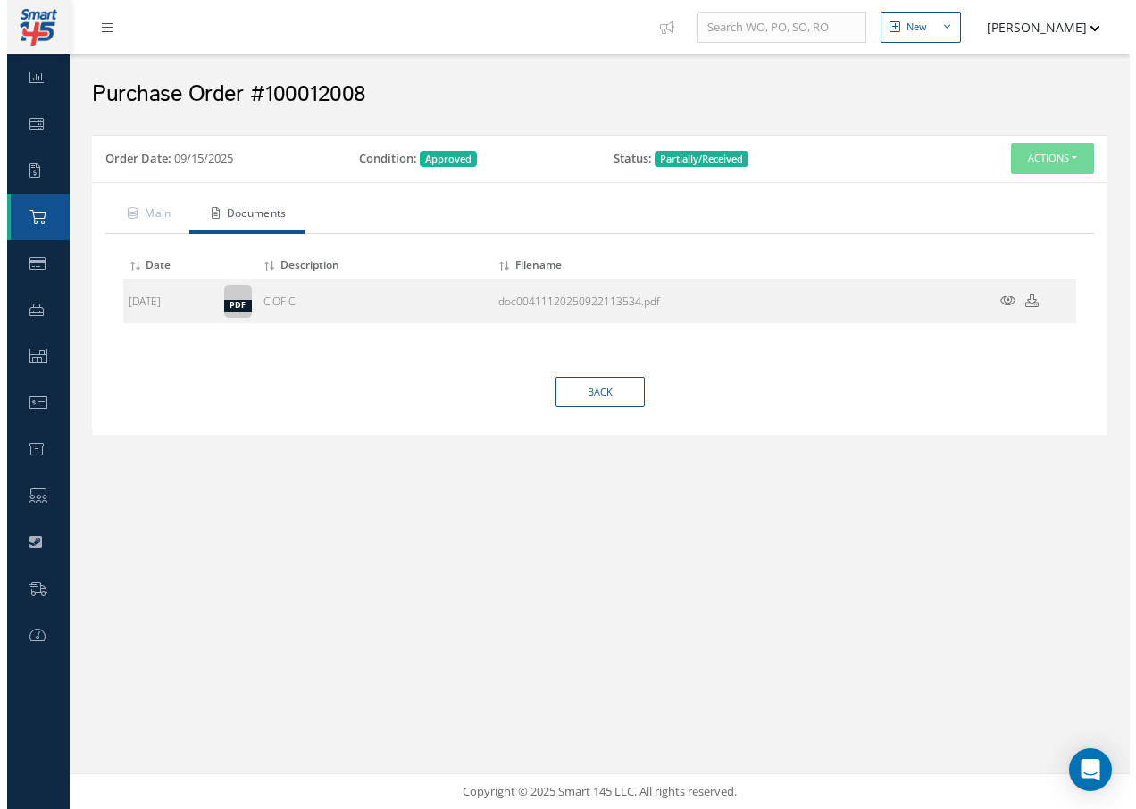
scroll to position [0, 0]
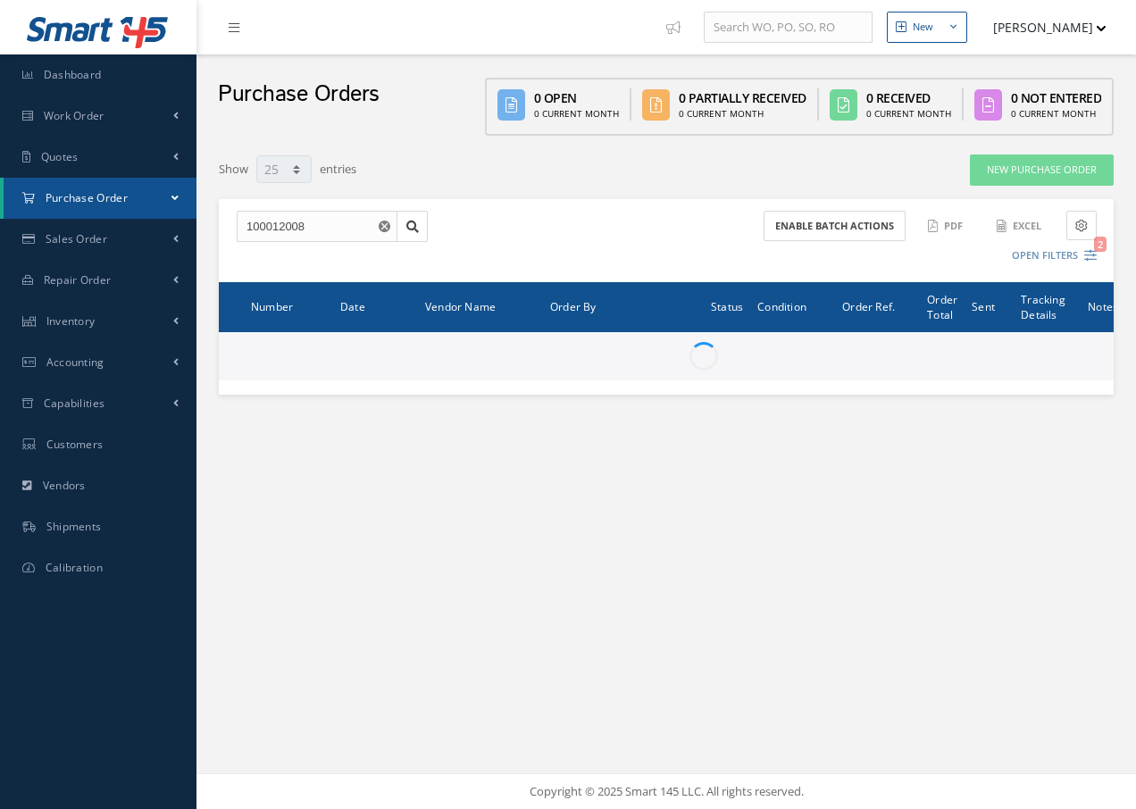
select select "25"
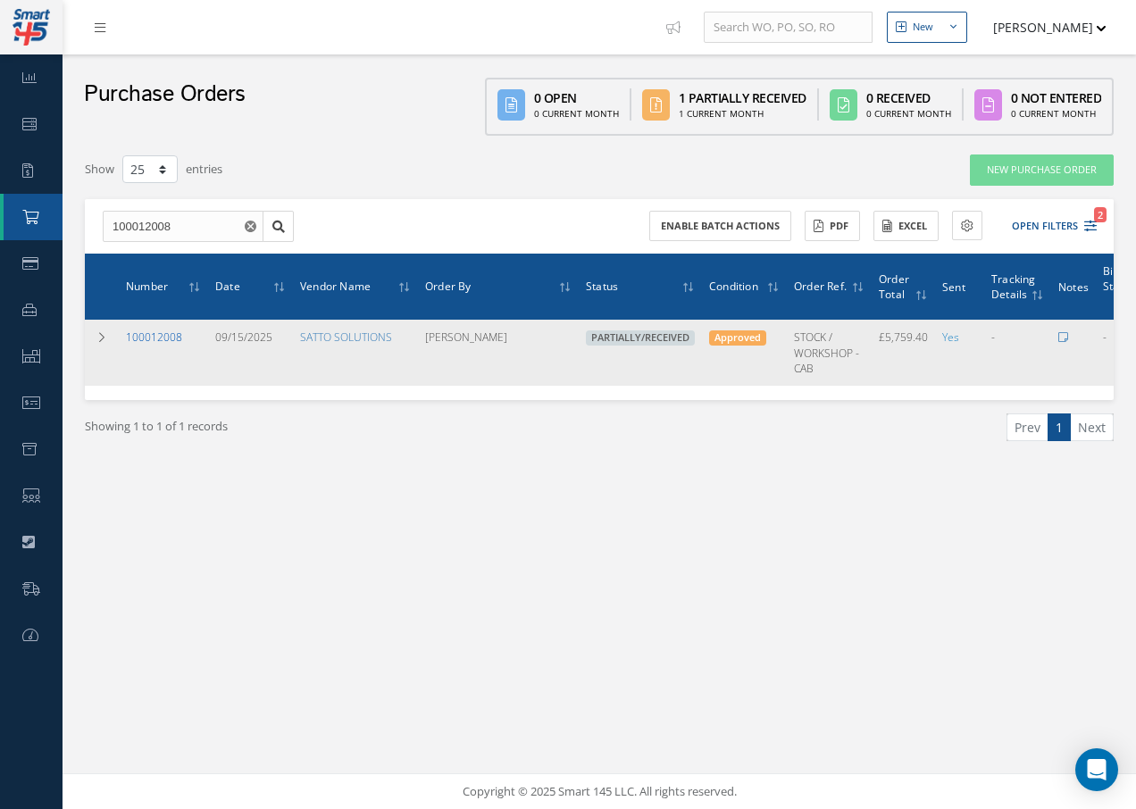
click at [170, 338] on link "100012008" at bounding box center [154, 337] width 56 height 15
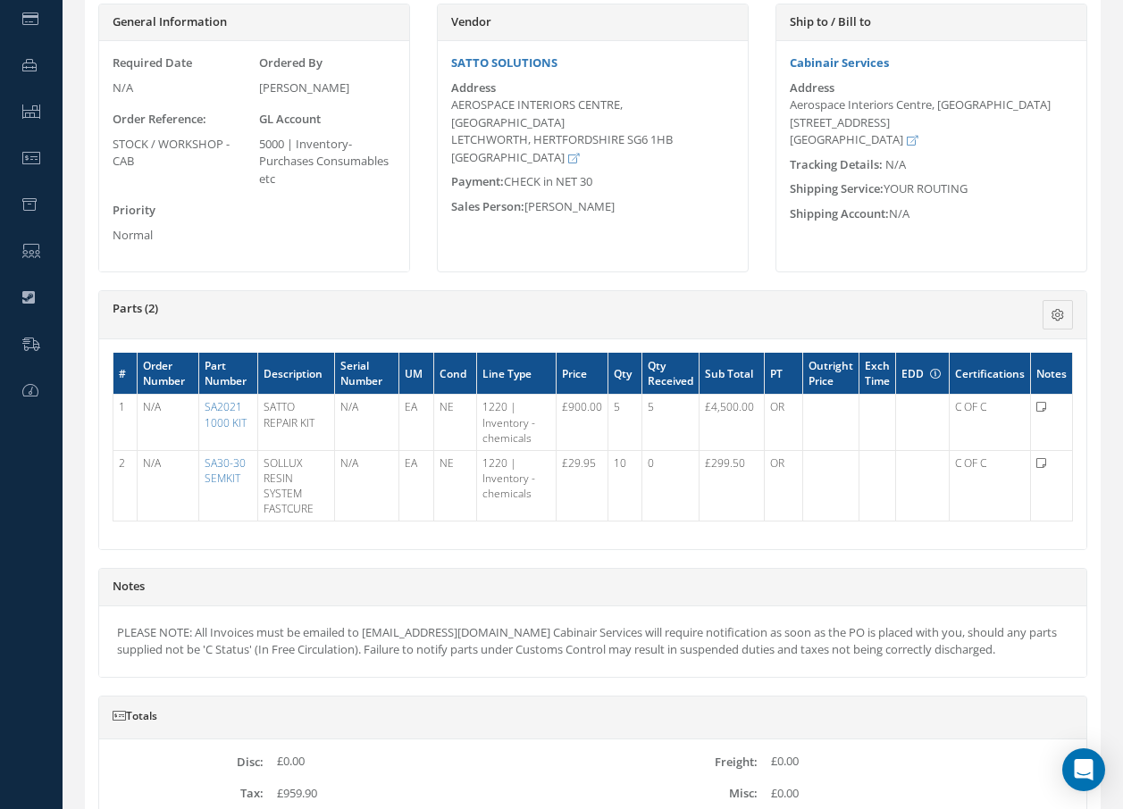
scroll to position [357, 0]
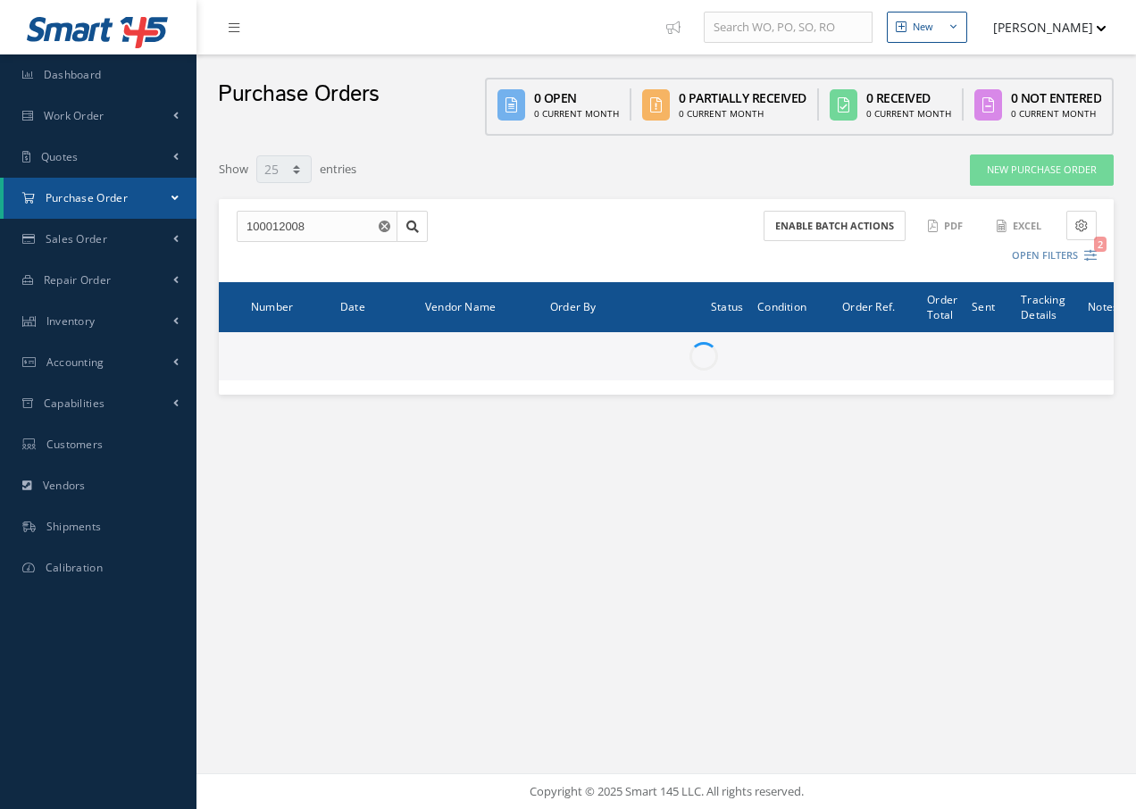
select select "25"
